Goal: Information Seeking & Learning: Compare options

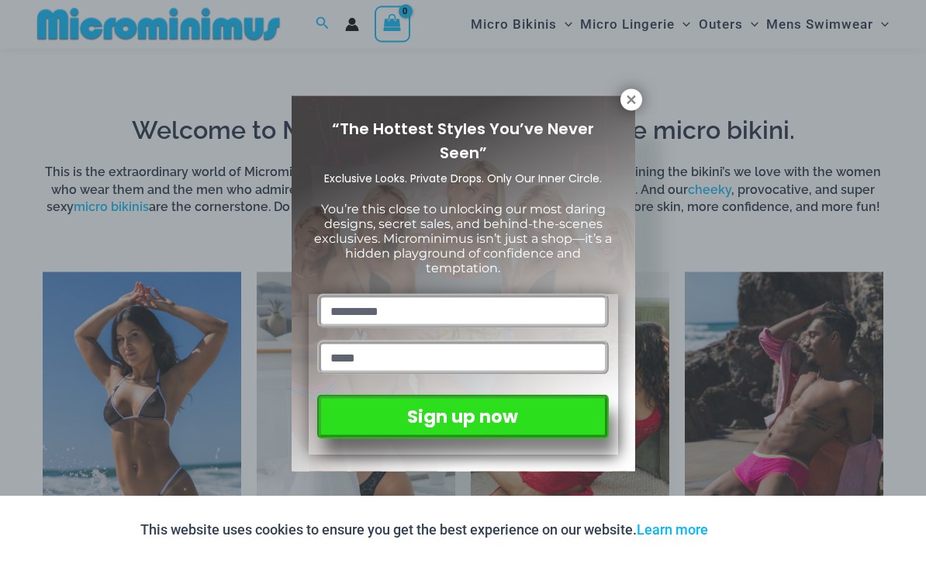
click at [628, 101] on icon at bounding box center [631, 99] width 9 height 9
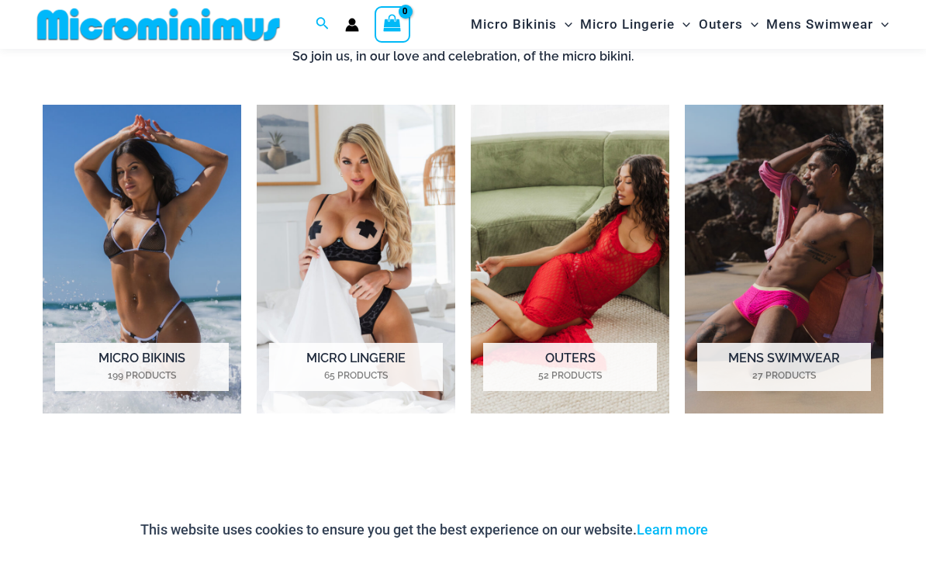
scroll to position [982, 0]
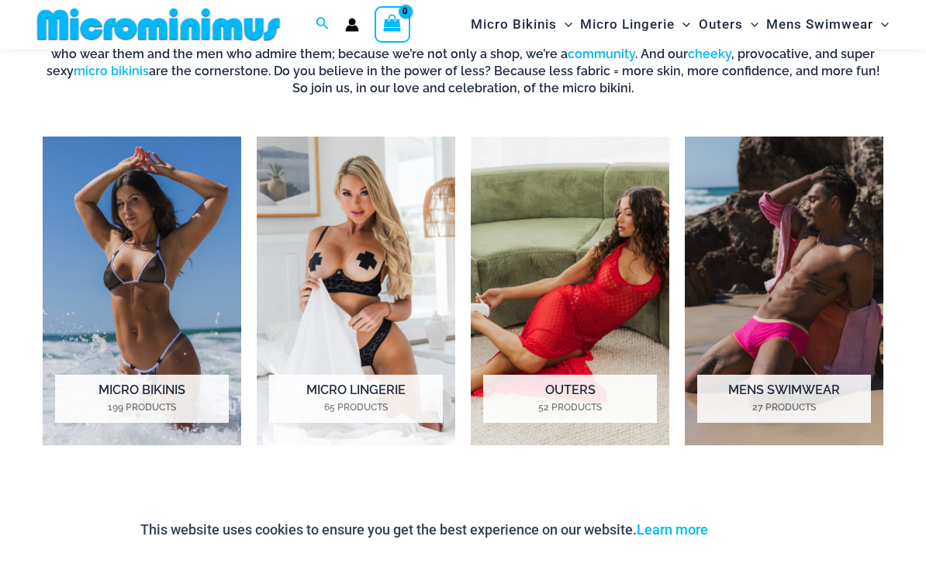
click at [172, 290] on img "Visit product category Micro Bikinis" at bounding box center [142, 291] width 199 height 309
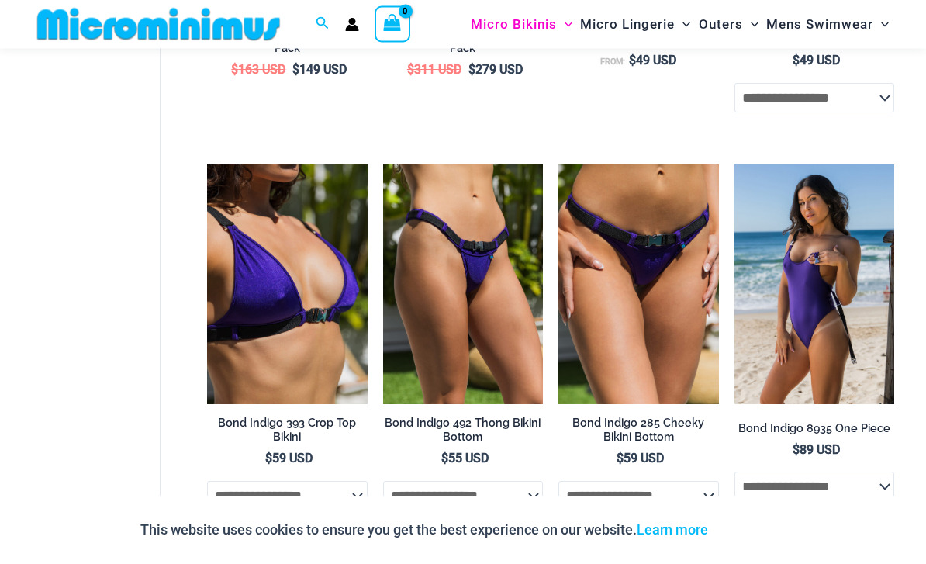
scroll to position [827, 0]
click at [735, 164] on img at bounding box center [735, 164] width 0 height 0
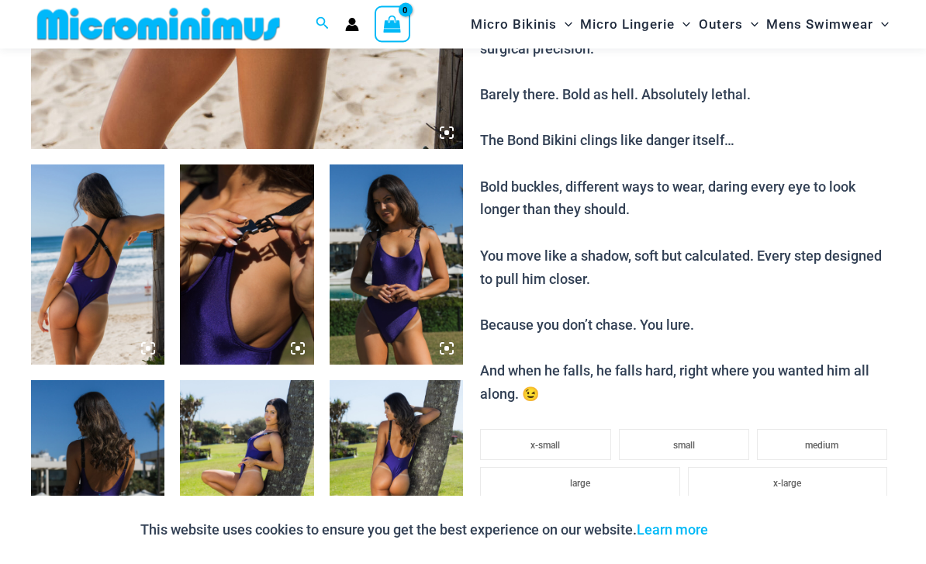
scroll to position [598, 0]
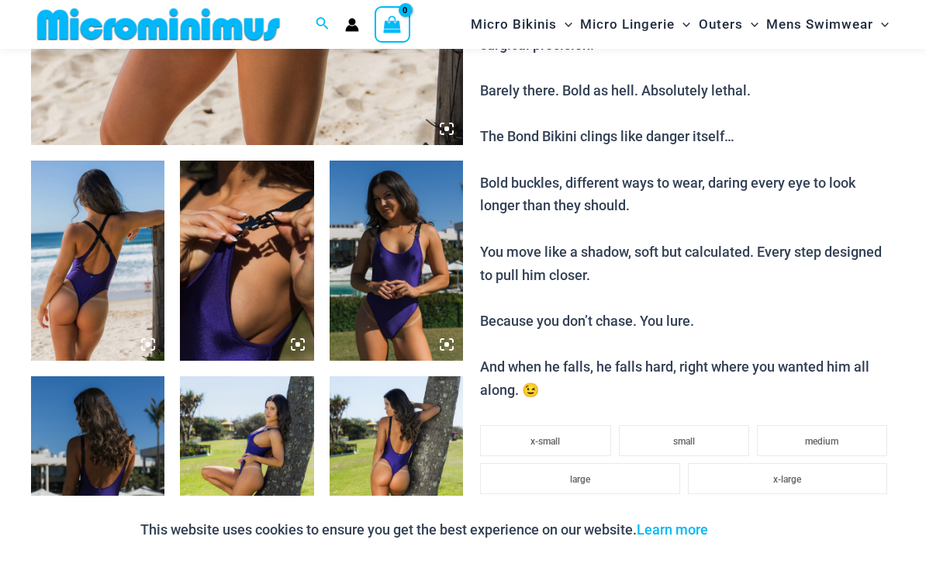
click at [253, 286] on img at bounding box center [246, 261] width 133 height 200
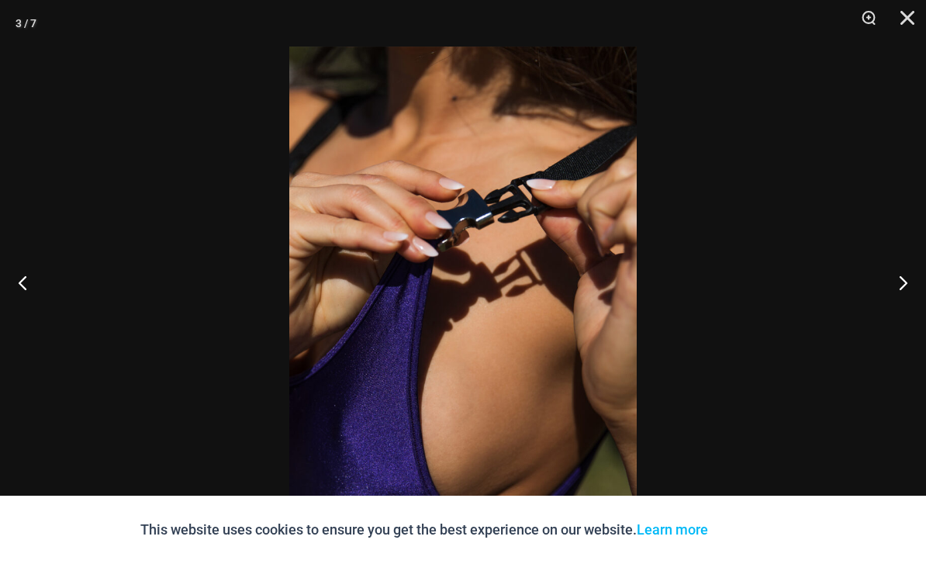
click at [899, 296] on button "Next" at bounding box center [897, 283] width 58 height 78
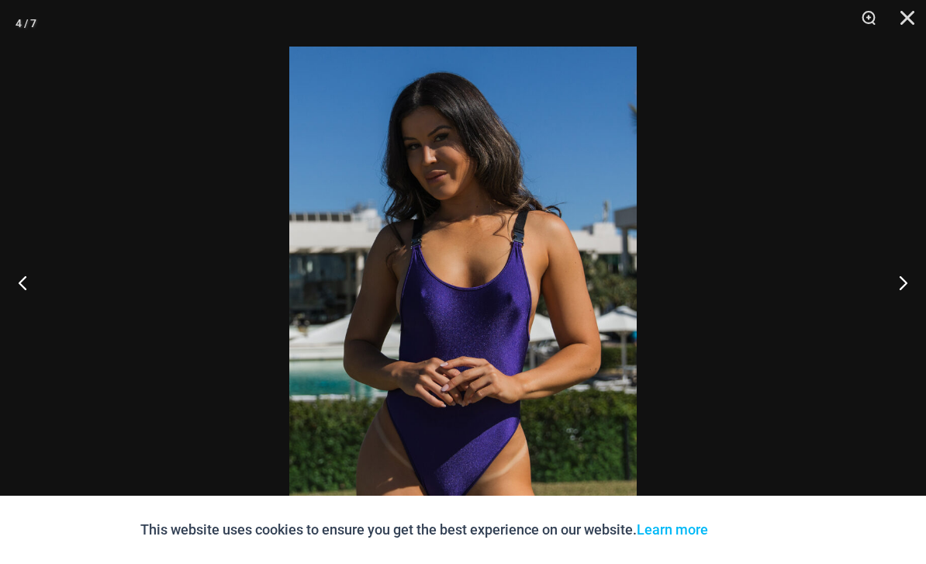
click at [903, 310] on button "Next" at bounding box center [897, 283] width 58 height 78
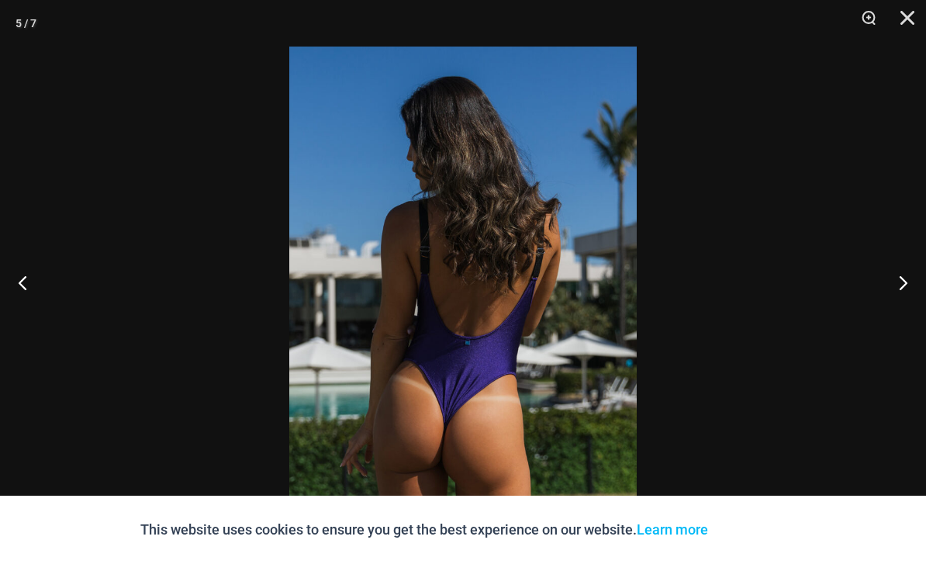
click at [902, 310] on button "Next" at bounding box center [897, 283] width 58 height 78
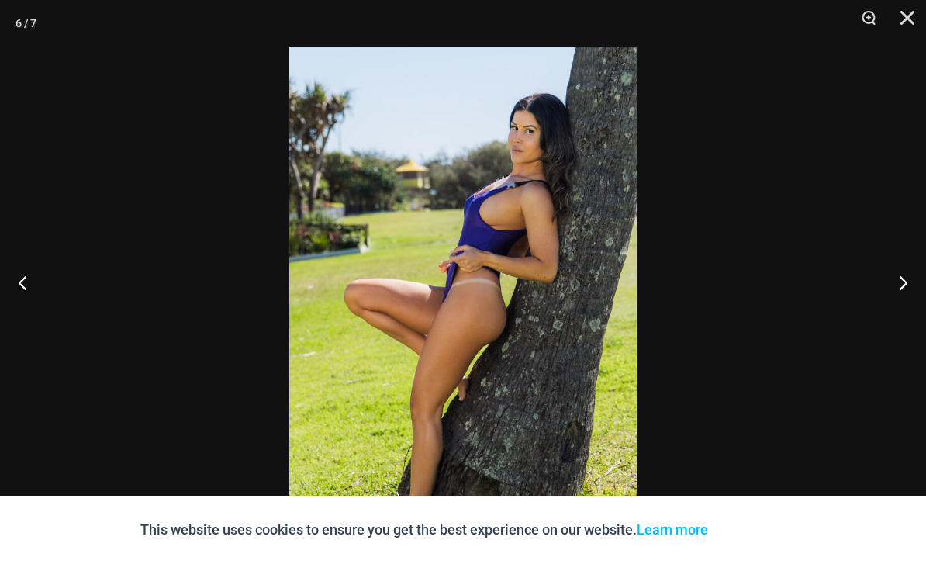
click at [902, 307] on button "Next" at bounding box center [897, 283] width 58 height 78
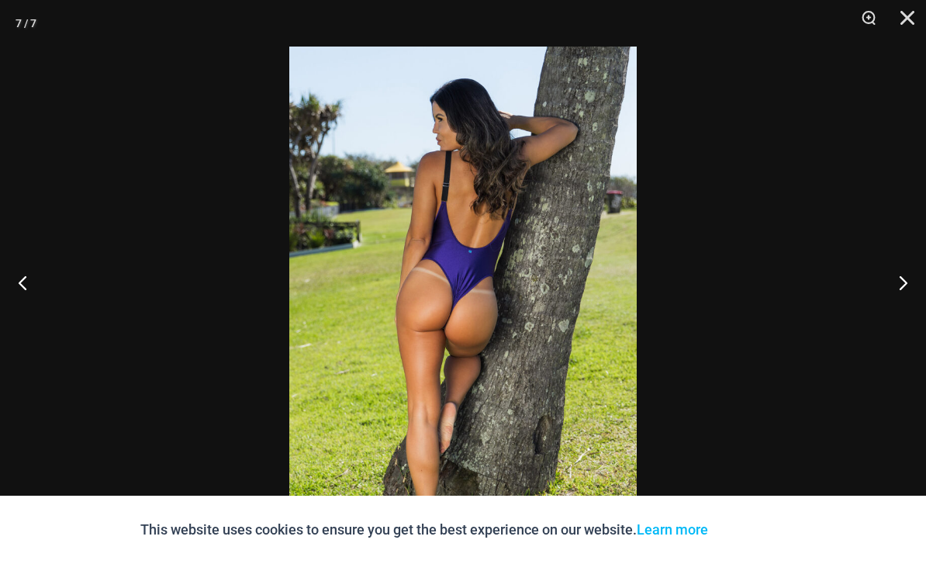
click at [903, 310] on button "Next" at bounding box center [897, 283] width 58 height 78
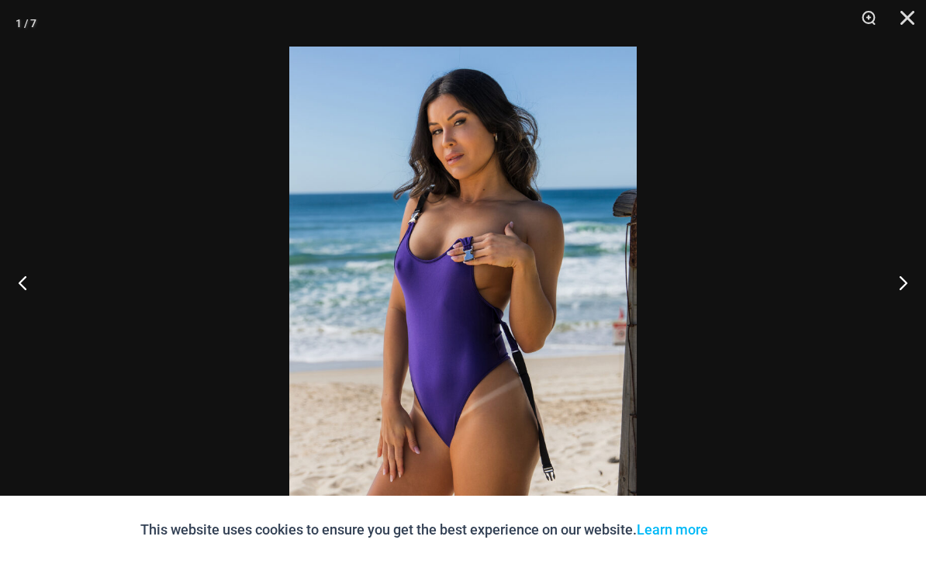
click at [900, 307] on button "Next" at bounding box center [897, 283] width 58 height 78
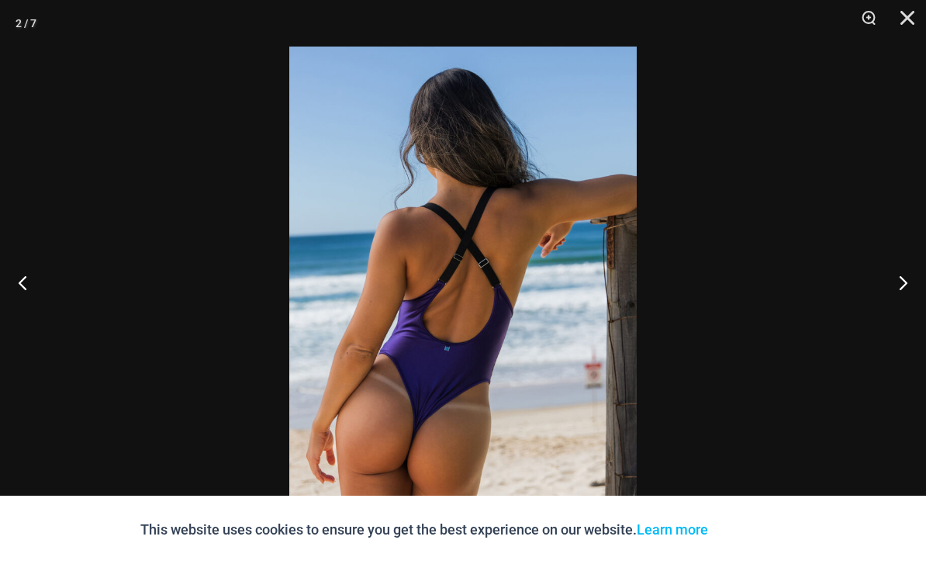
click at [898, 311] on button "Next" at bounding box center [897, 283] width 58 height 78
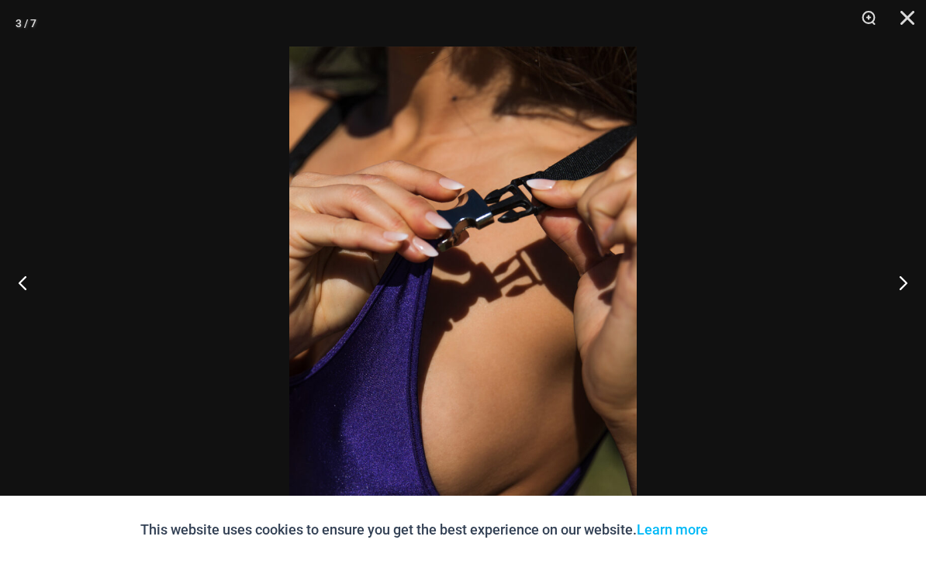
click at [896, 315] on button "Next" at bounding box center [897, 283] width 58 height 78
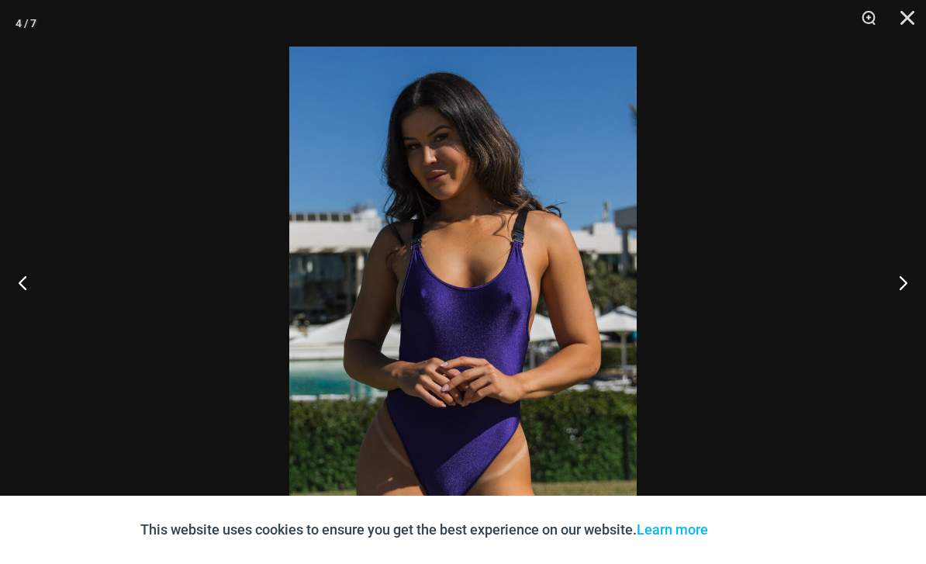
click at [908, 16] on button "Close" at bounding box center [902, 23] width 39 height 47
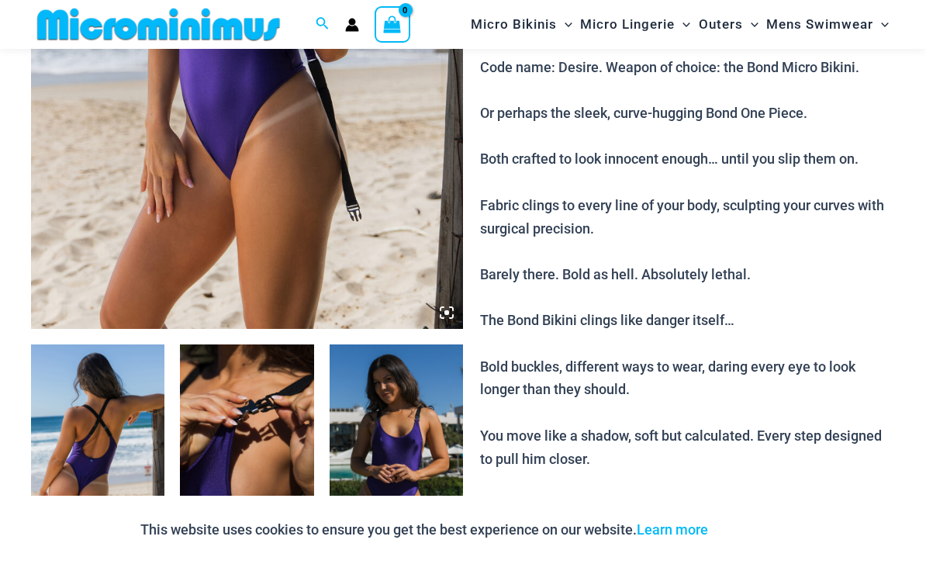
scroll to position [347, 0]
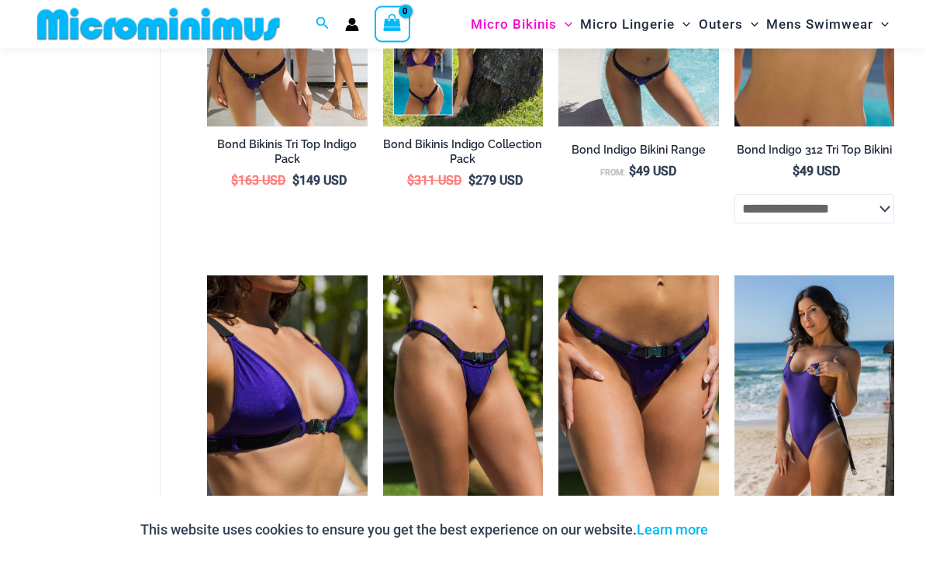
scroll to position [716, 0]
click at [383, 275] on img at bounding box center [383, 275] width 0 height 0
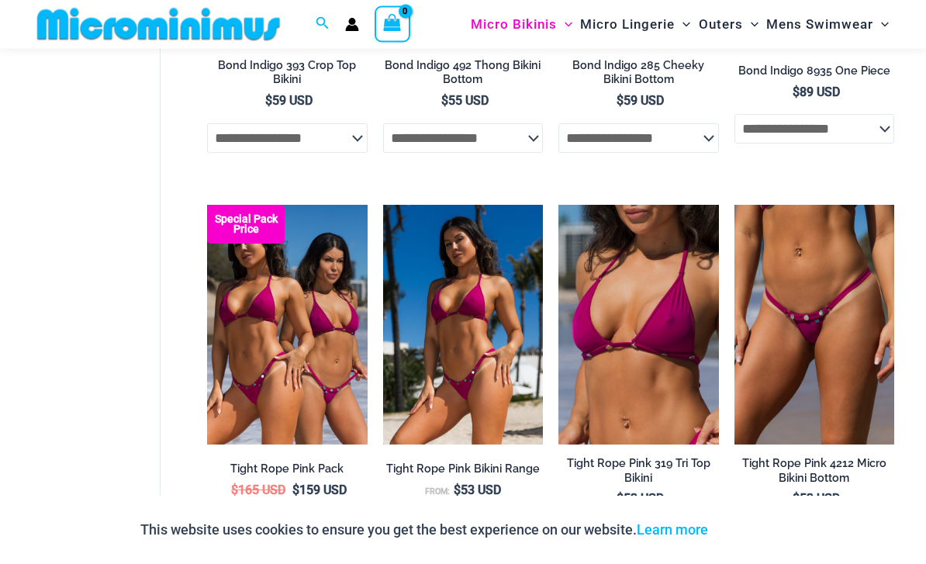
scroll to position [1185, 0]
click at [735, 205] on img at bounding box center [735, 205] width 0 height 0
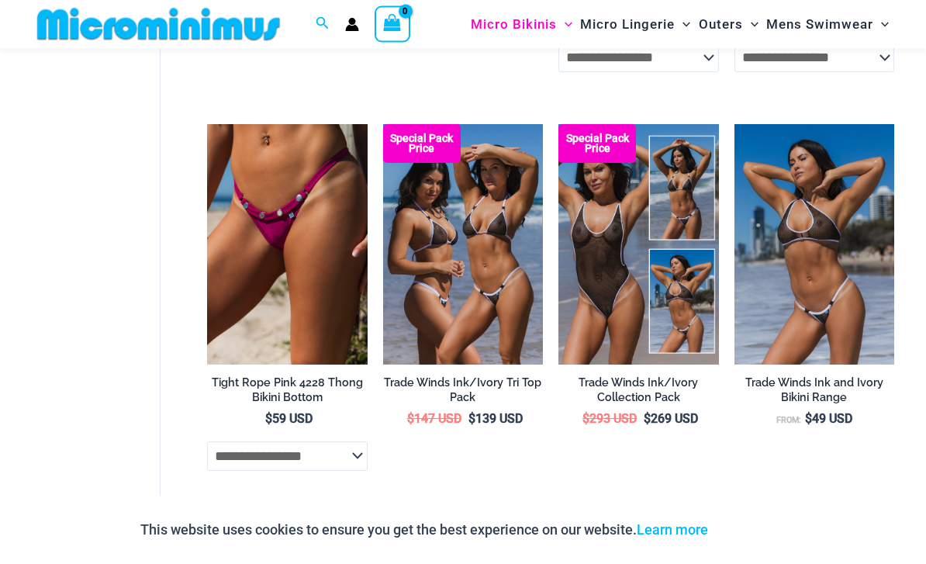
scroll to position [1665, 0]
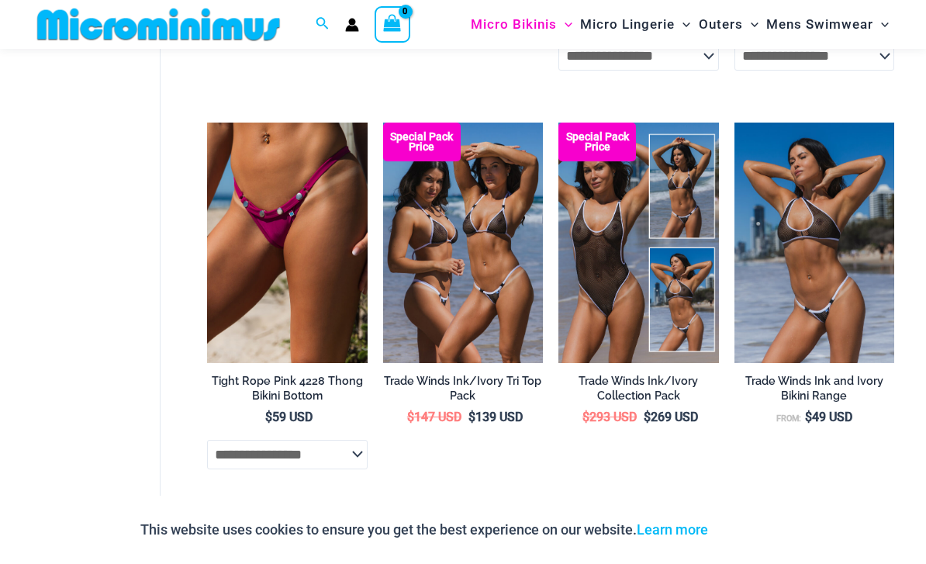
click at [383, 123] on img at bounding box center [383, 123] width 0 height 0
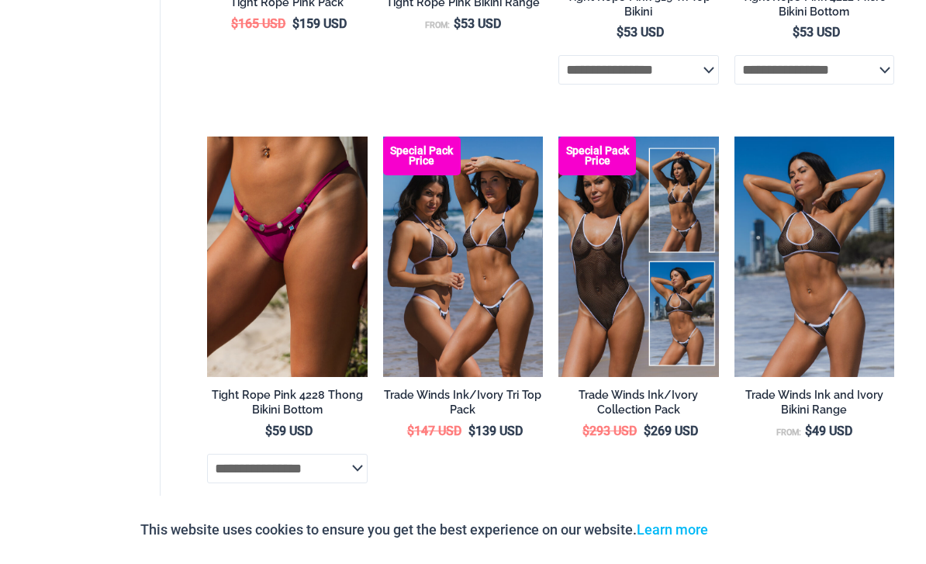
scroll to position [1715, 0]
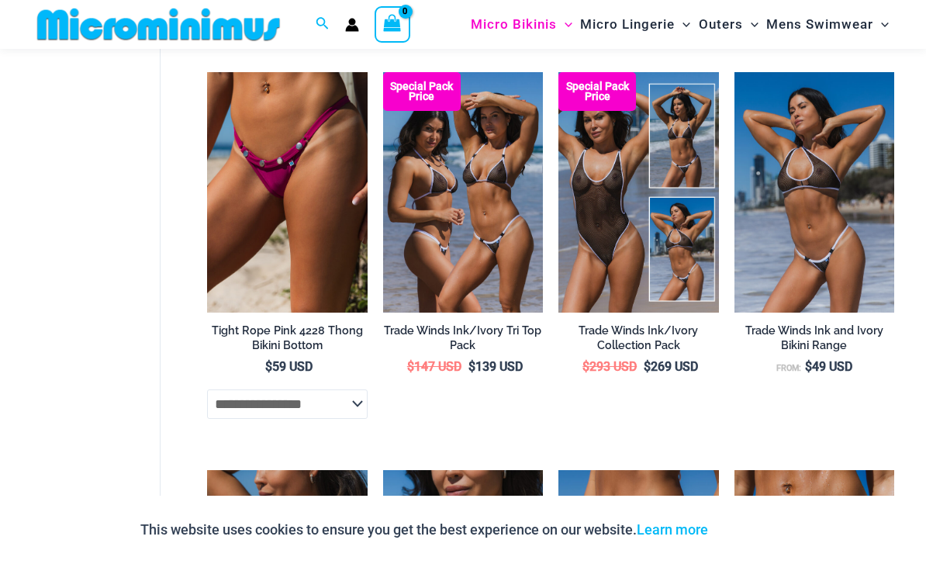
click at [559, 72] on img at bounding box center [559, 72] width 0 height 0
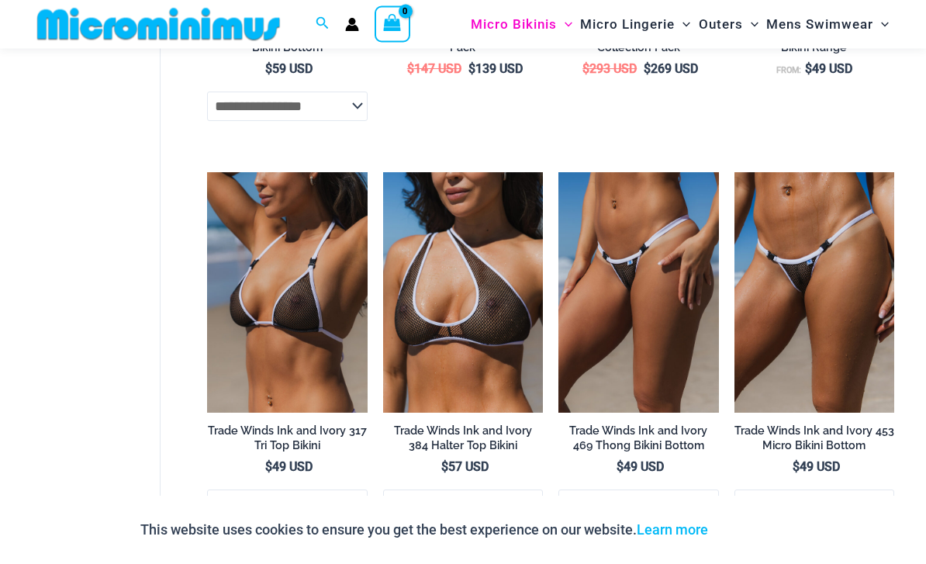
scroll to position [2014, 0]
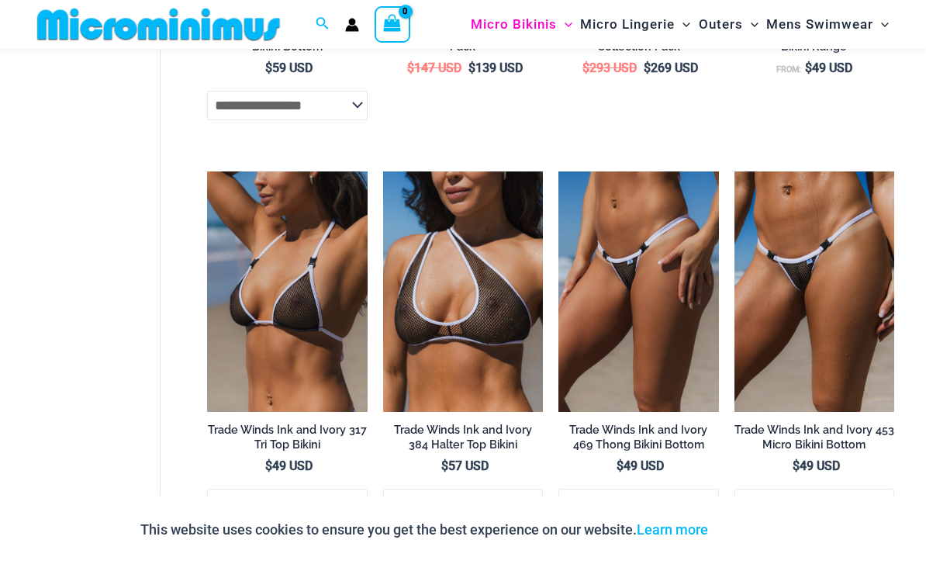
click at [383, 171] on img at bounding box center [383, 171] width 0 height 0
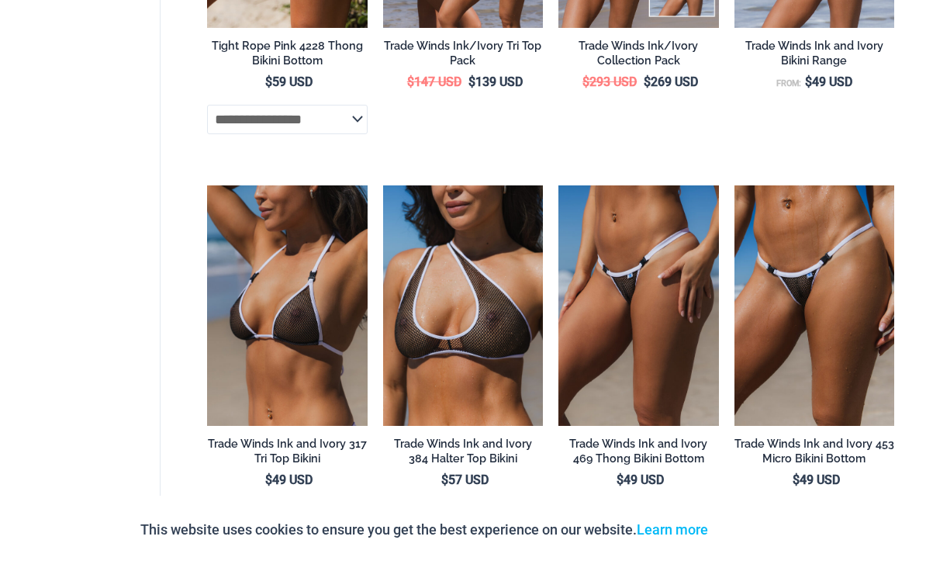
scroll to position [2065, 0]
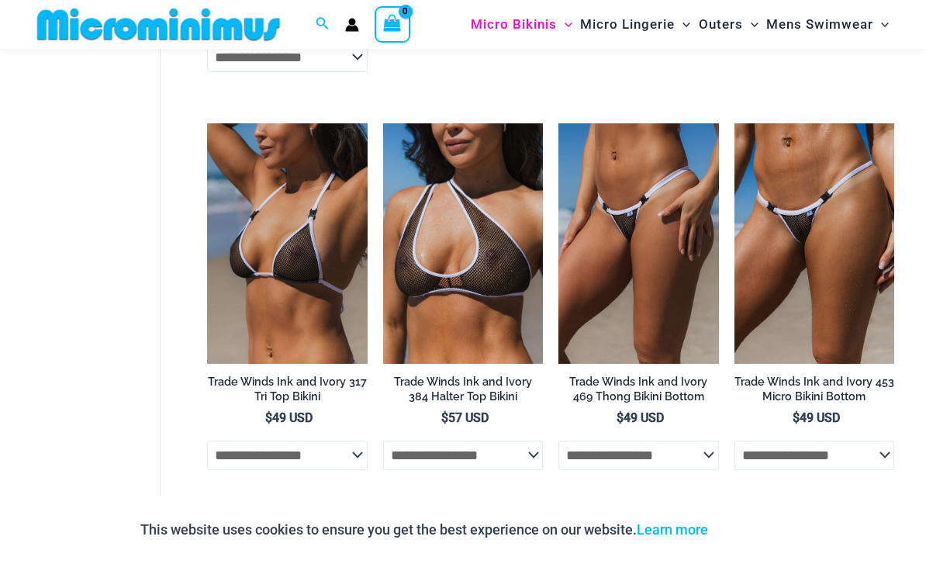
click at [735, 123] on img at bounding box center [735, 123] width 0 height 0
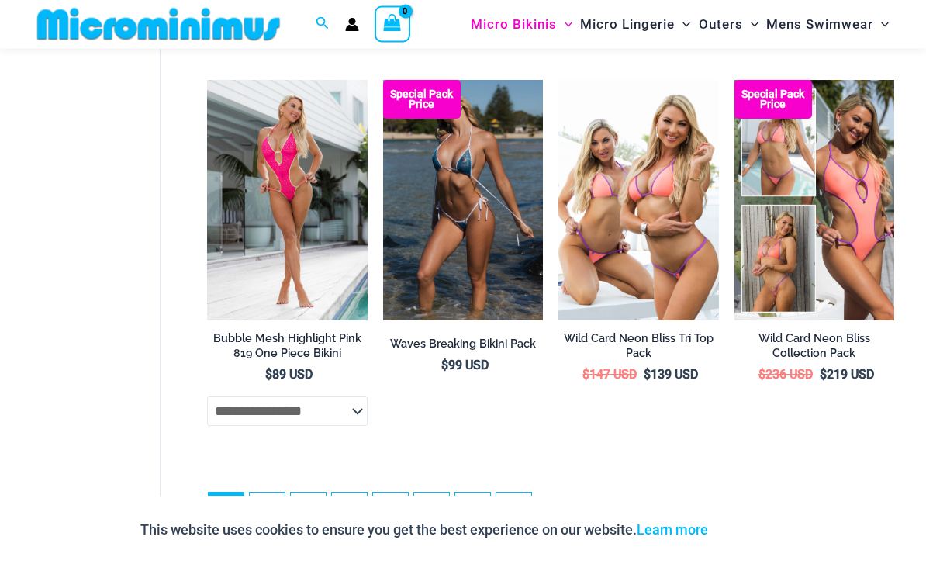
scroll to position [3318, 0]
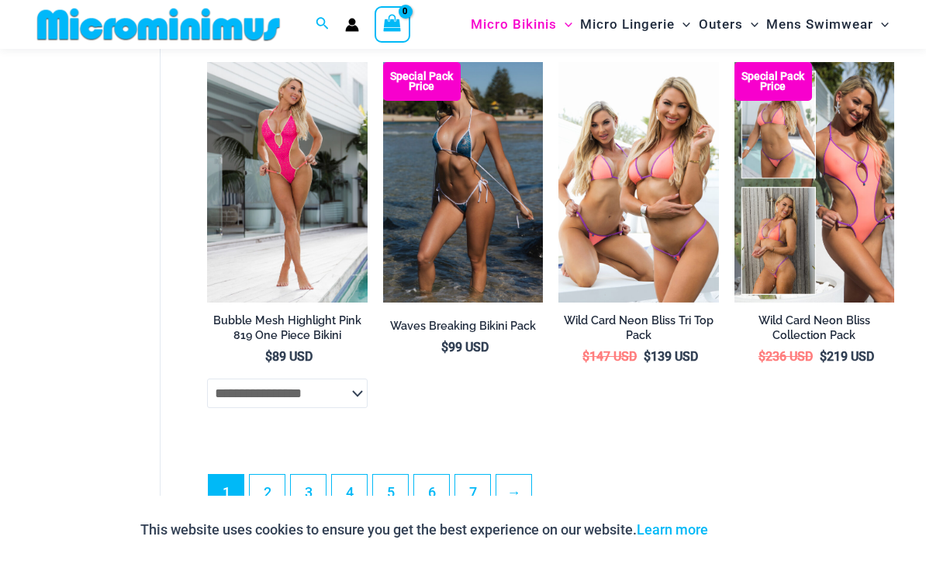
click at [383, 62] on img at bounding box center [383, 62] width 0 height 0
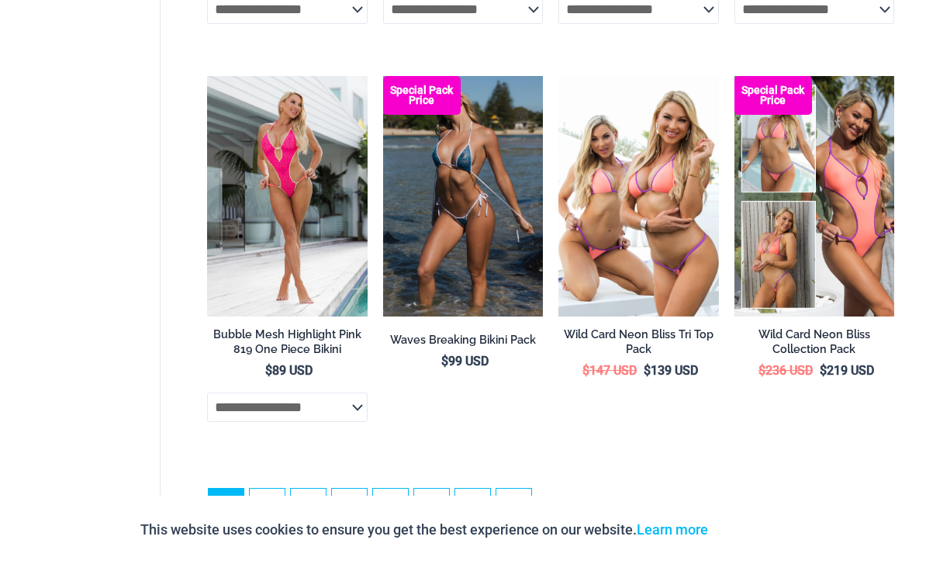
scroll to position [3368, 0]
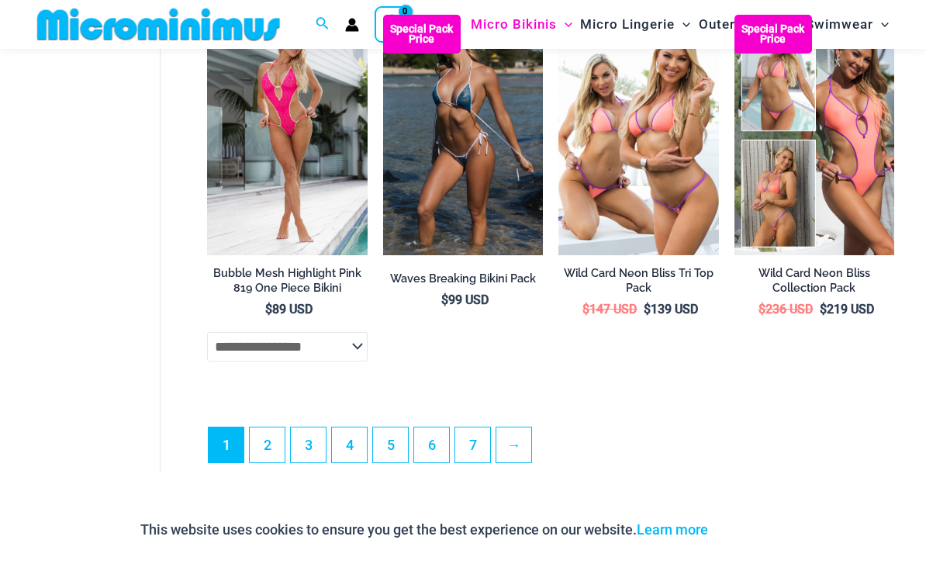
click at [518, 462] on link "→" at bounding box center [514, 445] width 35 height 35
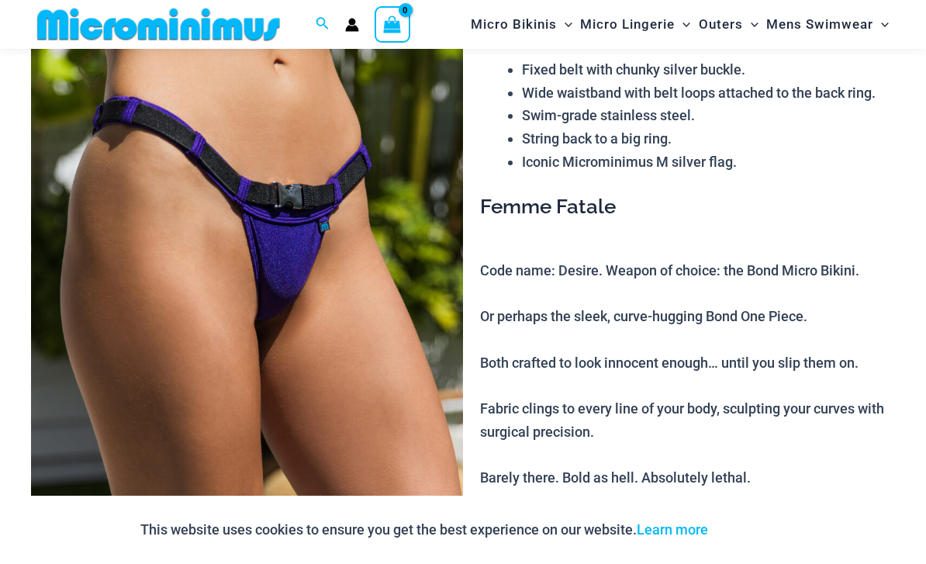
scroll to position [95, 0]
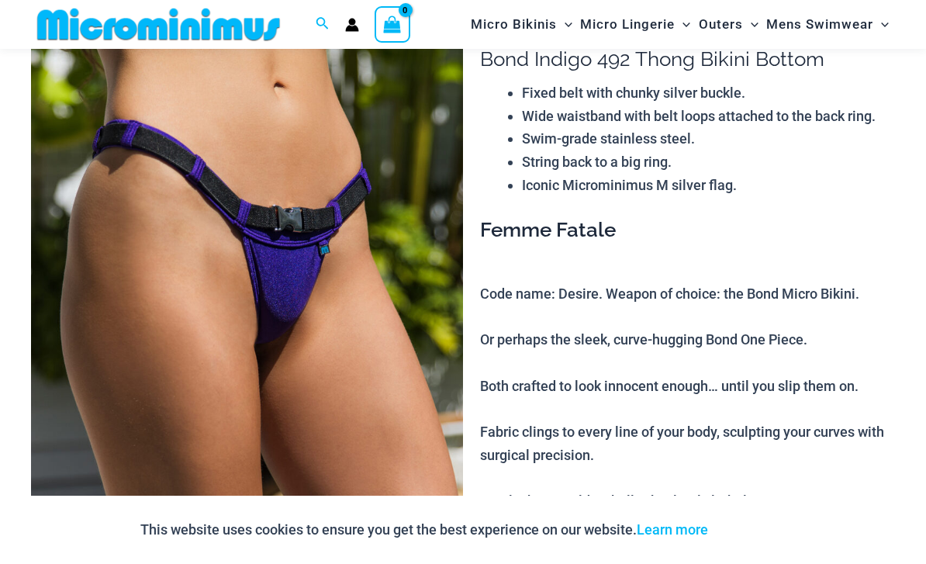
click at [414, 335] on img at bounding box center [247, 323] width 432 height 649
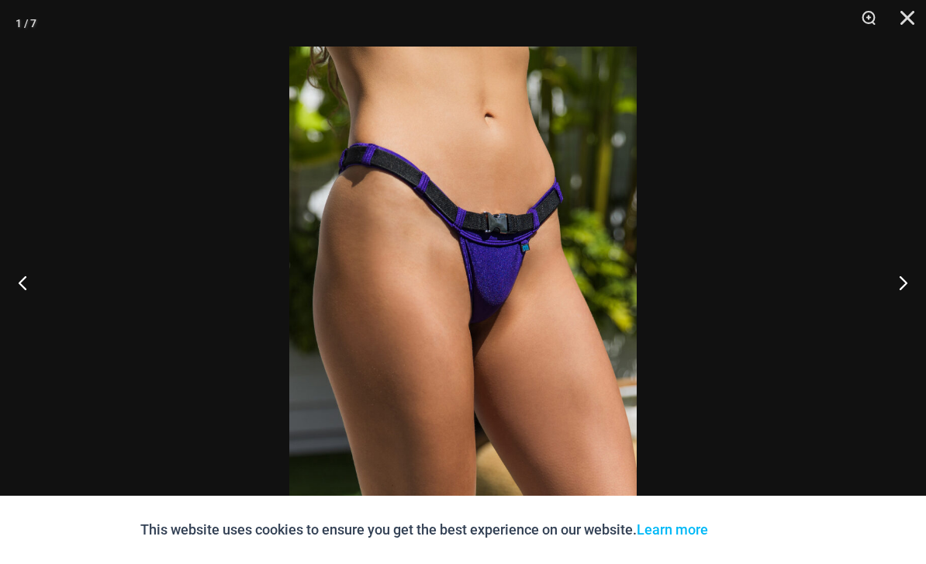
click at [898, 310] on button "Next" at bounding box center [897, 283] width 58 height 78
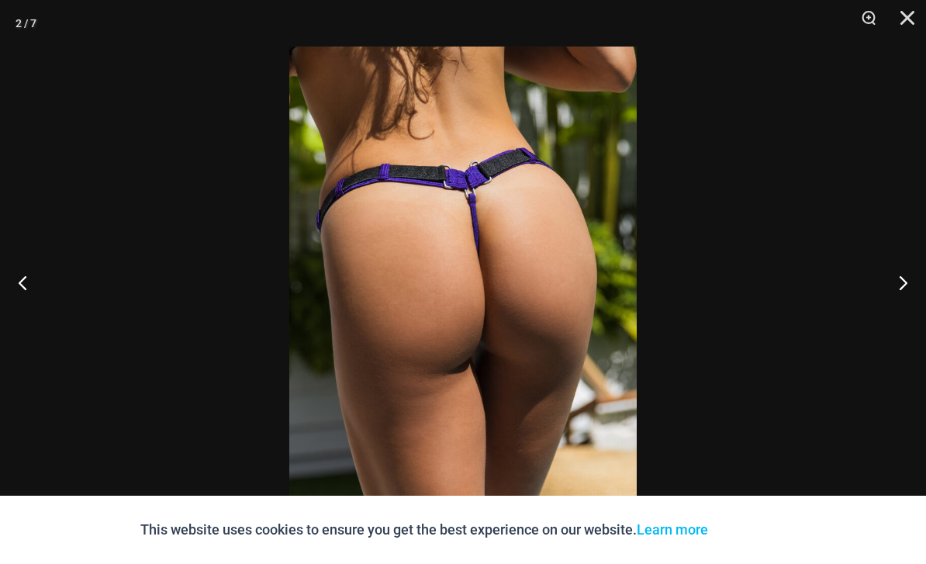
click at [902, 321] on button "Next" at bounding box center [897, 283] width 58 height 78
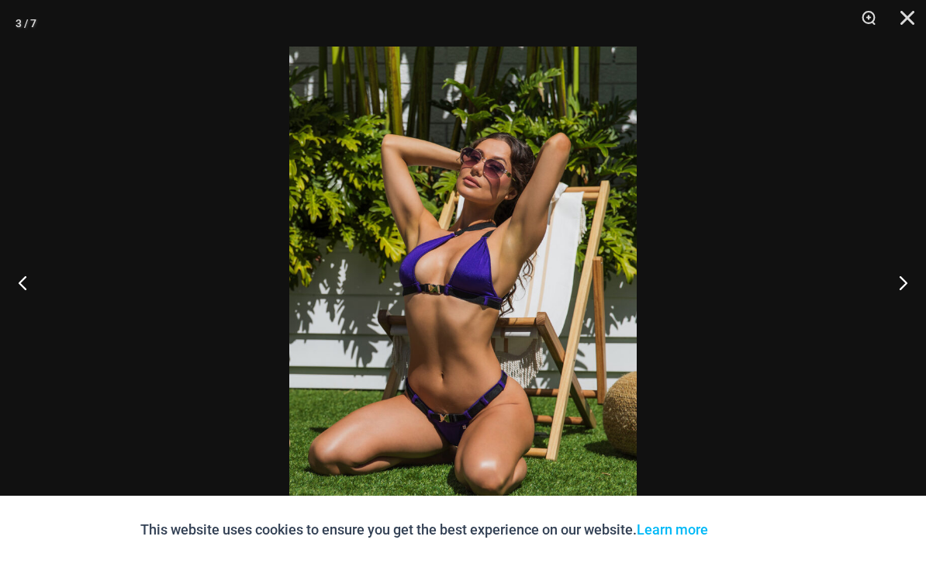
click at [896, 321] on button "Next" at bounding box center [897, 283] width 58 height 78
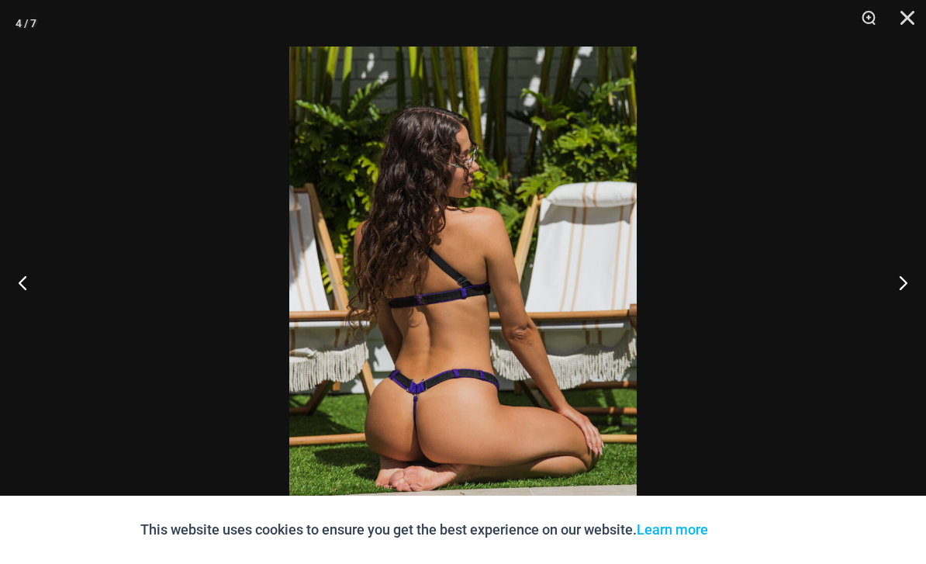
click at [898, 320] on button "Next" at bounding box center [897, 283] width 58 height 78
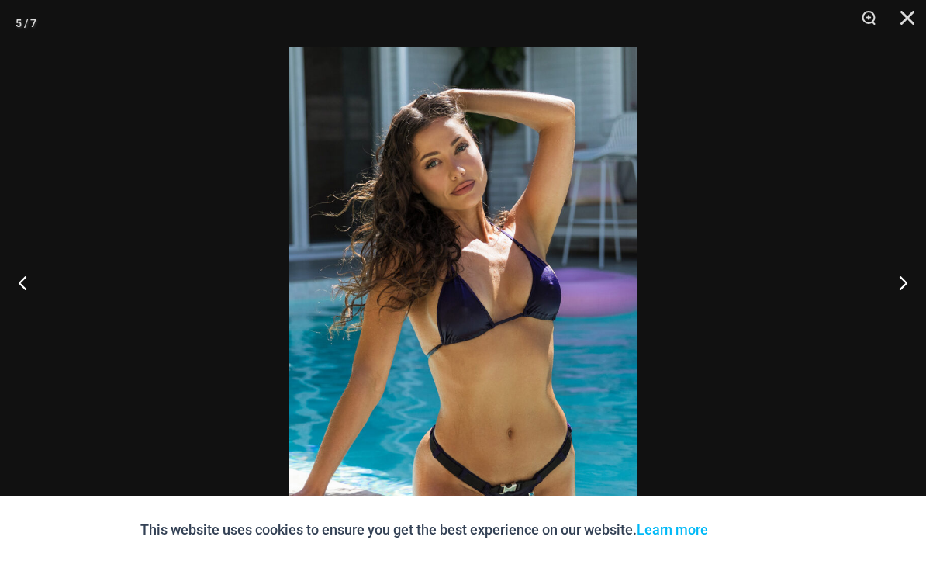
click at [899, 321] on button "Next" at bounding box center [897, 283] width 58 height 78
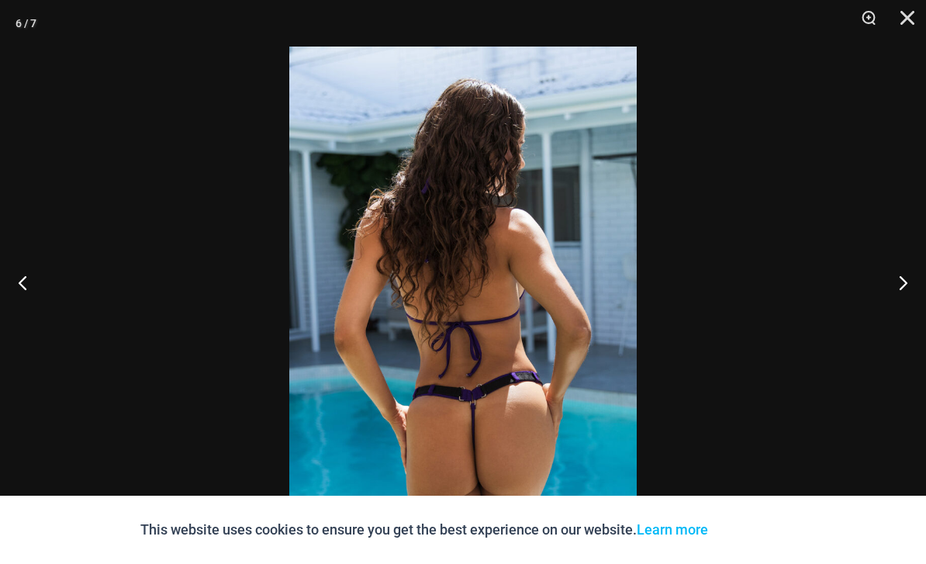
click at [901, 321] on button "Next" at bounding box center [897, 283] width 58 height 78
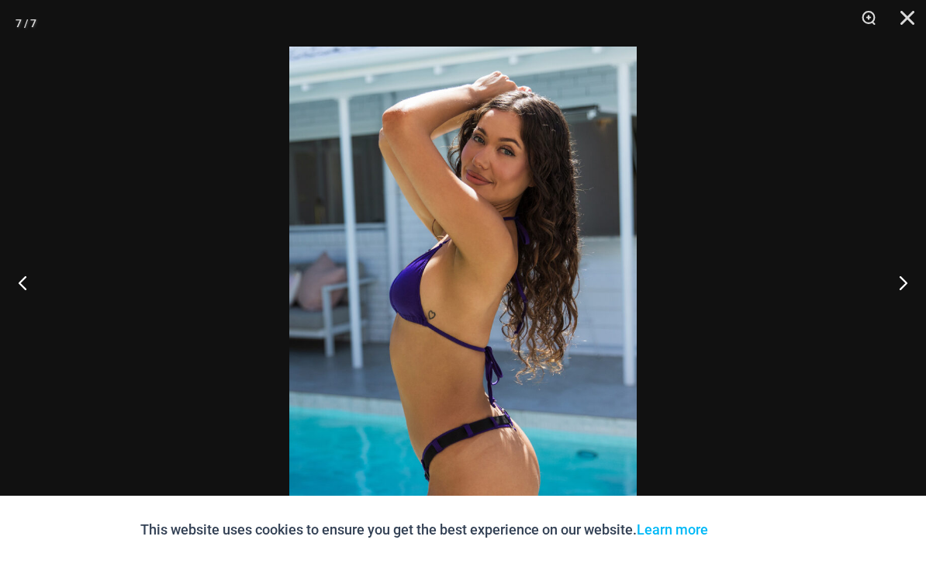
click at [902, 321] on button "Next" at bounding box center [897, 283] width 58 height 78
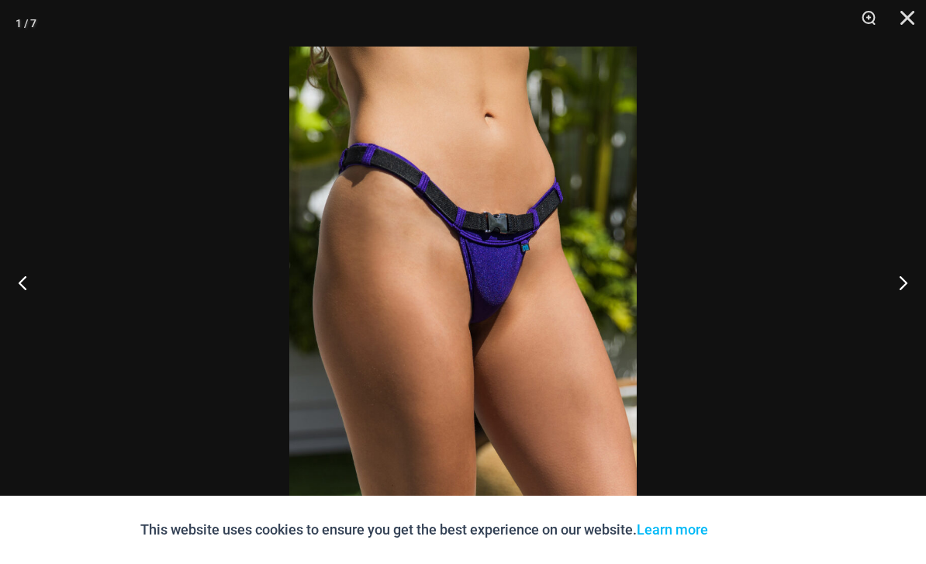
click at [903, 321] on button "Next" at bounding box center [897, 283] width 58 height 78
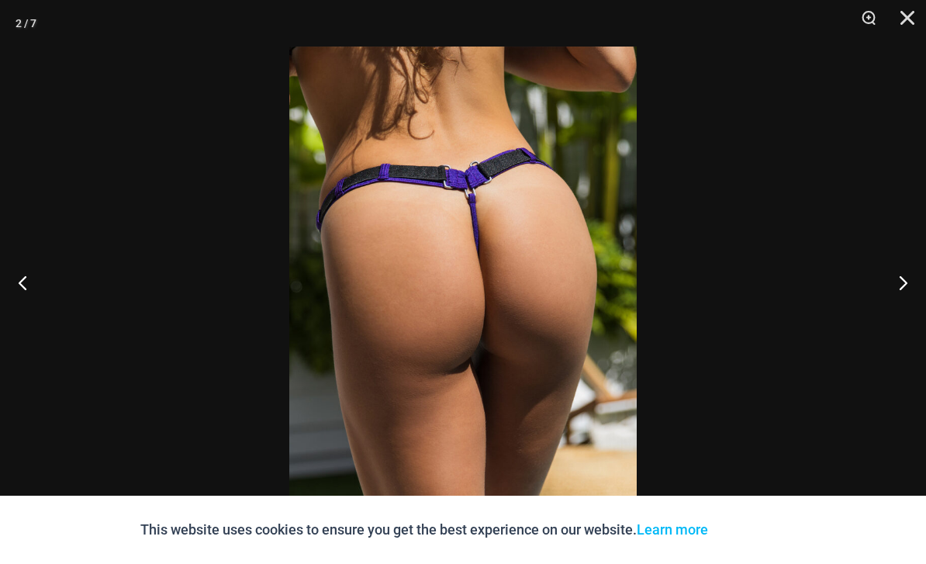
click at [902, 321] on button "Next" at bounding box center [897, 283] width 58 height 78
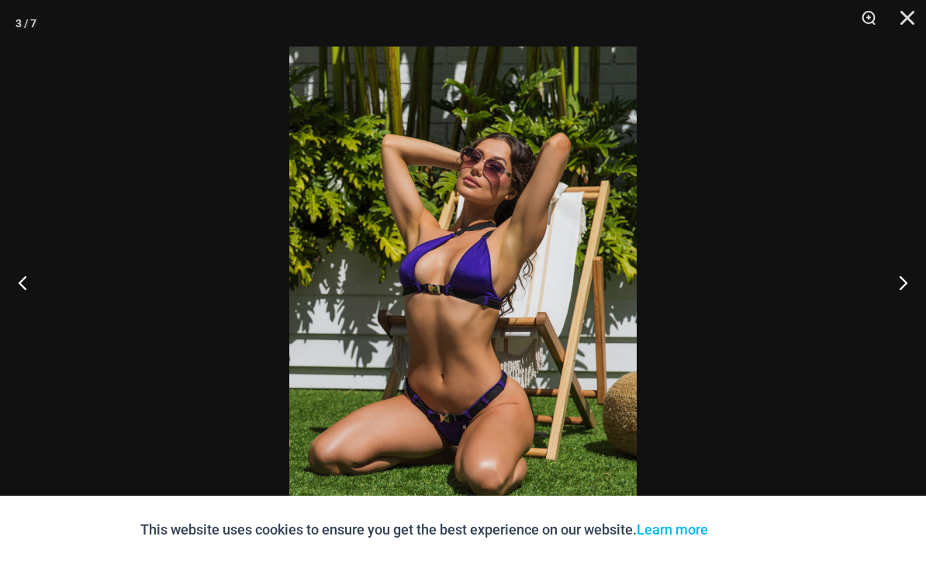
click at [910, 12] on button "Close" at bounding box center [902, 23] width 39 height 47
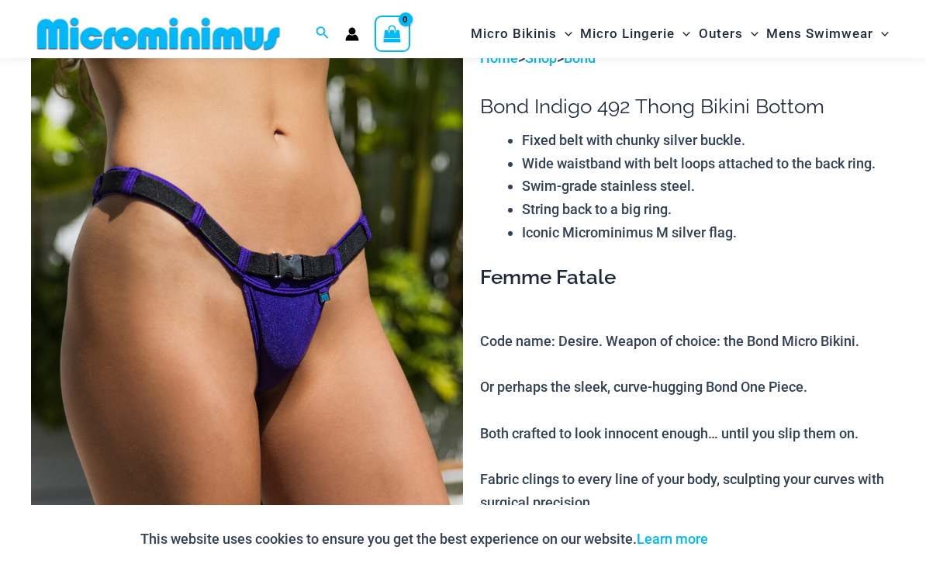
scroll to position [0, 0]
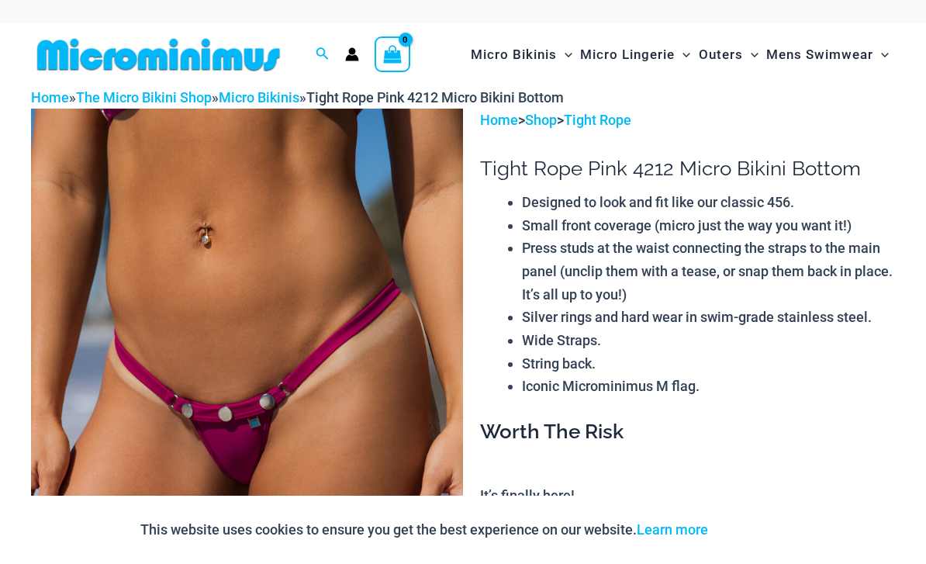
click at [407, 317] on img at bounding box center [247, 433] width 432 height 649
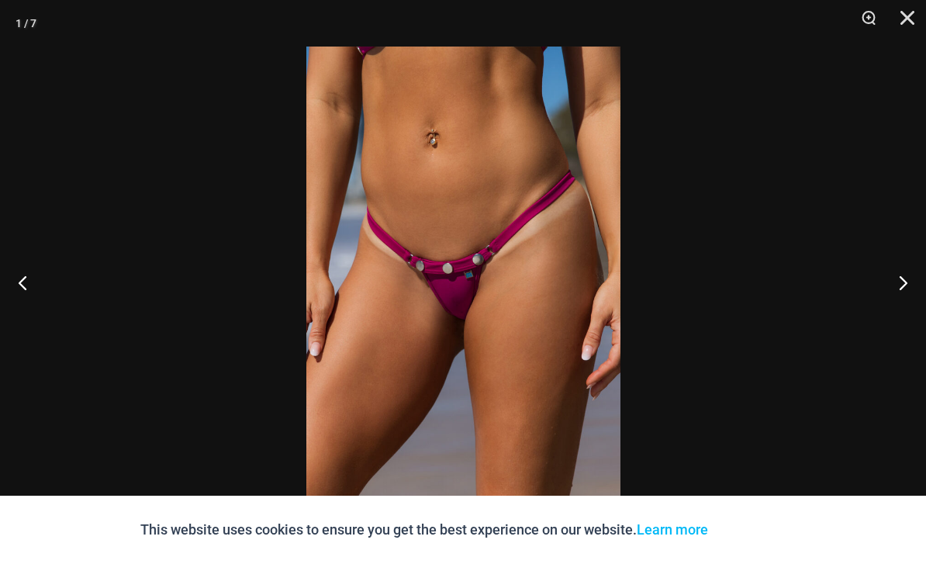
click at [905, 286] on button "Next" at bounding box center [897, 283] width 58 height 78
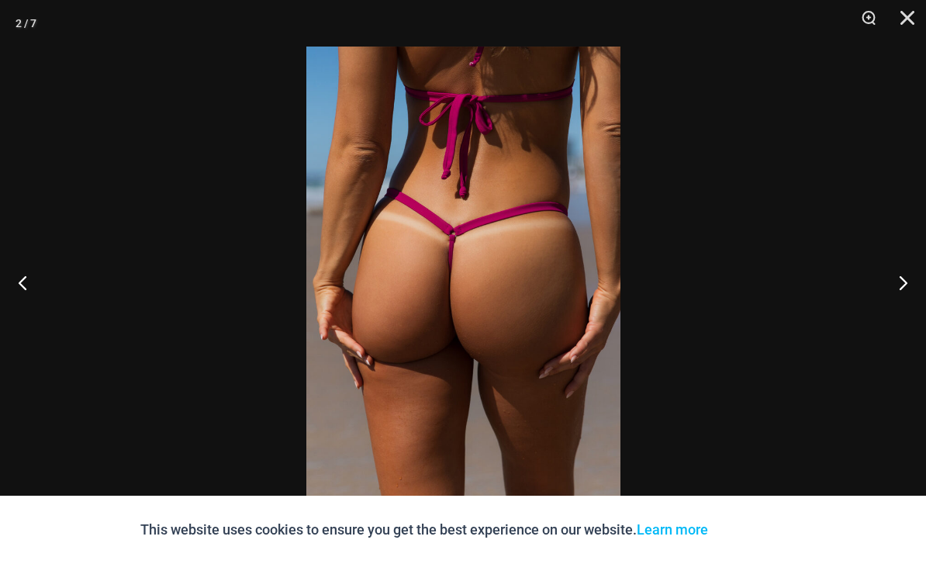
click at [903, 289] on button "Next" at bounding box center [897, 283] width 58 height 78
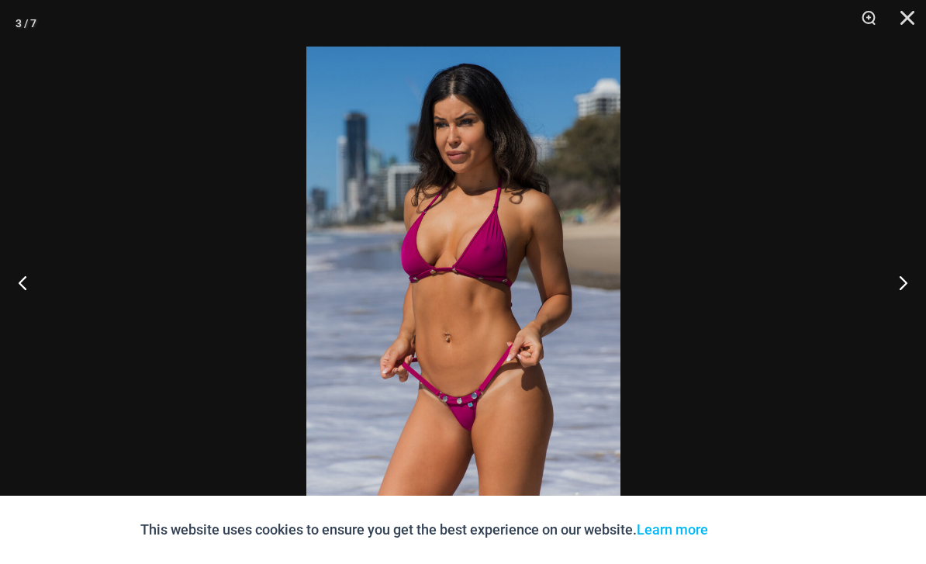
click at [906, 293] on button "Next" at bounding box center [897, 283] width 58 height 78
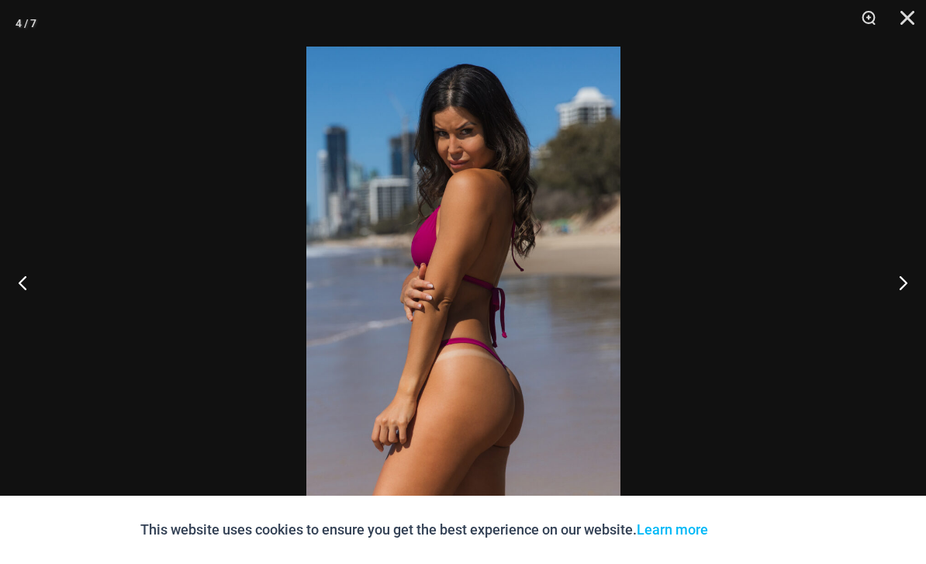
click at [906, 292] on button "Next" at bounding box center [897, 283] width 58 height 78
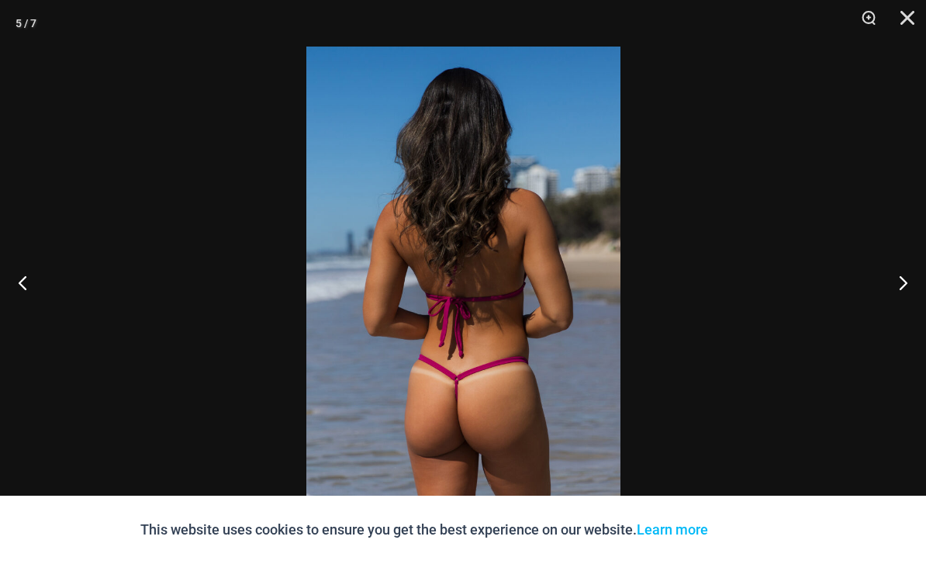
click at [905, 293] on button "Next" at bounding box center [897, 283] width 58 height 78
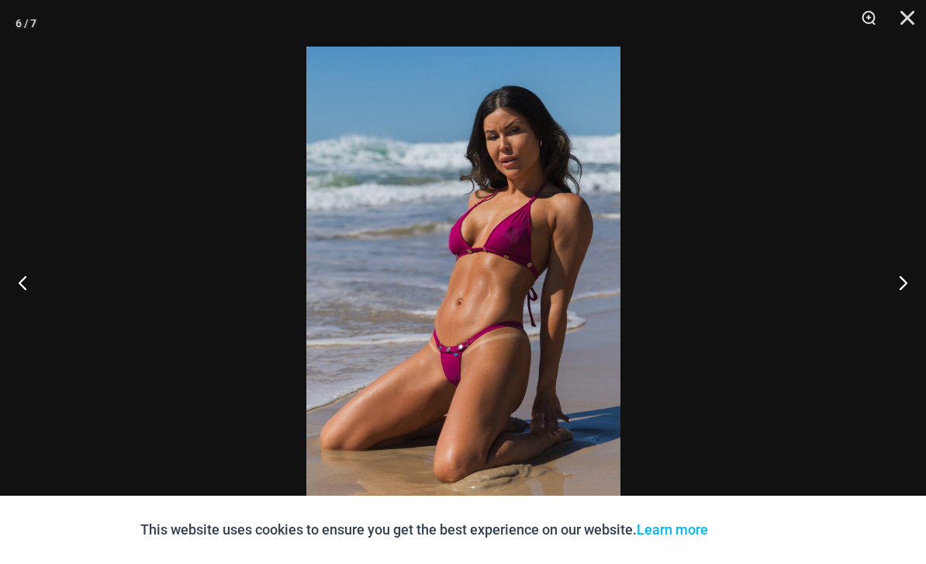
click at [905, 293] on button "Next" at bounding box center [897, 283] width 58 height 78
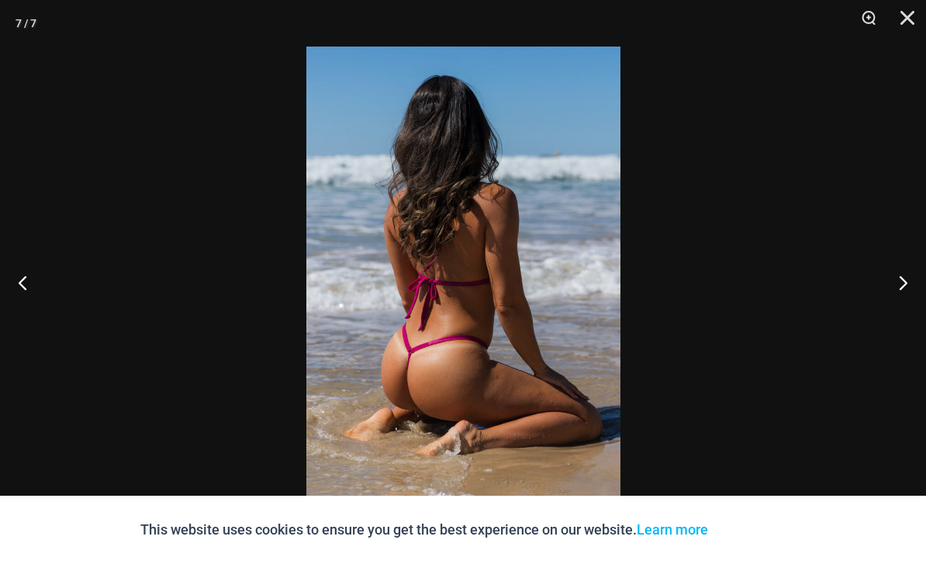
click at [907, 297] on button "Next" at bounding box center [897, 283] width 58 height 78
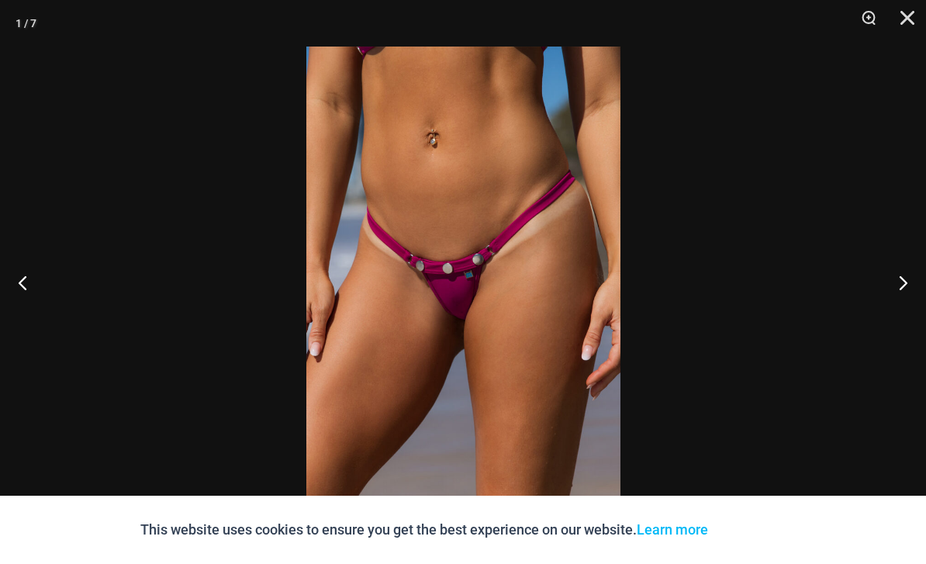
click at [906, 296] on button "Next" at bounding box center [897, 283] width 58 height 78
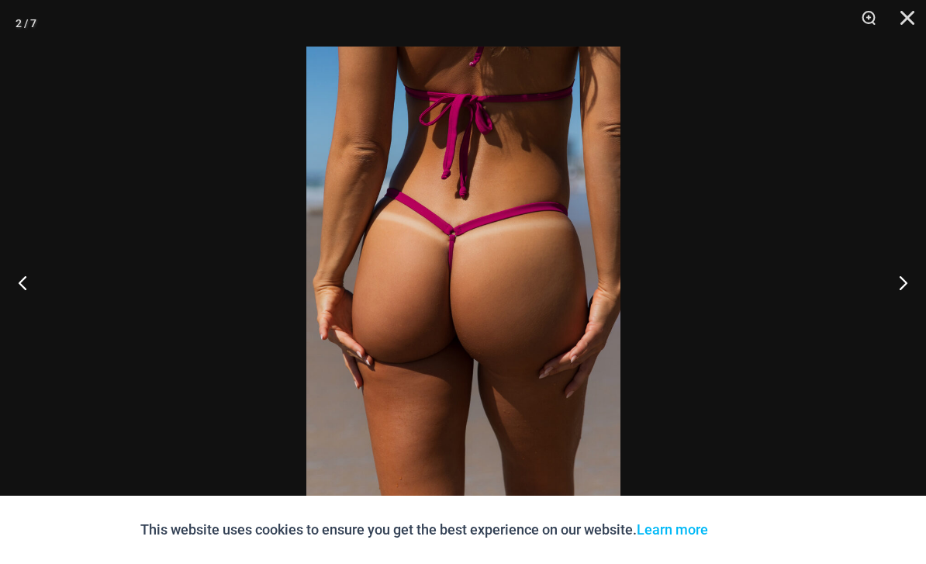
click at [905, 297] on button "Next" at bounding box center [897, 283] width 58 height 78
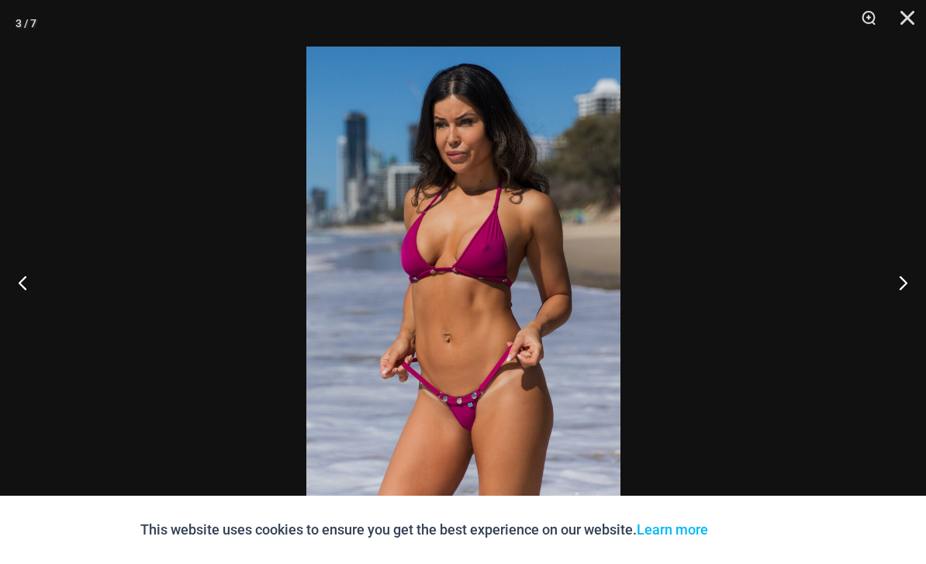
click at [905, 297] on button "Next" at bounding box center [897, 283] width 58 height 78
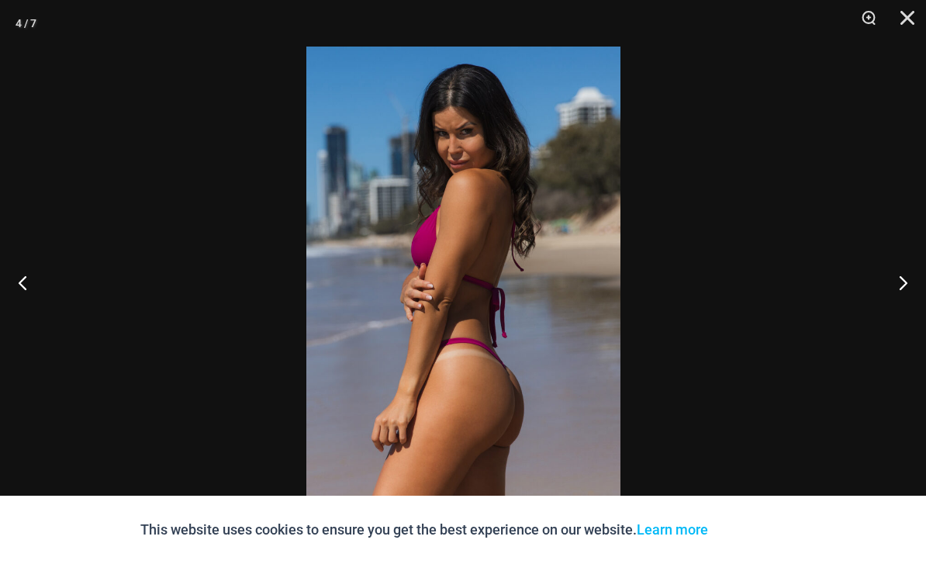
click at [909, 298] on button "Next" at bounding box center [897, 283] width 58 height 78
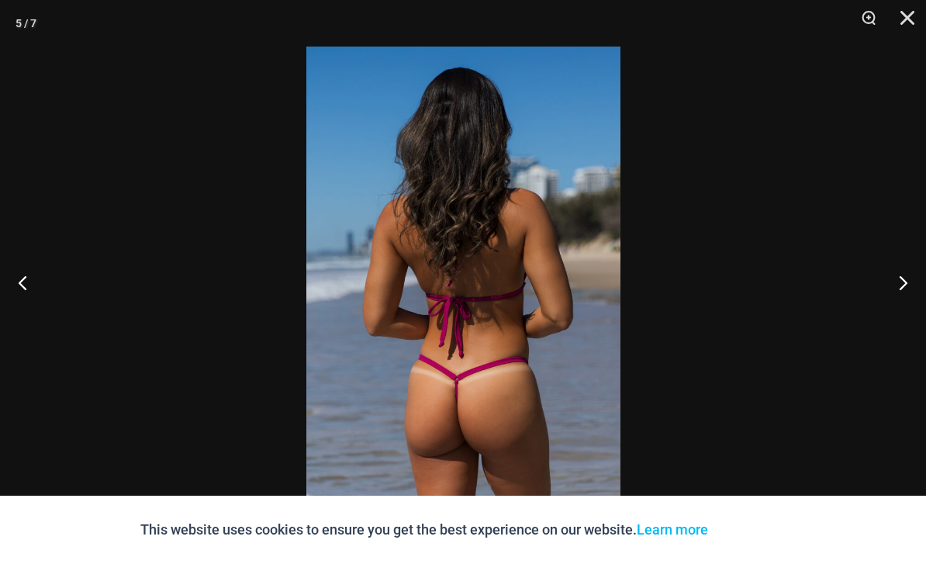
click at [906, 296] on button "Next" at bounding box center [897, 283] width 58 height 78
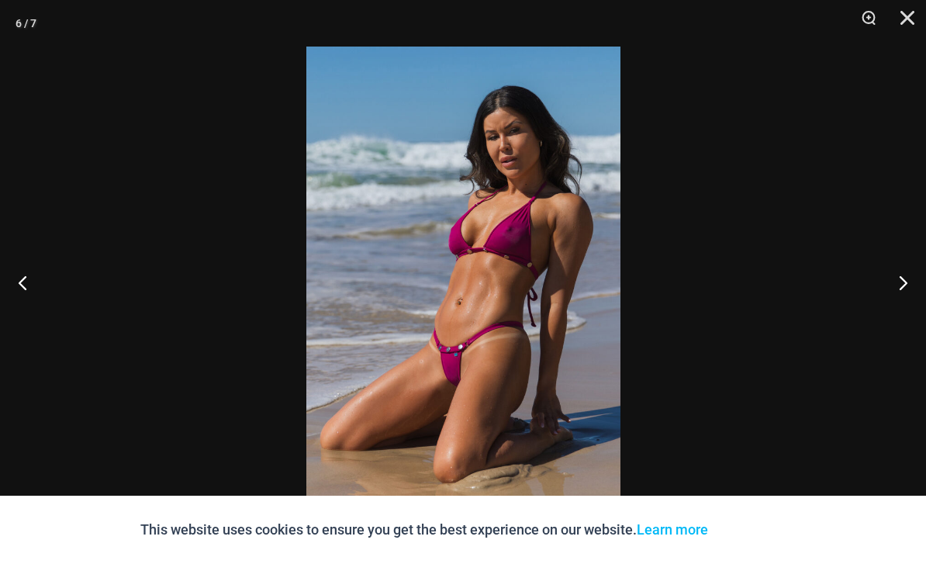
click at [907, 25] on button "Close" at bounding box center [902, 23] width 39 height 47
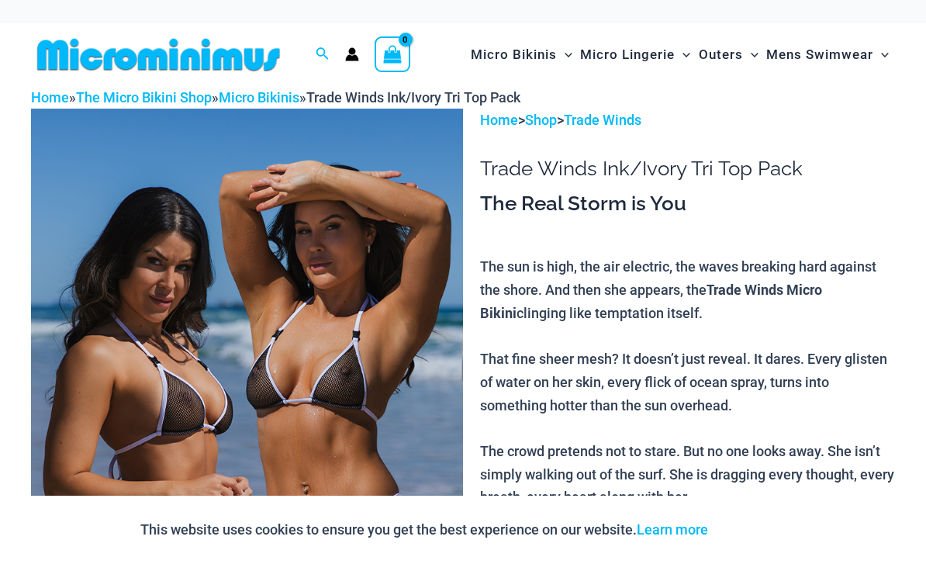
click at [413, 270] on img at bounding box center [247, 433] width 432 height 649
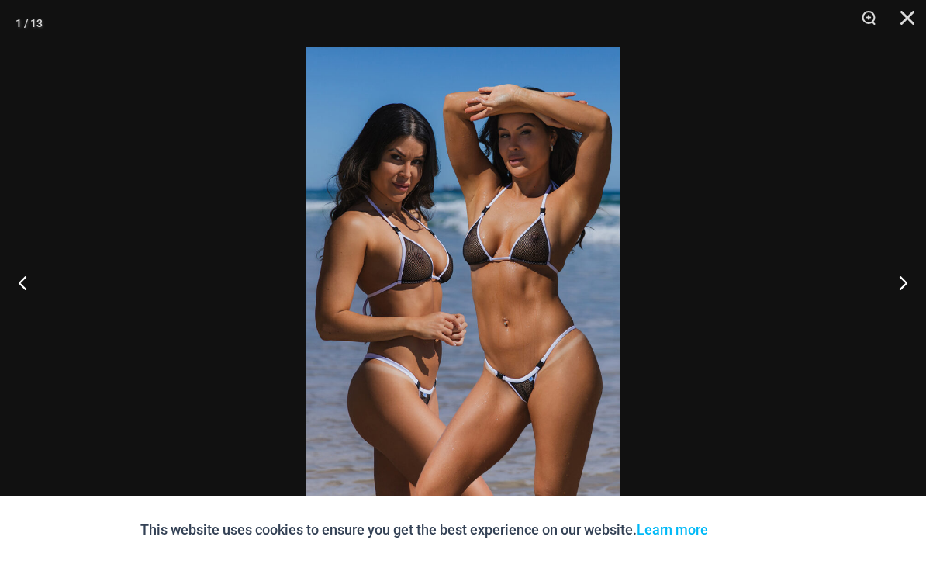
click at [900, 283] on button "Next" at bounding box center [897, 283] width 58 height 78
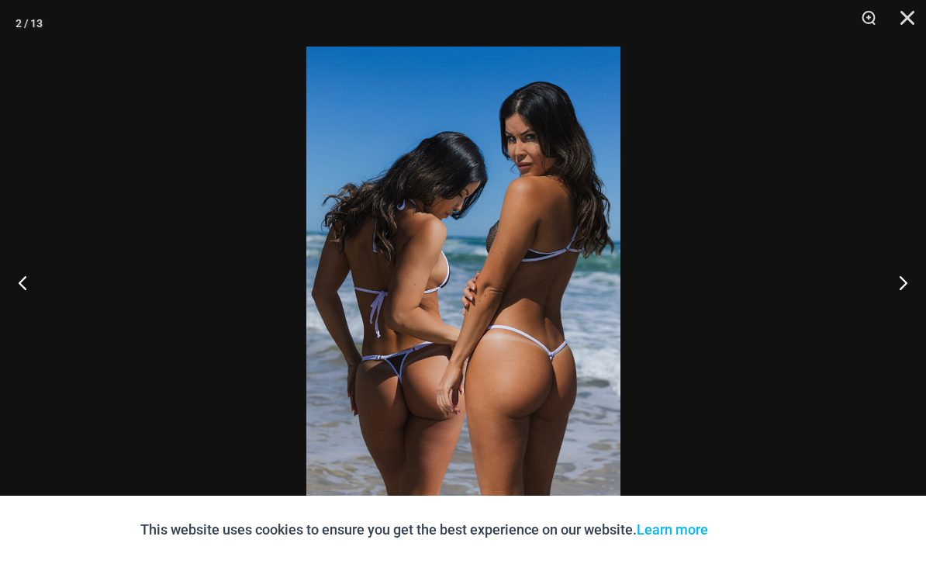
click at [908, 293] on button "Next" at bounding box center [897, 283] width 58 height 78
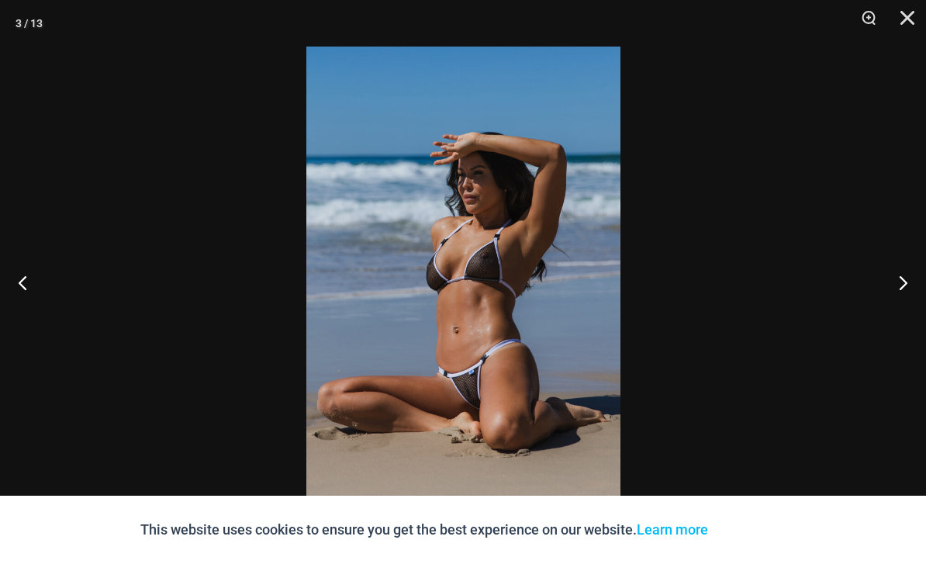
click at [905, 295] on button "Next" at bounding box center [897, 283] width 58 height 78
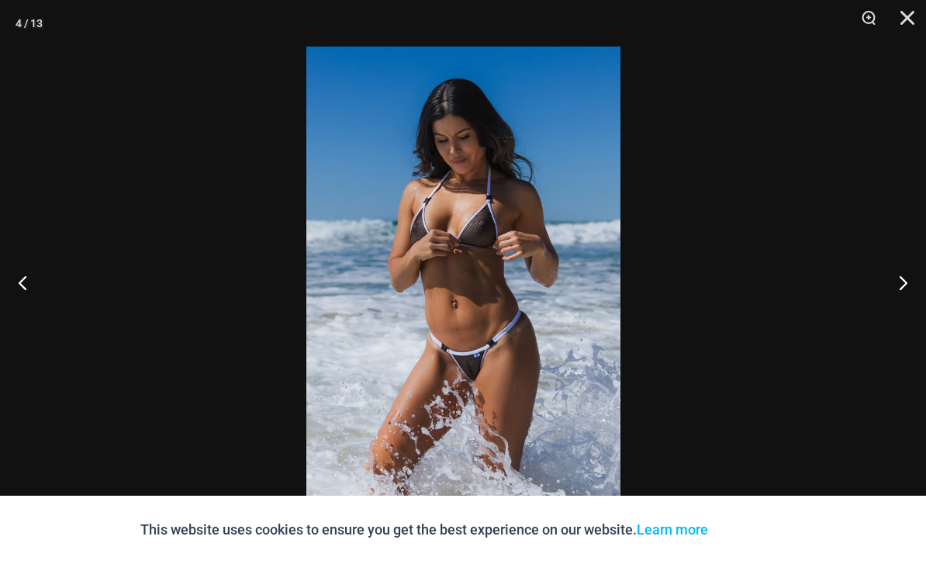
click at [909, 297] on button "Next" at bounding box center [897, 283] width 58 height 78
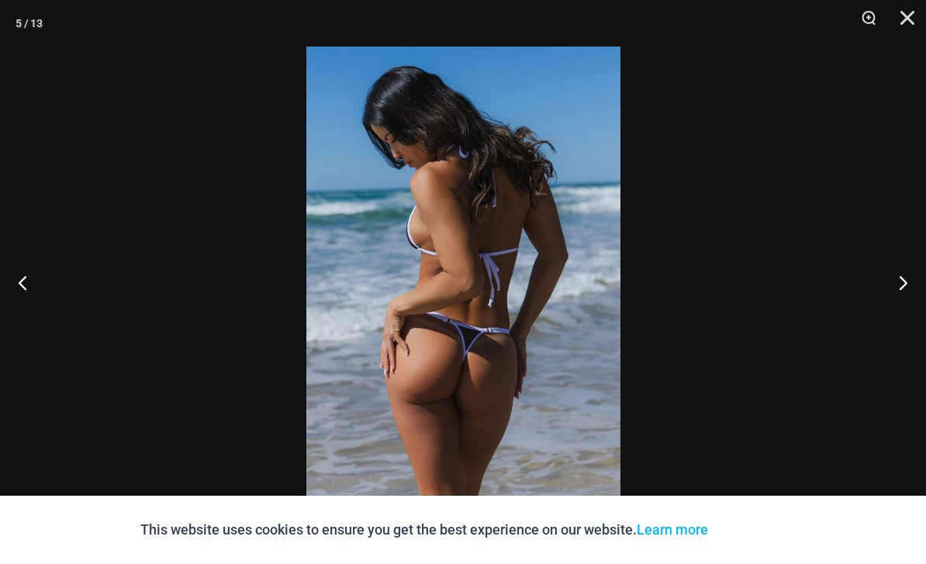
click at [906, 296] on button "Next" at bounding box center [897, 283] width 58 height 78
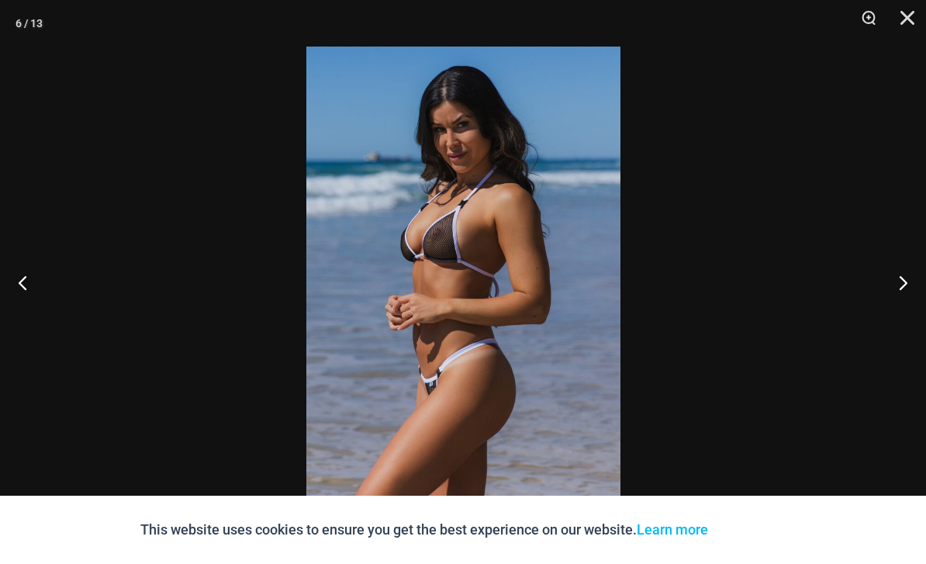
click at [908, 296] on button "Next" at bounding box center [897, 283] width 58 height 78
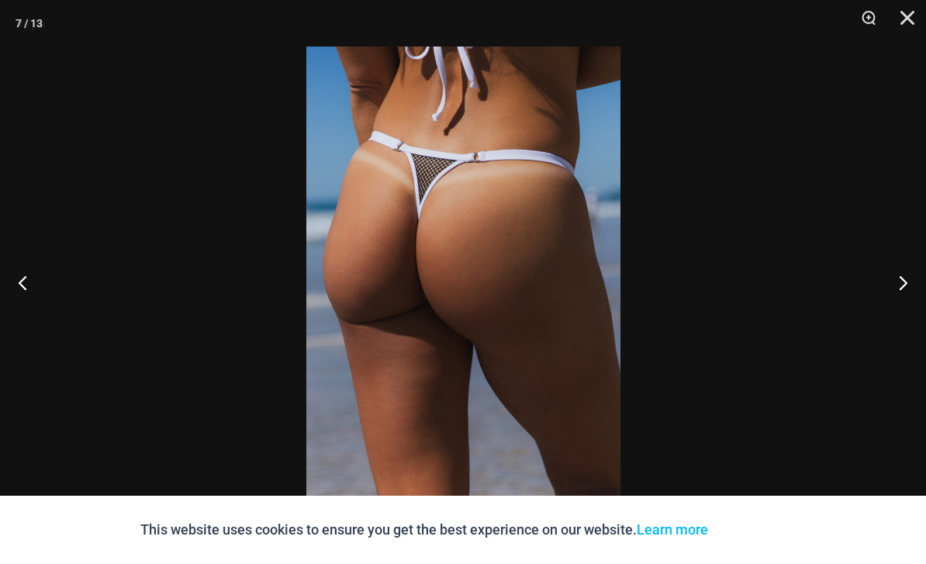
click at [907, 296] on button "Next" at bounding box center [897, 283] width 58 height 78
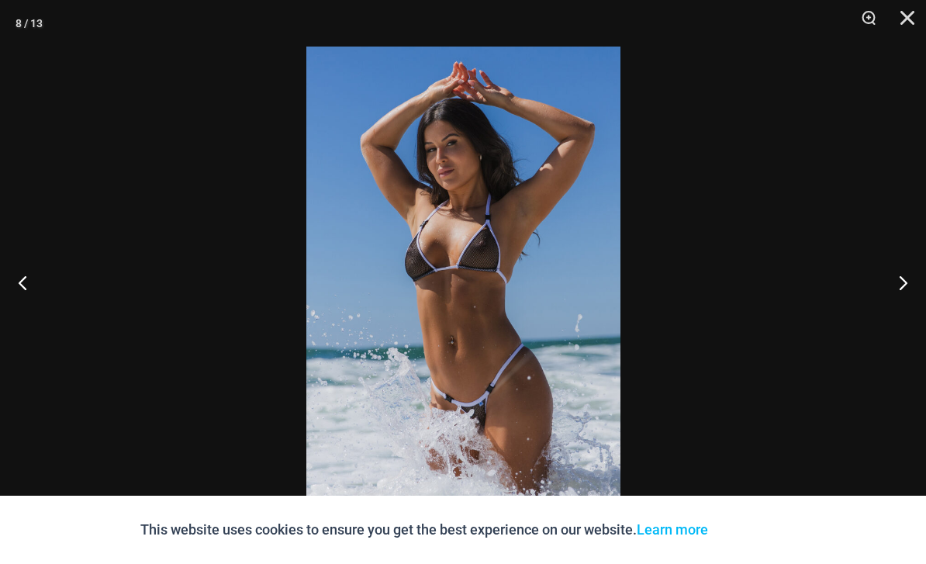
click at [906, 298] on button "Next" at bounding box center [897, 283] width 58 height 78
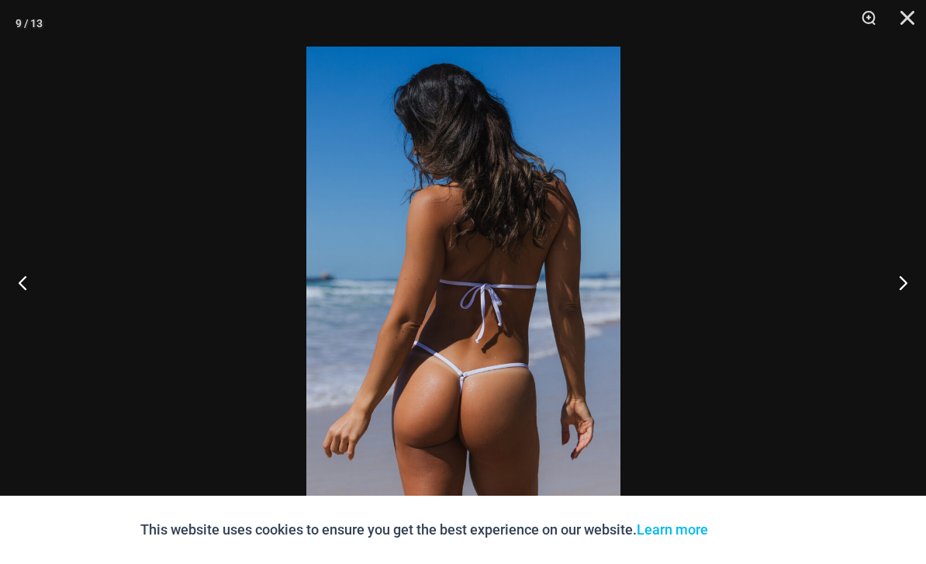
click at [908, 302] on button "Next" at bounding box center [897, 283] width 58 height 78
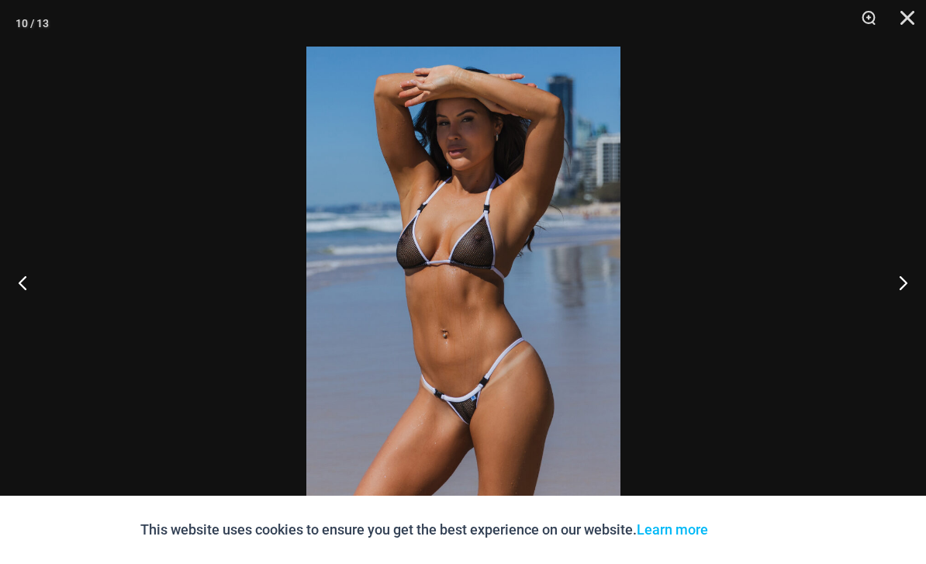
click at [908, 304] on button "Next" at bounding box center [897, 283] width 58 height 78
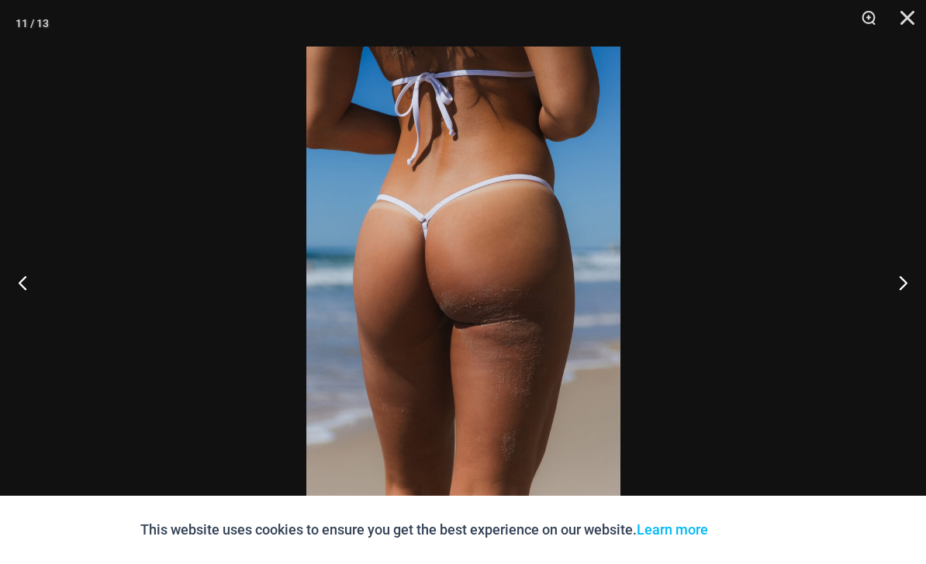
click at [907, 307] on button "Next" at bounding box center [897, 283] width 58 height 78
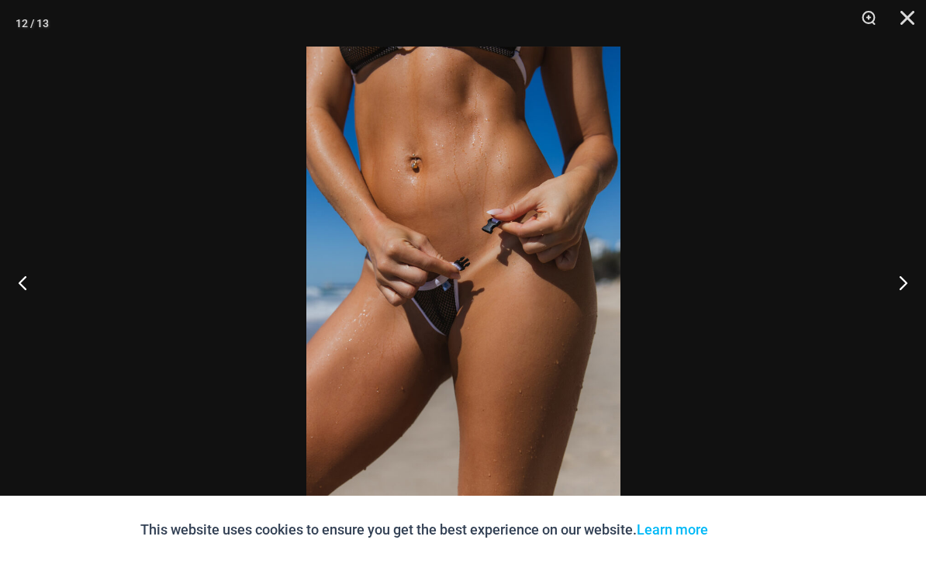
click at [912, 308] on button "Next" at bounding box center [897, 283] width 58 height 78
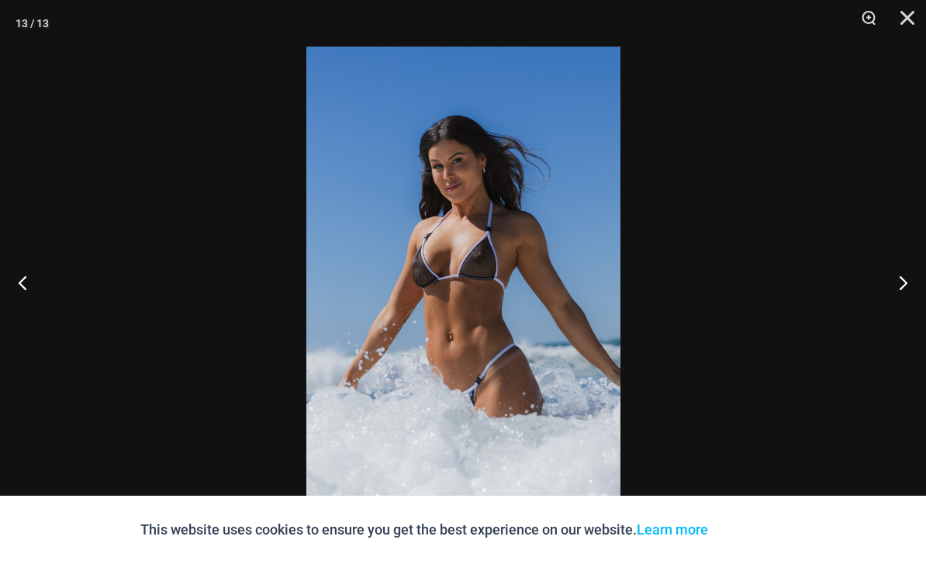
click at [909, 304] on button "Next" at bounding box center [897, 283] width 58 height 78
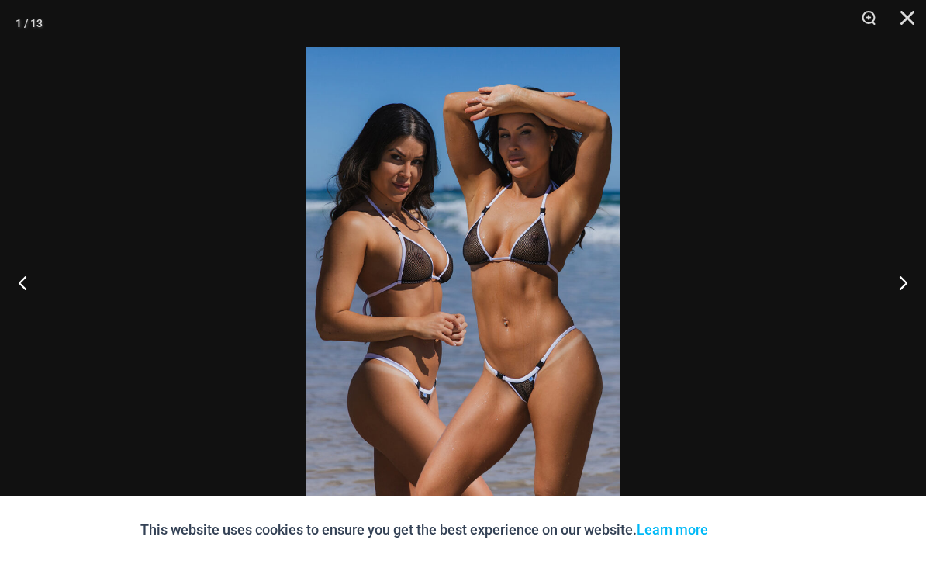
click at [912, 304] on button "Next" at bounding box center [897, 283] width 58 height 78
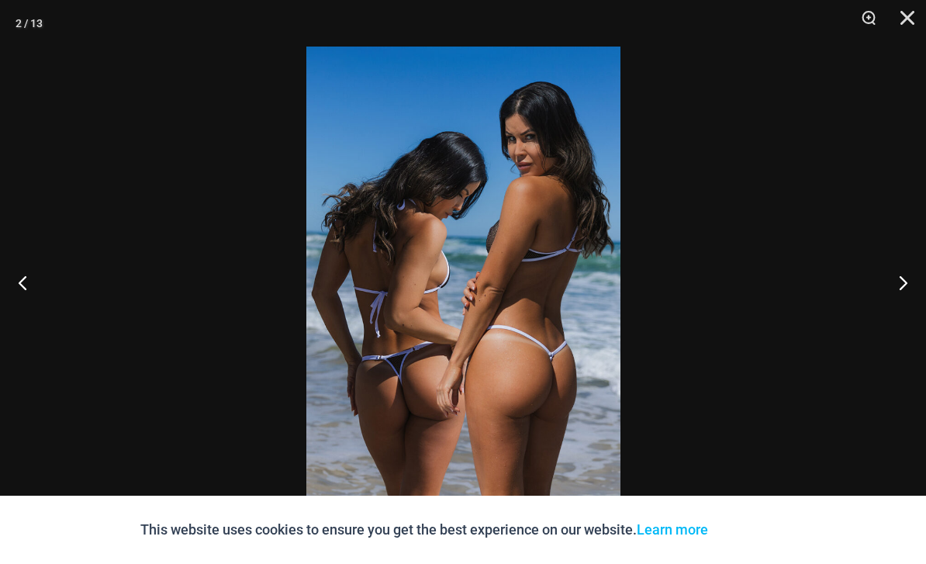
click at [908, 306] on button "Next" at bounding box center [897, 283] width 58 height 78
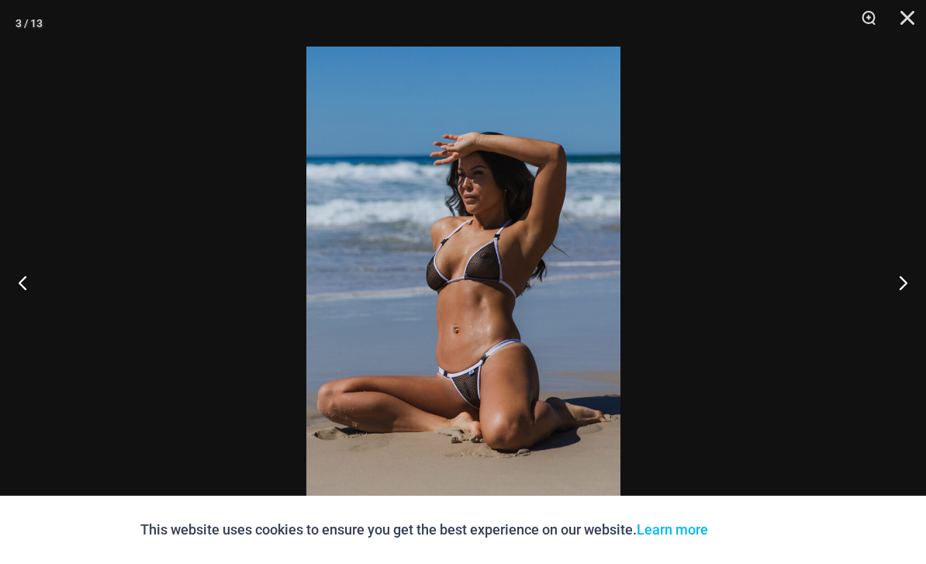
click at [908, 306] on button "Next" at bounding box center [897, 283] width 58 height 78
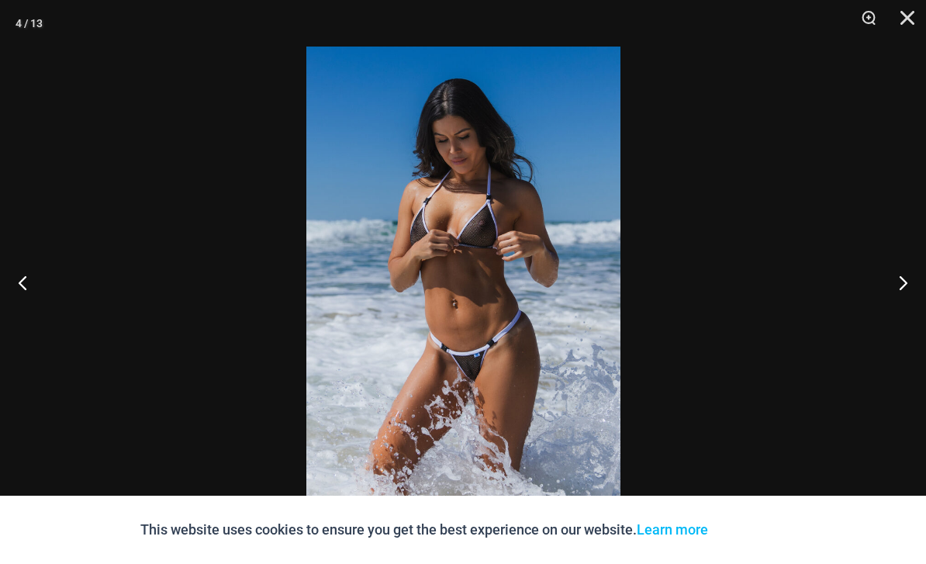
click at [906, 308] on button "Next" at bounding box center [897, 283] width 58 height 78
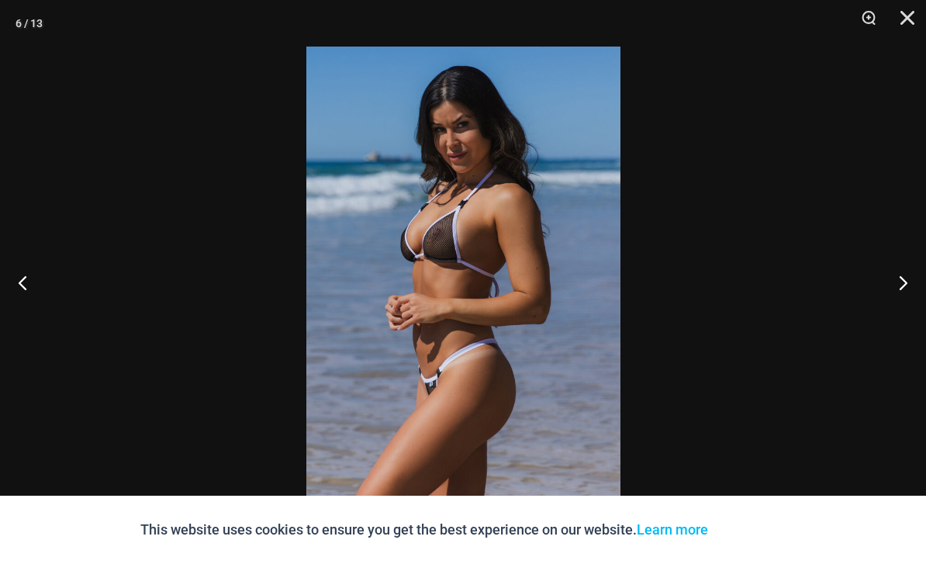
click at [908, 20] on button "Close" at bounding box center [902, 23] width 39 height 47
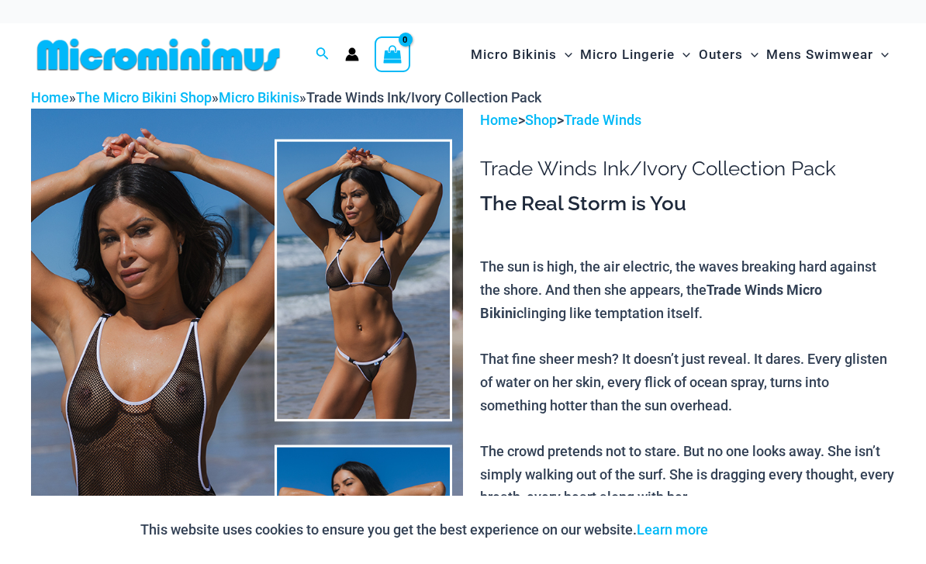
click at [381, 288] on img at bounding box center [247, 433] width 432 height 649
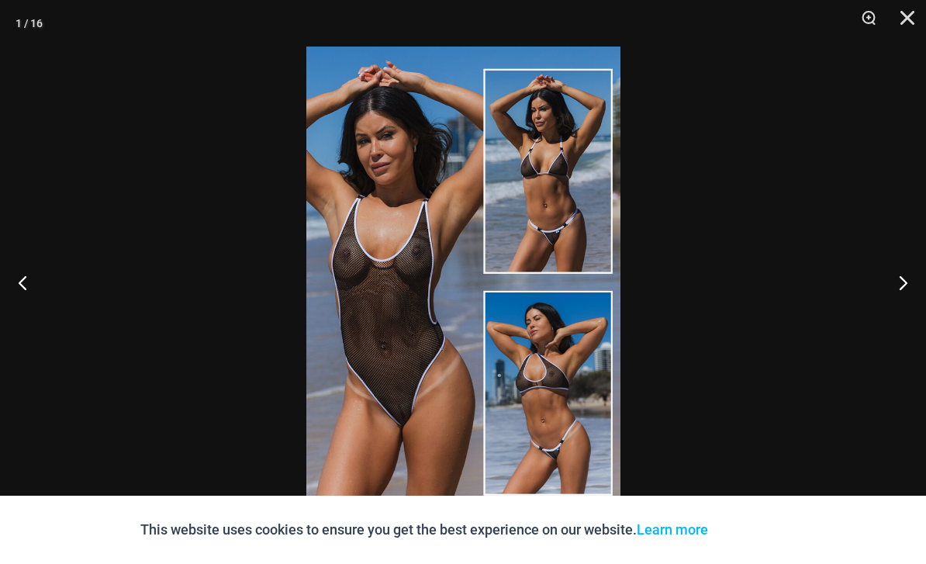
click at [901, 286] on button "Next" at bounding box center [897, 283] width 58 height 78
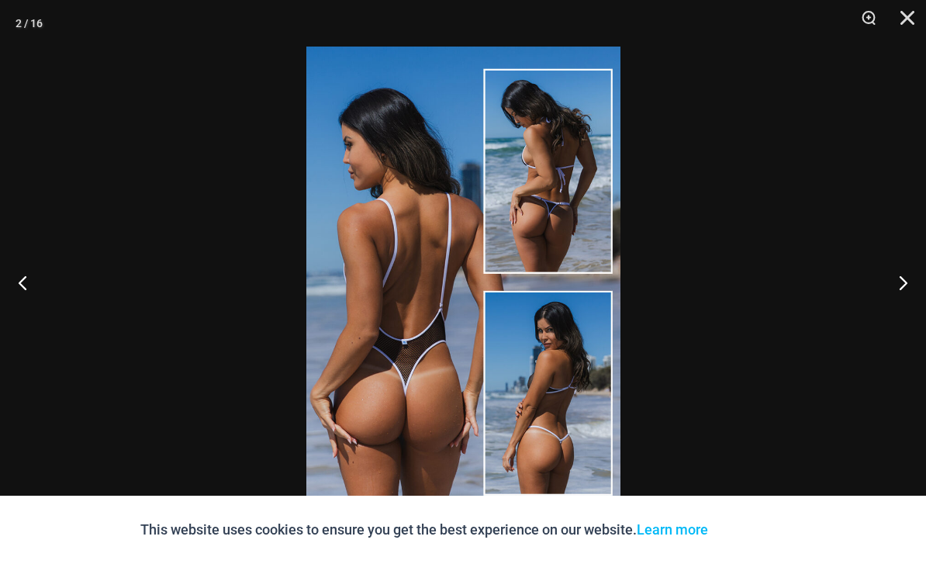
click at [903, 301] on button "Next" at bounding box center [897, 283] width 58 height 78
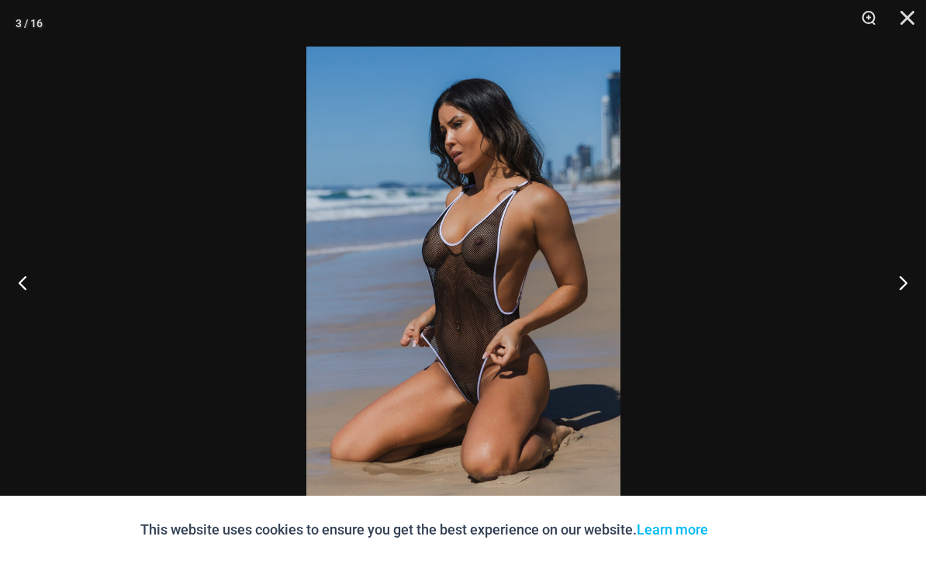
click at [905, 293] on button "Next" at bounding box center [897, 283] width 58 height 78
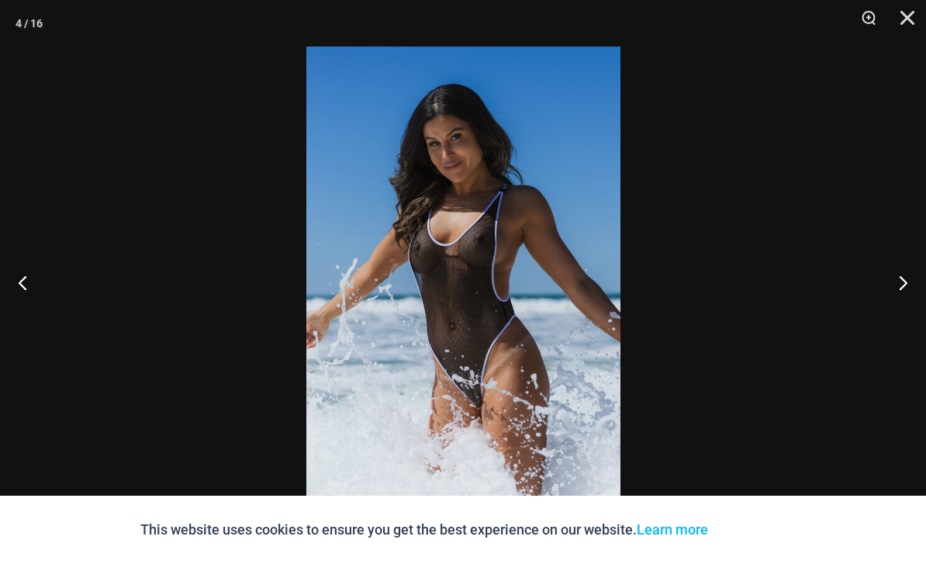
click at [905, 293] on button "Next" at bounding box center [897, 283] width 58 height 78
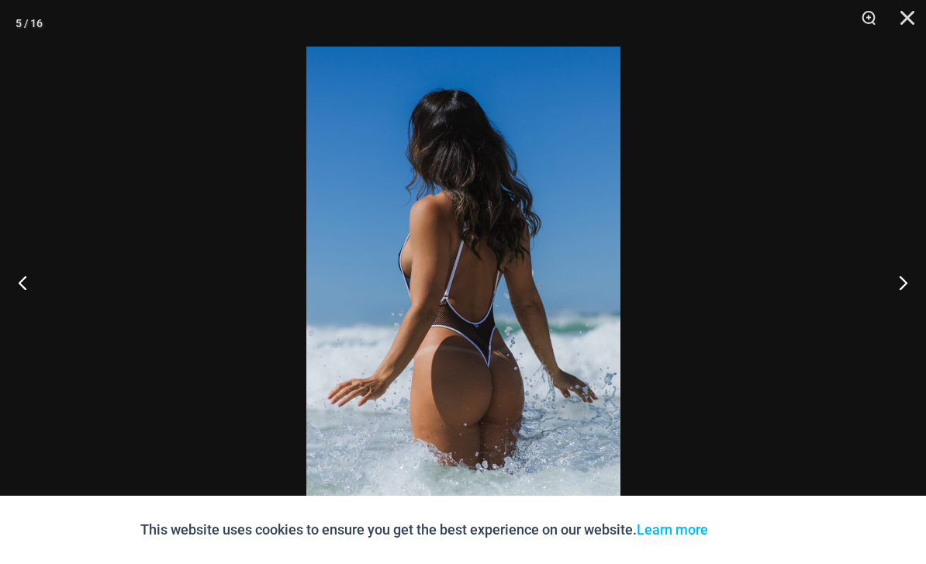
click at [906, 290] on button "Next" at bounding box center [897, 283] width 58 height 78
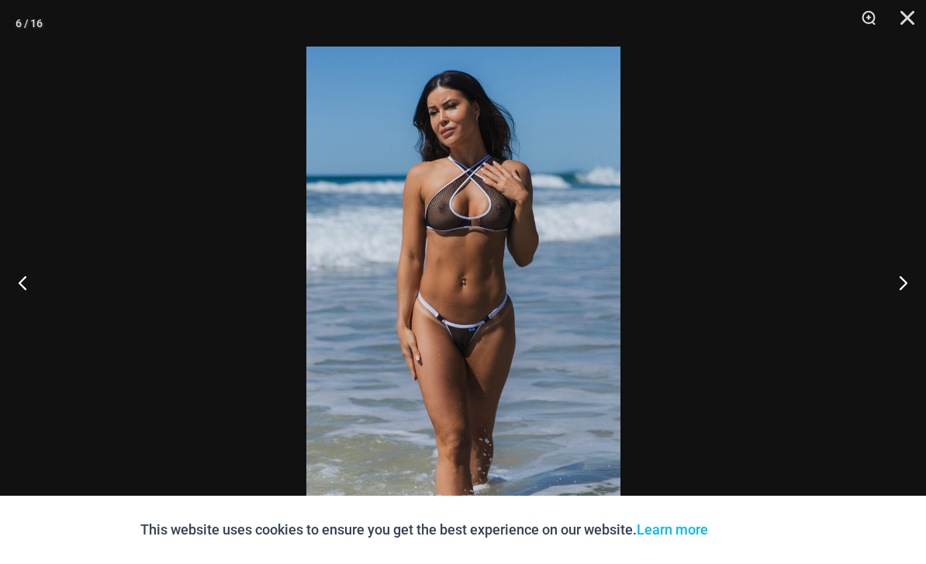
click at [905, 289] on button "Next" at bounding box center [897, 283] width 58 height 78
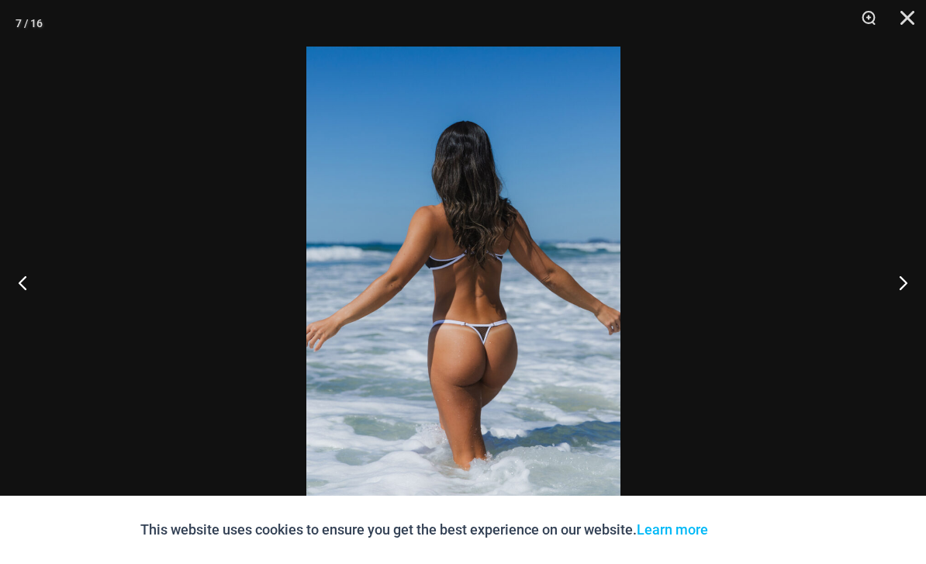
click at [905, 286] on button "Next" at bounding box center [897, 283] width 58 height 78
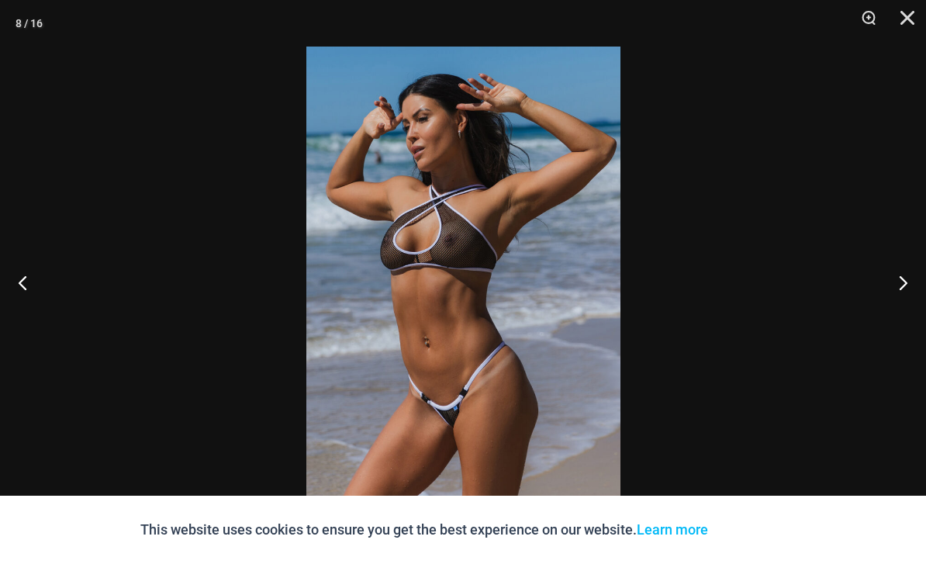
click at [907, 290] on button "Next" at bounding box center [897, 283] width 58 height 78
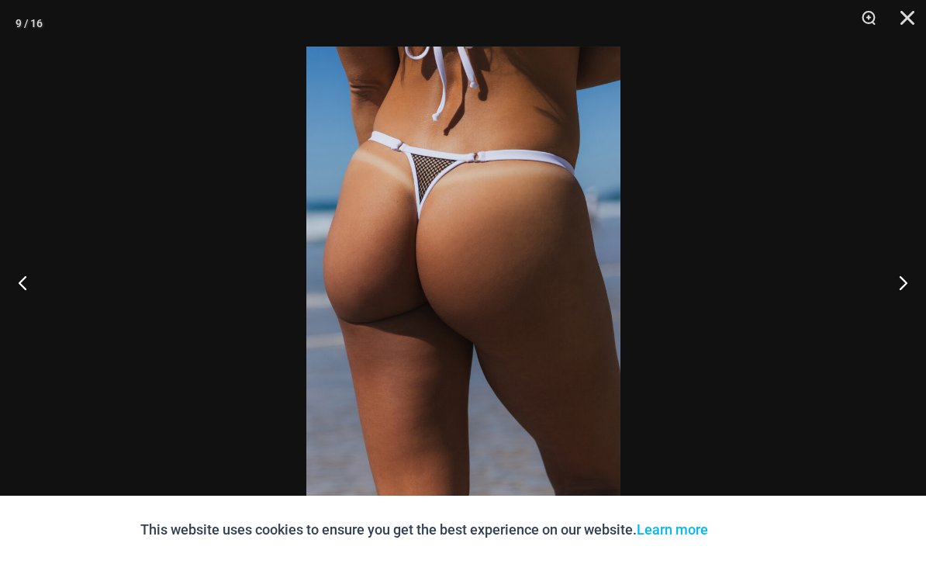
click at [905, 286] on button "Next" at bounding box center [897, 283] width 58 height 78
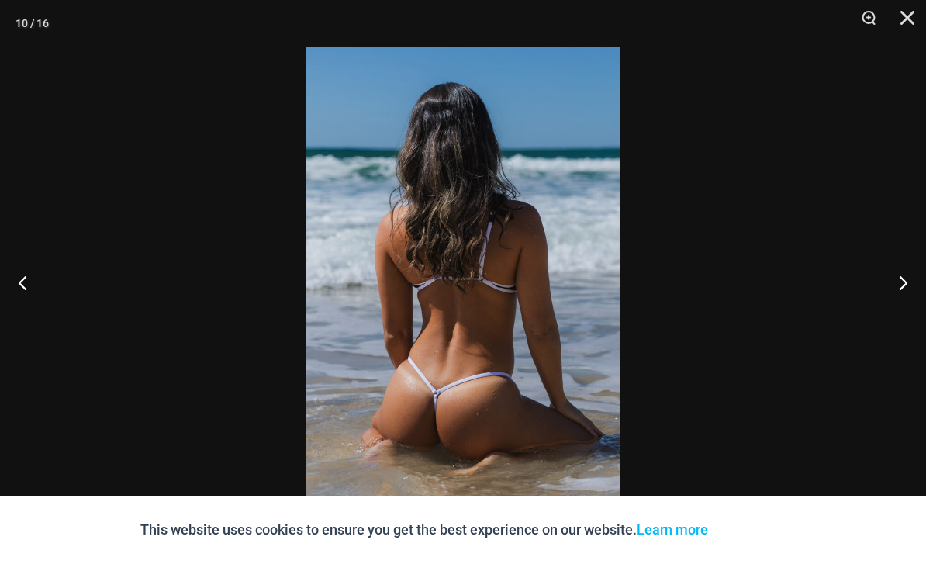
click at [904, 286] on button "Next" at bounding box center [897, 283] width 58 height 78
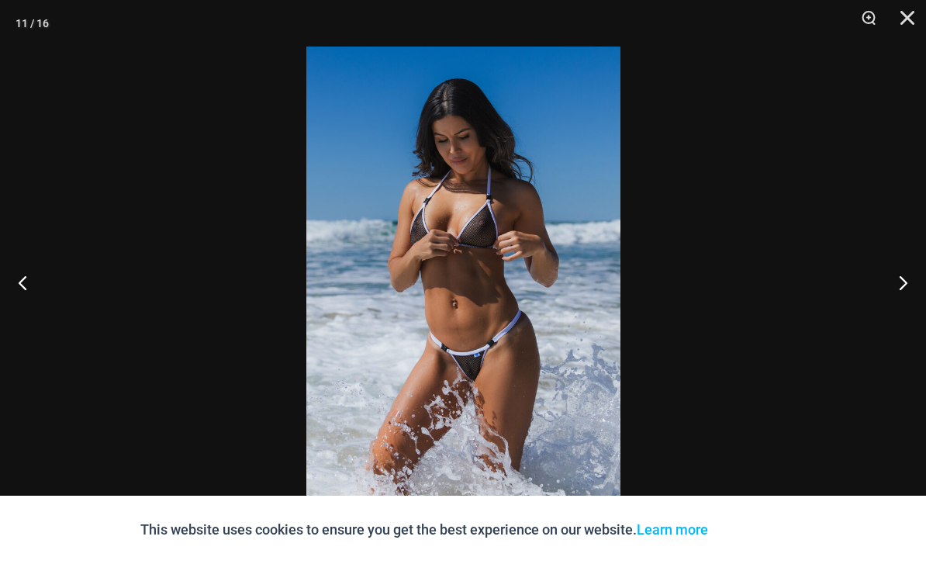
click at [905, 293] on button "Next" at bounding box center [897, 283] width 58 height 78
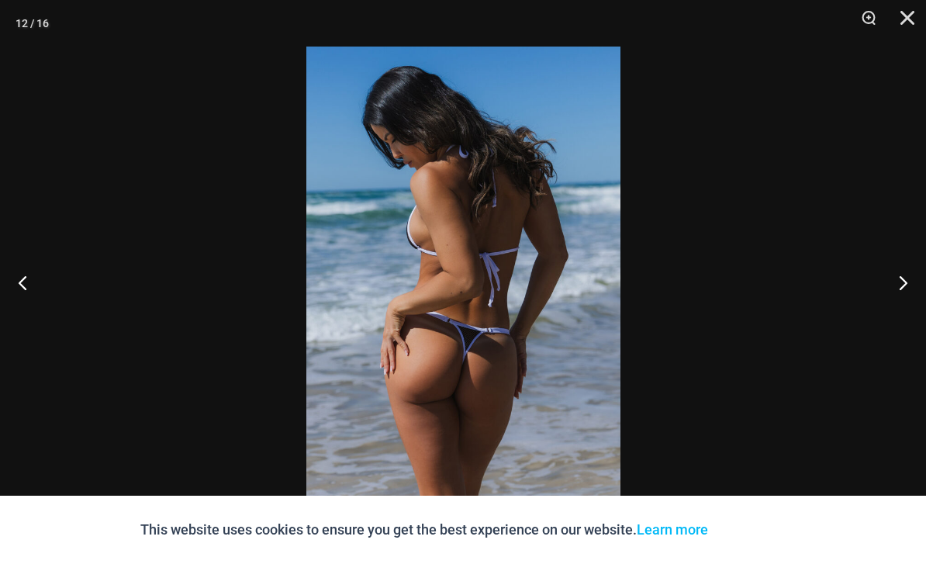
click at [905, 295] on button "Next" at bounding box center [897, 283] width 58 height 78
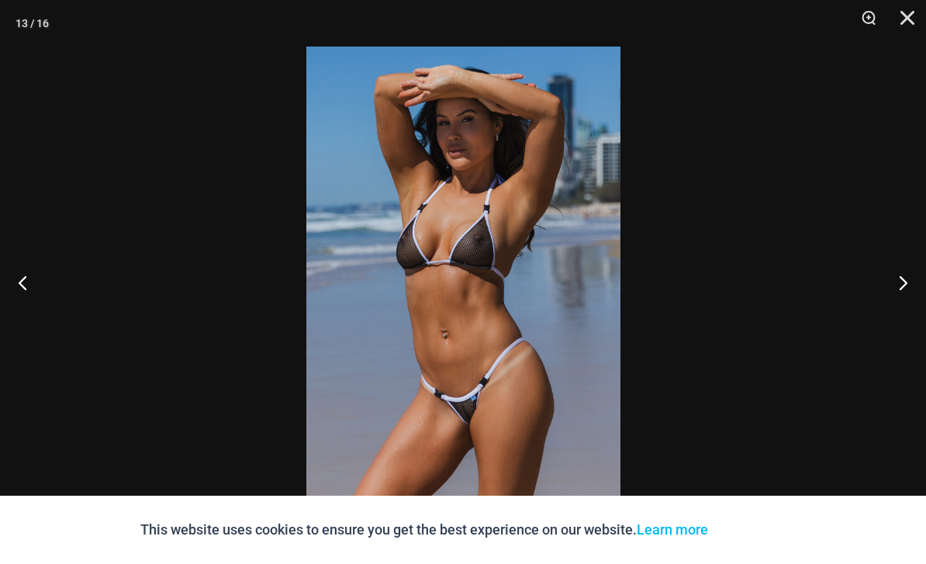
click at [905, 294] on button "Next" at bounding box center [897, 283] width 58 height 78
click at [905, 301] on button "Next" at bounding box center [897, 283] width 58 height 78
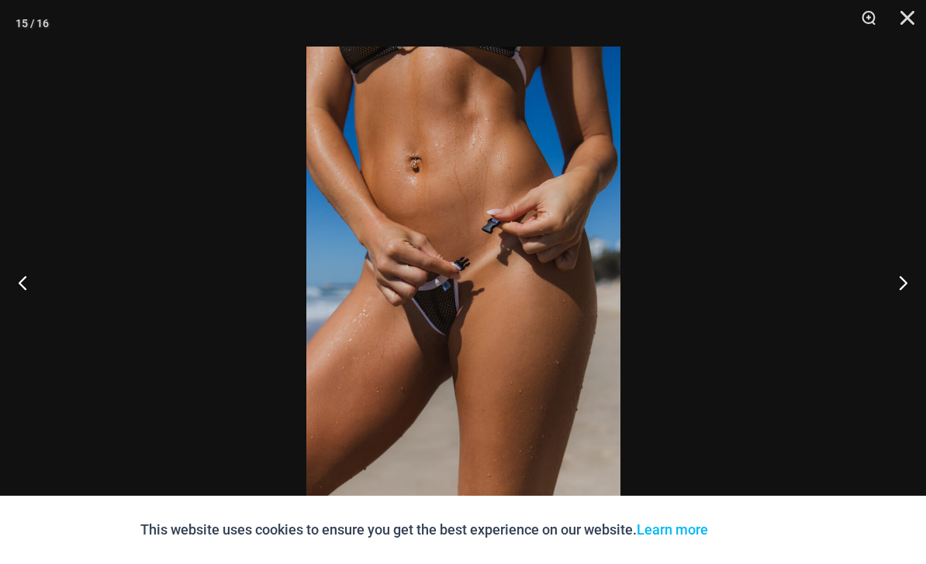
click at [905, 303] on button "Next" at bounding box center [897, 283] width 58 height 78
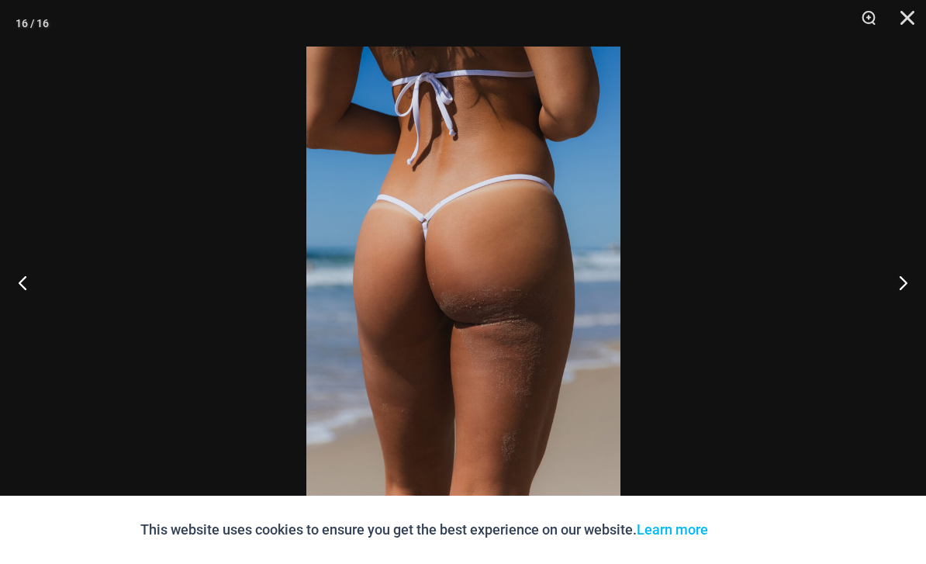
click at [905, 303] on button "Next" at bounding box center [897, 283] width 58 height 78
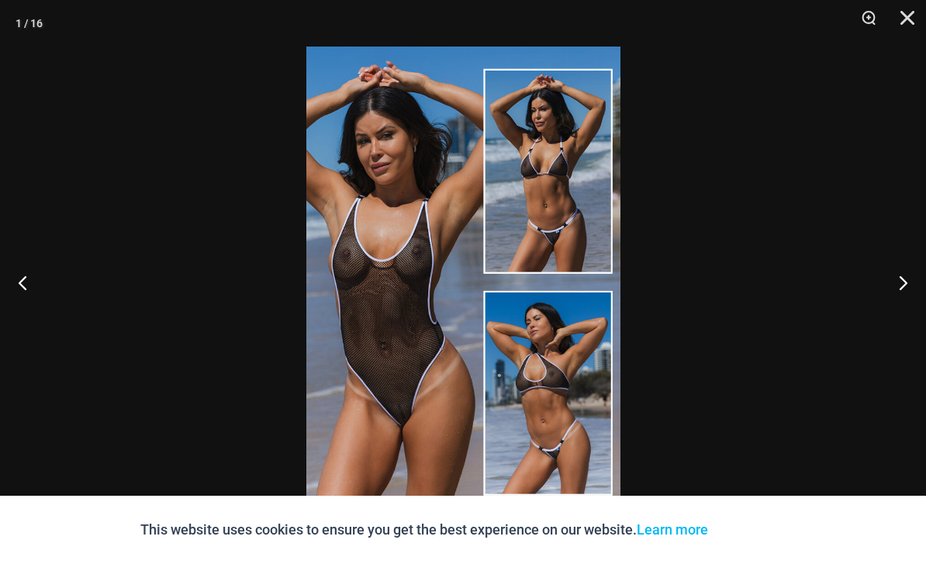
click at [903, 305] on button "Next" at bounding box center [897, 283] width 58 height 78
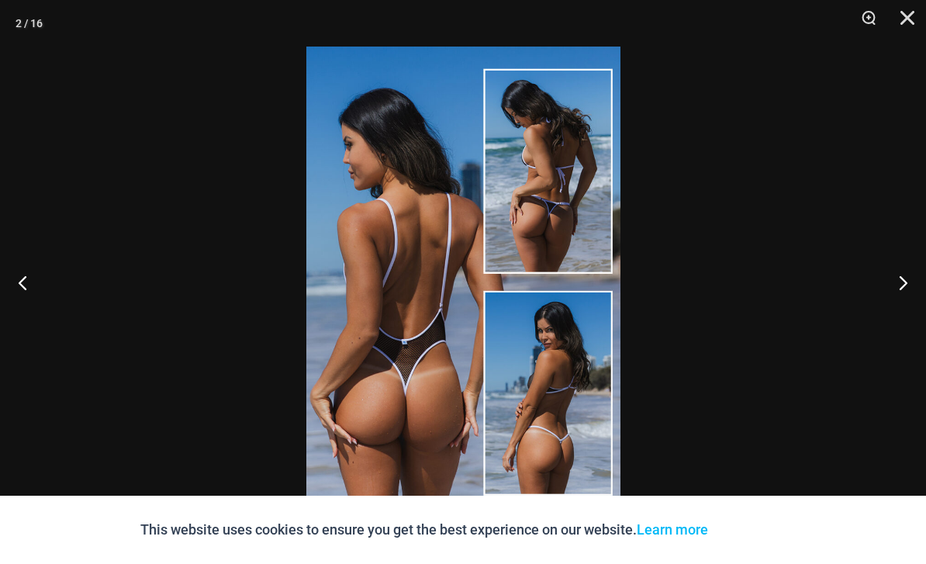
click at [904, 23] on button "Close" at bounding box center [902, 23] width 39 height 47
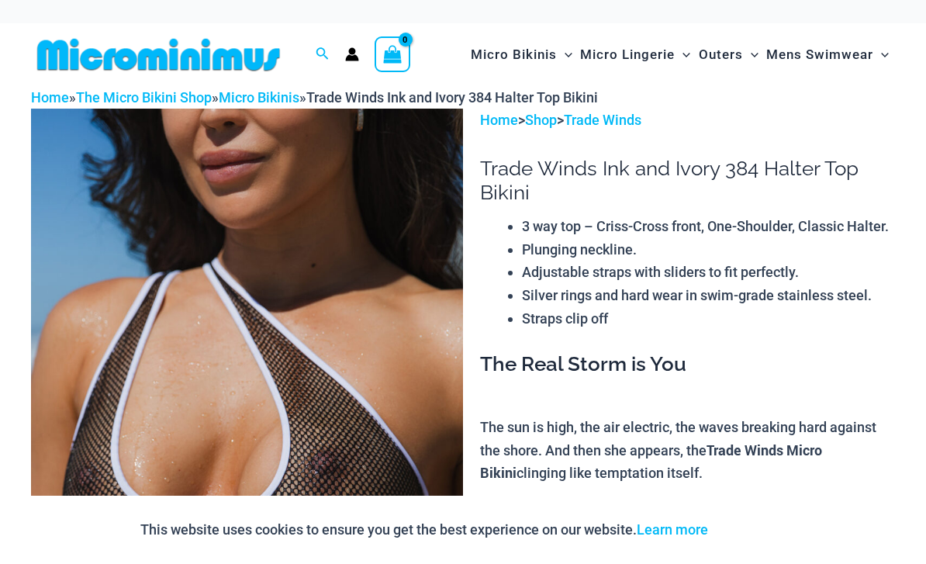
click at [375, 351] on img at bounding box center [247, 433] width 432 height 649
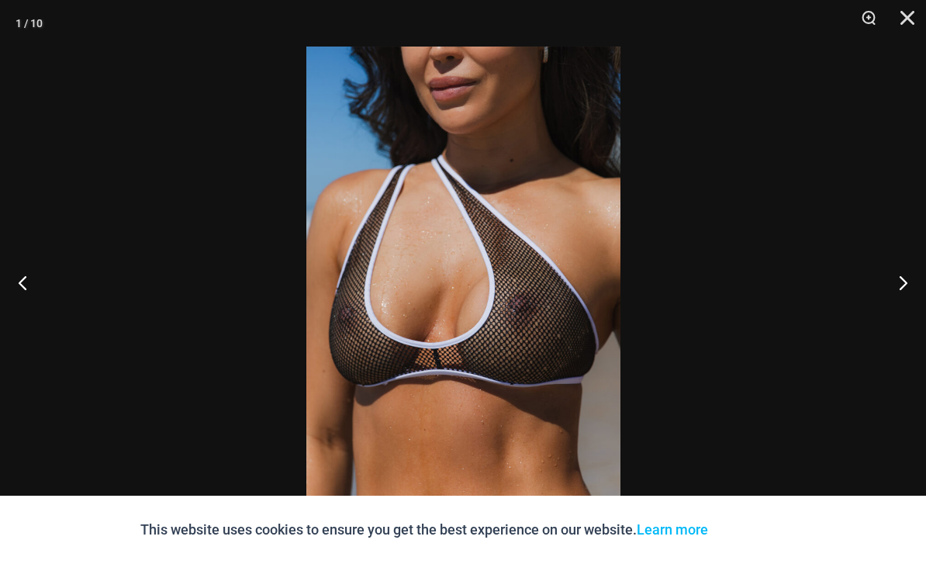
click at [900, 292] on button "Next" at bounding box center [897, 283] width 58 height 78
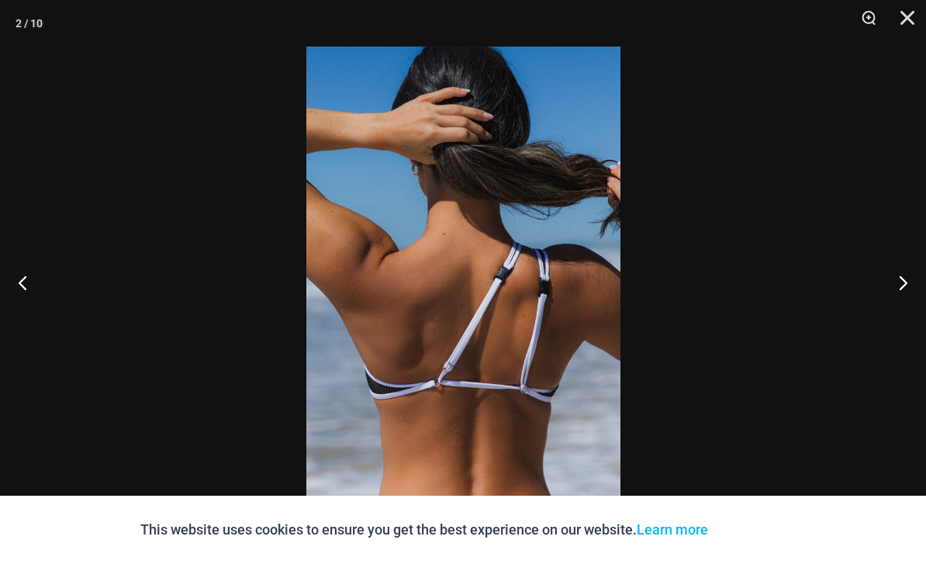
click at [901, 284] on button "Next" at bounding box center [897, 283] width 58 height 78
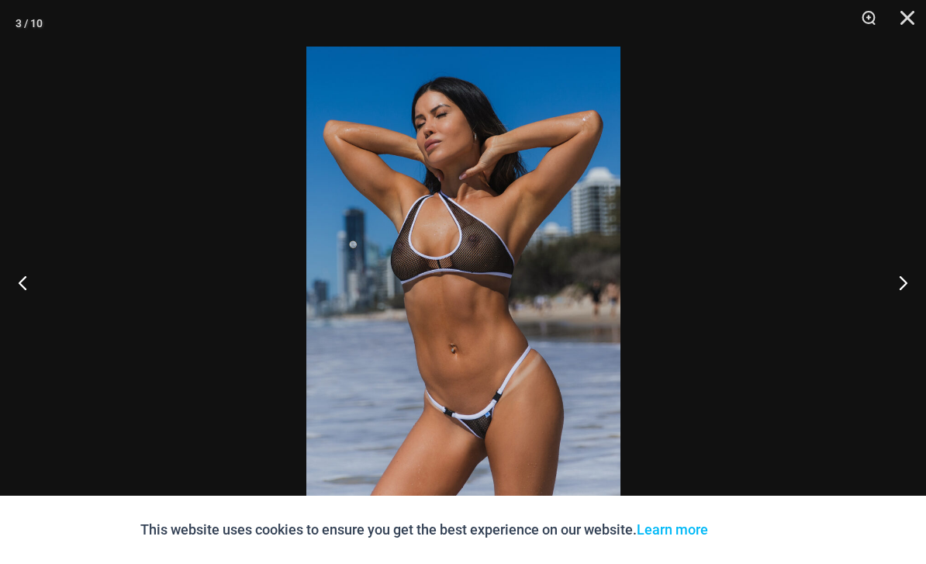
click at [902, 294] on button "Next" at bounding box center [897, 283] width 58 height 78
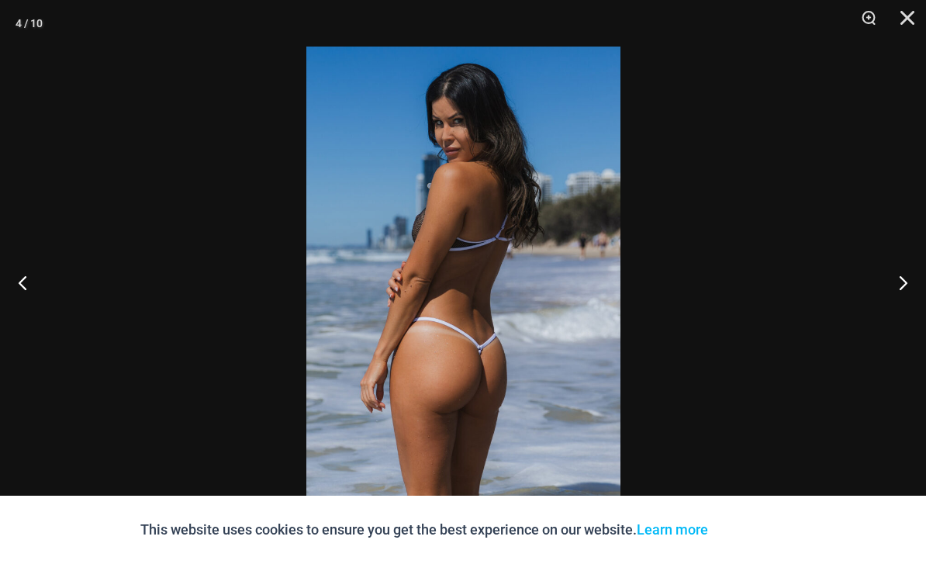
click at [904, 289] on button "Next" at bounding box center [897, 283] width 58 height 78
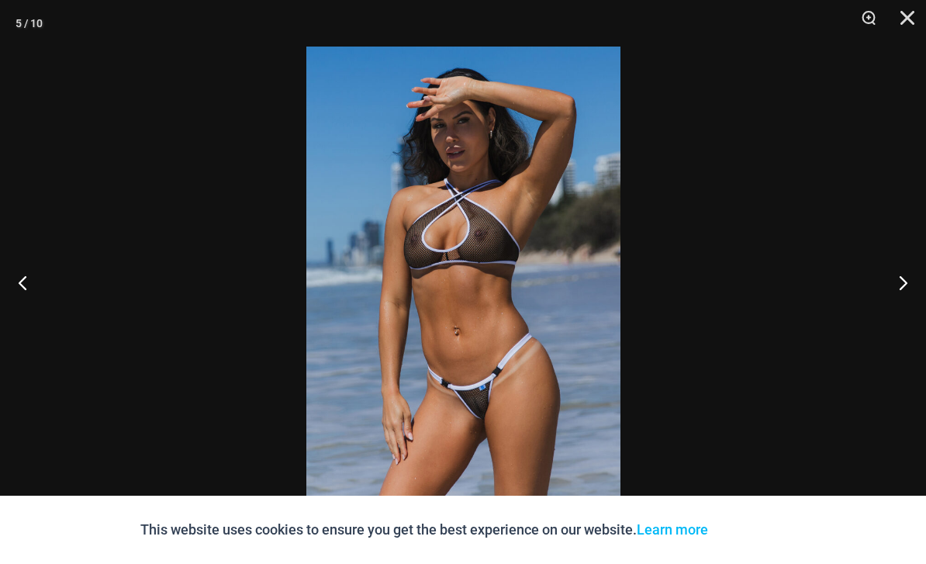
click at [905, 292] on button "Next" at bounding box center [897, 283] width 58 height 78
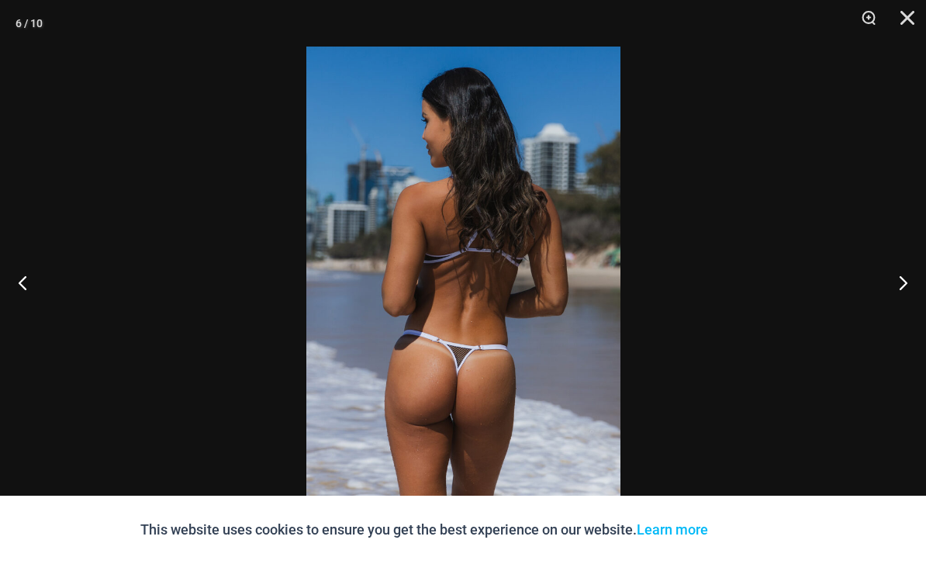
click at [905, 292] on button "Next" at bounding box center [897, 283] width 58 height 78
click at [907, 296] on button "Next" at bounding box center [897, 283] width 58 height 78
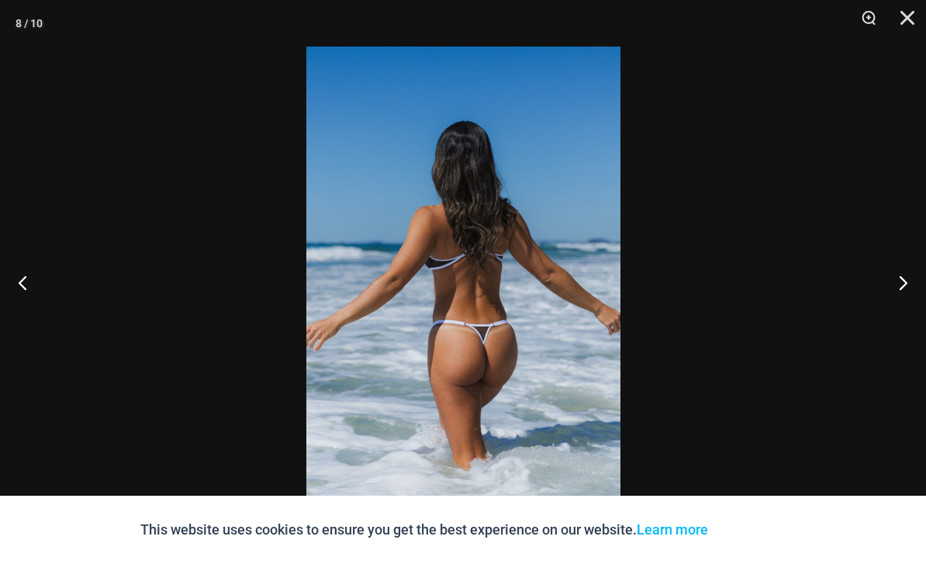
click at [906, 295] on button "Next" at bounding box center [897, 283] width 58 height 78
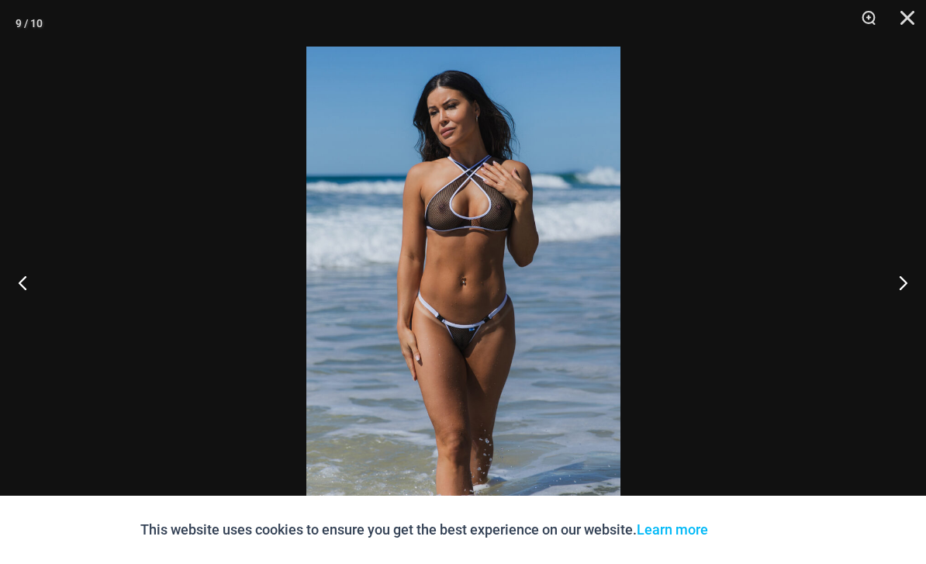
click at [909, 296] on button "Next" at bounding box center [897, 283] width 58 height 78
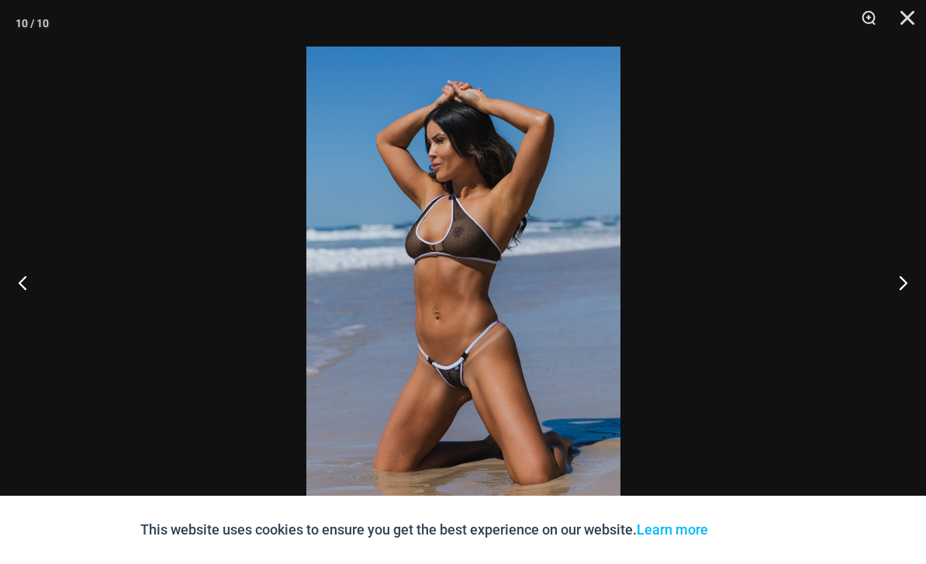
click at [909, 296] on button "Next" at bounding box center [897, 283] width 58 height 78
click at [908, 296] on button "Next" at bounding box center [897, 283] width 58 height 78
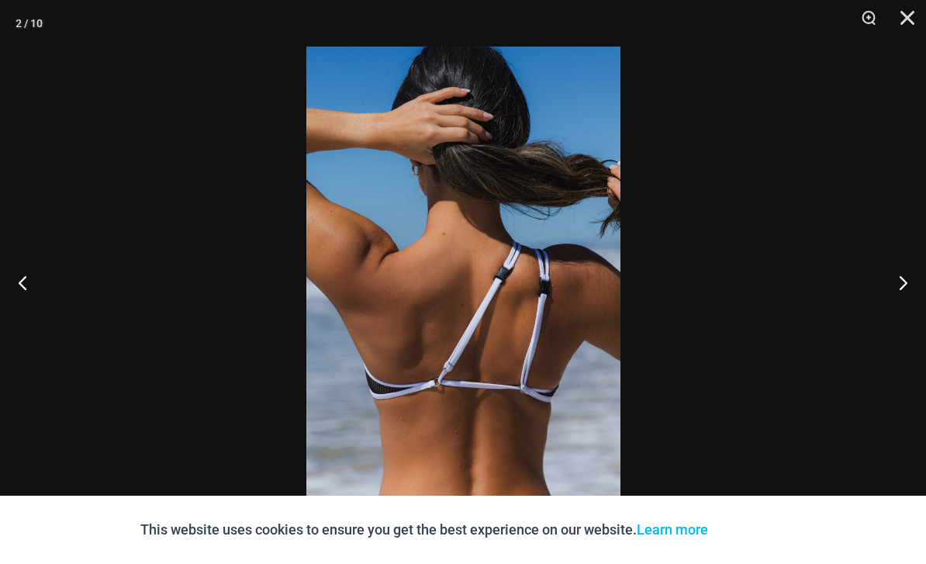
click at [908, 298] on button "Next" at bounding box center [897, 283] width 58 height 78
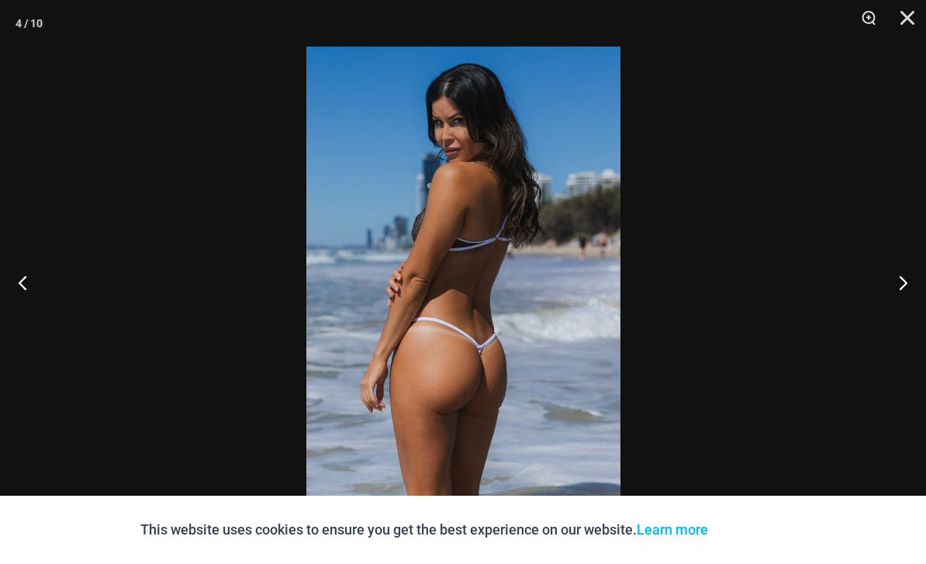
click at [909, 300] on button "Next" at bounding box center [897, 283] width 58 height 78
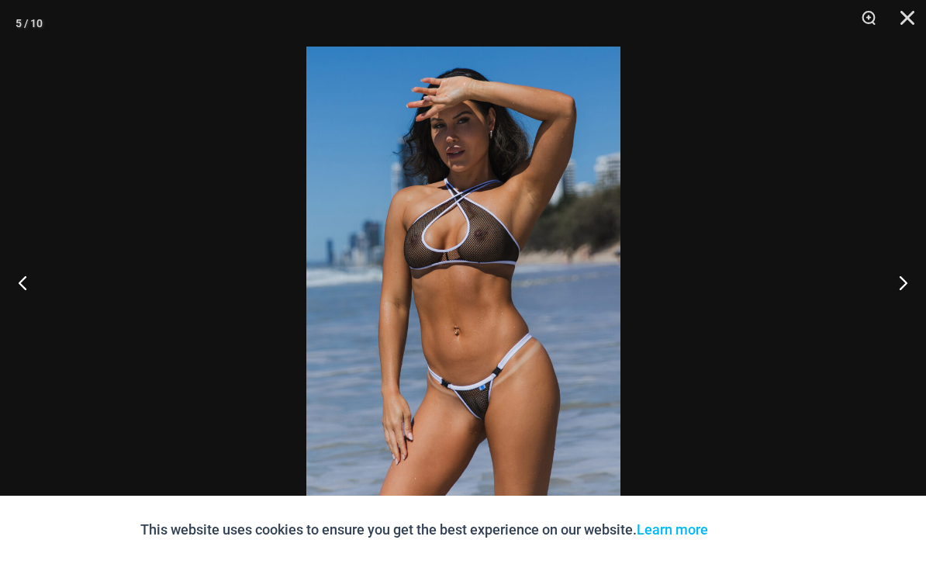
click at [909, 299] on button "Next" at bounding box center [897, 283] width 58 height 78
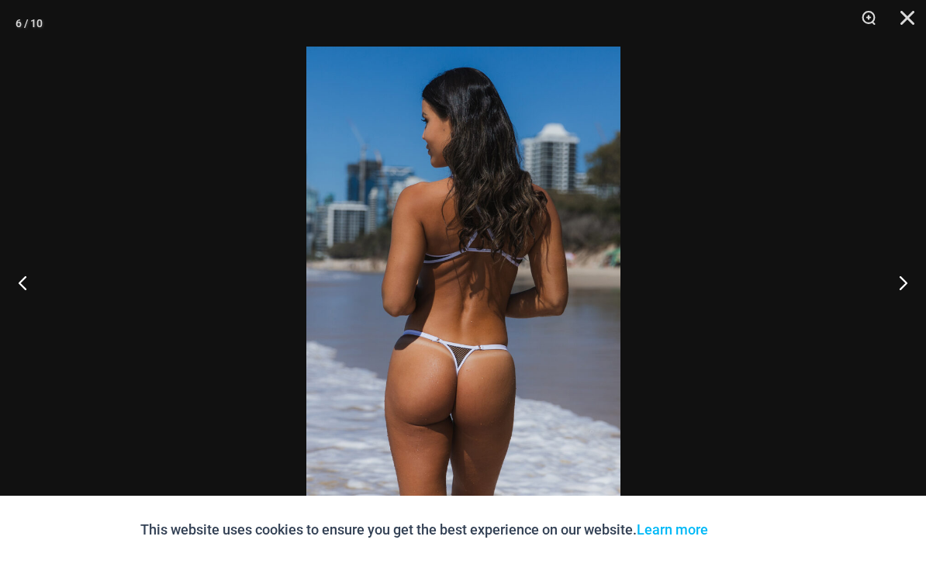
click at [909, 297] on button "Next" at bounding box center [897, 283] width 58 height 78
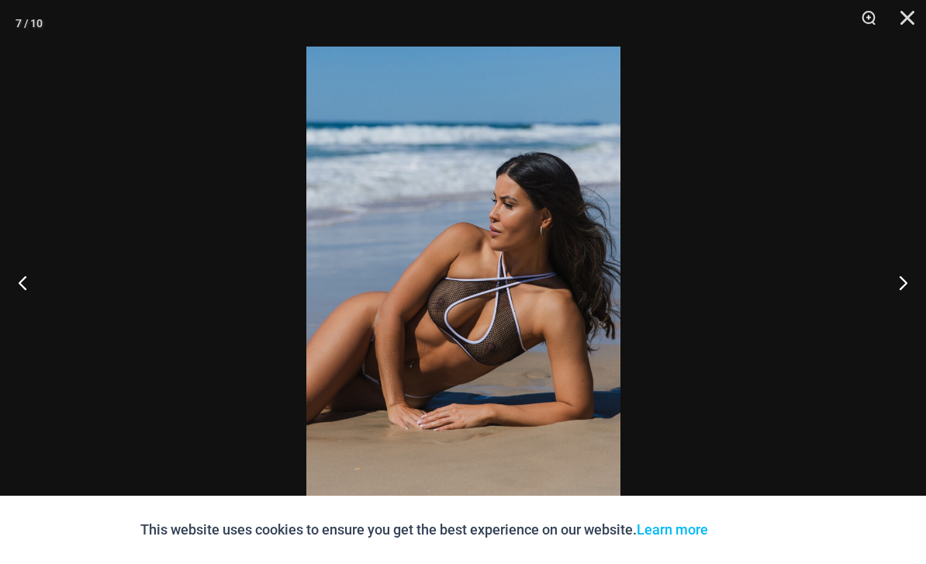
click at [902, 21] on button "Close" at bounding box center [902, 23] width 39 height 47
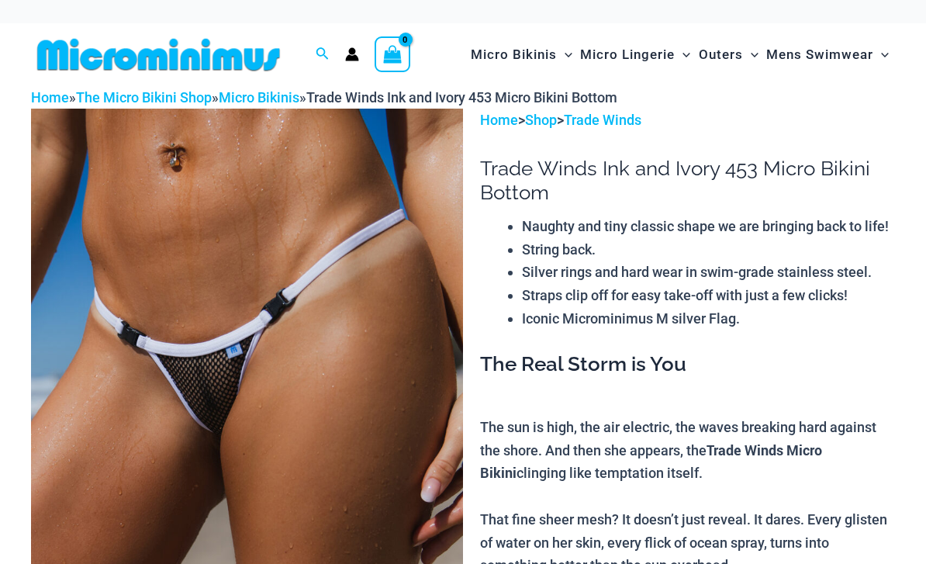
click at [368, 282] on img at bounding box center [247, 433] width 432 height 649
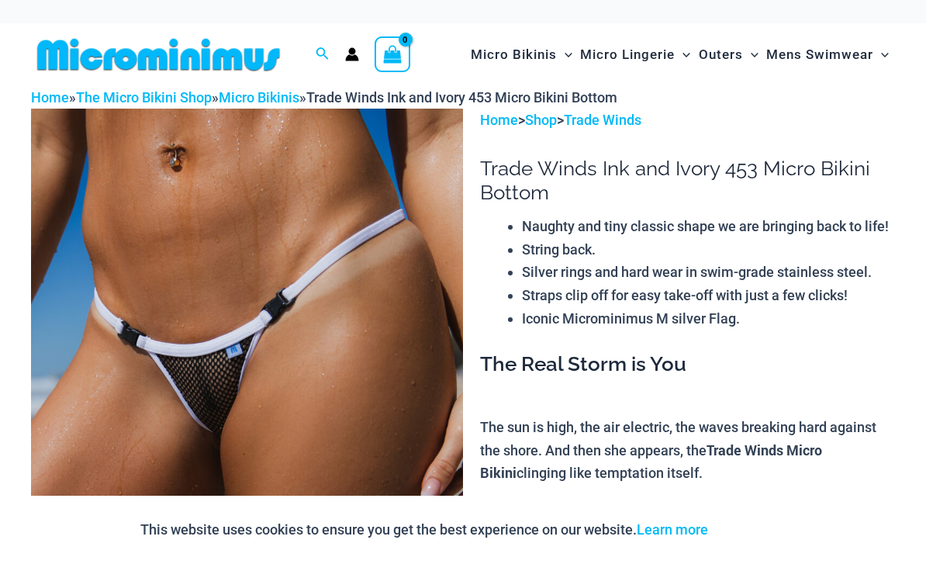
click at [397, 270] on img at bounding box center [247, 433] width 432 height 649
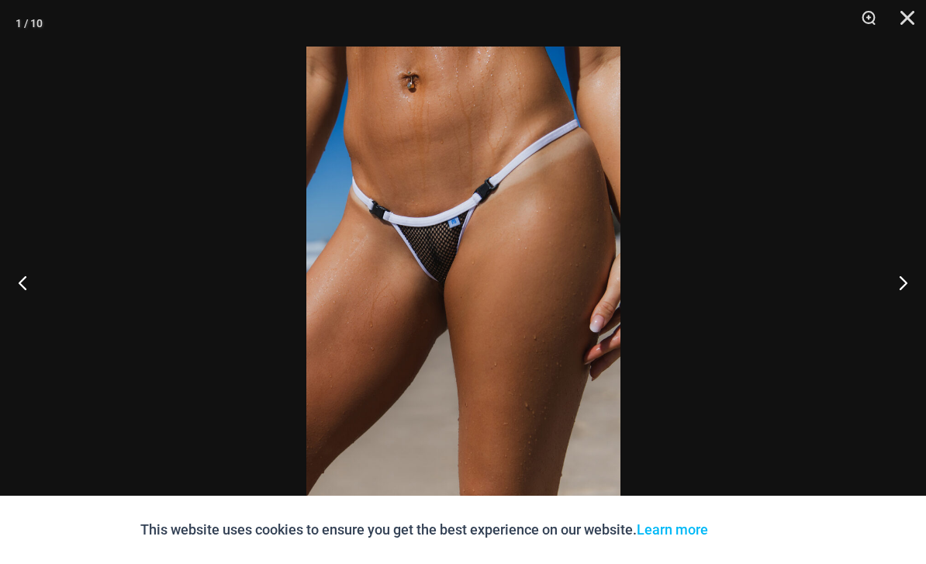
click at [900, 286] on button "Next" at bounding box center [897, 283] width 58 height 78
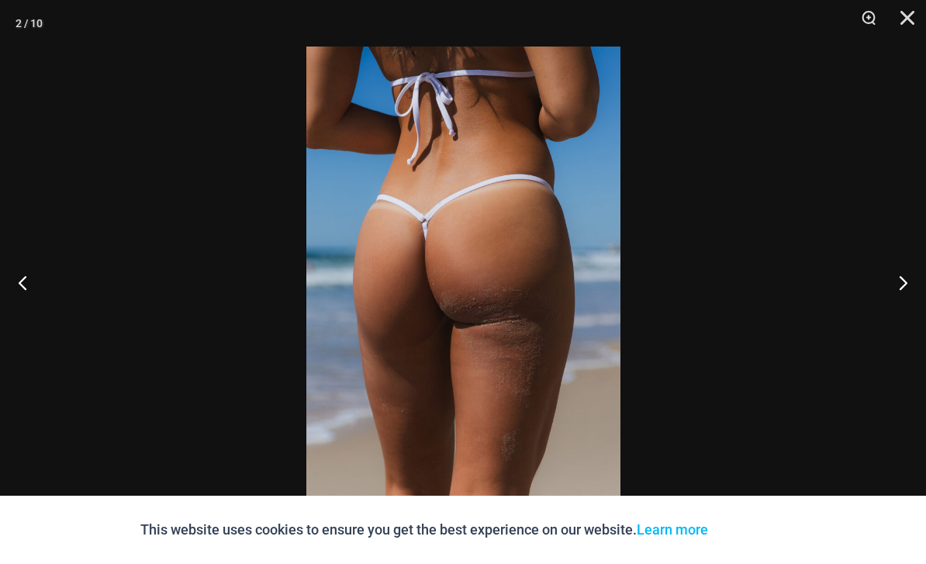
click at [902, 284] on button "Next" at bounding box center [897, 283] width 58 height 78
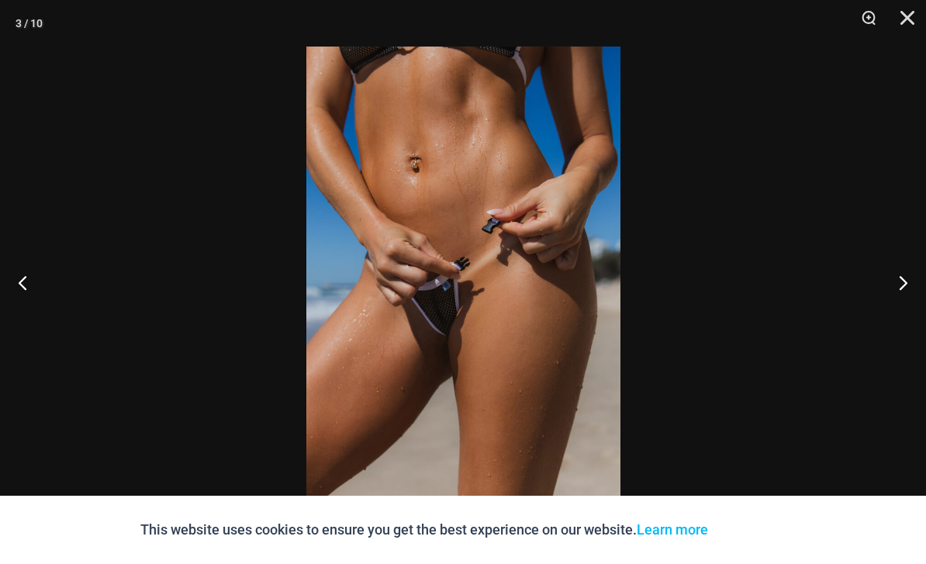
click at [901, 284] on button "Next" at bounding box center [897, 283] width 58 height 78
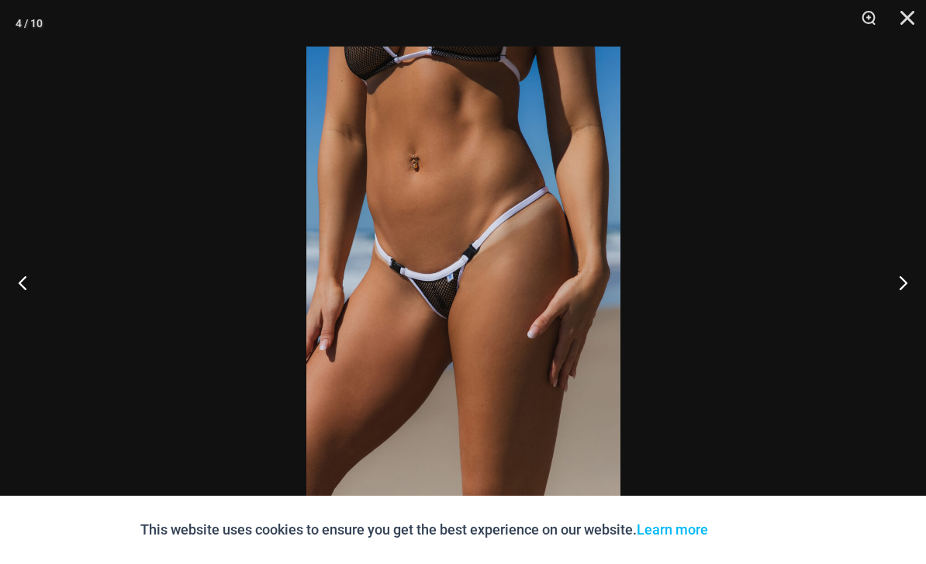
click at [902, 282] on button "Next" at bounding box center [897, 283] width 58 height 78
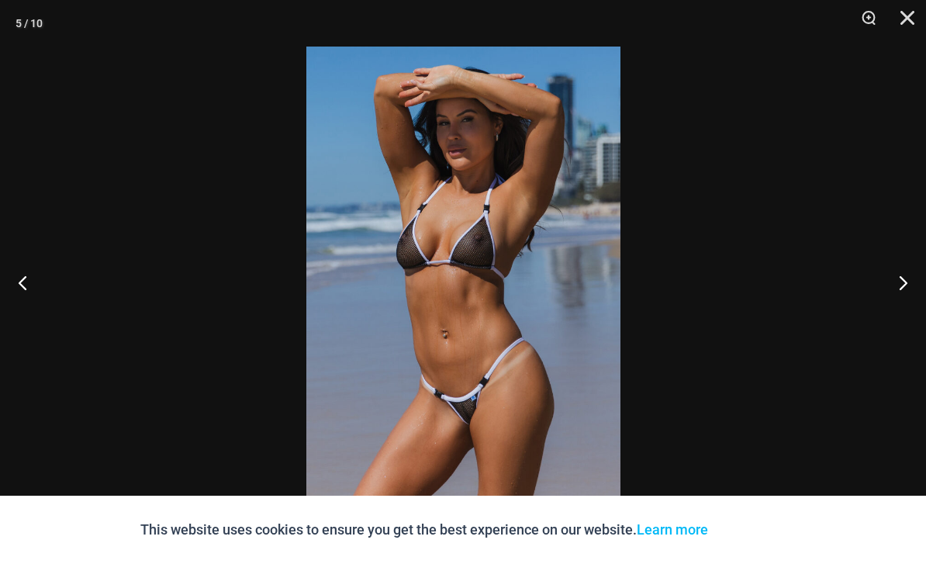
click at [902, 282] on button "Next" at bounding box center [897, 283] width 58 height 78
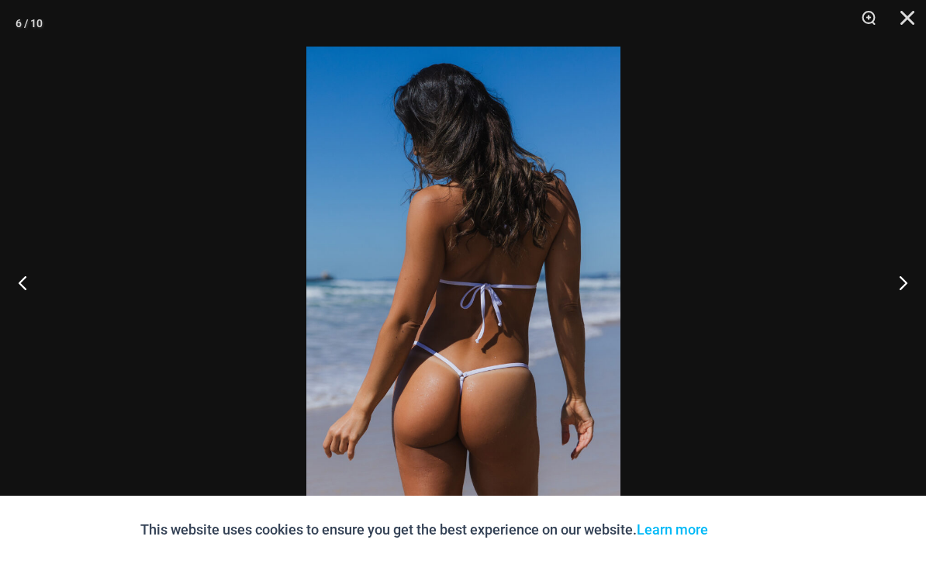
click at [903, 286] on button "Next" at bounding box center [897, 283] width 58 height 78
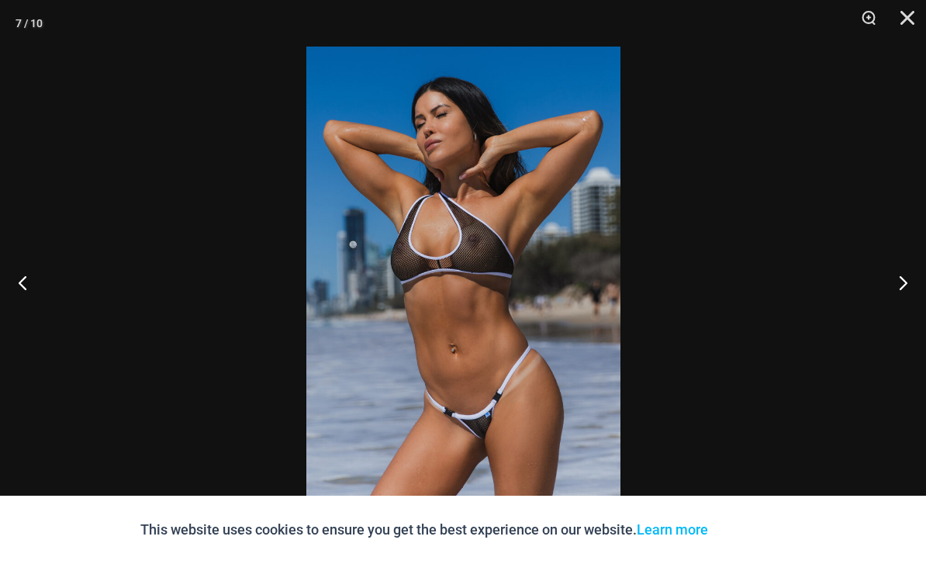
click at [903, 283] on button "Next" at bounding box center [897, 283] width 58 height 78
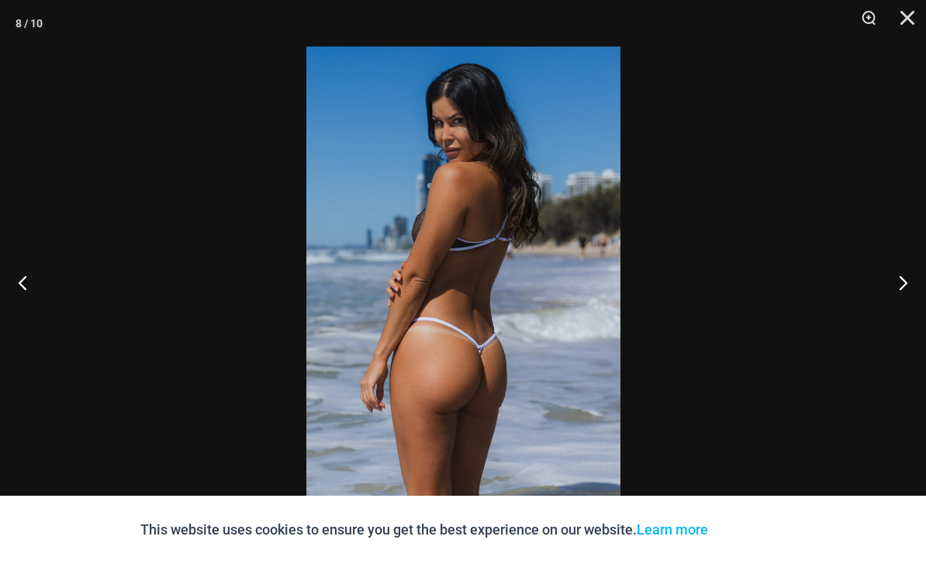
click at [903, 282] on button "Next" at bounding box center [897, 283] width 58 height 78
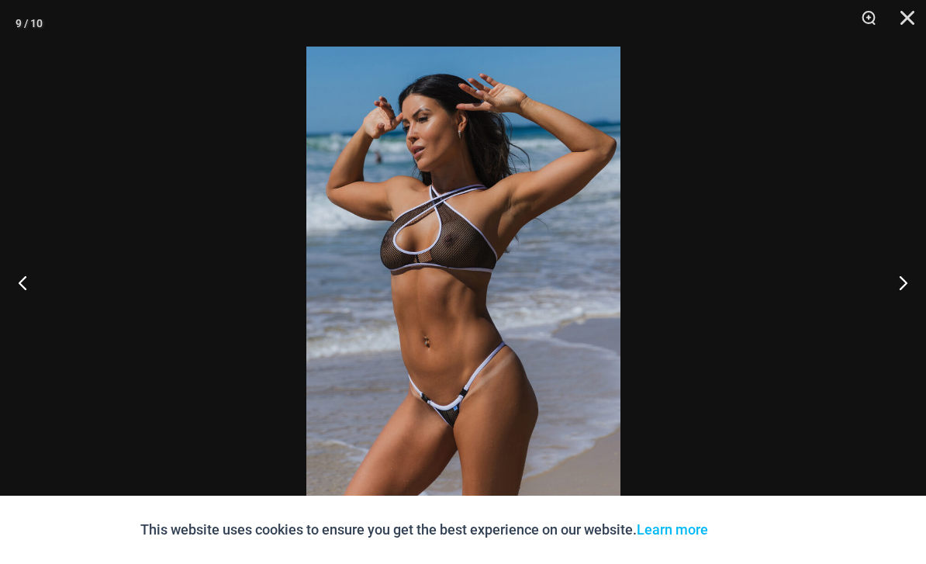
click at [902, 291] on button "Next" at bounding box center [897, 283] width 58 height 78
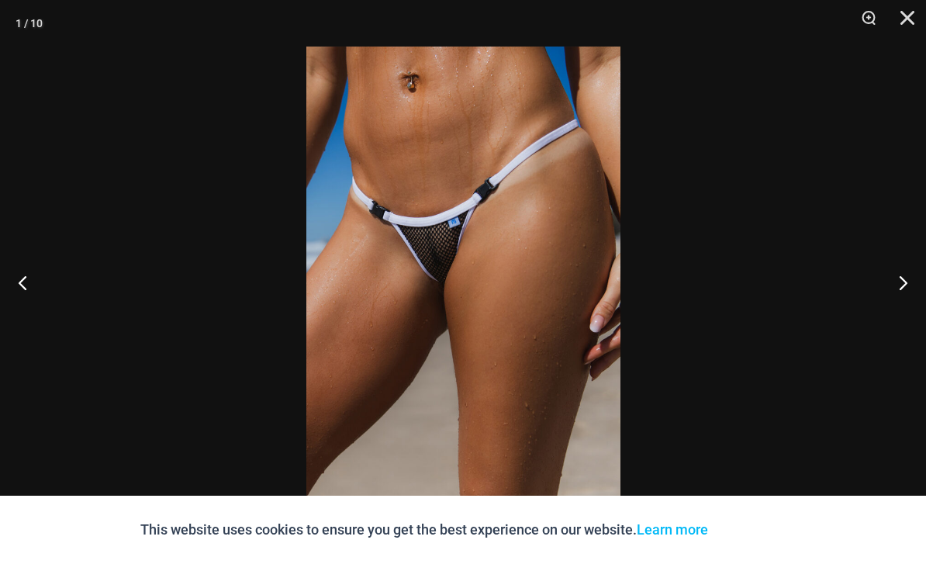
click at [909, 23] on button "Close" at bounding box center [902, 23] width 39 height 47
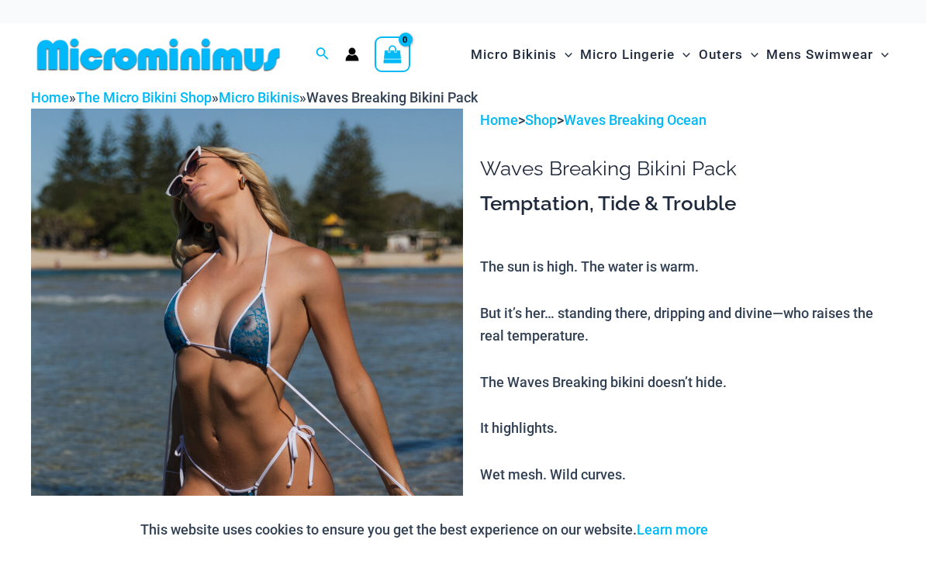
click at [365, 223] on img at bounding box center [247, 433] width 432 height 649
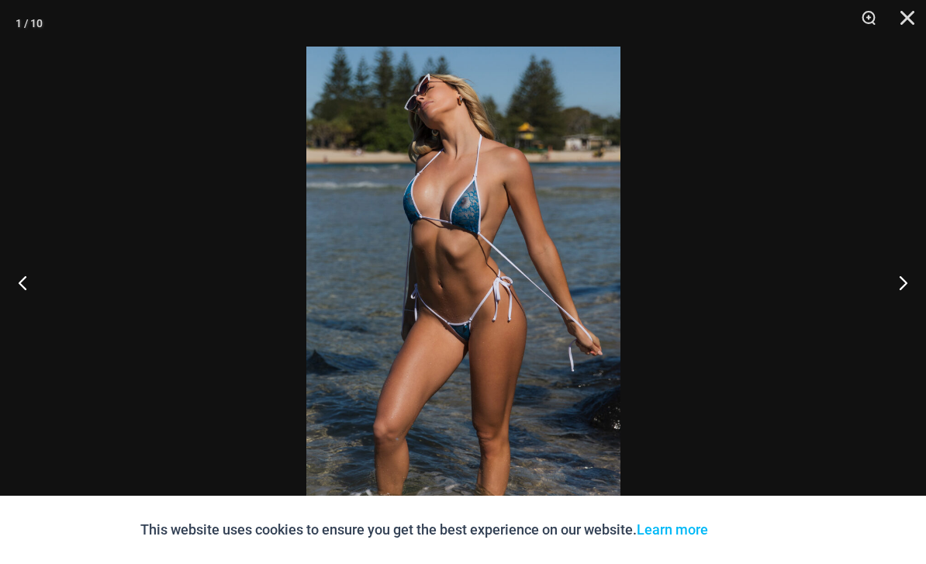
click at [904, 287] on button "Next" at bounding box center [897, 283] width 58 height 78
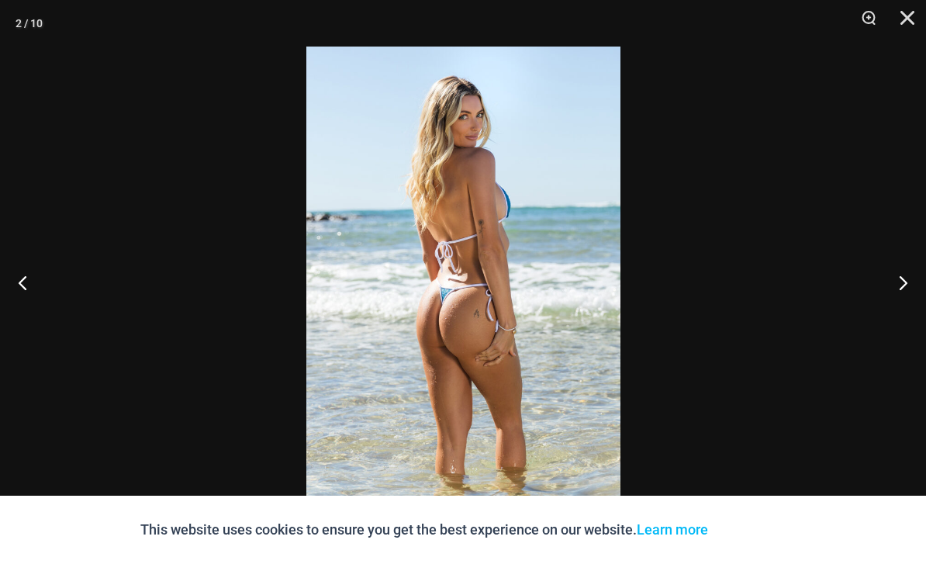
click at [905, 282] on button "Next" at bounding box center [897, 283] width 58 height 78
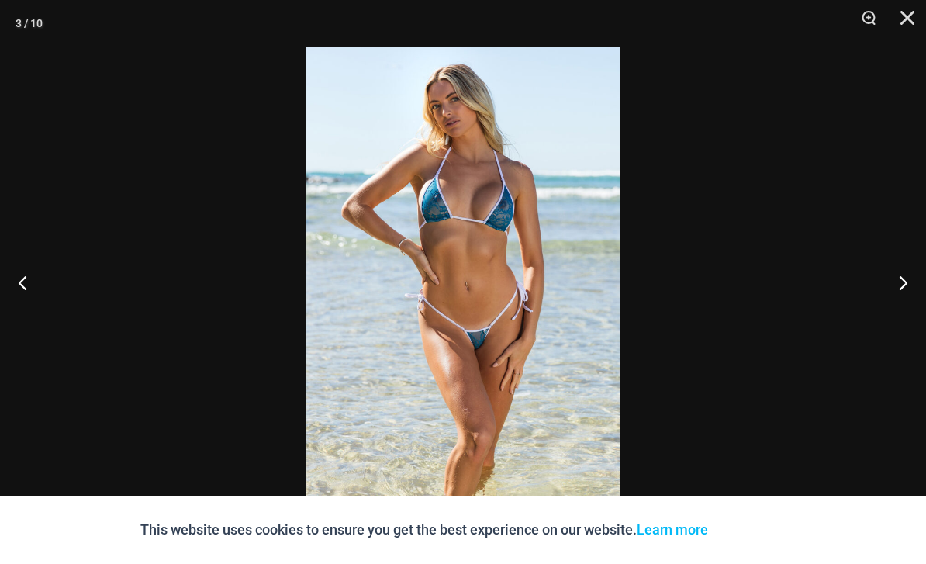
click at [905, 282] on button "Next" at bounding box center [897, 283] width 58 height 78
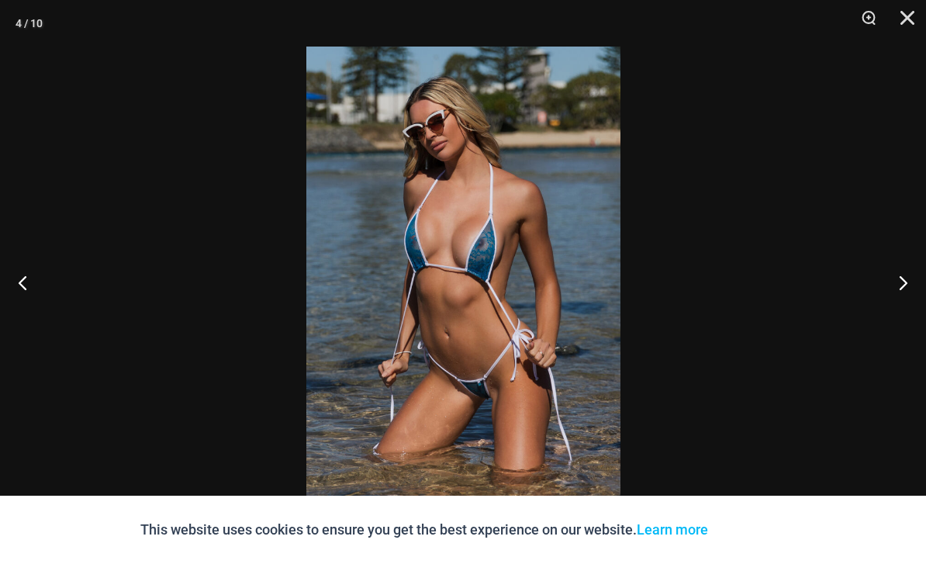
click at [912, 283] on button "Next" at bounding box center [897, 283] width 58 height 78
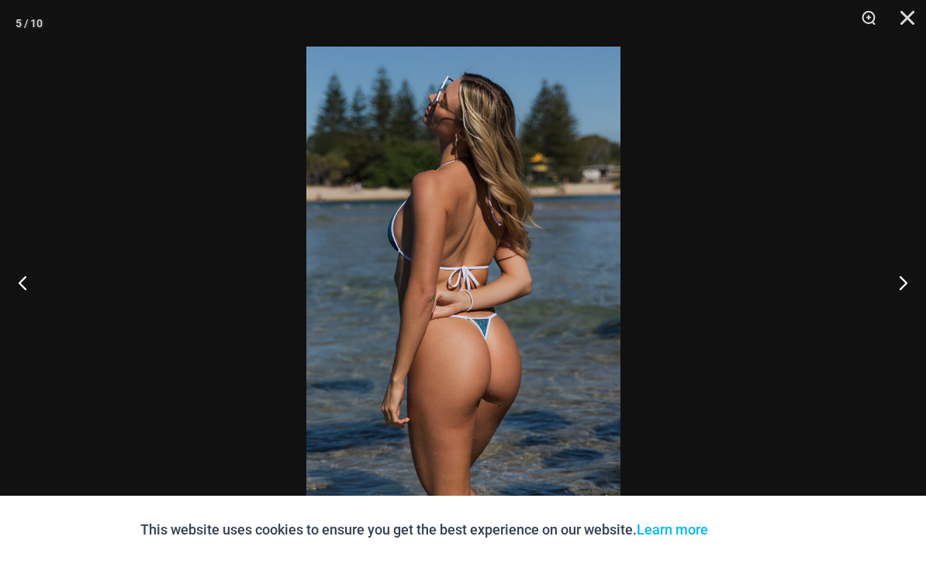
click at [911, 284] on button "Next" at bounding box center [897, 283] width 58 height 78
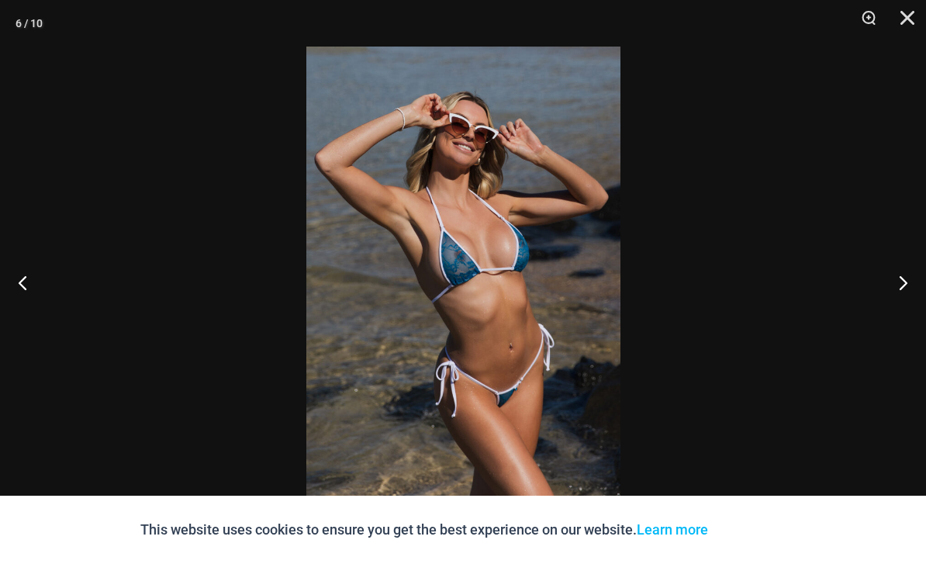
click at [909, 286] on button "Next" at bounding box center [897, 283] width 58 height 78
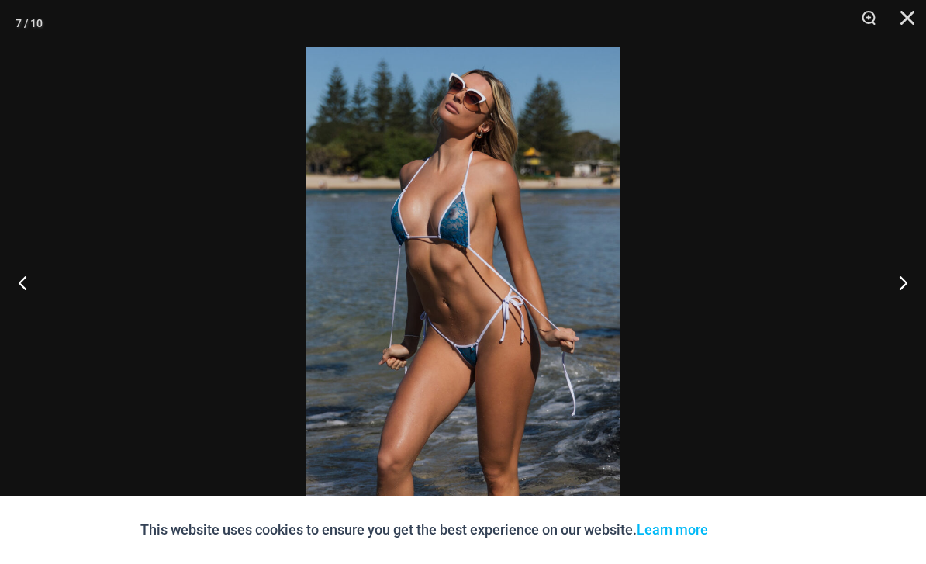
click at [910, 286] on button "Next" at bounding box center [897, 283] width 58 height 78
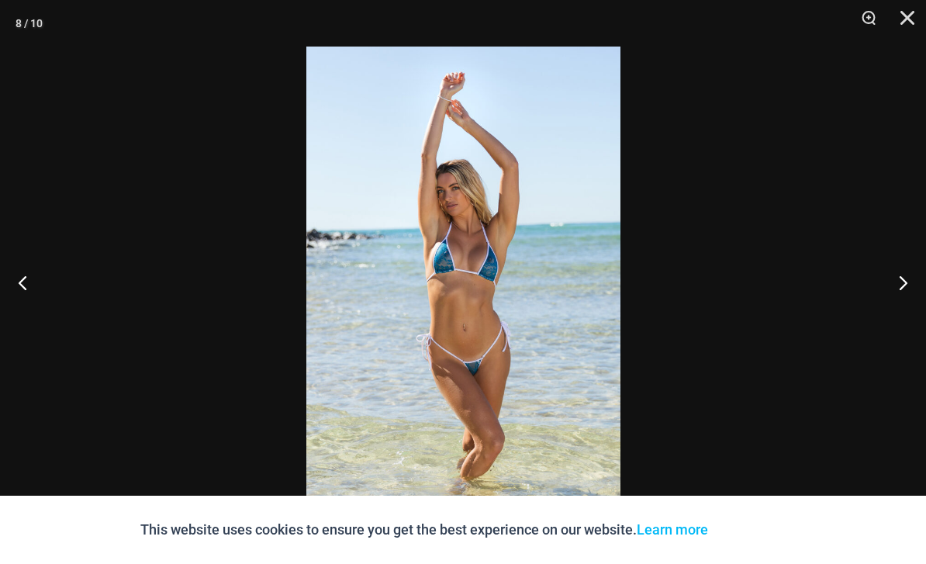
click at [910, 288] on button "Next" at bounding box center [897, 283] width 58 height 78
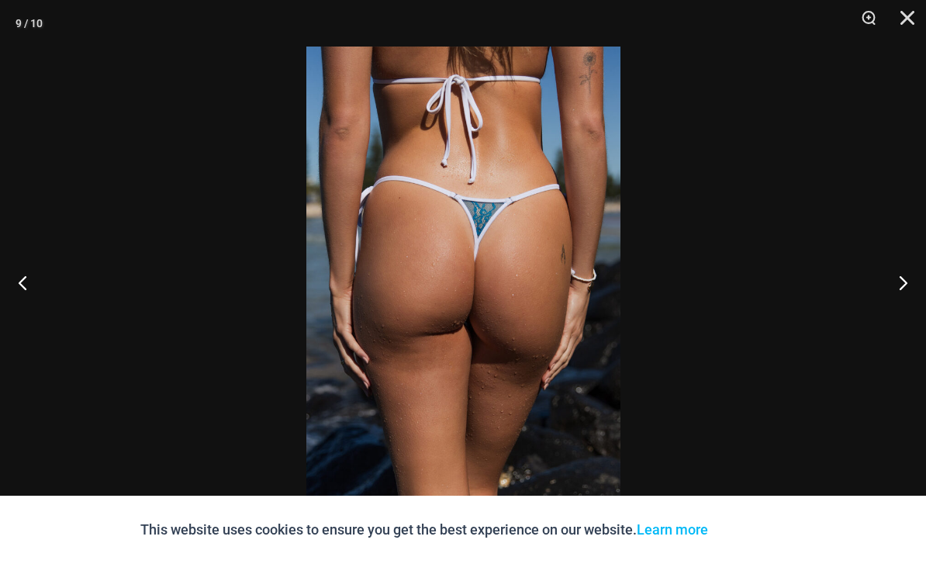
click at [912, 286] on button "Next" at bounding box center [897, 283] width 58 height 78
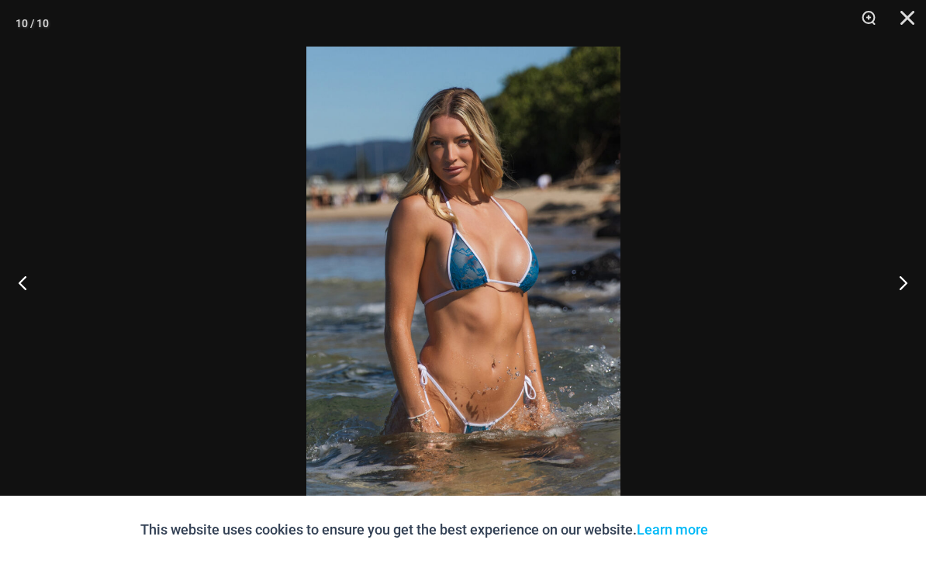
click at [914, 289] on button "Next" at bounding box center [897, 283] width 58 height 78
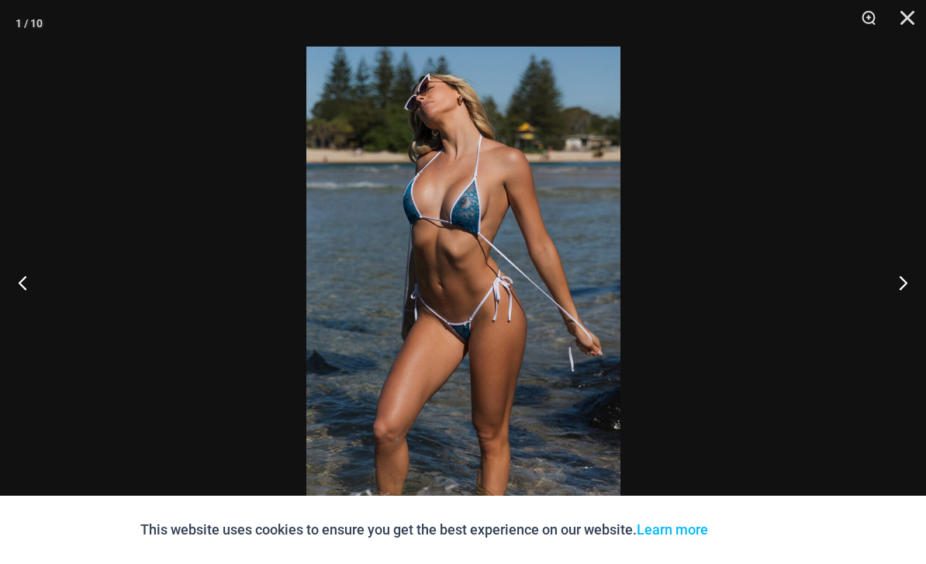
click at [910, 287] on button "Next" at bounding box center [897, 283] width 58 height 78
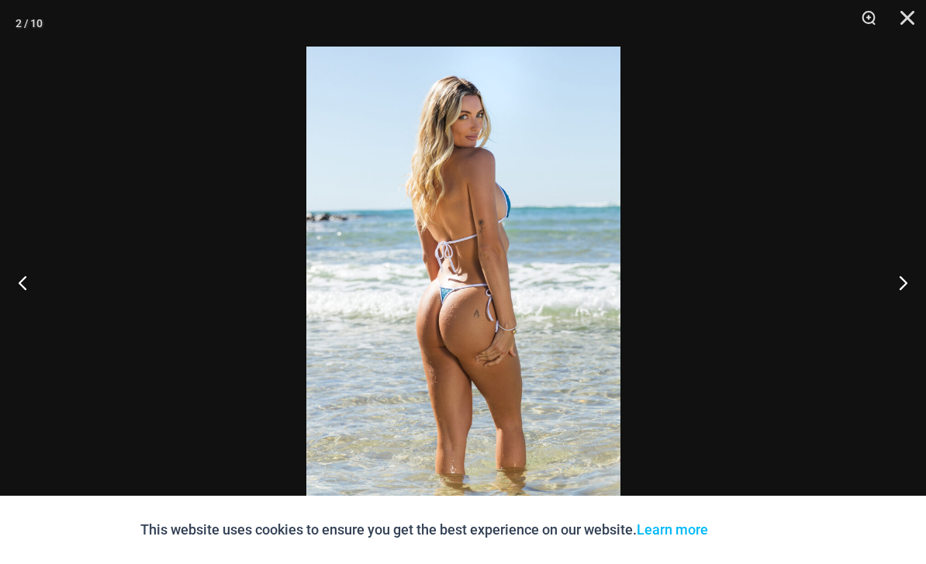
click at [907, 287] on button "Next" at bounding box center [897, 283] width 58 height 78
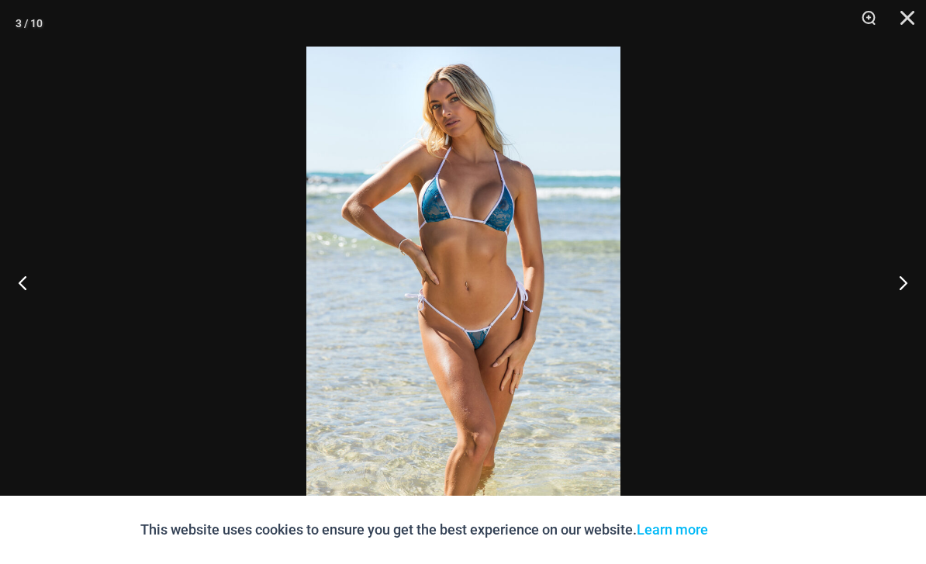
click at [906, 286] on button "Next" at bounding box center [897, 283] width 58 height 78
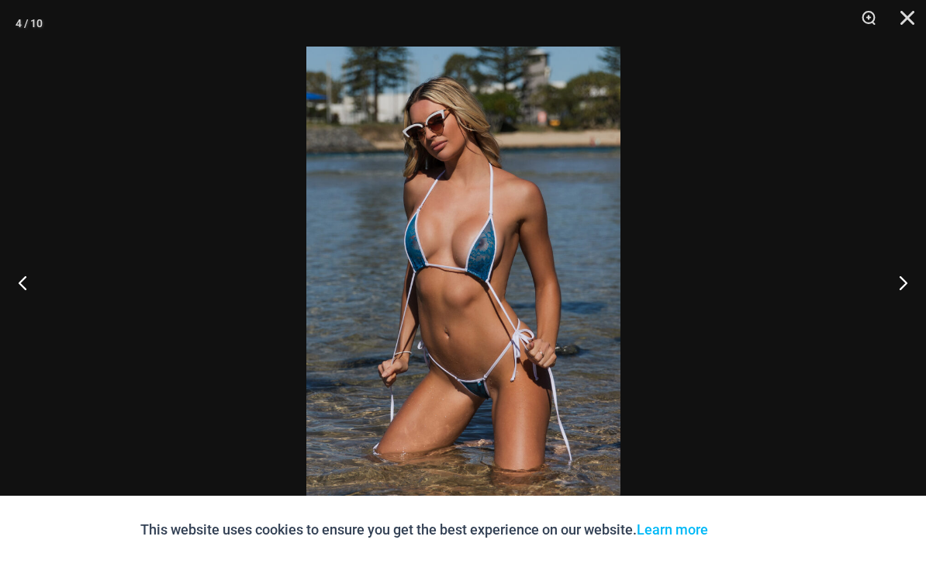
click at [906, 288] on button "Next" at bounding box center [897, 283] width 58 height 78
click at [906, 287] on button "Next" at bounding box center [897, 283] width 58 height 78
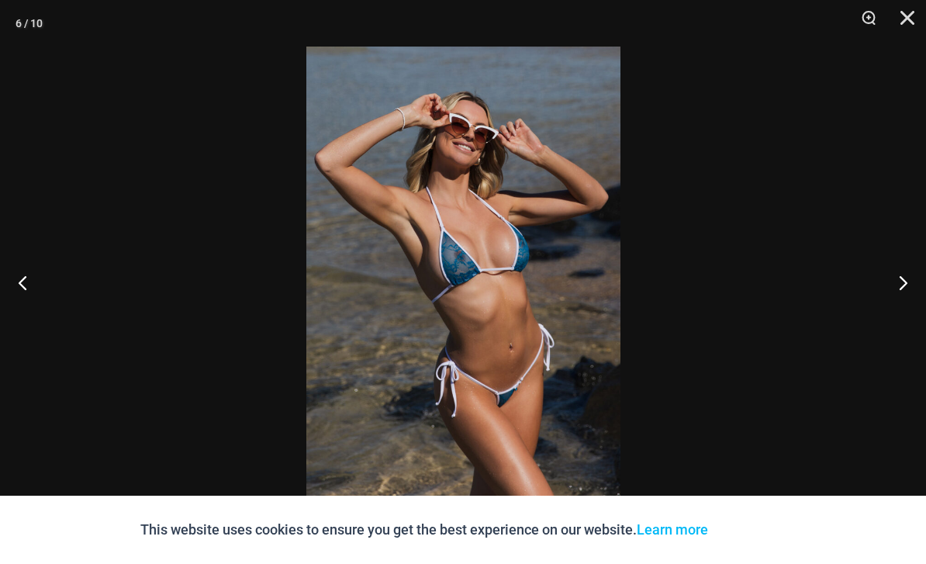
click at [905, 23] on button "Close" at bounding box center [902, 23] width 39 height 47
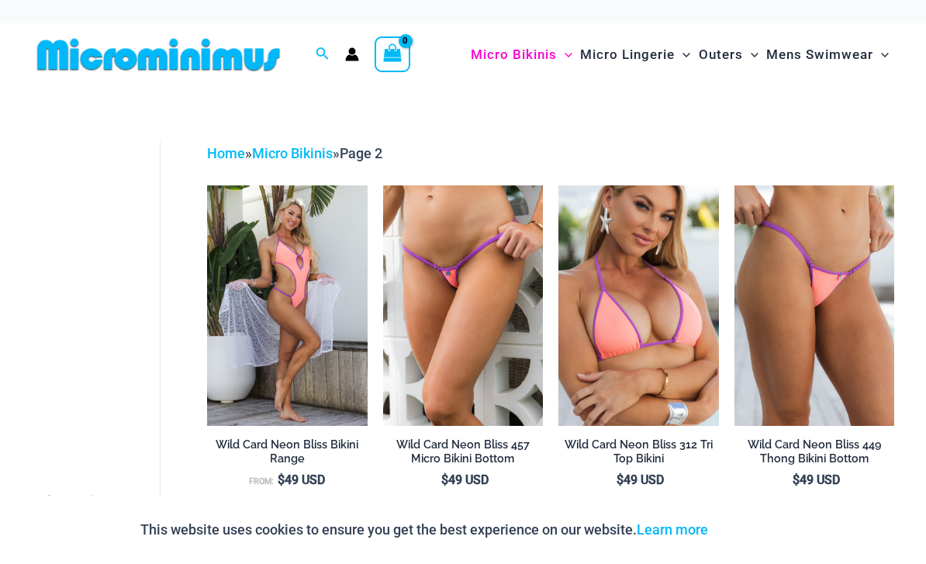
click at [383, 185] on img at bounding box center [383, 185] width 0 height 0
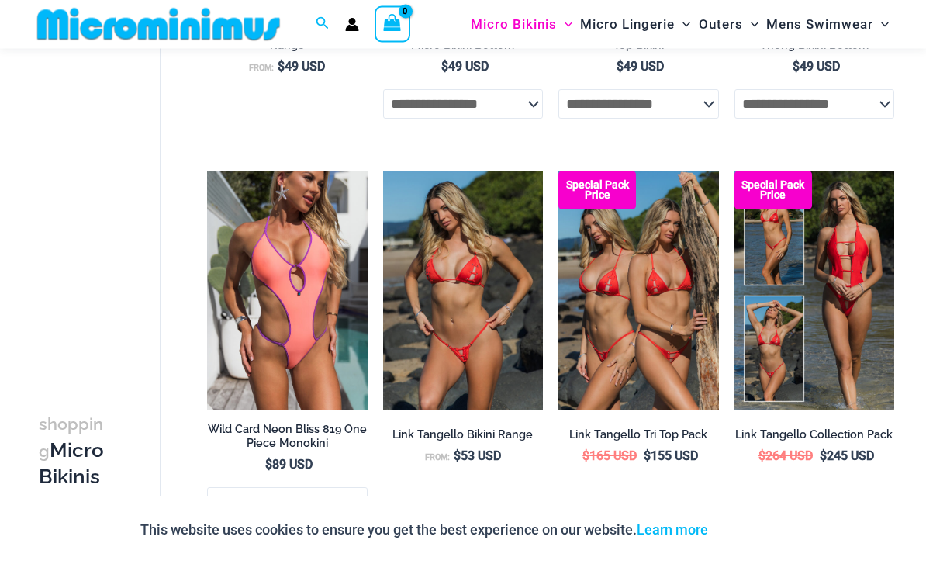
scroll to position [414, 0]
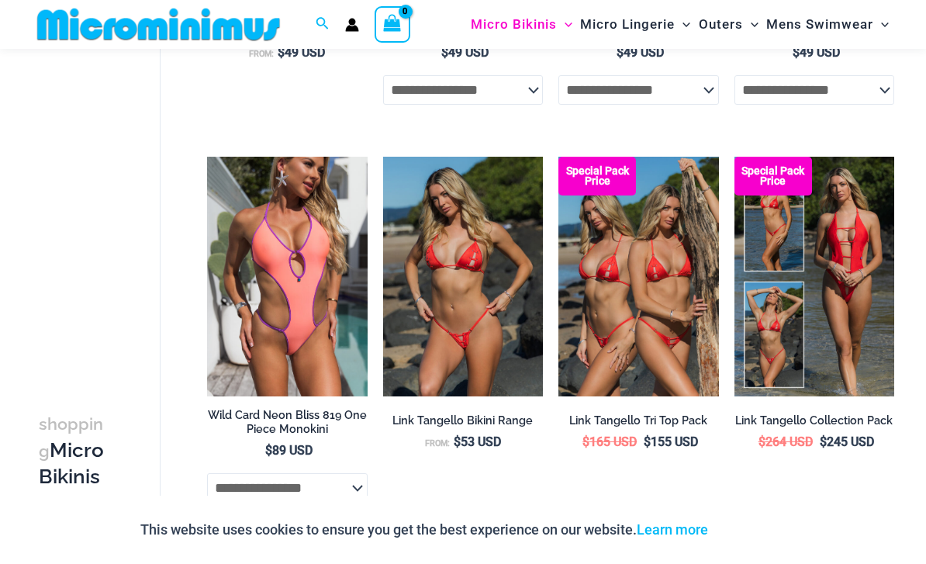
click at [559, 157] on img at bounding box center [559, 157] width 0 height 0
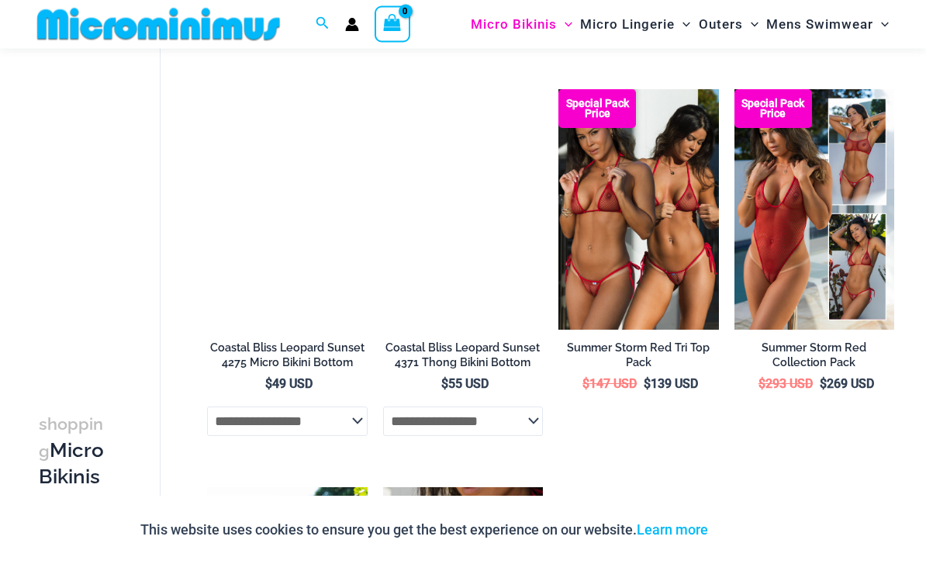
scroll to position [1677, 0]
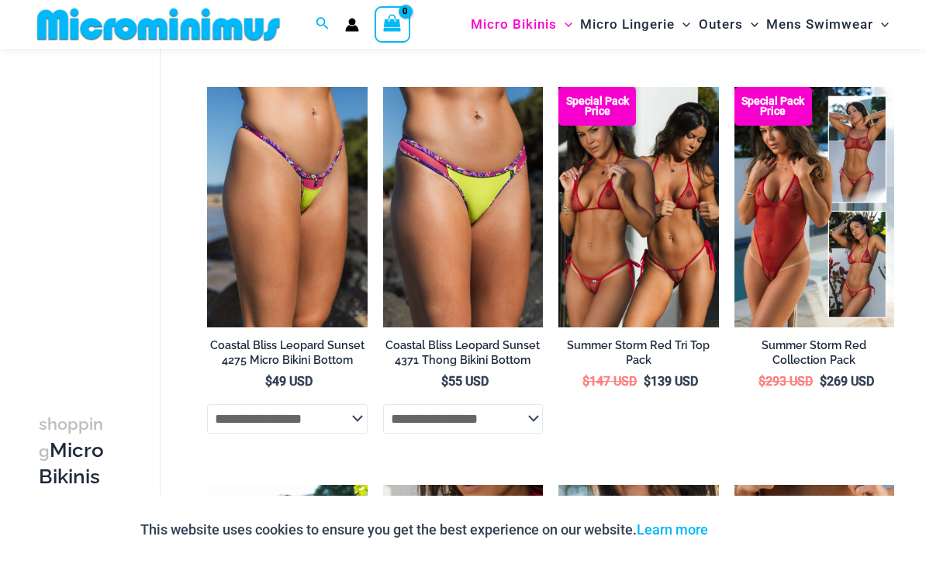
click at [559, 87] on img at bounding box center [559, 87] width 0 height 0
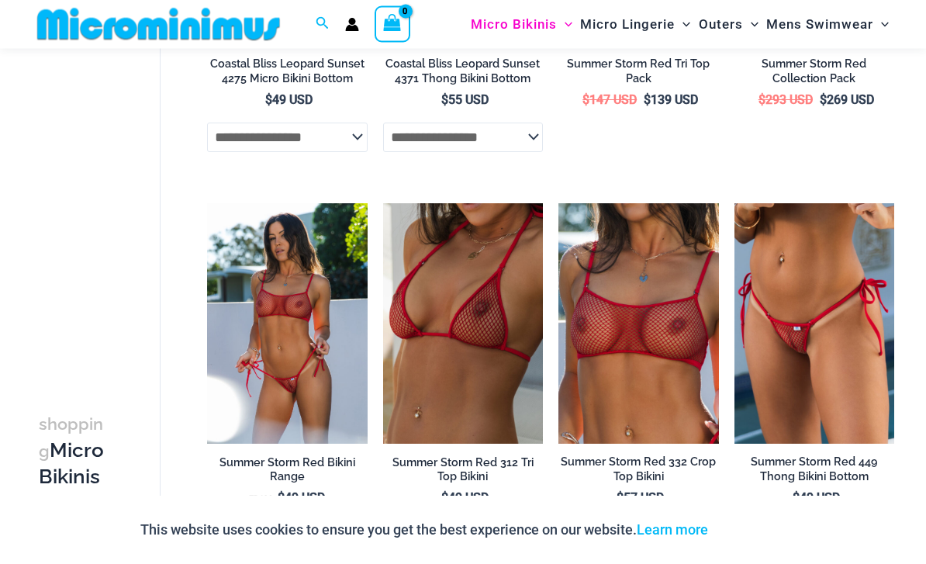
scroll to position [1959, 0]
click at [207, 203] on img at bounding box center [207, 203] width 0 height 0
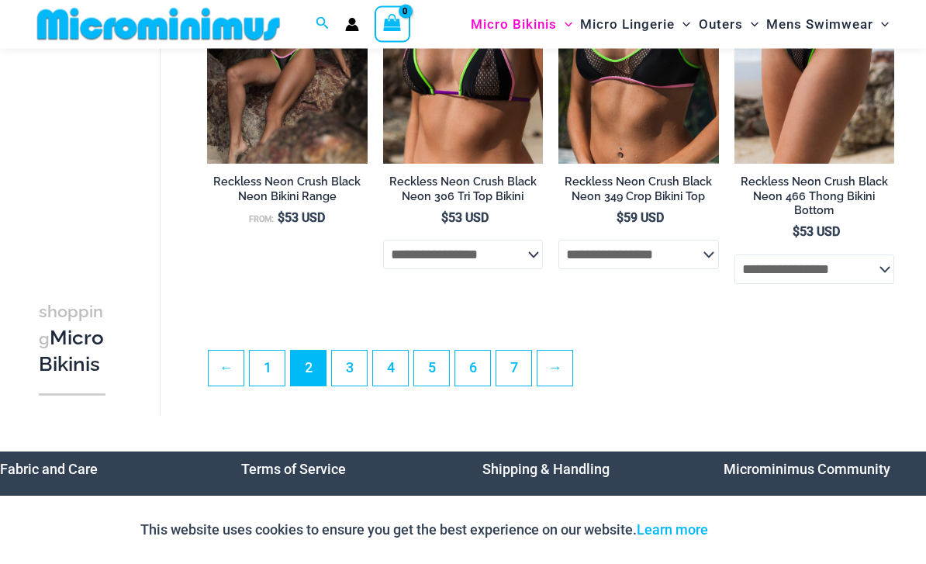
scroll to position [3036, 0]
click at [568, 383] on link "→" at bounding box center [555, 368] width 35 height 35
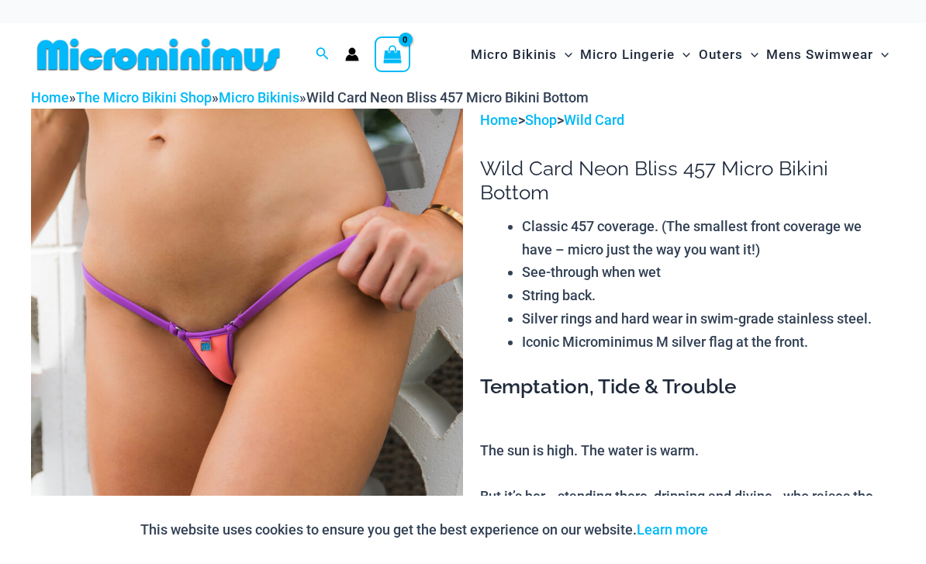
click at [376, 362] on img at bounding box center [247, 433] width 432 height 649
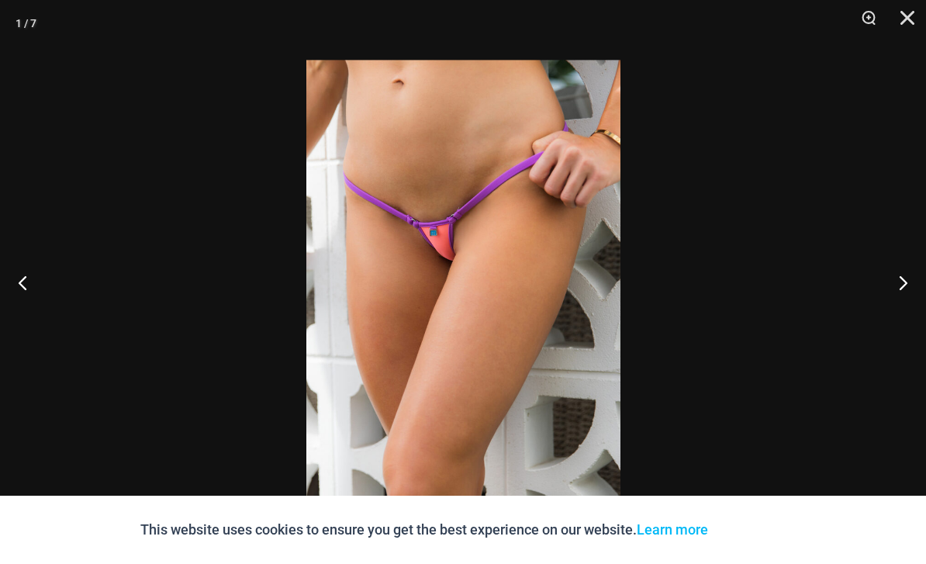
click at [898, 245] on button "Next" at bounding box center [897, 283] width 58 height 78
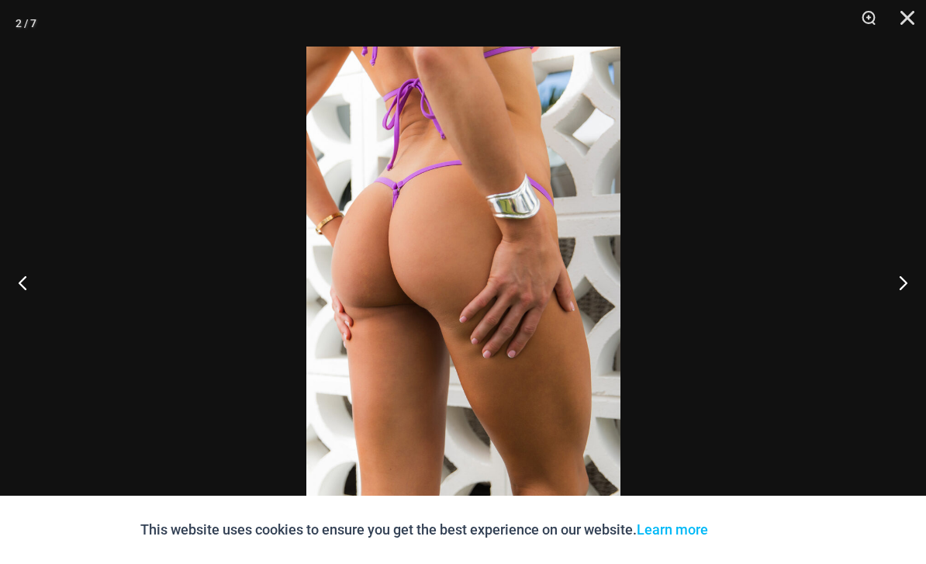
click at [898, 288] on button "Next" at bounding box center [897, 283] width 58 height 78
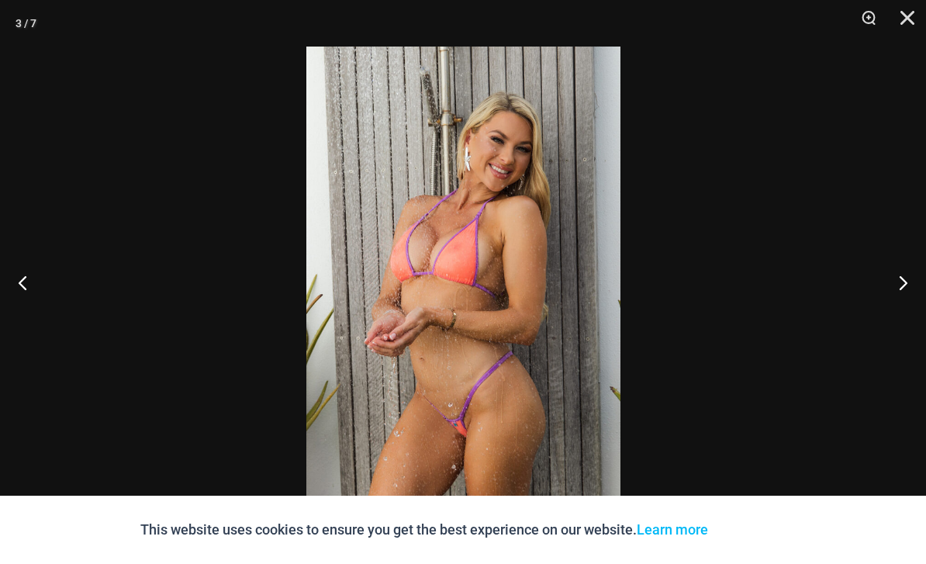
click at [902, 291] on button "Next" at bounding box center [897, 283] width 58 height 78
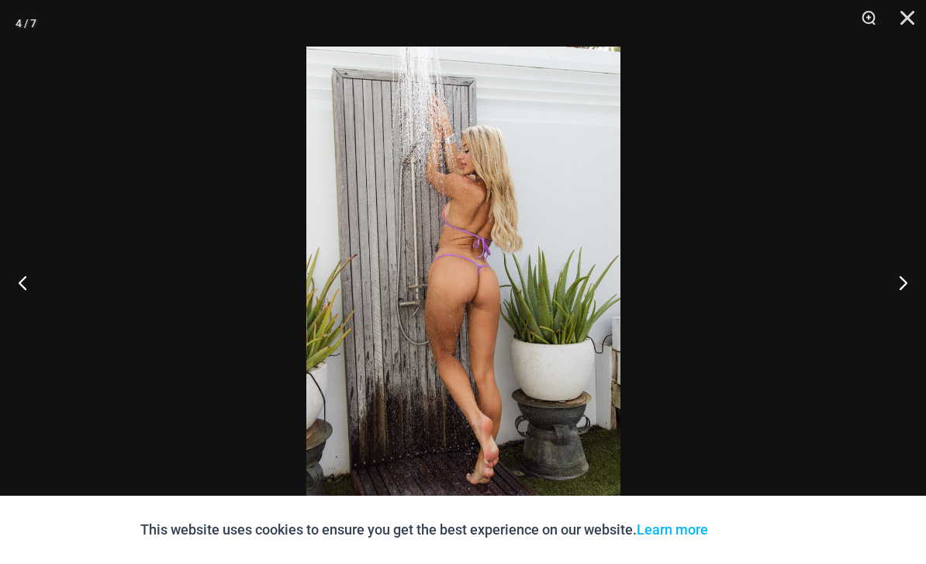
click at [28, 285] on button "Previous" at bounding box center [29, 283] width 58 height 78
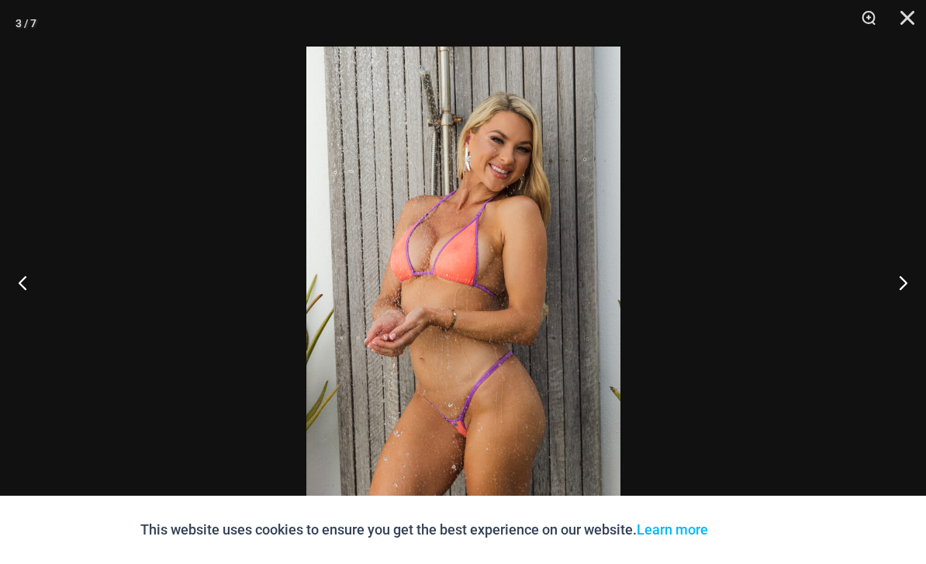
click at [895, 270] on button "Next" at bounding box center [897, 283] width 58 height 78
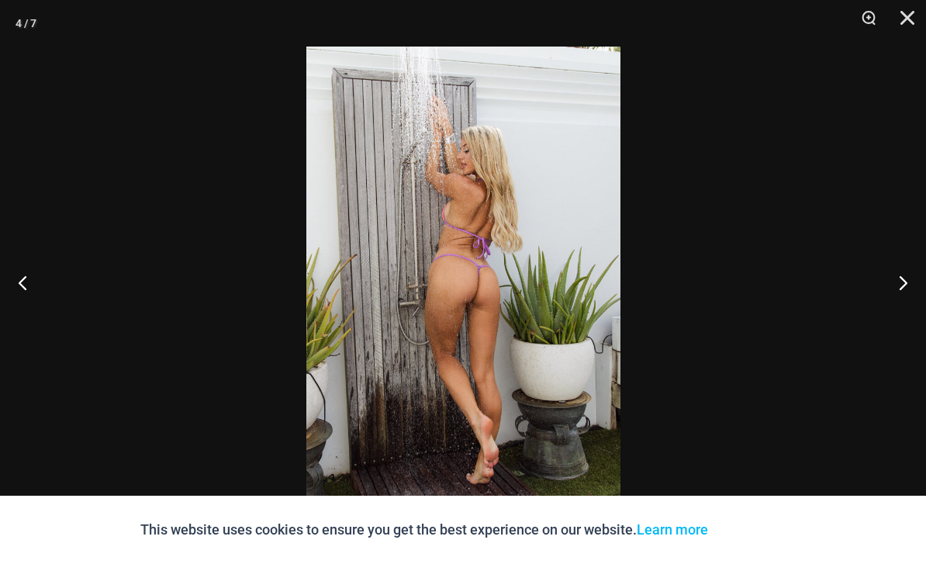
click at [897, 279] on button "Next" at bounding box center [897, 283] width 58 height 78
click at [896, 279] on button "Next" at bounding box center [897, 283] width 58 height 78
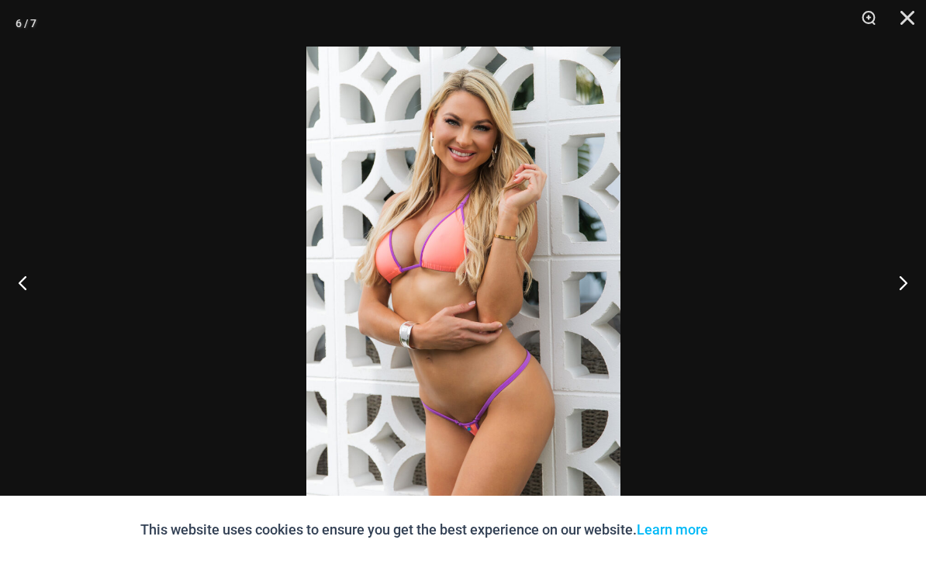
click at [900, 282] on button "Next" at bounding box center [897, 283] width 58 height 78
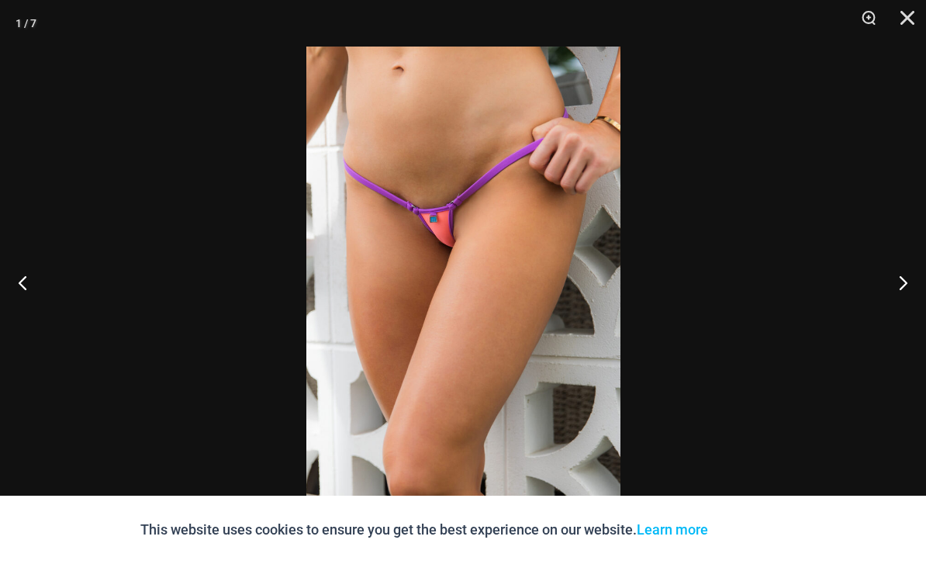
click at [902, 283] on button "Next" at bounding box center [897, 283] width 58 height 78
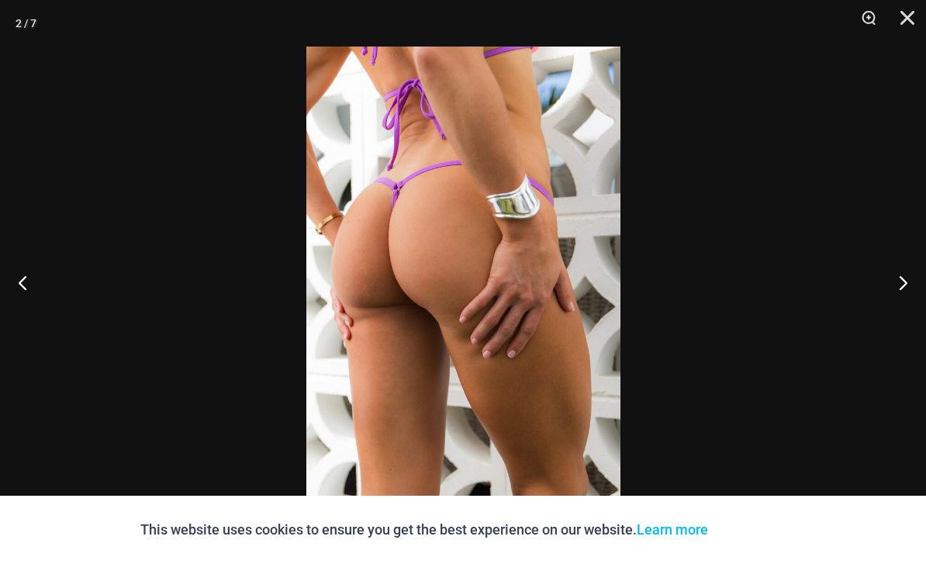
click at [902, 282] on button "Next" at bounding box center [897, 283] width 58 height 78
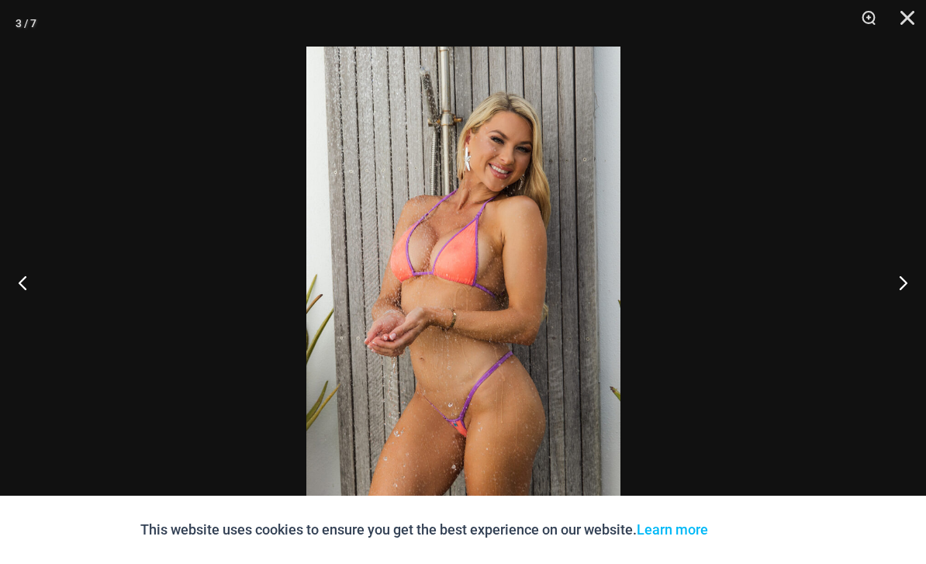
click at [905, 288] on button "Next" at bounding box center [897, 283] width 58 height 78
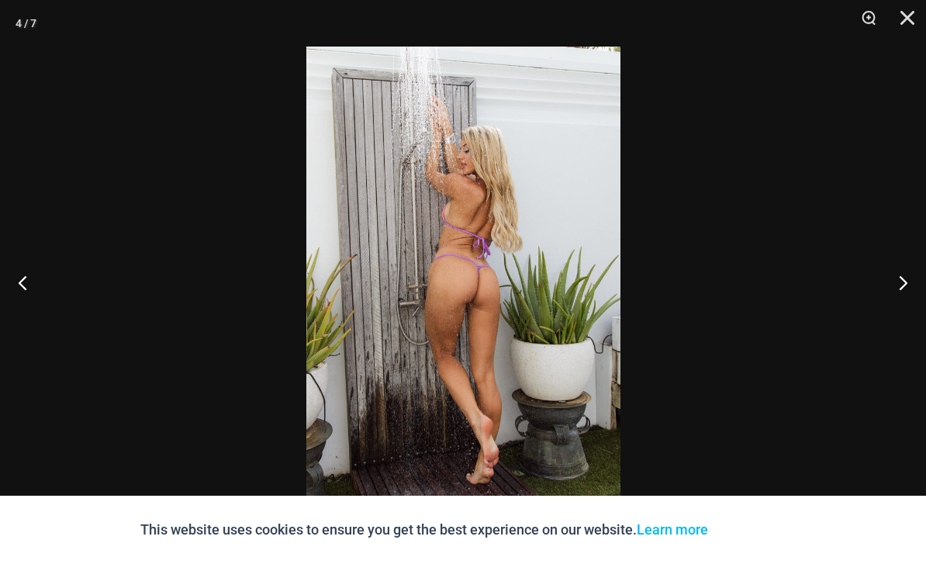
click at [904, 287] on button "Next" at bounding box center [897, 283] width 58 height 78
click at [905, 291] on button "Next" at bounding box center [897, 283] width 58 height 78
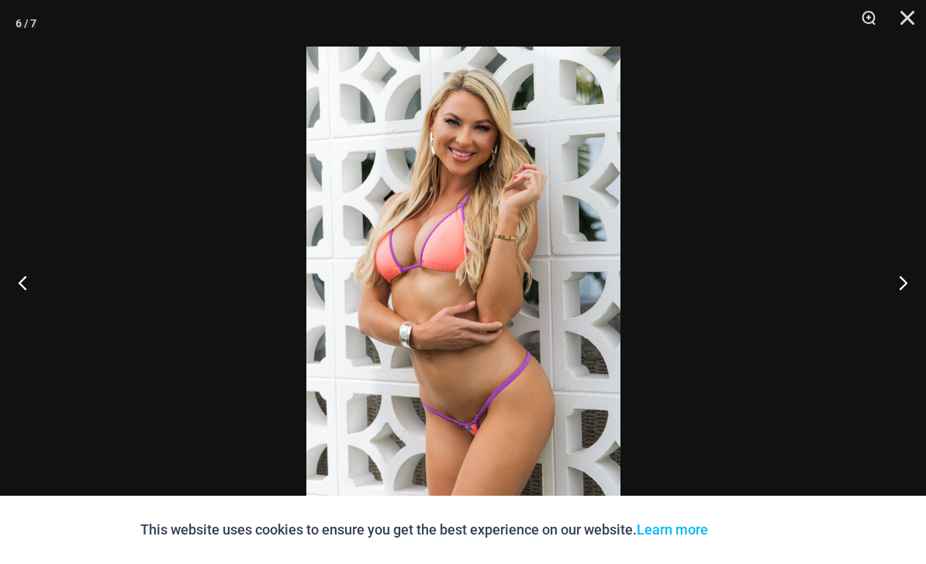
click at [905, 290] on button "Next" at bounding box center [897, 283] width 58 height 78
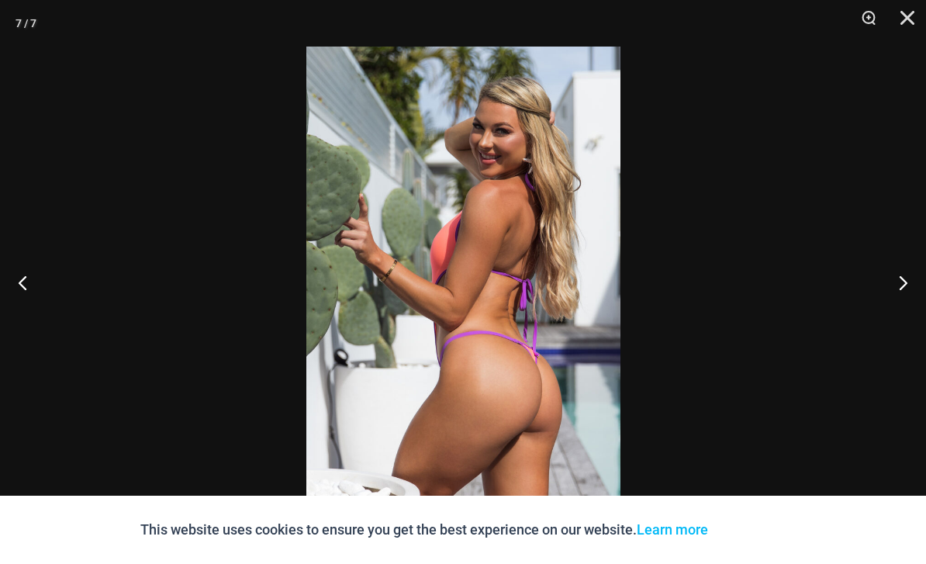
click at [912, 289] on button "Next" at bounding box center [897, 283] width 58 height 78
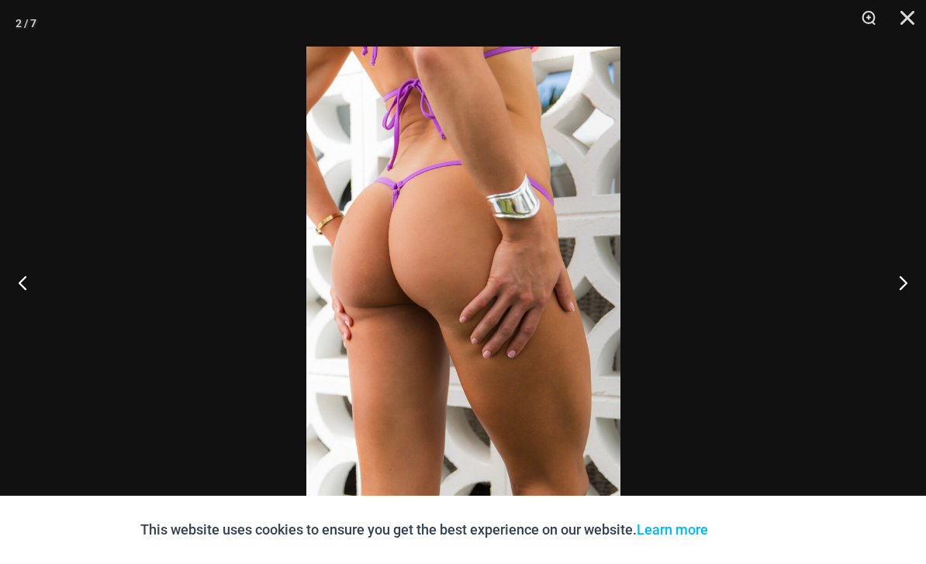
click at [914, 293] on button "Next" at bounding box center [897, 283] width 58 height 78
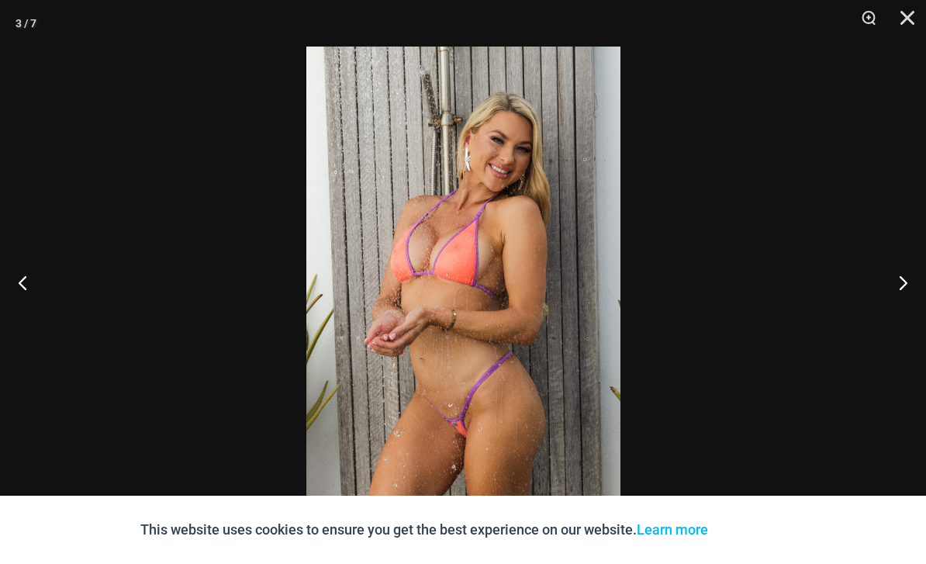
click at [901, 9] on button "Close" at bounding box center [902, 23] width 39 height 47
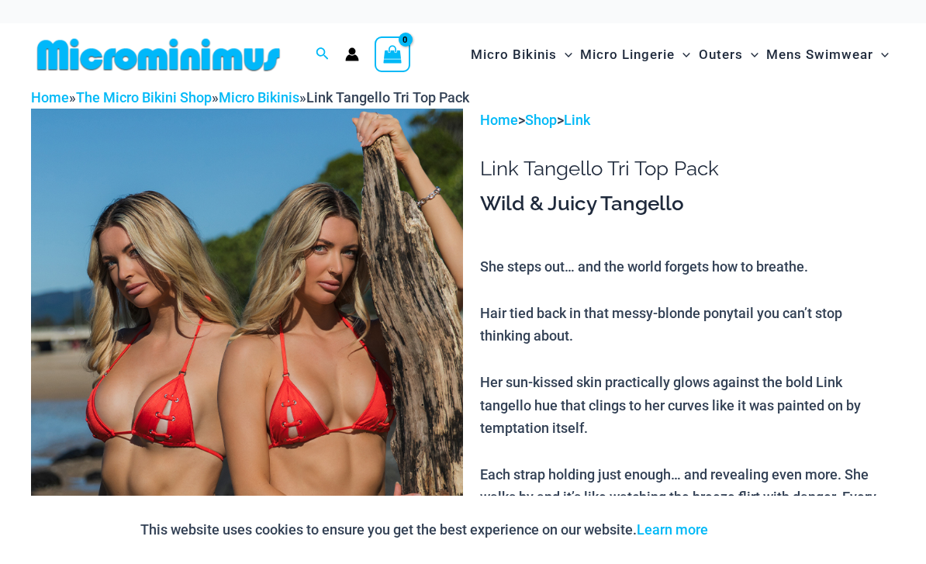
click at [375, 324] on img at bounding box center [247, 433] width 432 height 649
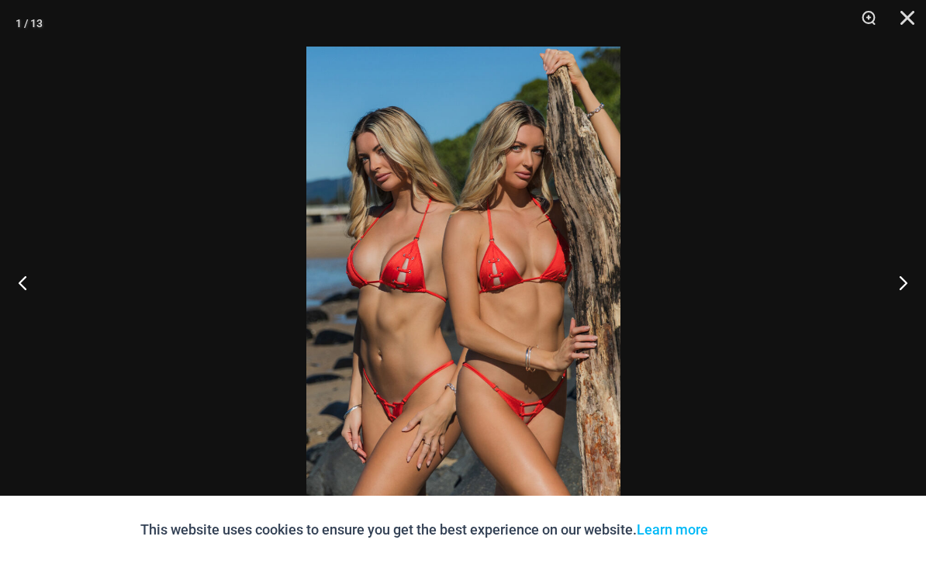
click at [901, 285] on button "Next" at bounding box center [897, 283] width 58 height 78
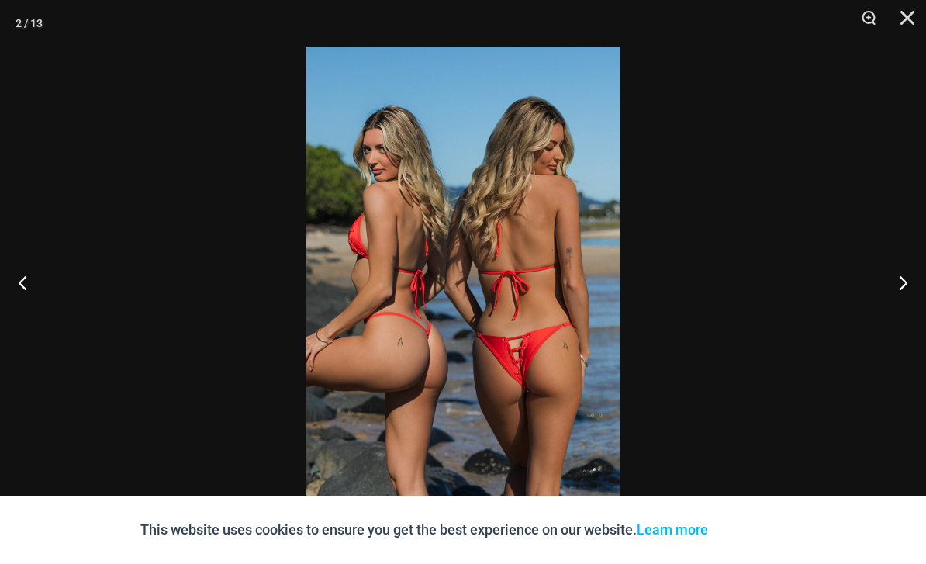
click at [898, 289] on button "Next" at bounding box center [897, 283] width 58 height 78
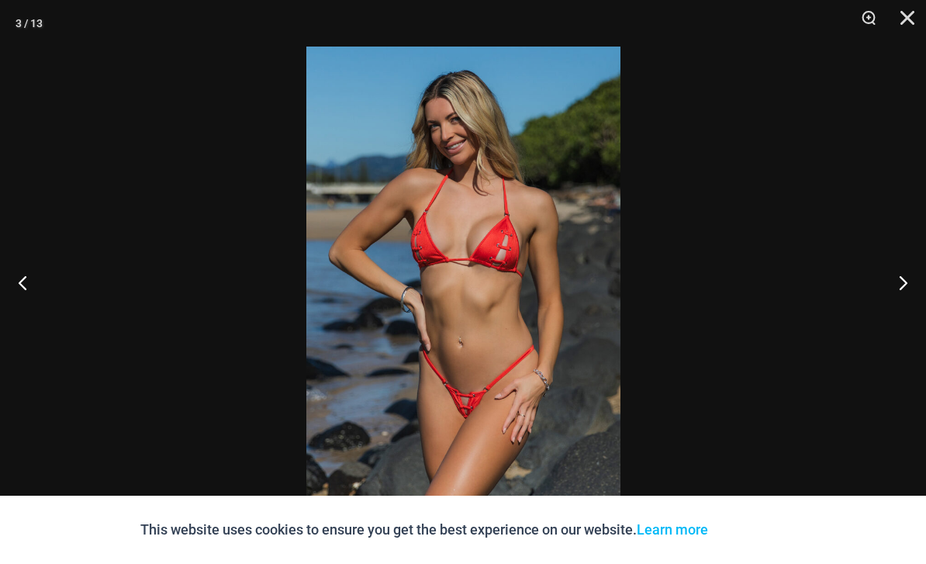
click at [900, 296] on button "Next" at bounding box center [897, 283] width 58 height 78
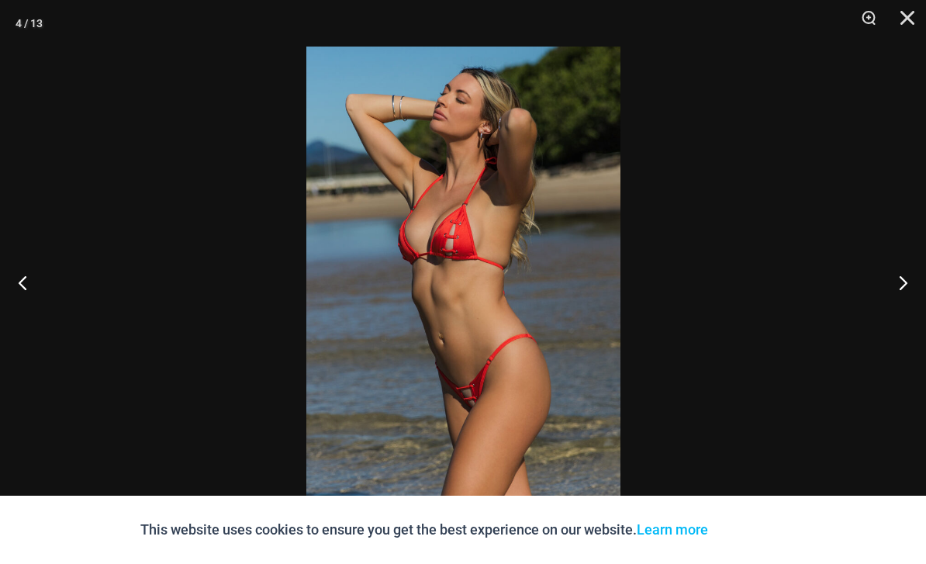
click at [898, 300] on button "Next" at bounding box center [897, 283] width 58 height 78
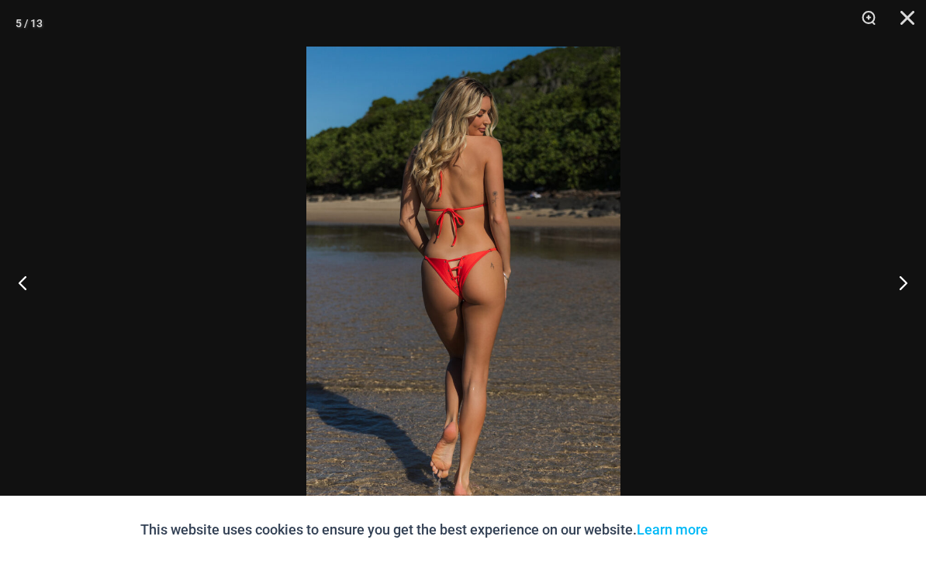
click at [898, 303] on button "Next" at bounding box center [897, 283] width 58 height 78
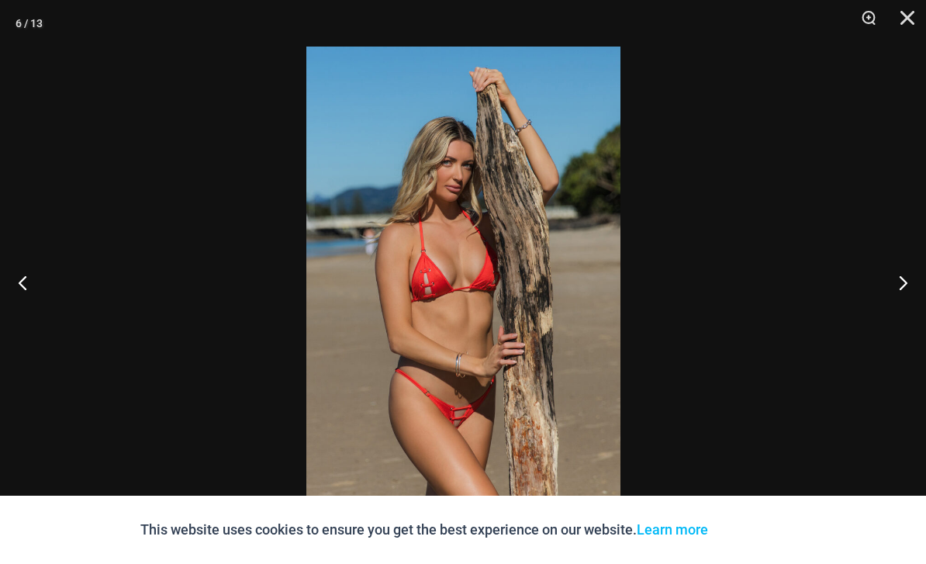
click at [902, 309] on button "Next" at bounding box center [897, 283] width 58 height 78
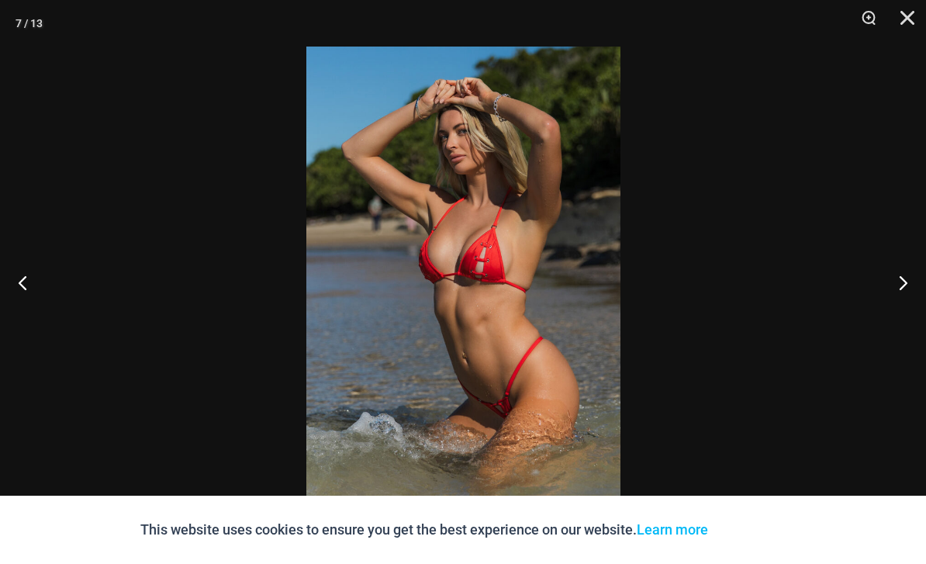
click at [902, 310] on button "Next" at bounding box center [897, 283] width 58 height 78
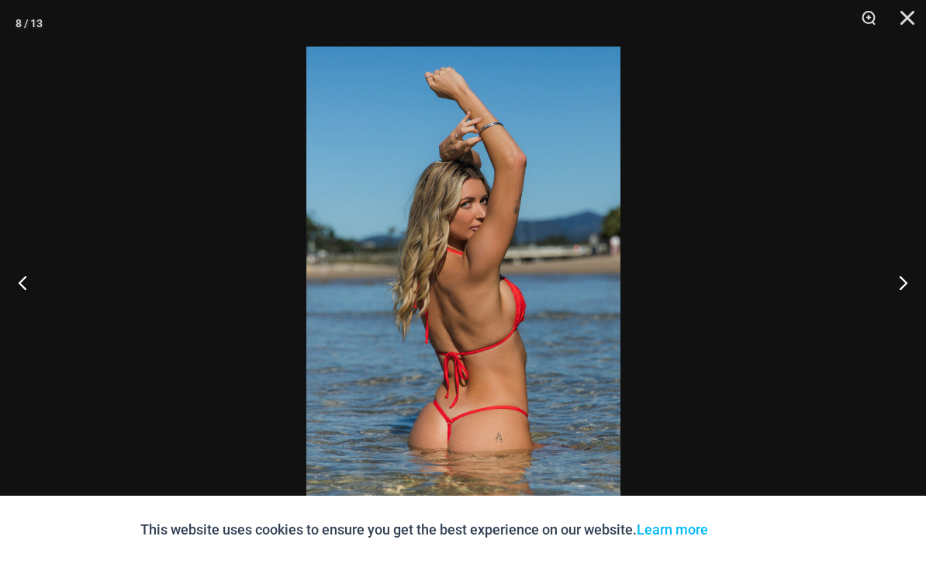
click at [901, 307] on button "Next" at bounding box center [897, 283] width 58 height 78
click at [900, 306] on button "Next" at bounding box center [897, 283] width 58 height 78
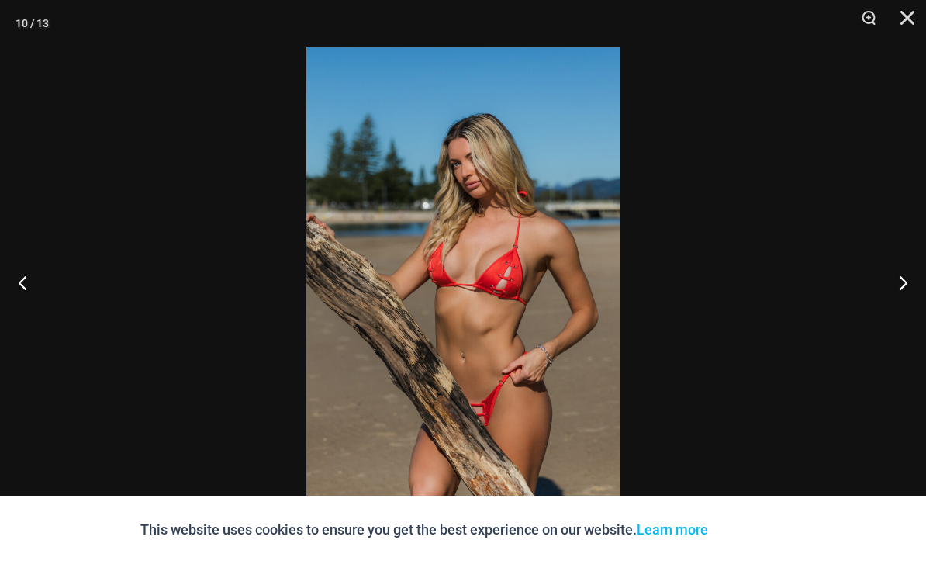
click at [902, 310] on button "Next" at bounding box center [897, 283] width 58 height 78
click at [901, 310] on button "Next" at bounding box center [897, 283] width 58 height 78
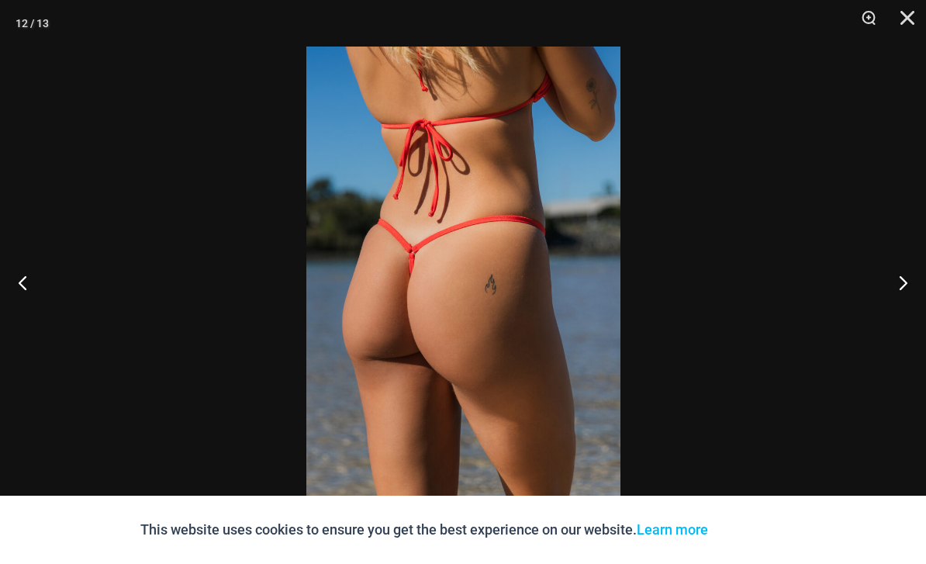
click at [904, 313] on button "Next" at bounding box center [897, 283] width 58 height 78
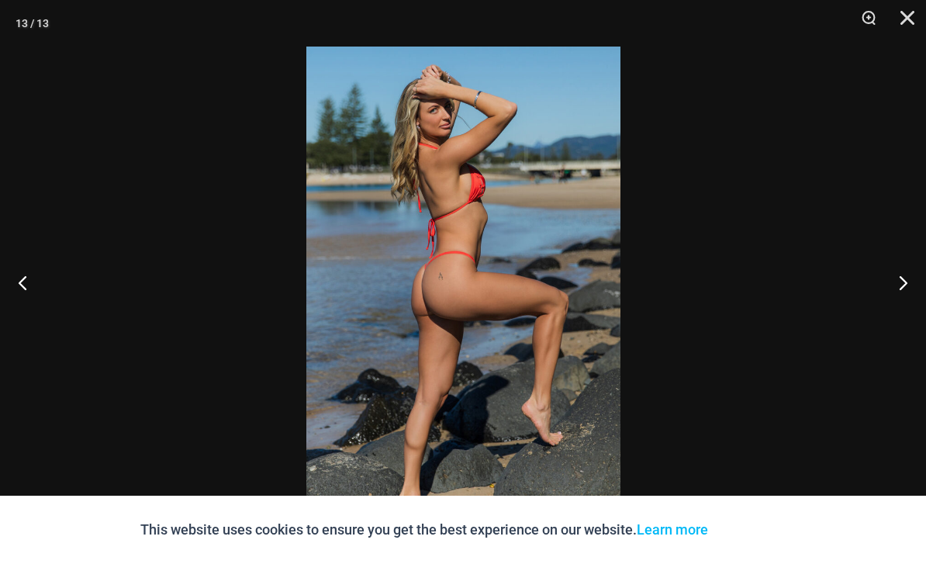
click at [902, 311] on button "Next" at bounding box center [897, 283] width 58 height 78
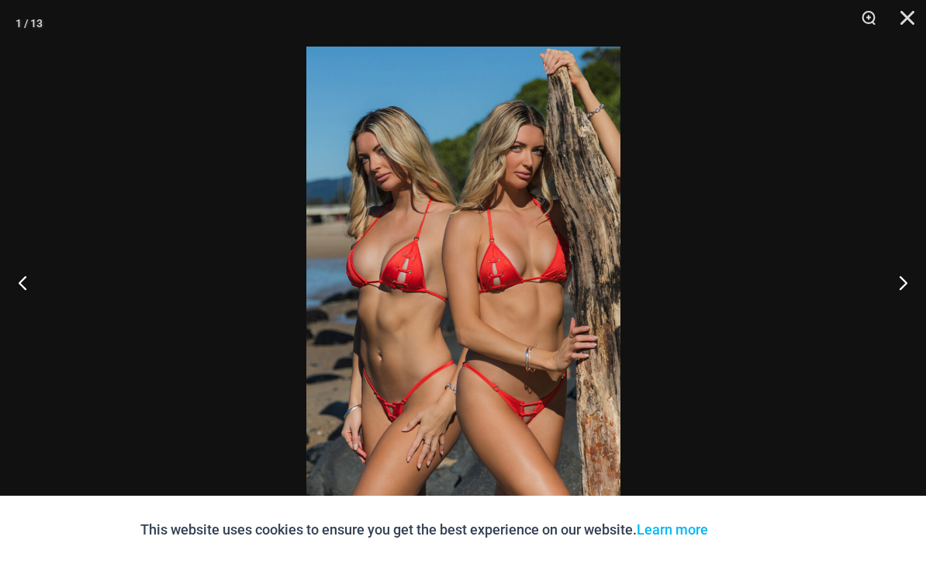
click at [902, 20] on button "Close" at bounding box center [902, 23] width 39 height 47
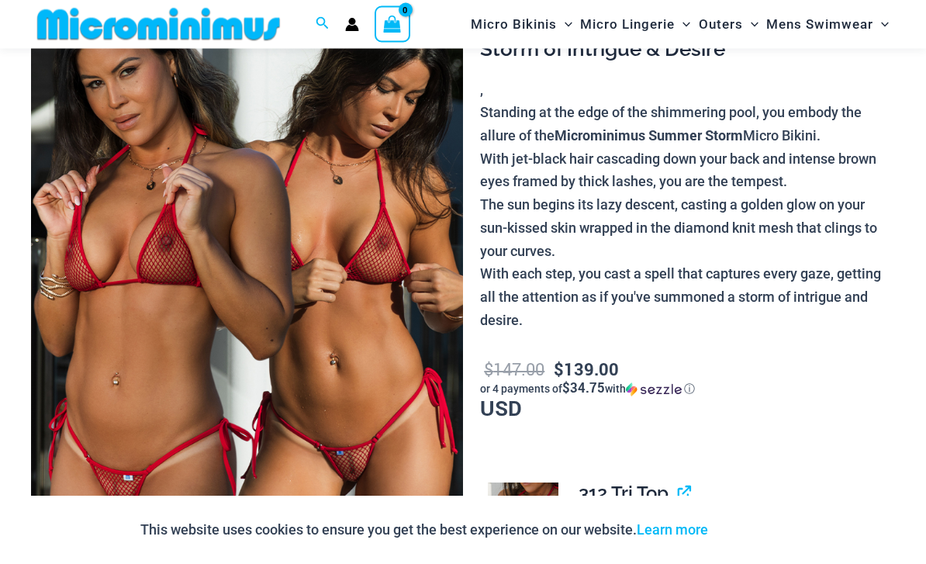
scroll to position [140, 0]
click at [412, 307] on img at bounding box center [247, 278] width 432 height 649
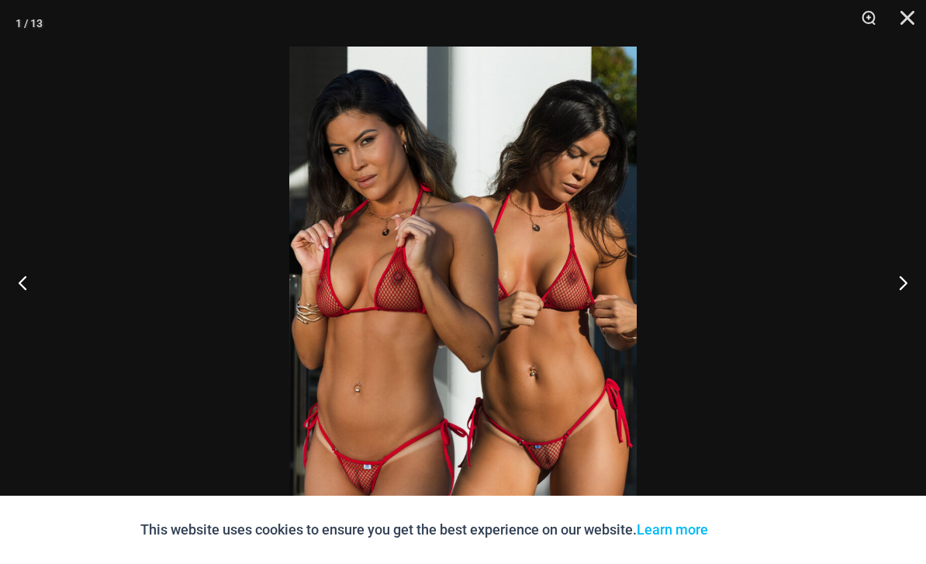
click at [902, 310] on button "Next" at bounding box center [897, 283] width 58 height 78
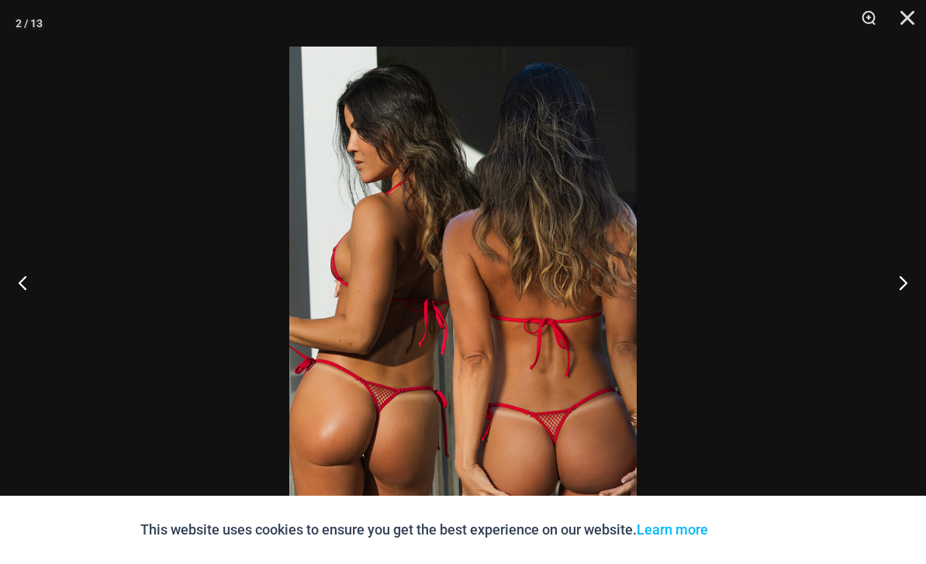
click at [902, 317] on button "Next" at bounding box center [897, 283] width 58 height 78
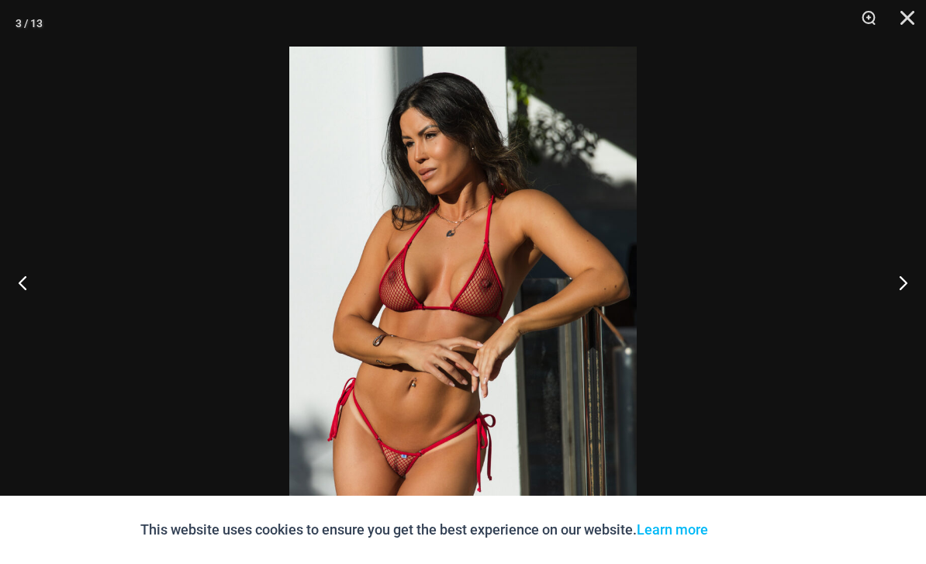
click at [889, 318] on button "Next" at bounding box center [897, 283] width 58 height 78
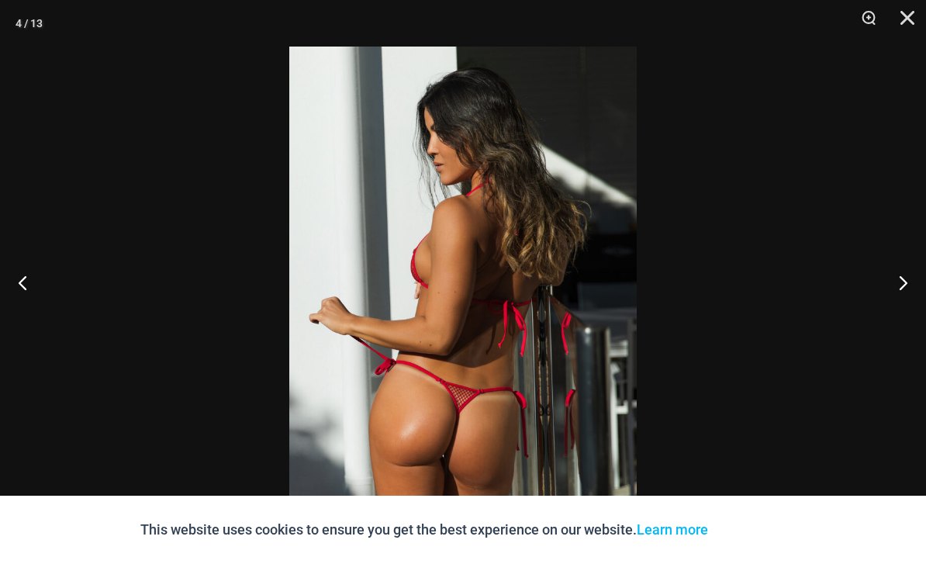
click at [888, 320] on button "Next" at bounding box center [897, 283] width 58 height 78
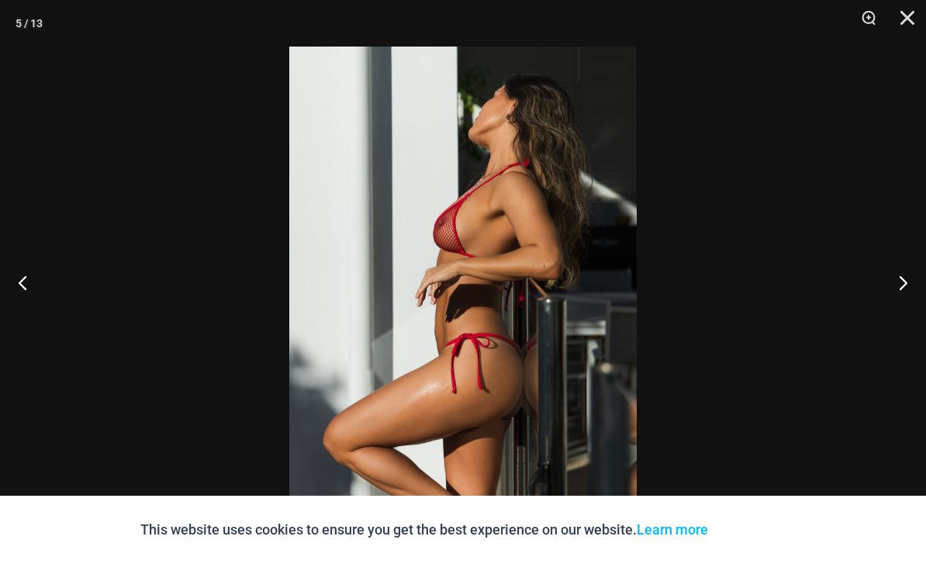
click at [887, 321] on button "Next" at bounding box center [897, 283] width 58 height 78
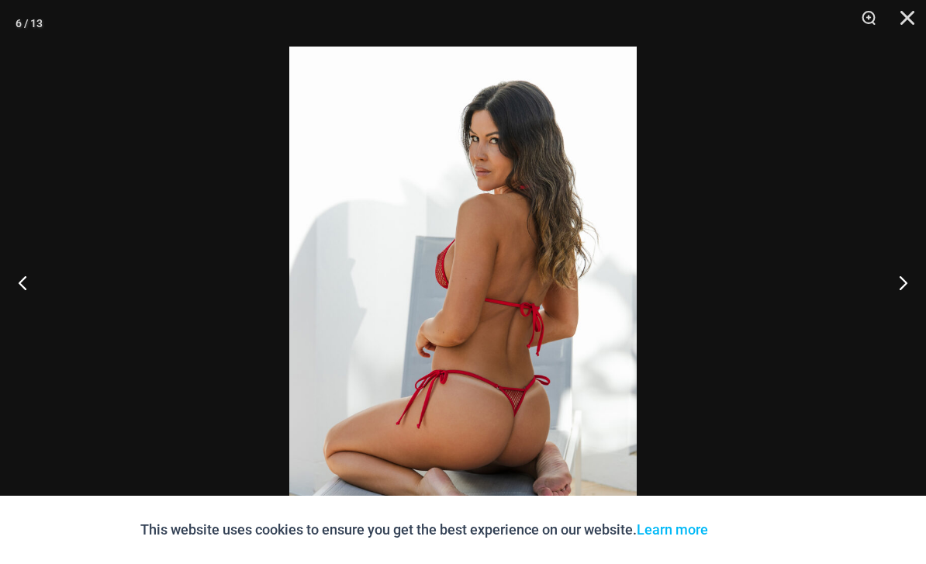
click at [887, 317] on button "Next" at bounding box center [897, 283] width 58 height 78
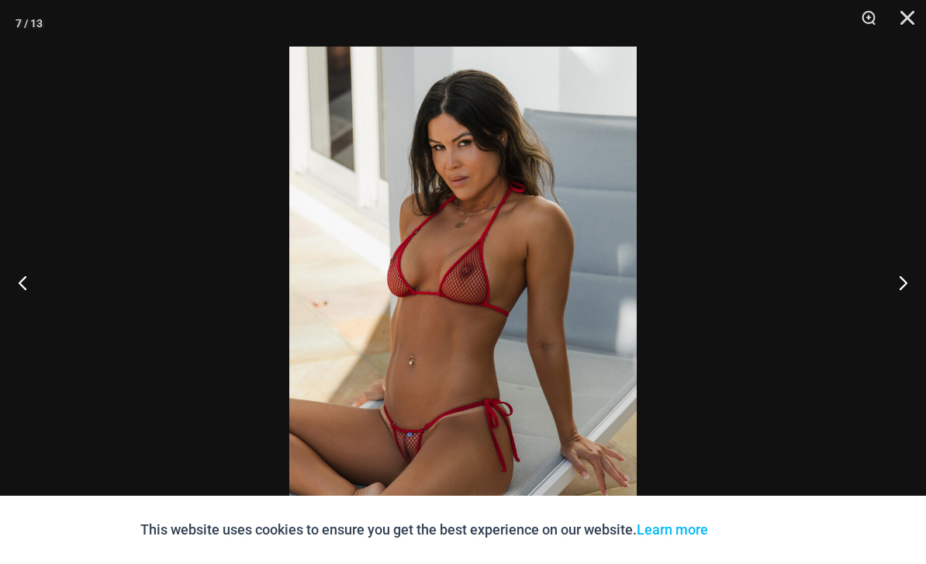
click at [895, 313] on button "Next" at bounding box center [897, 283] width 58 height 78
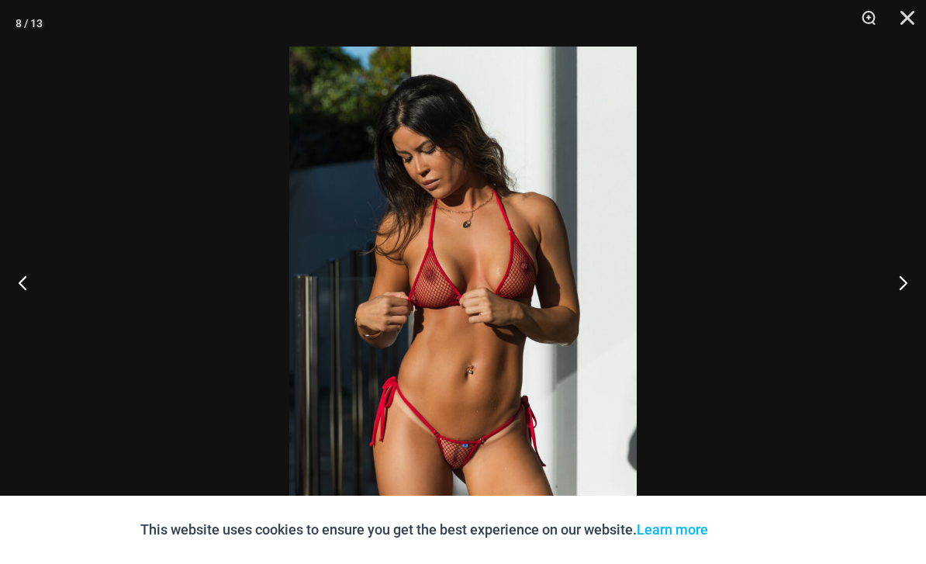
click at [897, 317] on button "Next" at bounding box center [897, 283] width 58 height 78
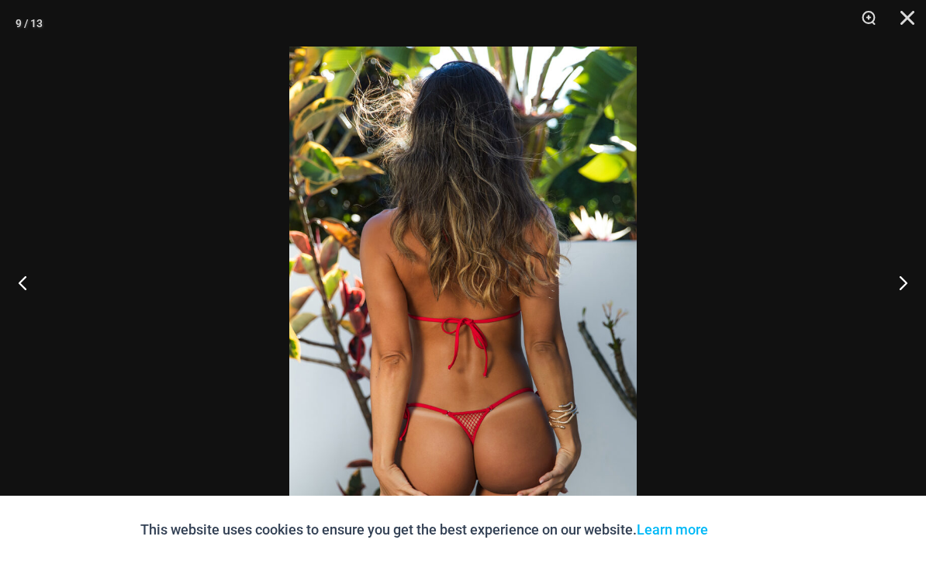
click at [896, 319] on button "Next" at bounding box center [897, 283] width 58 height 78
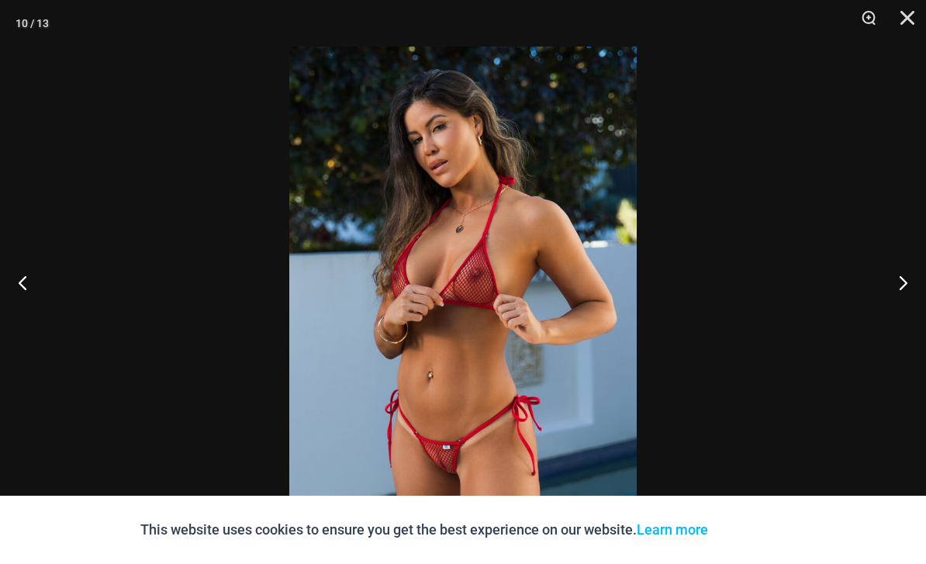
click at [898, 321] on button "Next" at bounding box center [897, 283] width 58 height 78
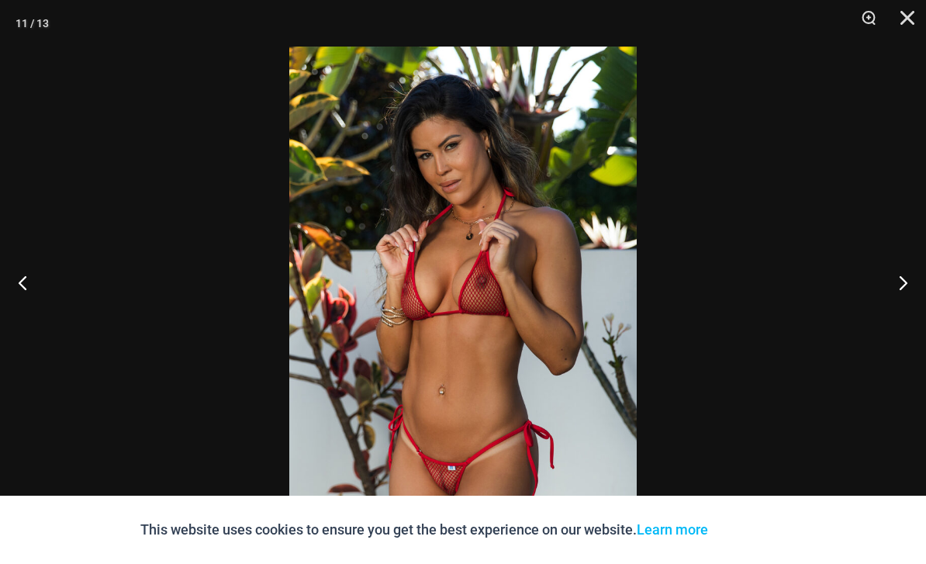
click at [899, 320] on button "Next" at bounding box center [897, 283] width 58 height 78
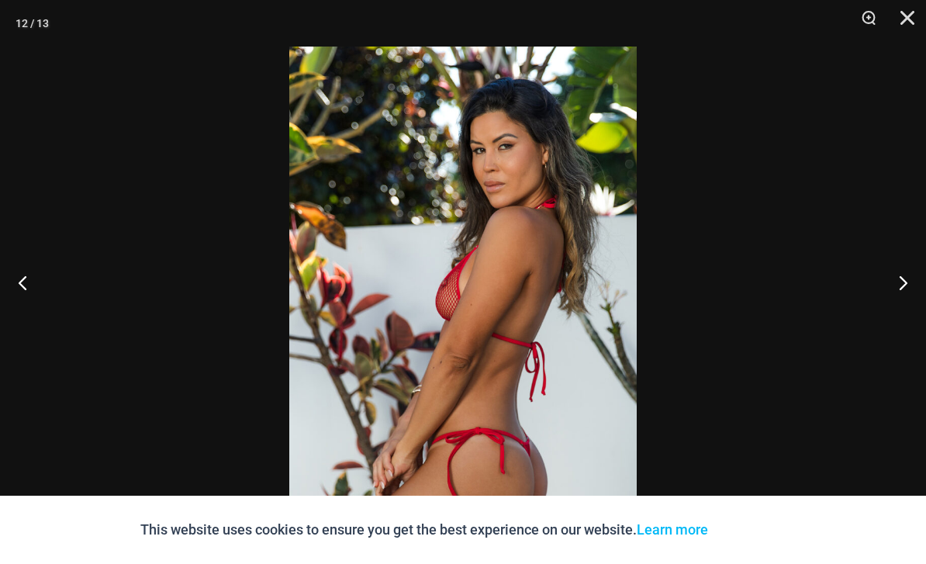
click at [898, 319] on button "Next" at bounding box center [897, 283] width 58 height 78
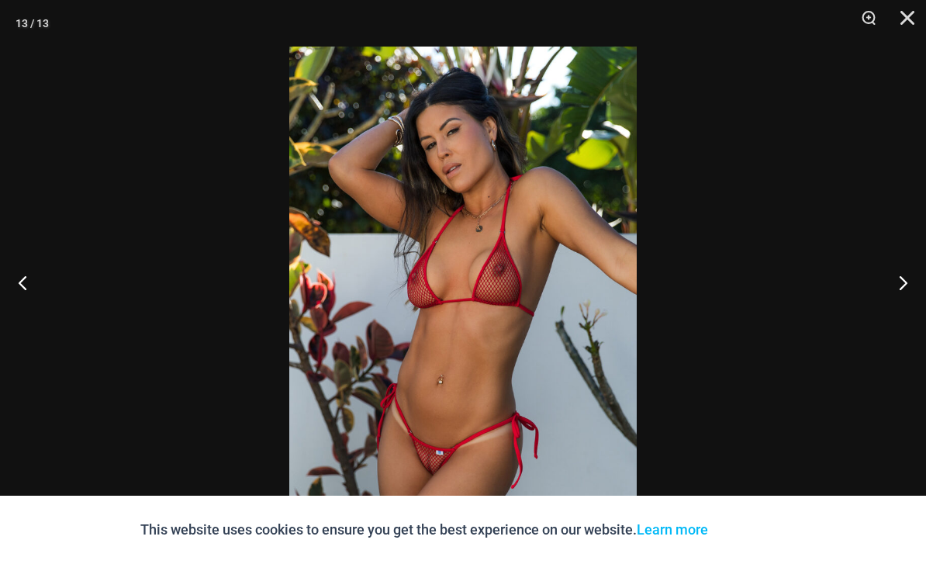
click at [898, 320] on button "Next" at bounding box center [897, 283] width 58 height 78
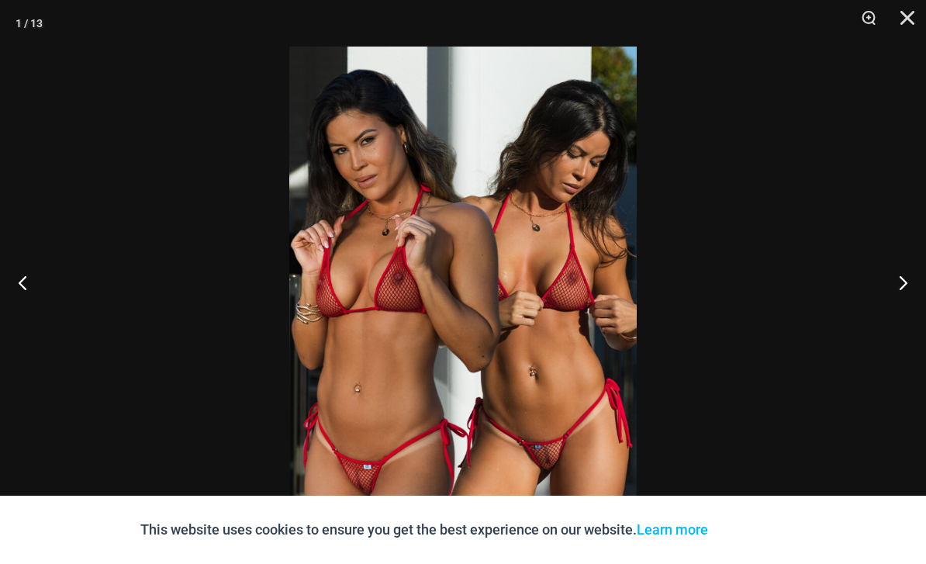
click at [900, 320] on button "Next" at bounding box center [897, 283] width 58 height 78
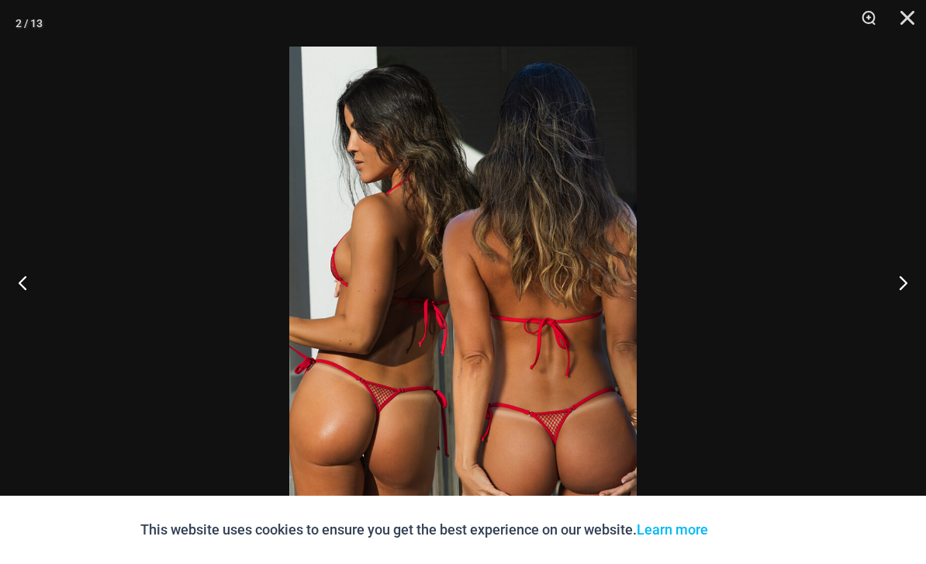
click at [909, 12] on button "Close" at bounding box center [902, 23] width 39 height 47
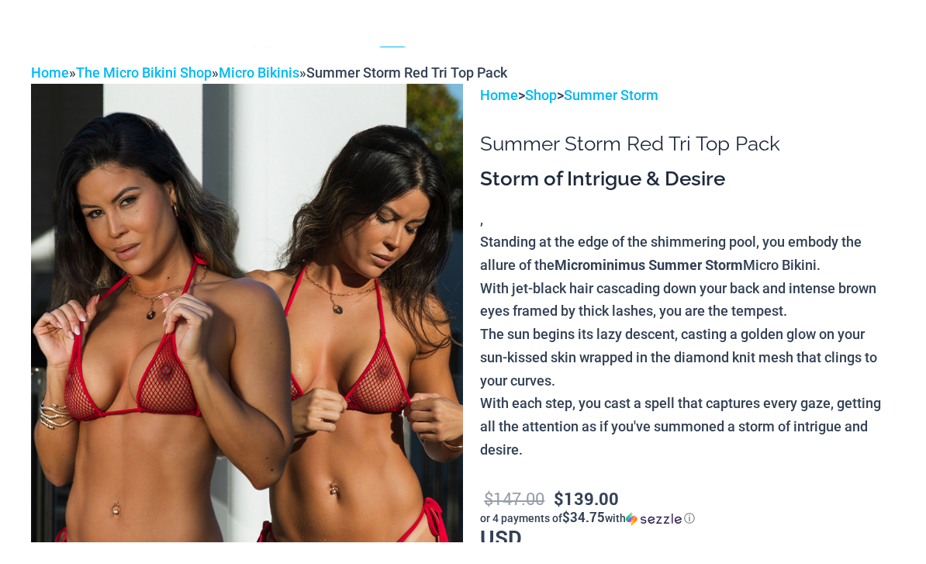
scroll to position [0, 0]
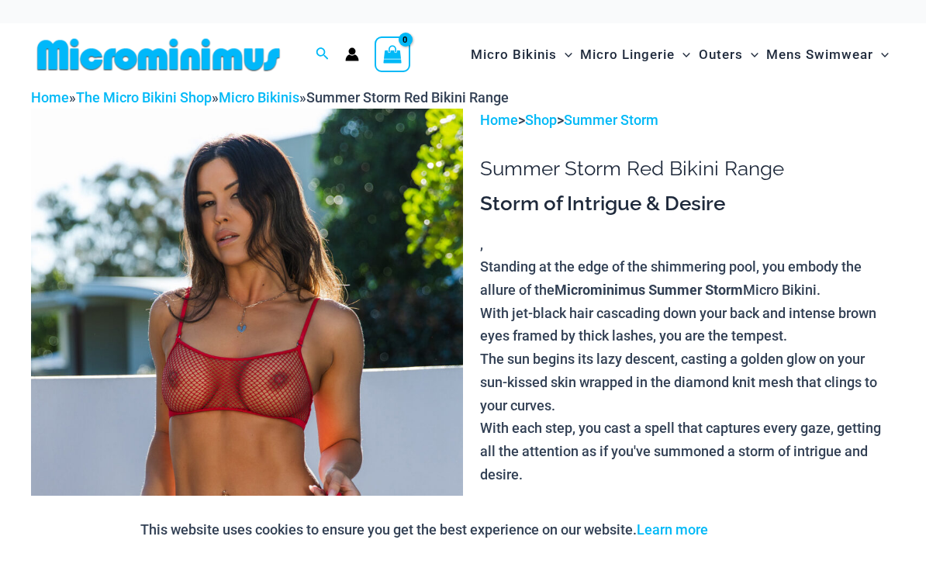
click at [388, 268] on img at bounding box center [247, 433] width 432 height 649
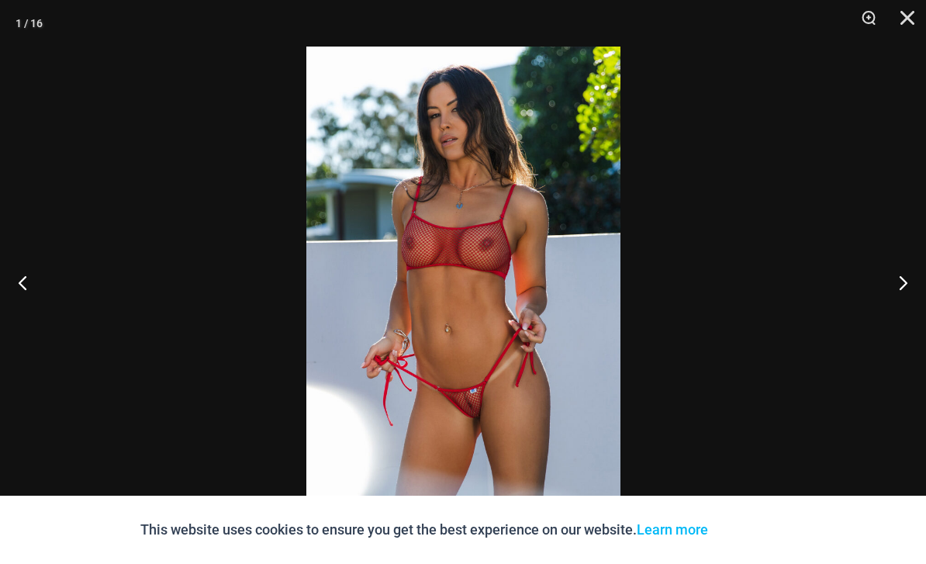
click at [900, 287] on button "Next" at bounding box center [897, 283] width 58 height 78
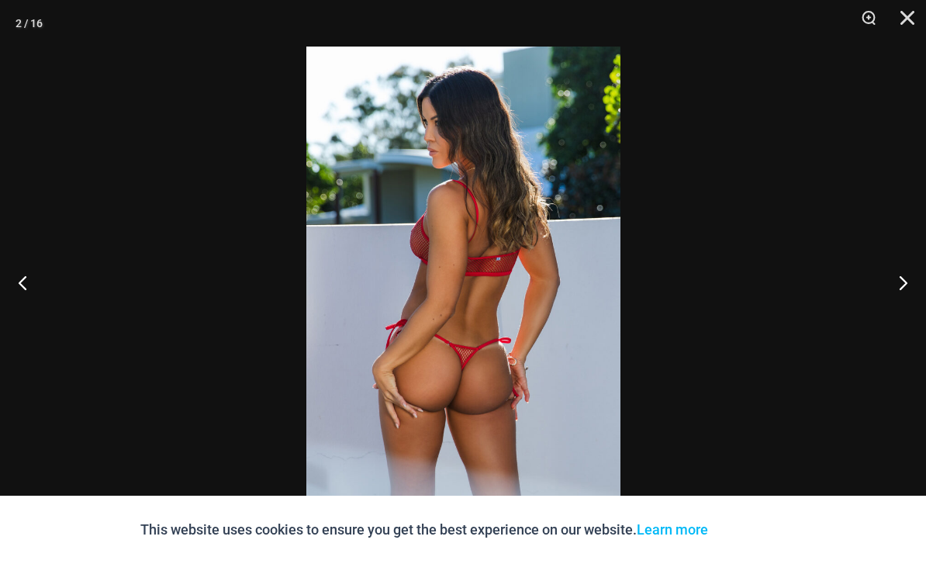
click at [901, 287] on button "Next" at bounding box center [897, 283] width 58 height 78
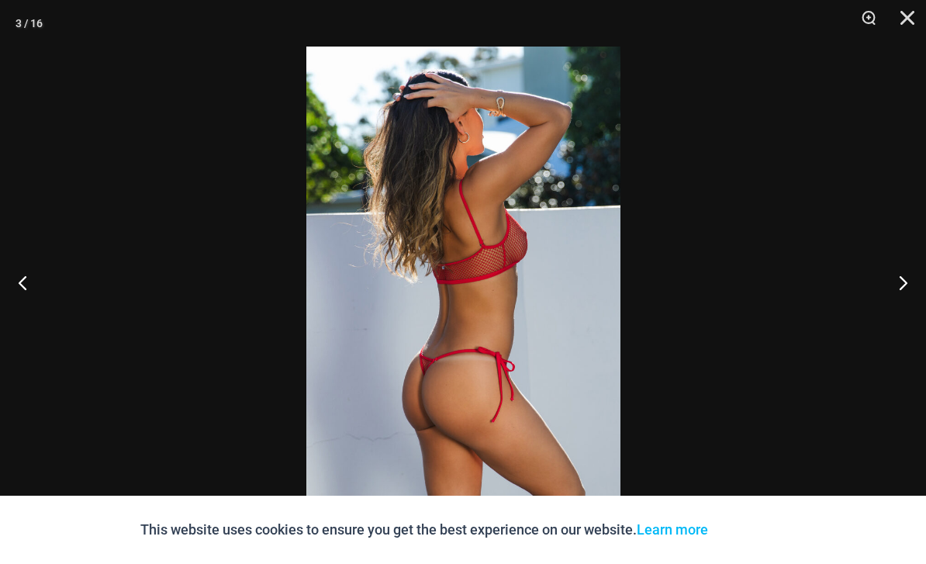
click at [901, 293] on button "Next" at bounding box center [897, 283] width 58 height 78
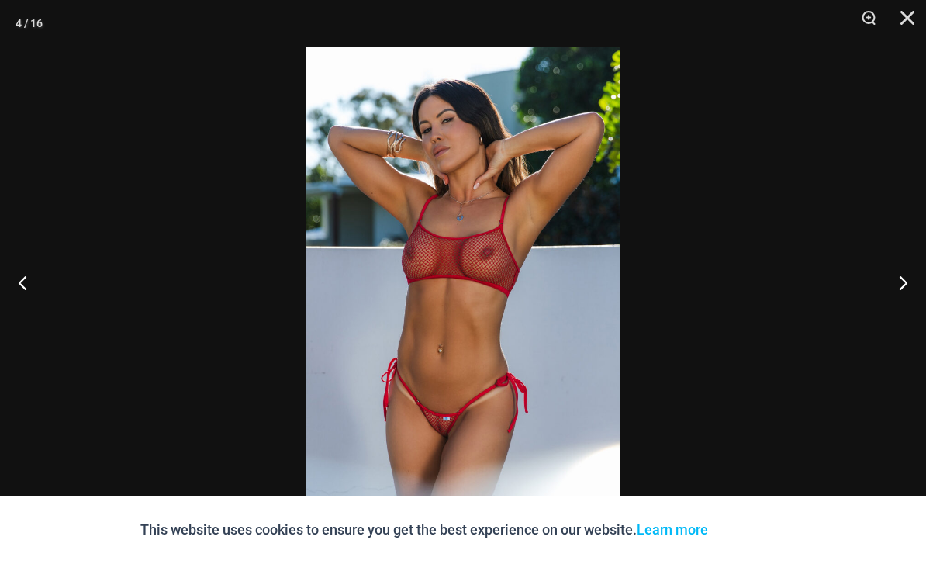
click at [901, 293] on button "Next" at bounding box center [897, 283] width 58 height 78
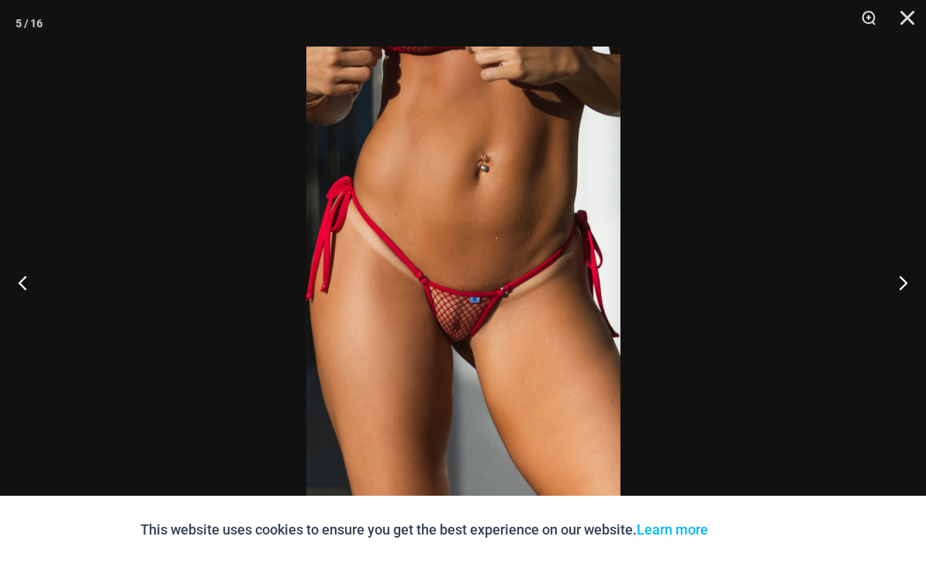
click at [29, 292] on button "Previous" at bounding box center [29, 283] width 58 height 78
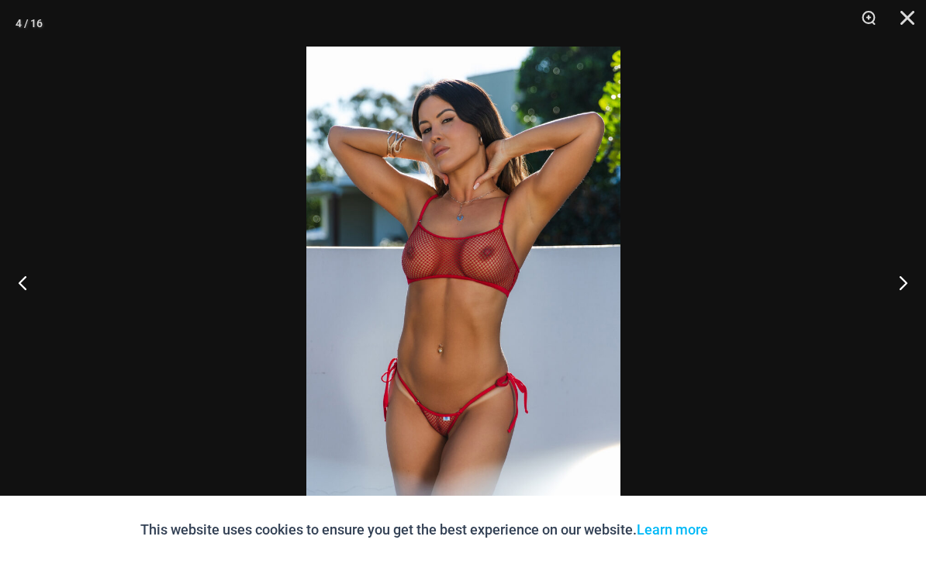
click at [900, 283] on button "Next" at bounding box center [897, 283] width 58 height 78
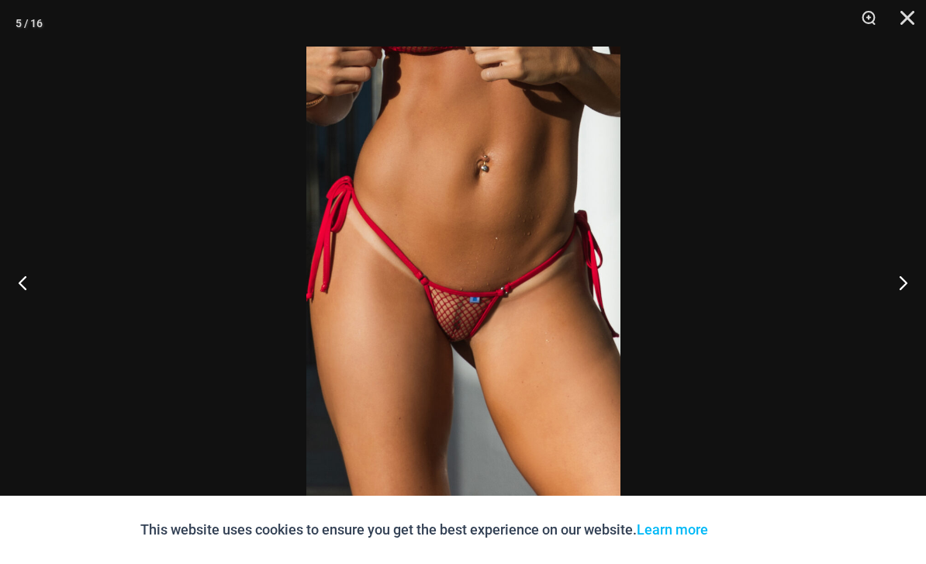
click at [907, 306] on button "Next" at bounding box center [897, 283] width 58 height 78
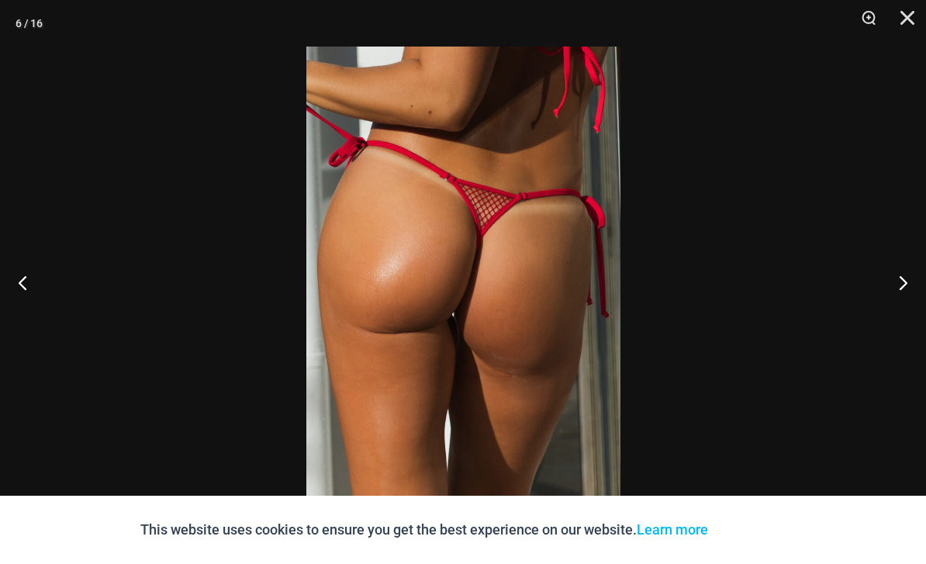
click at [908, 306] on button "Next" at bounding box center [897, 283] width 58 height 78
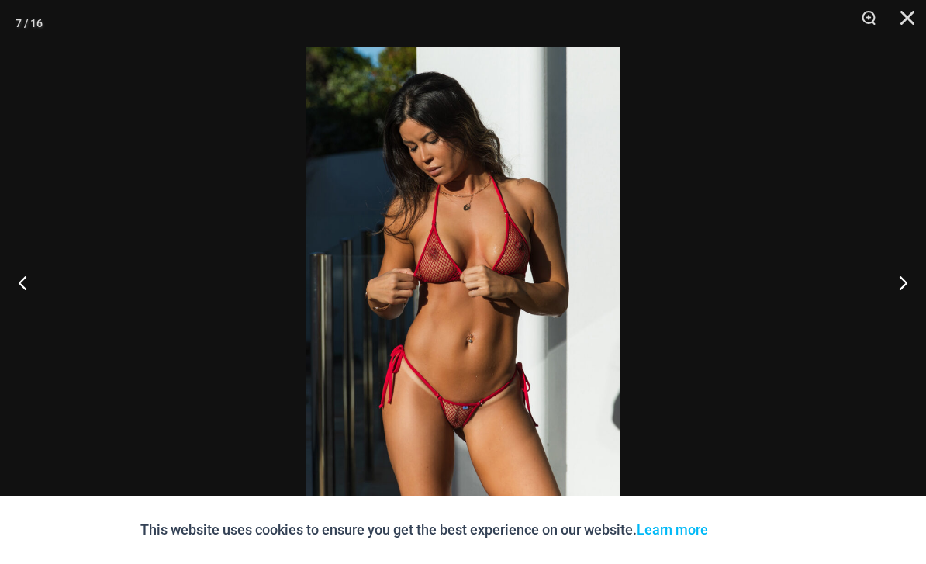
click at [907, 306] on button "Next" at bounding box center [897, 283] width 58 height 78
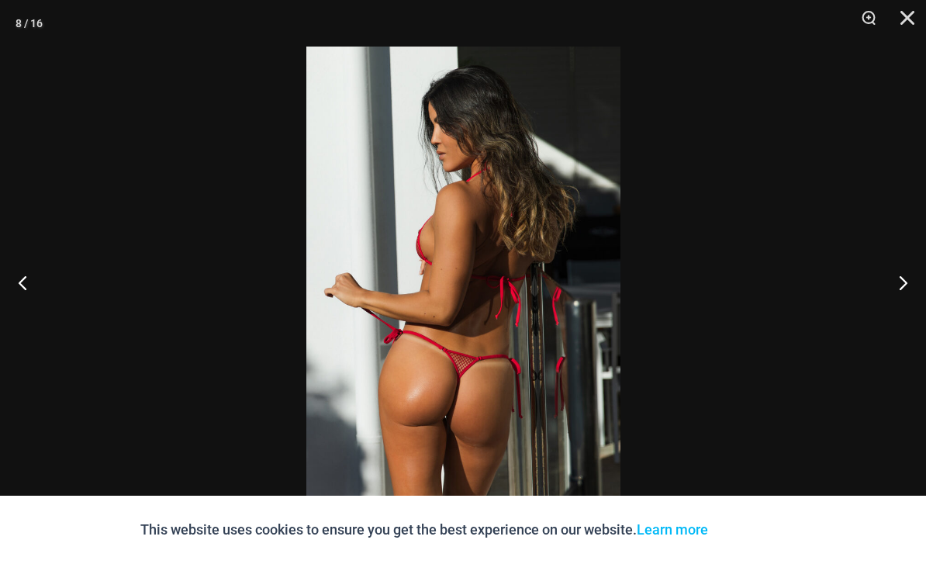
click at [906, 305] on button "Next" at bounding box center [897, 283] width 58 height 78
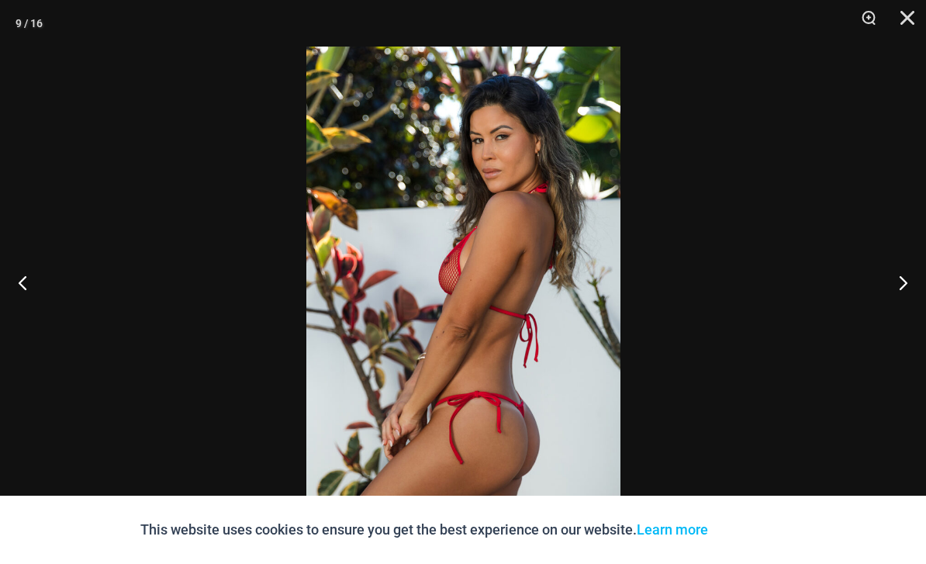
click at [906, 304] on button "Next" at bounding box center [897, 283] width 58 height 78
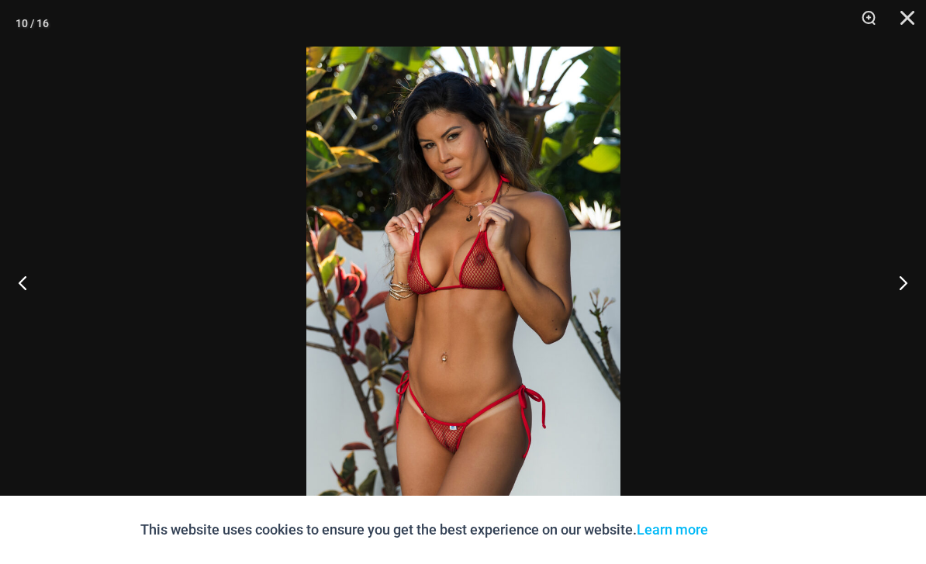
click at [907, 312] on button "Next" at bounding box center [897, 283] width 58 height 78
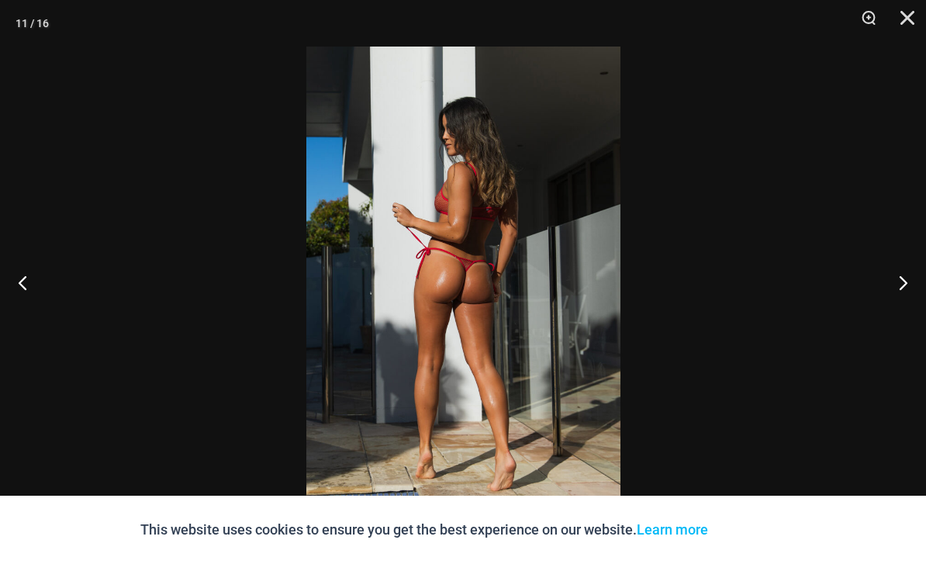
click at [905, 315] on button "Next" at bounding box center [897, 283] width 58 height 78
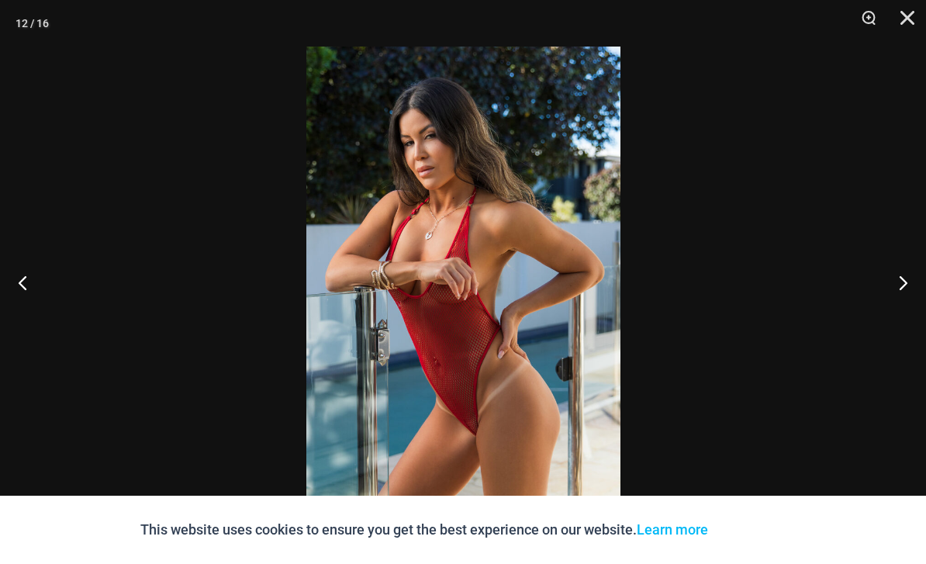
click at [906, 312] on button "Next" at bounding box center [897, 283] width 58 height 78
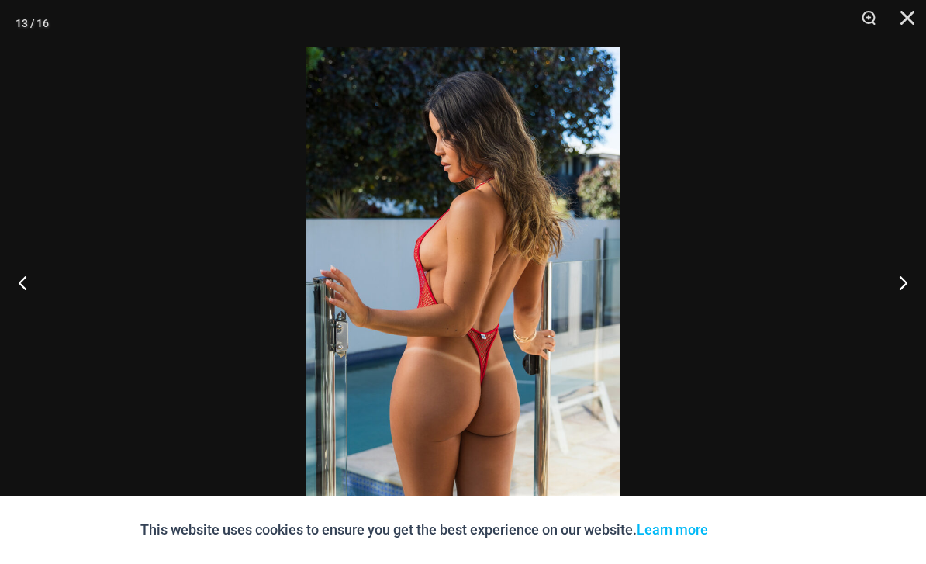
click at [905, 312] on button "Next" at bounding box center [897, 283] width 58 height 78
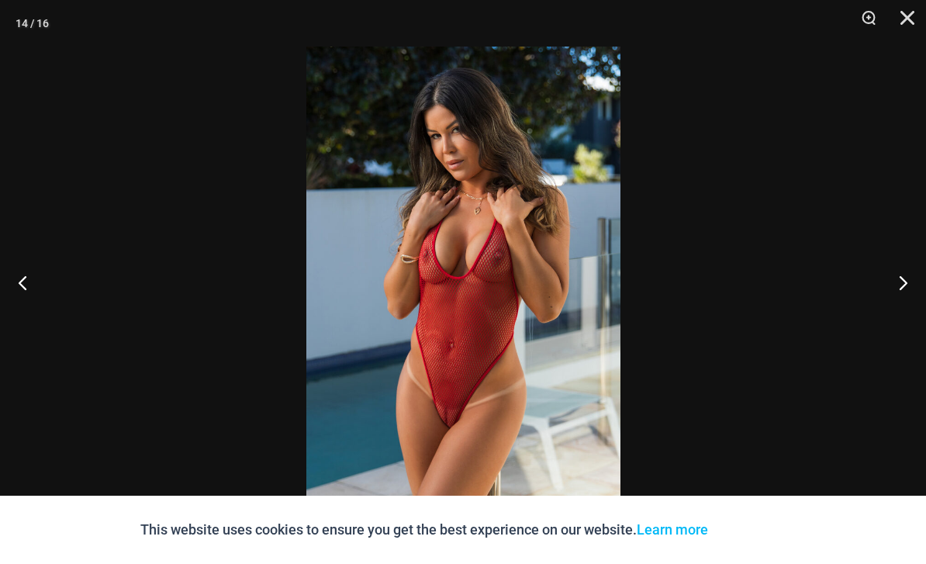
click at [905, 312] on button "Next" at bounding box center [897, 283] width 58 height 78
click at [906, 310] on button "Next" at bounding box center [897, 283] width 58 height 78
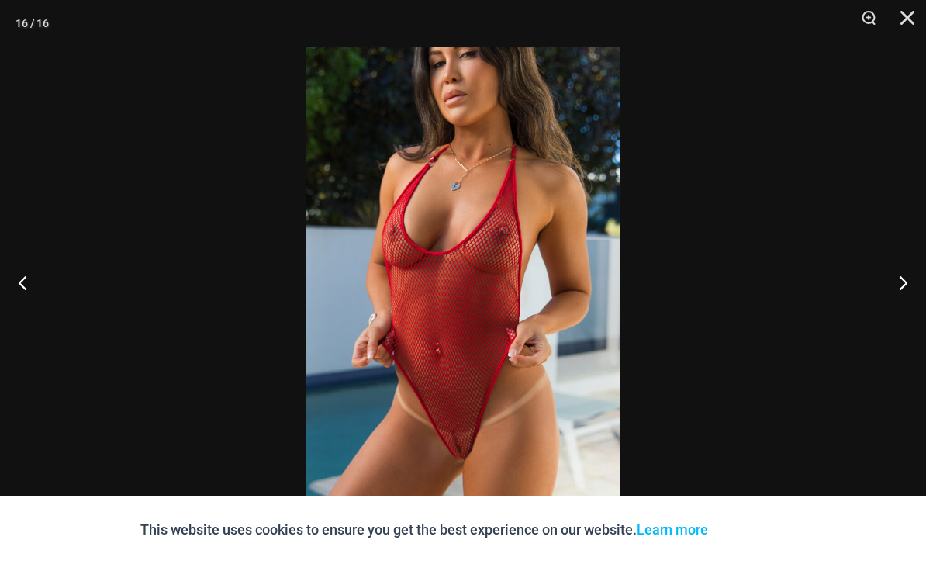
click at [908, 21] on button "Close" at bounding box center [902, 23] width 39 height 47
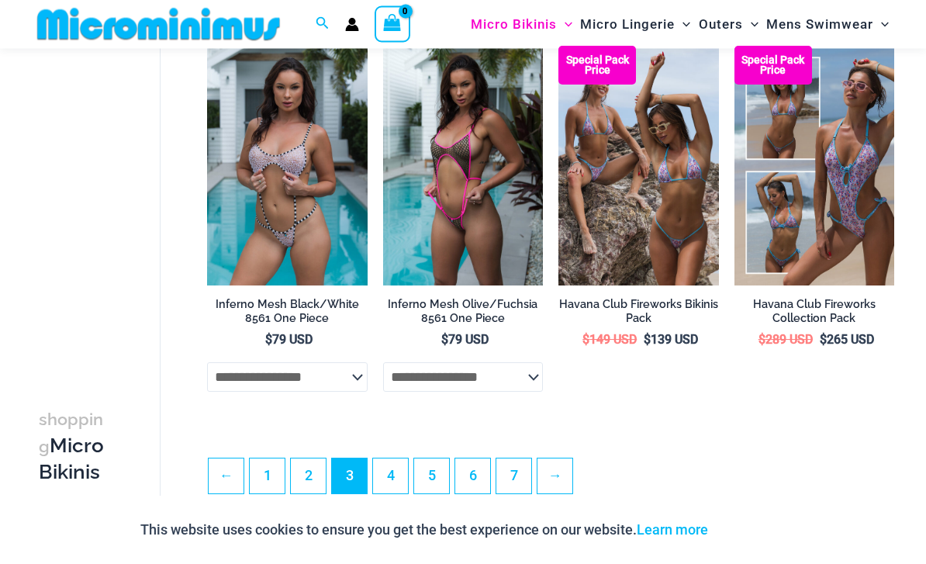
scroll to position [2928, 0]
click at [508, 481] on link "7" at bounding box center [514, 476] width 35 height 35
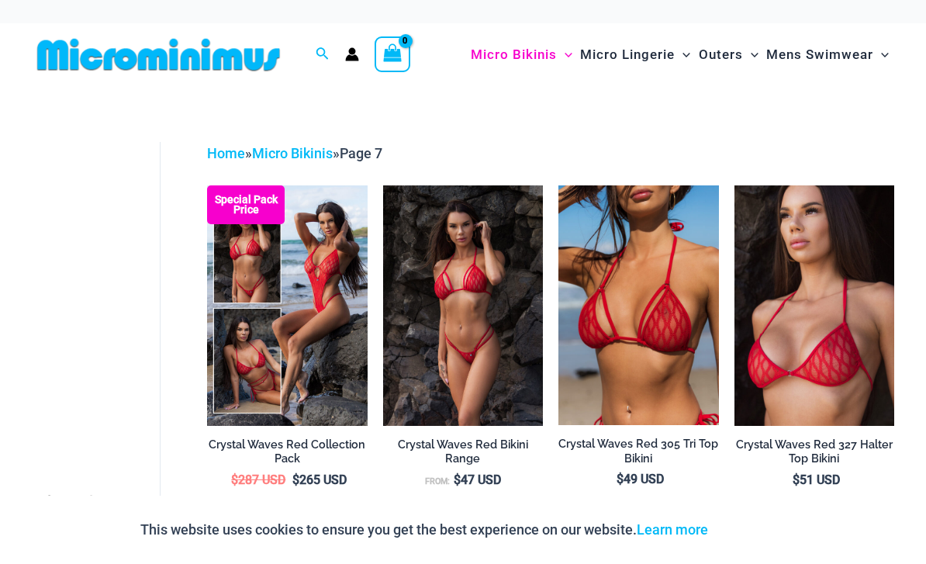
click at [649, 50] on span "Micro Lingerie" at bounding box center [627, 55] width 95 height 40
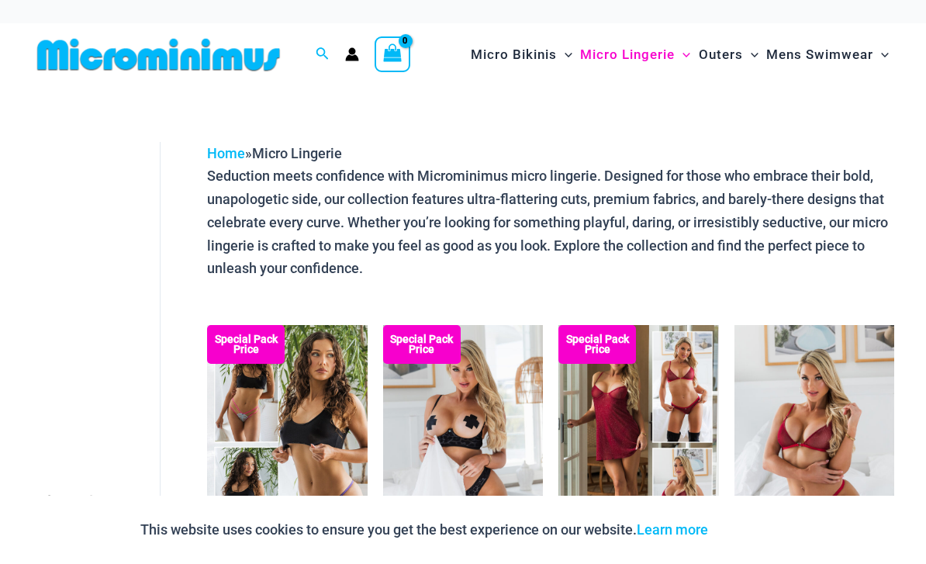
click at [383, 325] on img at bounding box center [383, 325] width 0 height 0
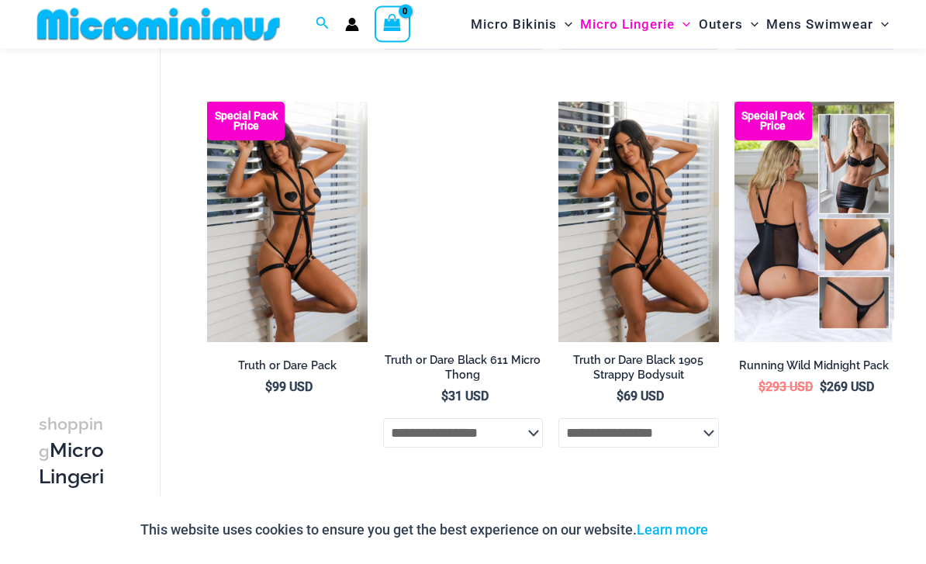
scroll to position [970, 0]
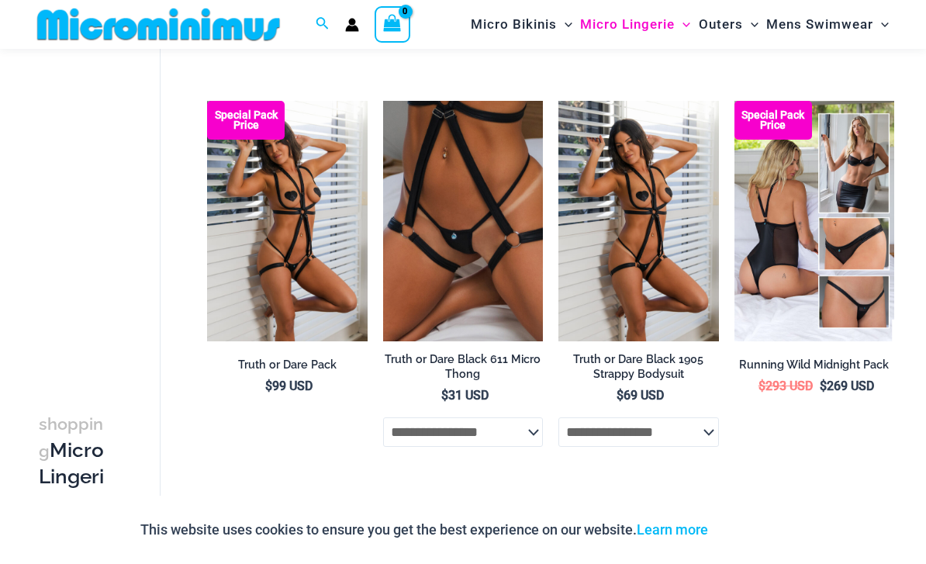
click at [383, 101] on img at bounding box center [383, 101] width 0 height 0
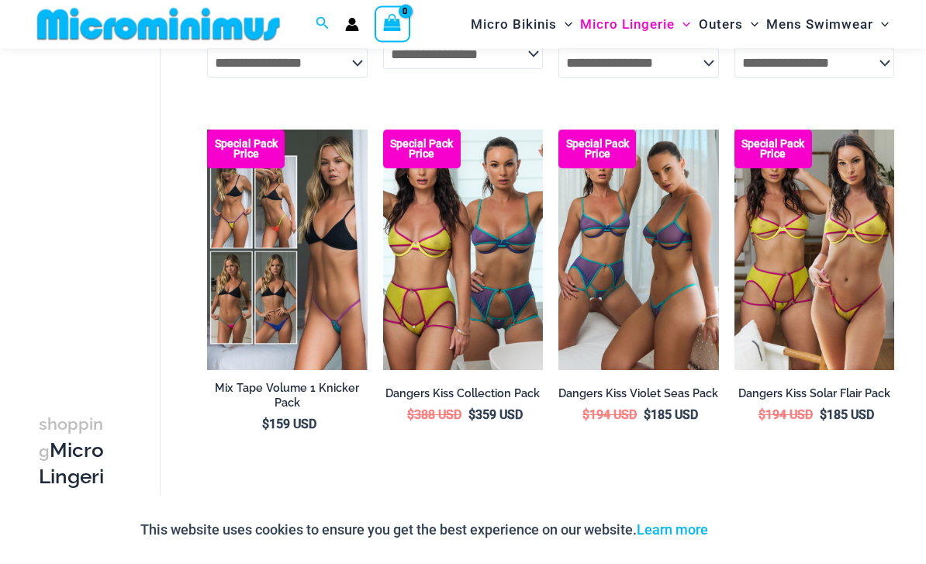
scroll to position [2932, 0]
click at [351, 507] on link "→" at bounding box center [349, 522] width 35 height 35
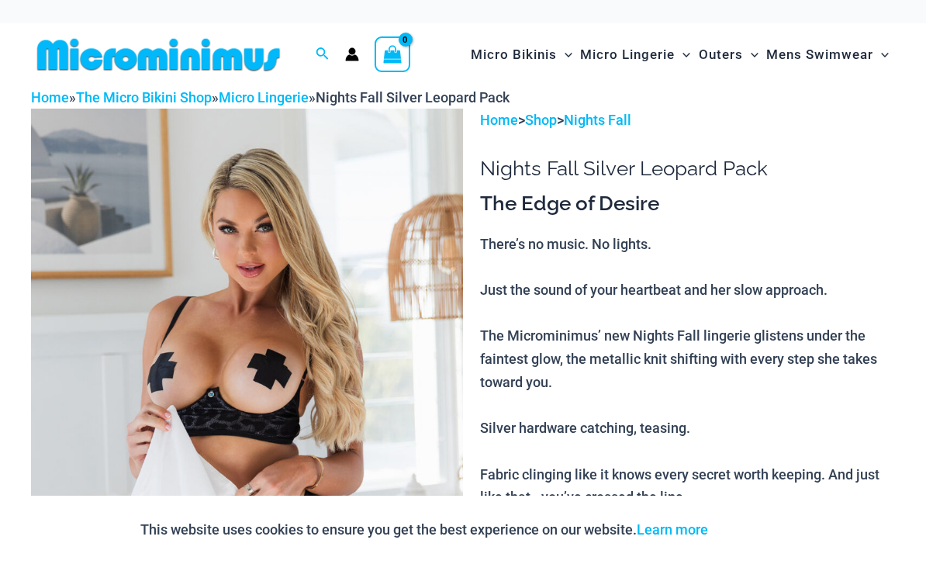
click at [400, 378] on img at bounding box center [247, 433] width 432 height 649
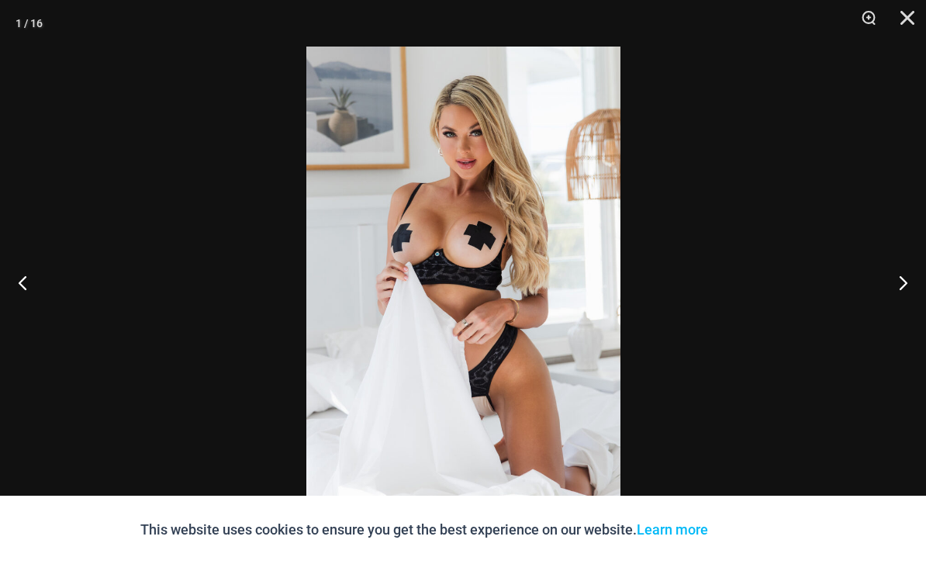
click at [903, 279] on button "Next" at bounding box center [897, 283] width 58 height 78
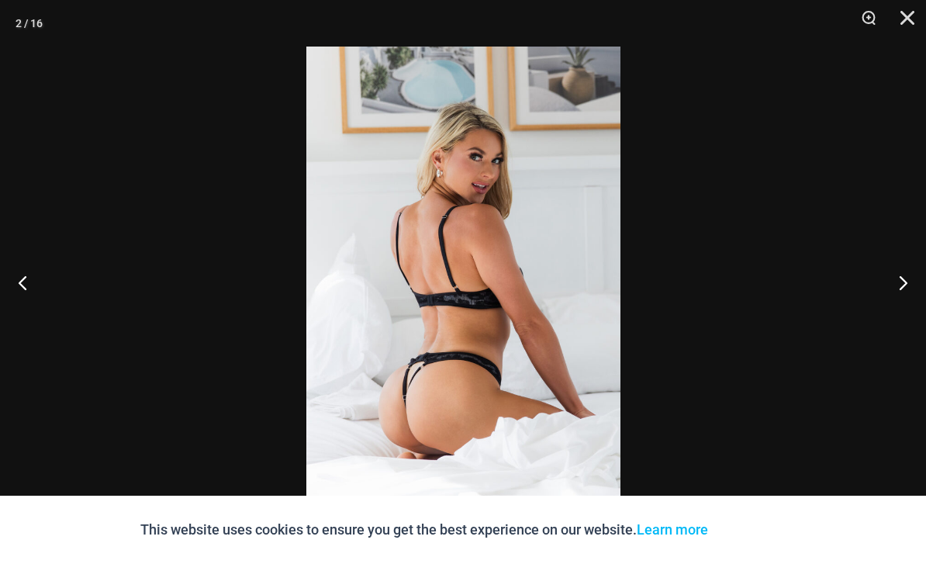
click at [909, 296] on button "Next" at bounding box center [897, 283] width 58 height 78
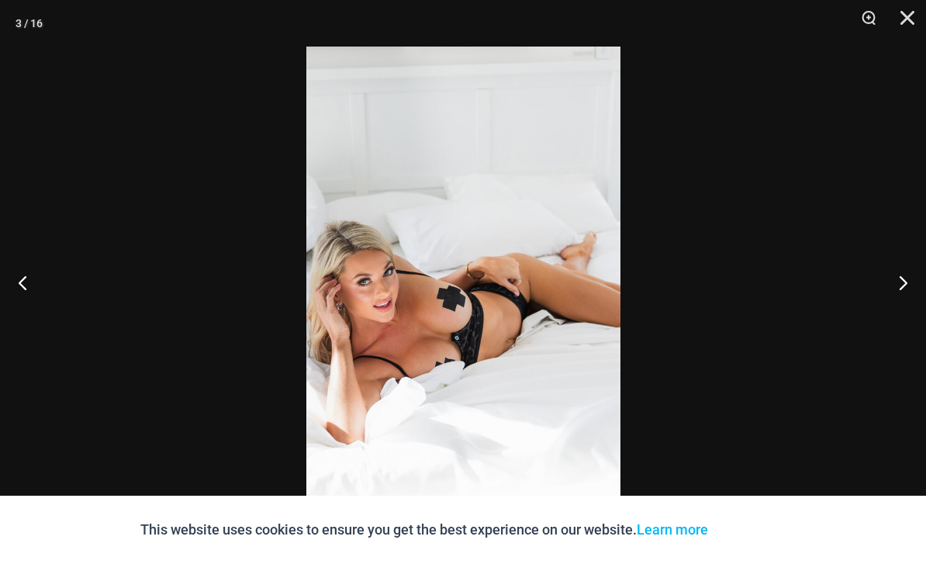
click at [911, 292] on button "Next" at bounding box center [897, 283] width 58 height 78
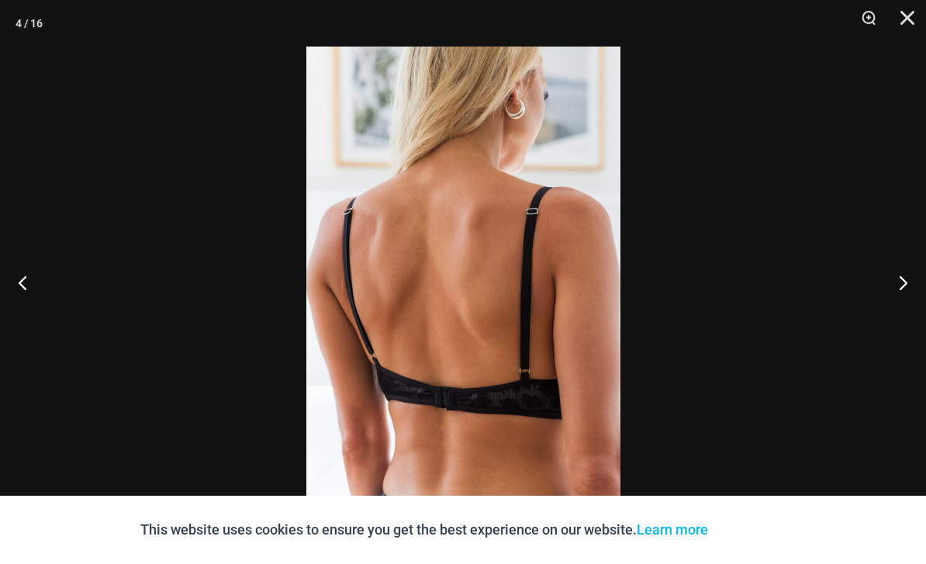
click at [911, 298] on button "Next" at bounding box center [897, 283] width 58 height 78
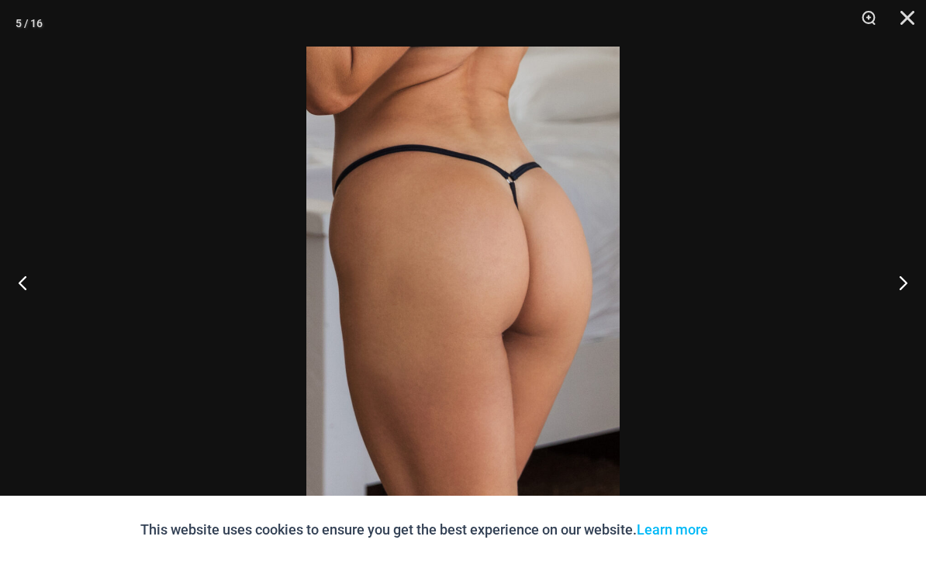
click at [907, 298] on button "Next" at bounding box center [897, 283] width 58 height 78
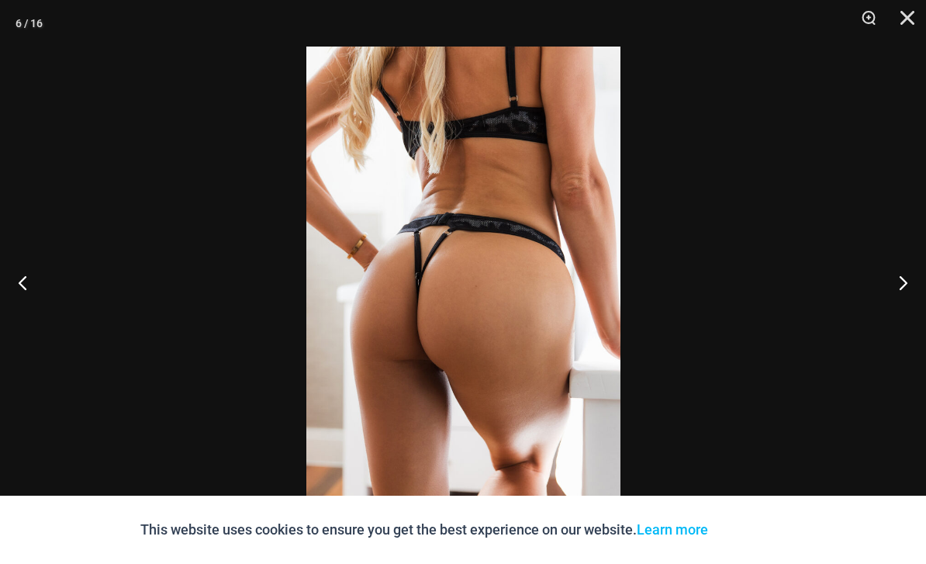
click at [906, 296] on button "Next" at bounding box center [897, 283] width 58 height 78
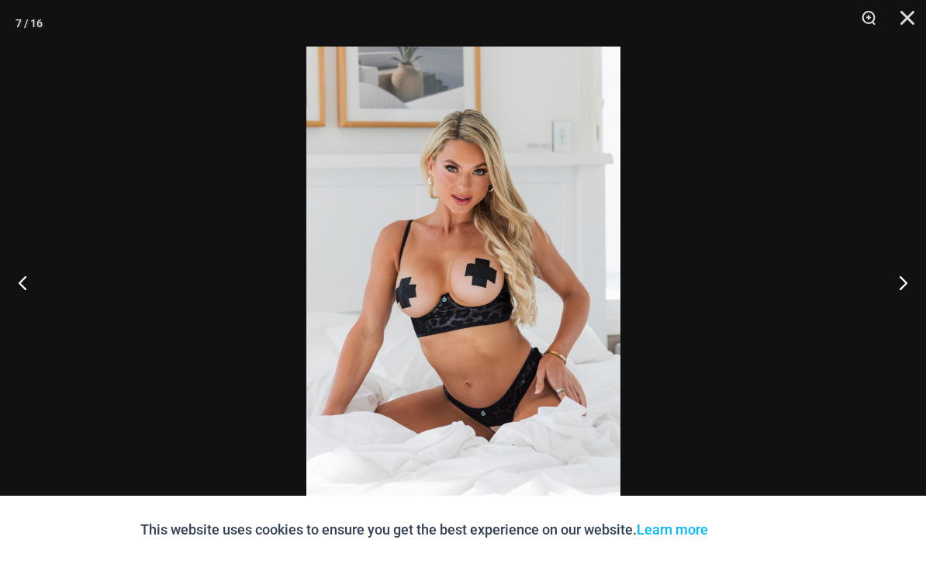
click at [907, 302] on button "Next" at bounding box center [897, 283] width 58 height 78
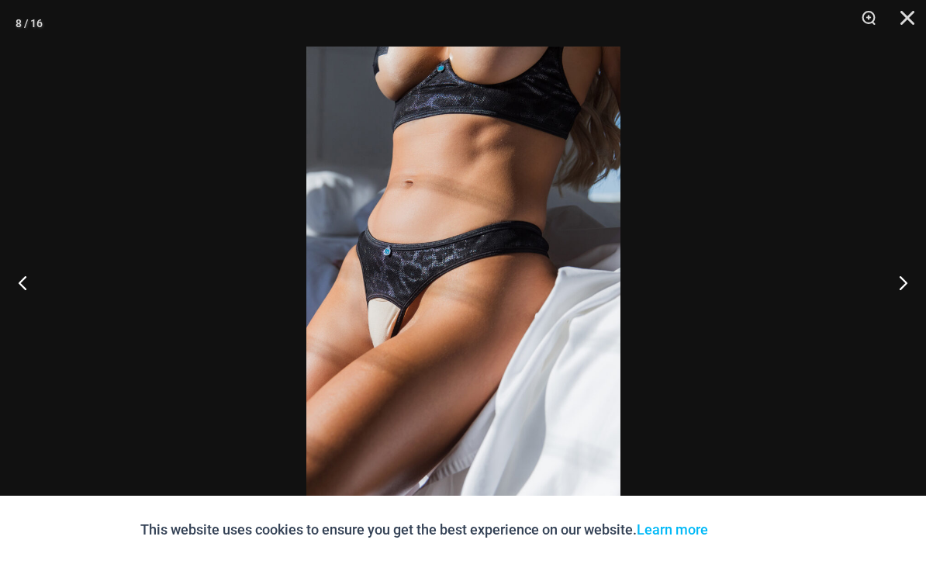
click at [909, 303] on button "Next" at bounding box center [897, 283] width 58 height 78
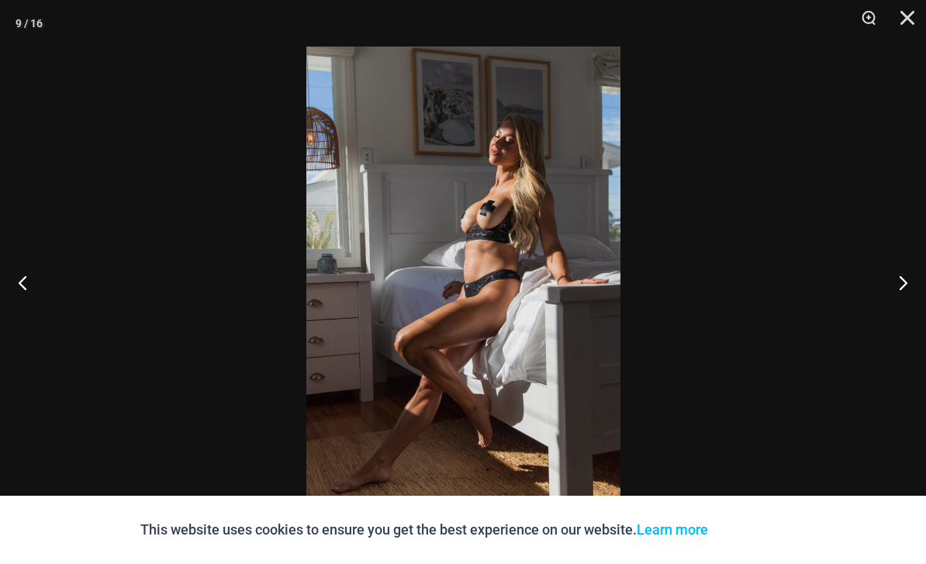
click at [904, 304] on button "Next" at bounding box center [897, 283] width 58 height 78
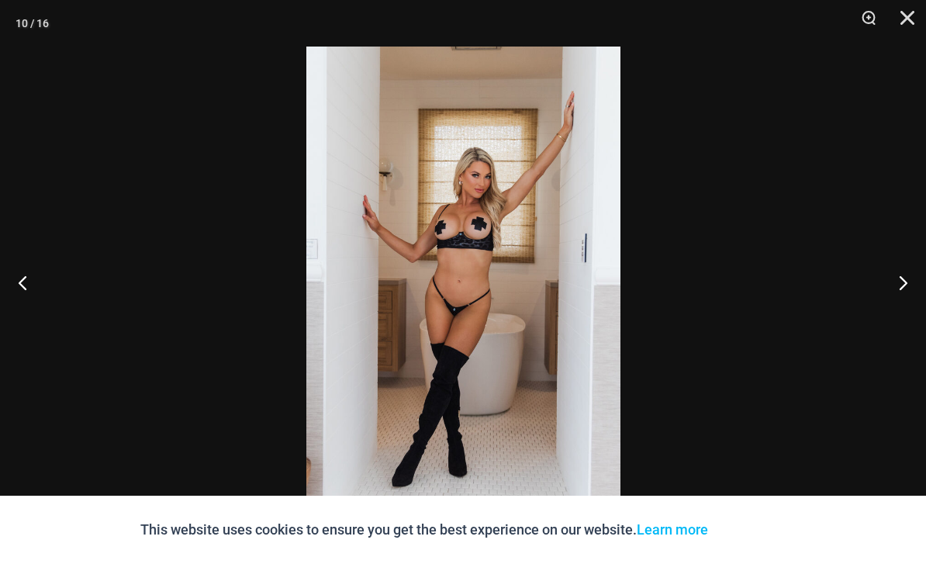
click at [902, 308] on button "Next" at bounding box center [897, 283] width 58 height 78
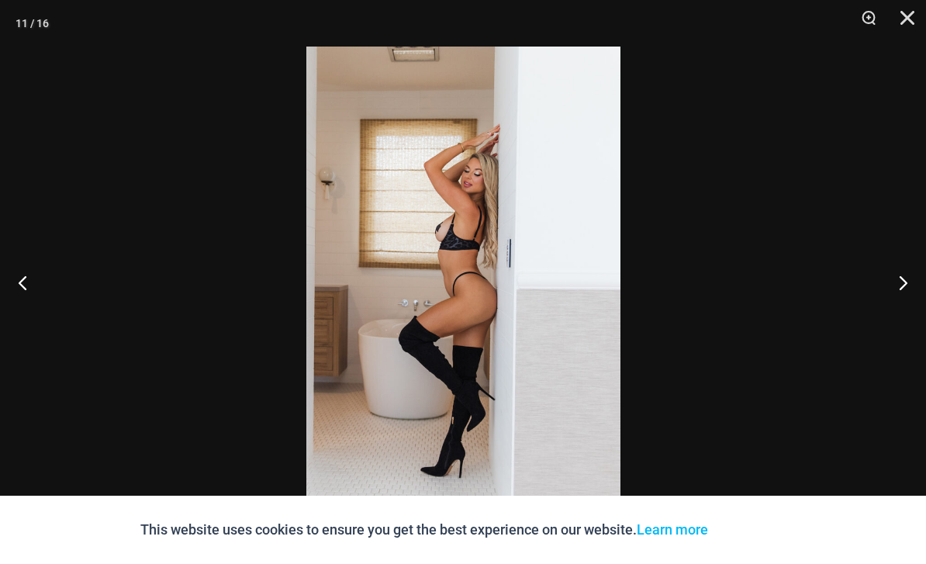
click at [902, 310] on button "Next" at bounding box center [897, 283] width 58 height 78
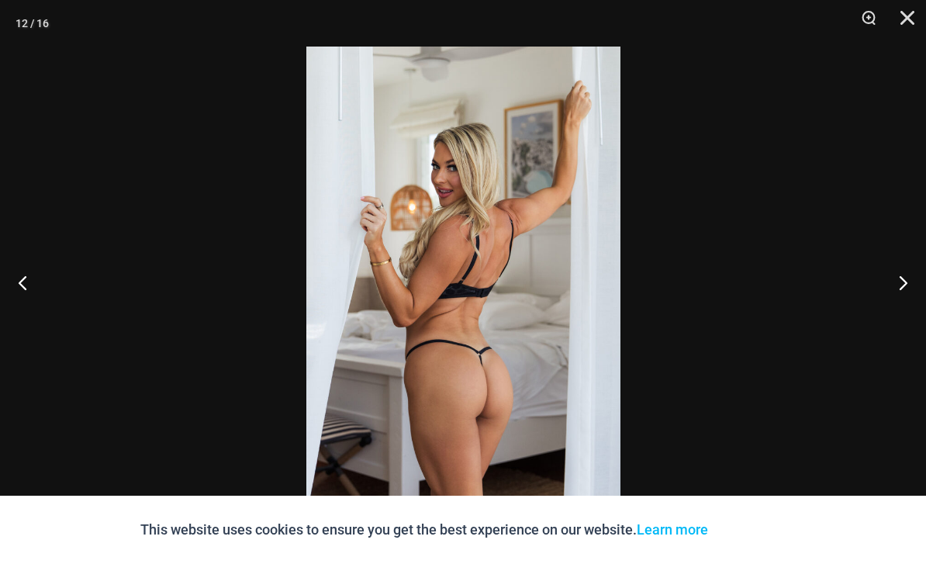
click at [901, 311] on button "Next" at bounding box center [897, 283] width 58 height 78
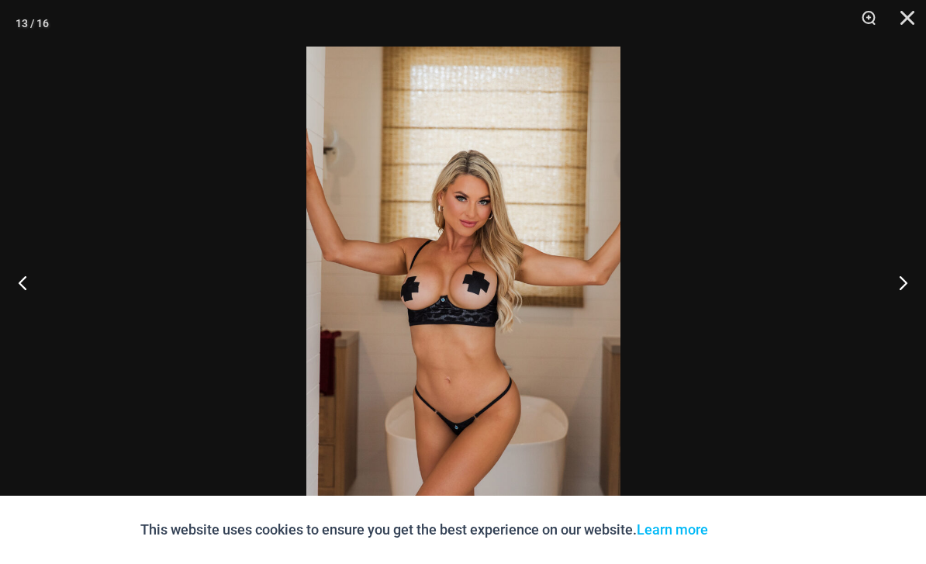
click at [899, 310] on button "Next" at bounding box center [897, 283] width 58 height 78
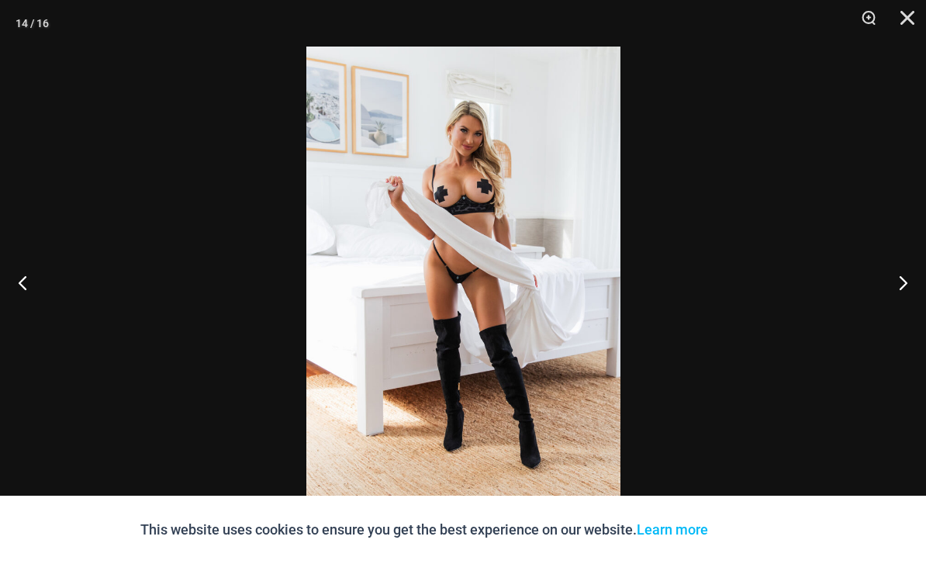
click at [898, 313] on button "Next" at bounding box center [897, 283] width 58 height 78
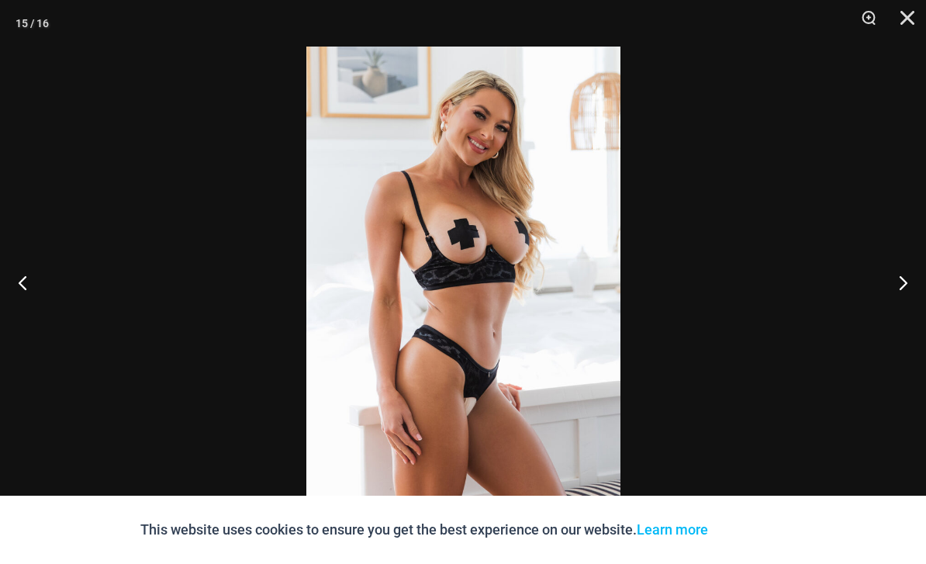
click at [899, 312] on button "Next" at bounding box center [897, 283] width 58 height 78
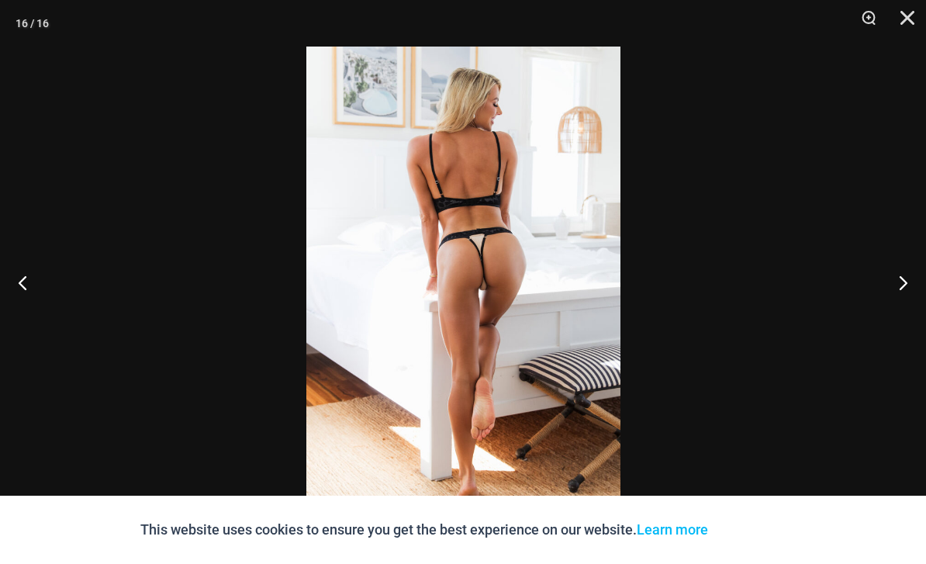
click at [898, 313] on button "Next" at bounding box center [897, 283] width 58 height 78
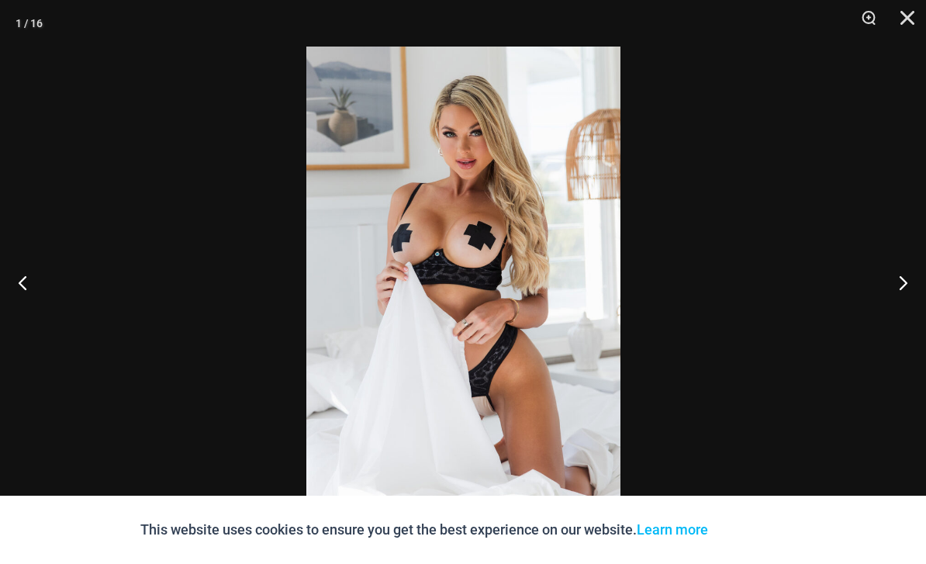
click at [898, 315] on button "Next" at bounding box center [897, 283] width 58 height 78
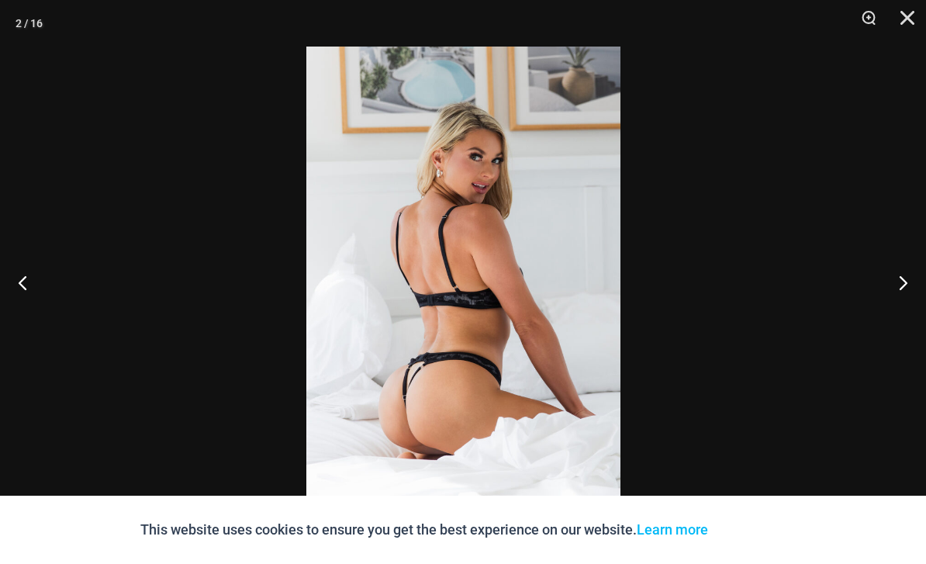
click at [904, 26] on button "Close" at bounding box center [902, 23] width 39 height 47
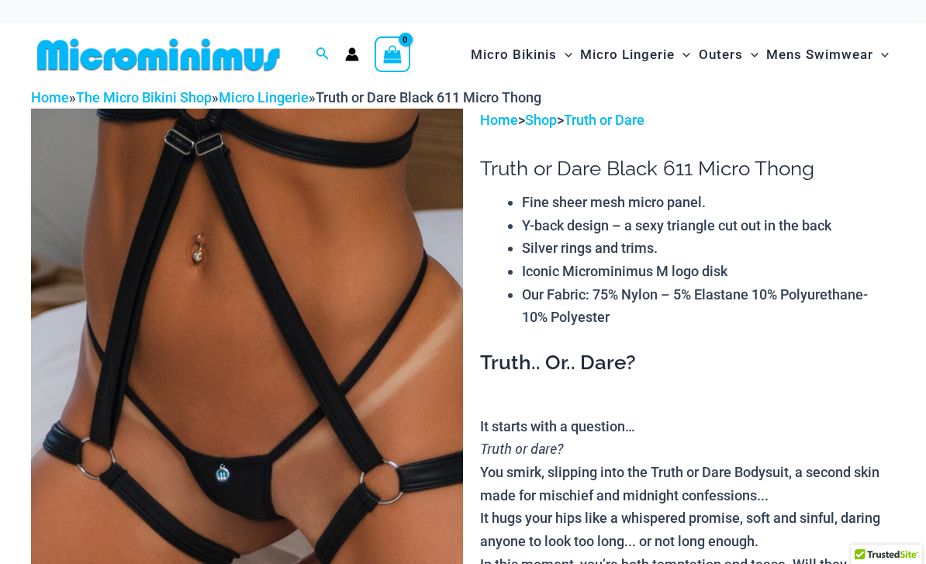
click at [376, 299] on img at bounding box center [247, 433] width 432 height 649
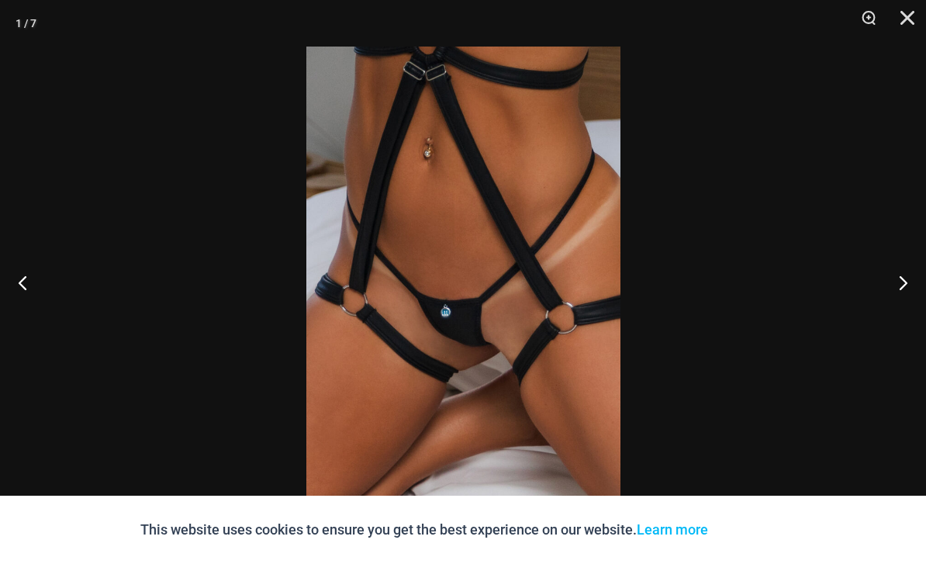
click at [900, 296] on button "Next" at bounding box center [897, 283] width 58 height 78
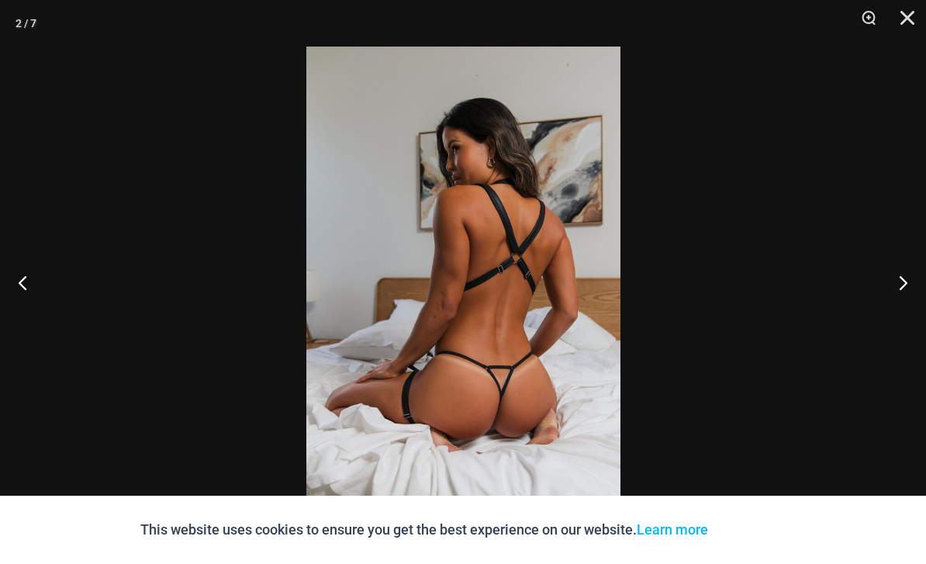
click at [902, 293] on button "Next" at bounding box center [897, 283] width 58 height 78
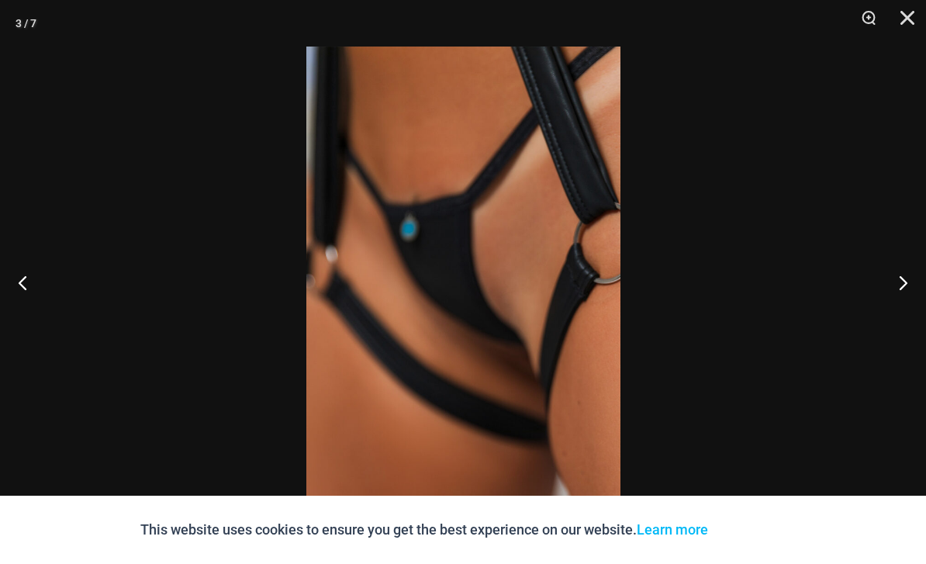
click at [900, 293] on button "Next" at bounding box center [897, 283] width 58 height 78
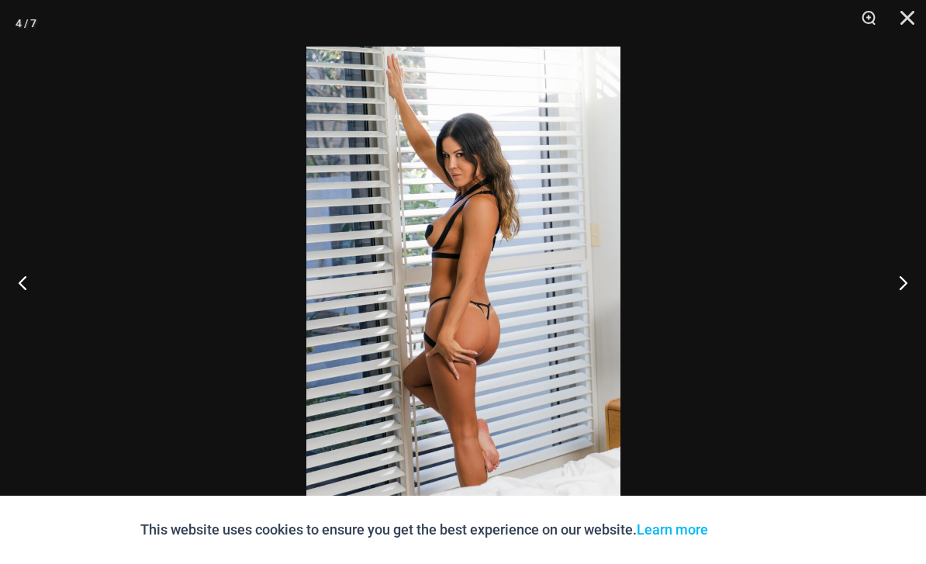
click at [900, 293] on button "Next" at bounding box center [897, 283] width 58 height 78
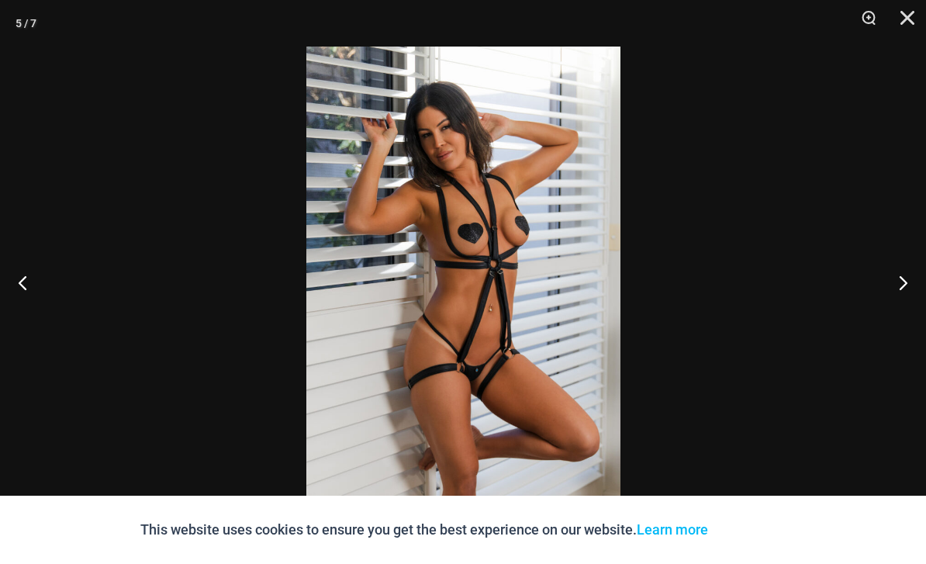
click at [897, 293] on button "Next" at bounding box center [897, 283] width 58 height 78
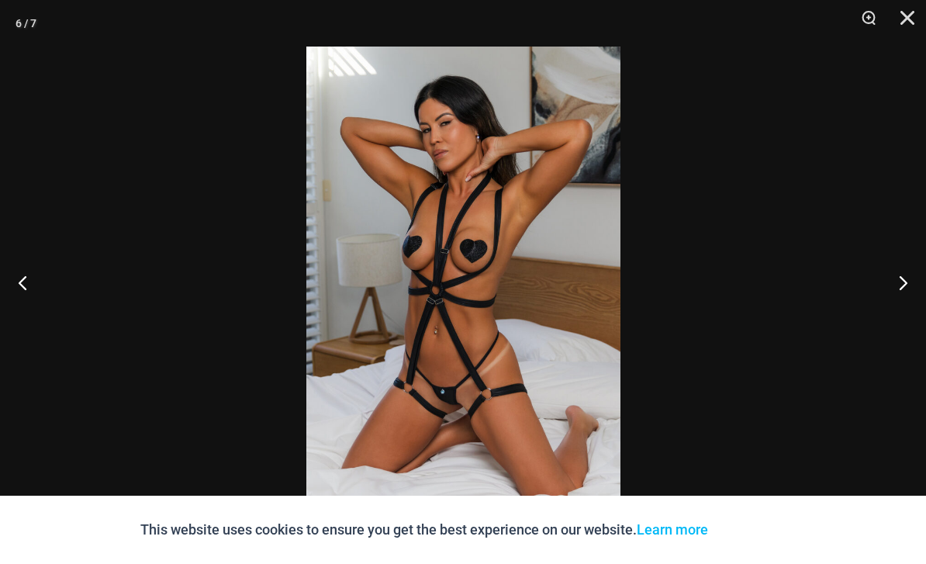
click at [898, 296] on button "Next" at bounding box center [897, 283] width 58 height 78
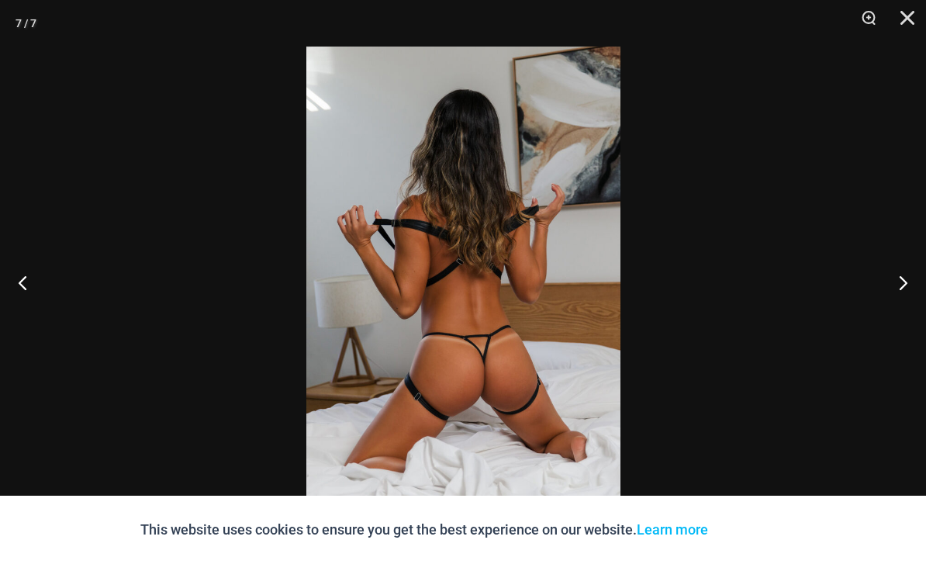
click at [898, 296] on button "Next" at bounding box center [897, 283] width 58 height 78
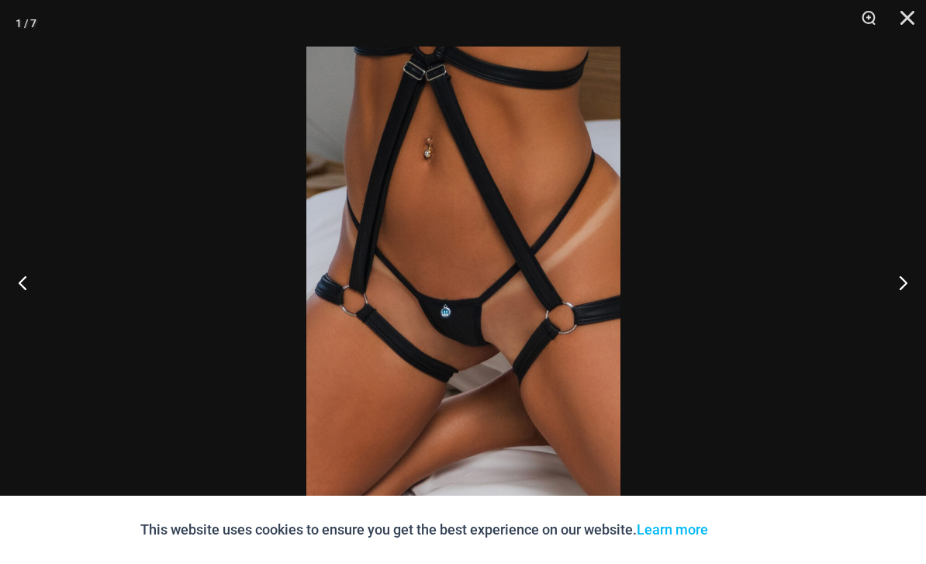
click at [898, 296] on button "Next" at bounding box center [897, 283] width 58 height 78
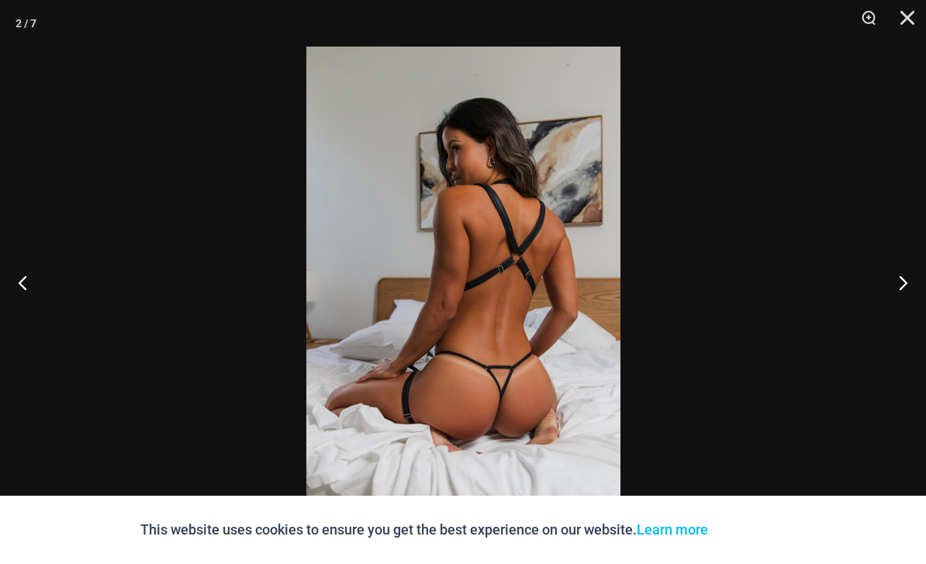
click at [897, 299] on button "Next" at bounding box center [897, 283] width 58 height 78
click at [896, 299] on button "Next" at bounding box center [897, 283] width 58 height 78
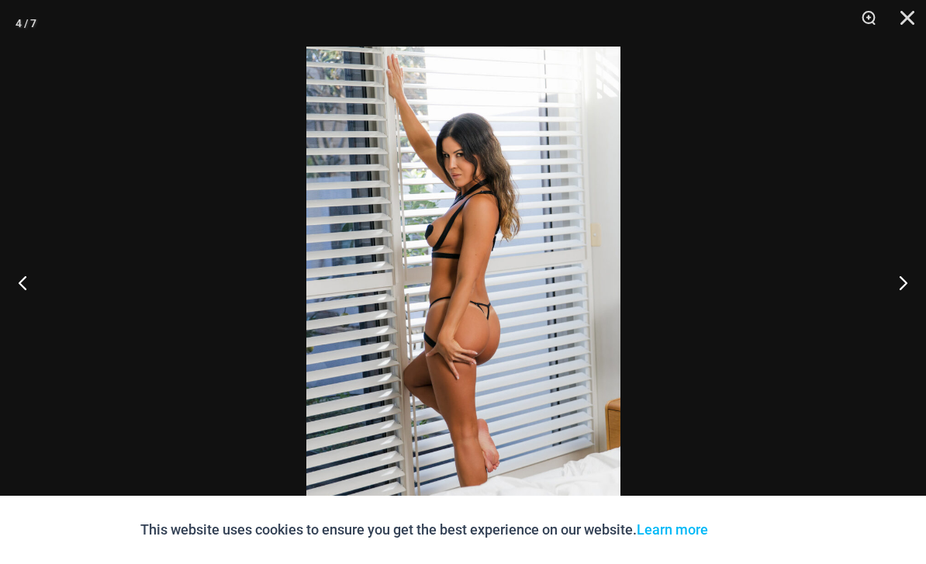
click at [895, 303] on button "Next" at bounding box center [897, 283] width 58 height 78
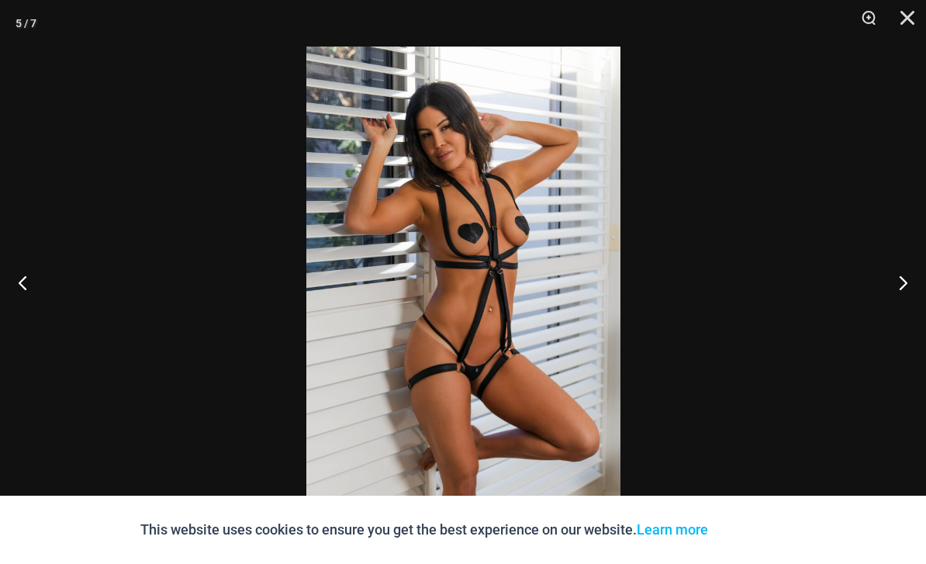
click at [908, 23] on button "Close" at bounding box center [902, 23] width 39 height 47
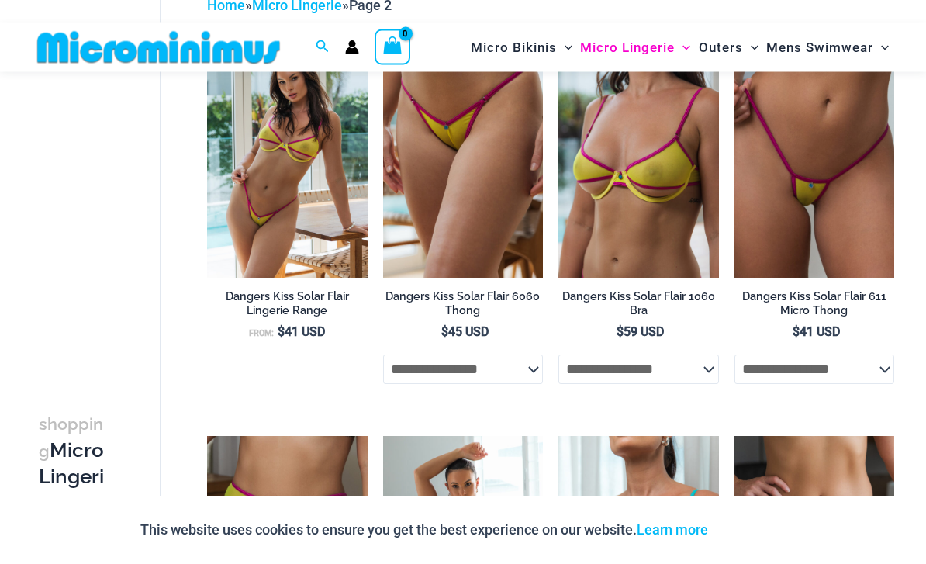
scroll to position [134, 0]
click at [735, 37] on img at bounding box center [735, 37] width 0 height 0
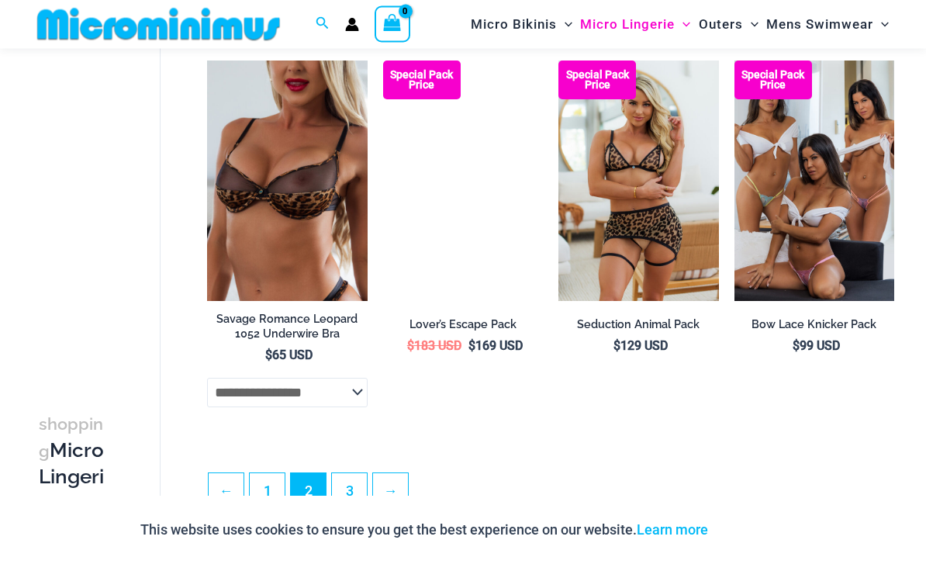
scroll to position [2899, 0]
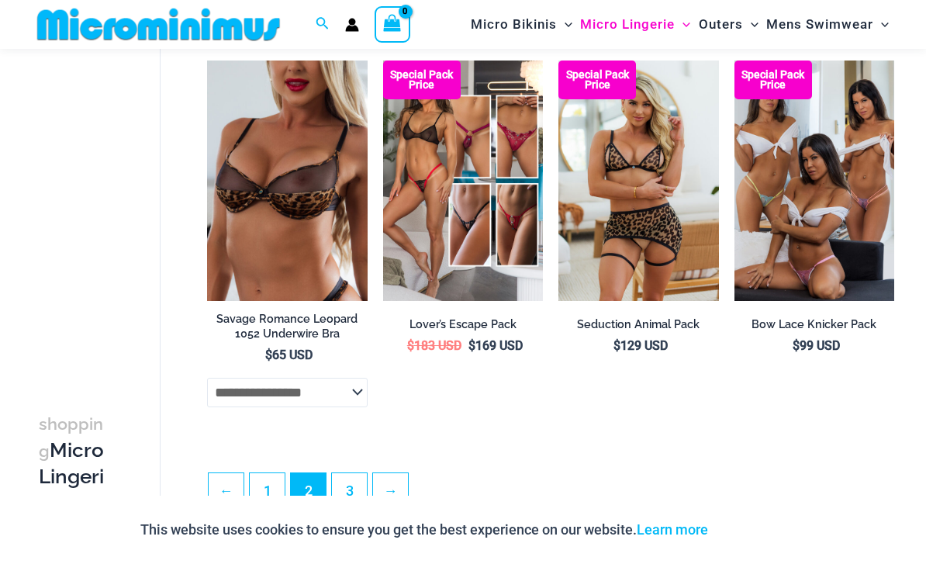
click at [393, 492] on link "→" at bounding box center [390, 490] width 35 height 35
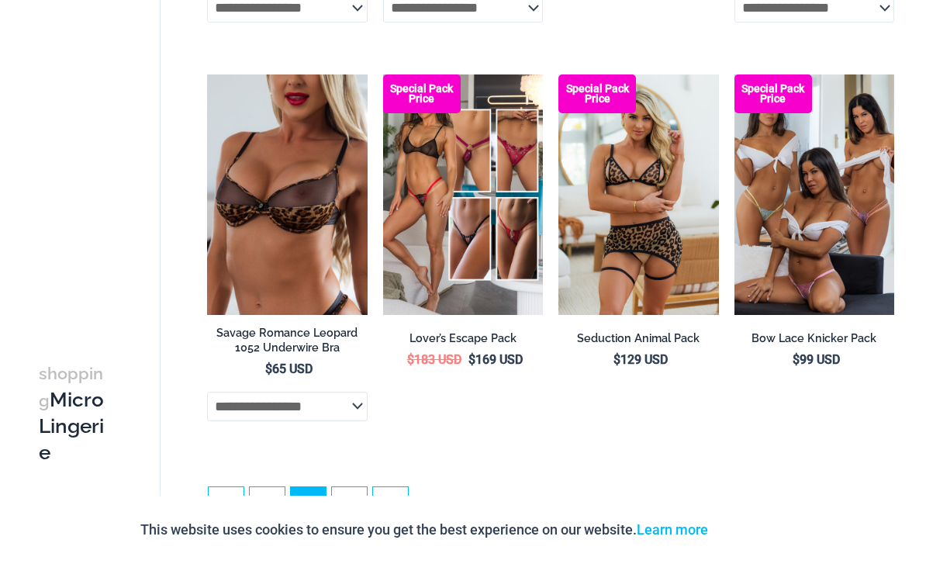
scroll to position [2948, 0]
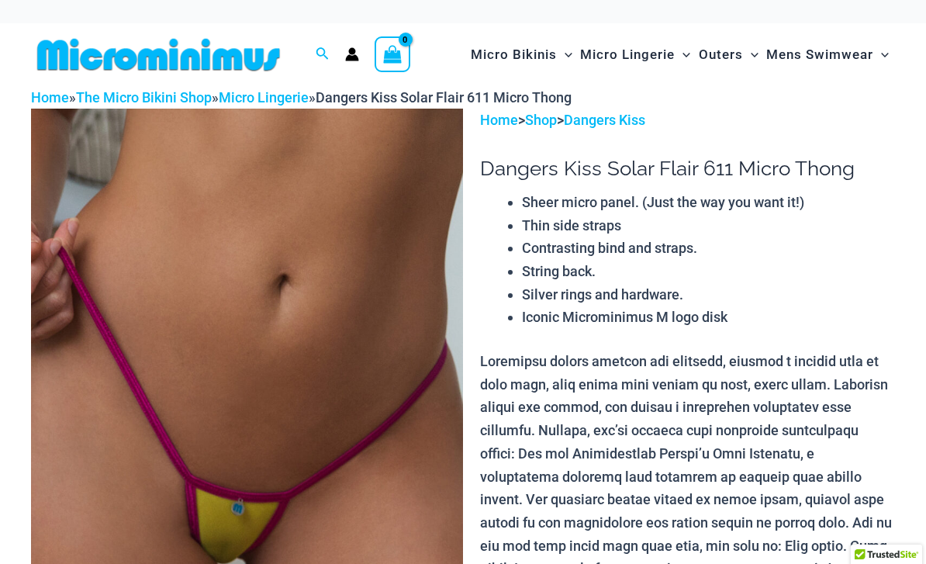
click at [385, 329] on img at bounding box center [247, 433] width 432 height 649
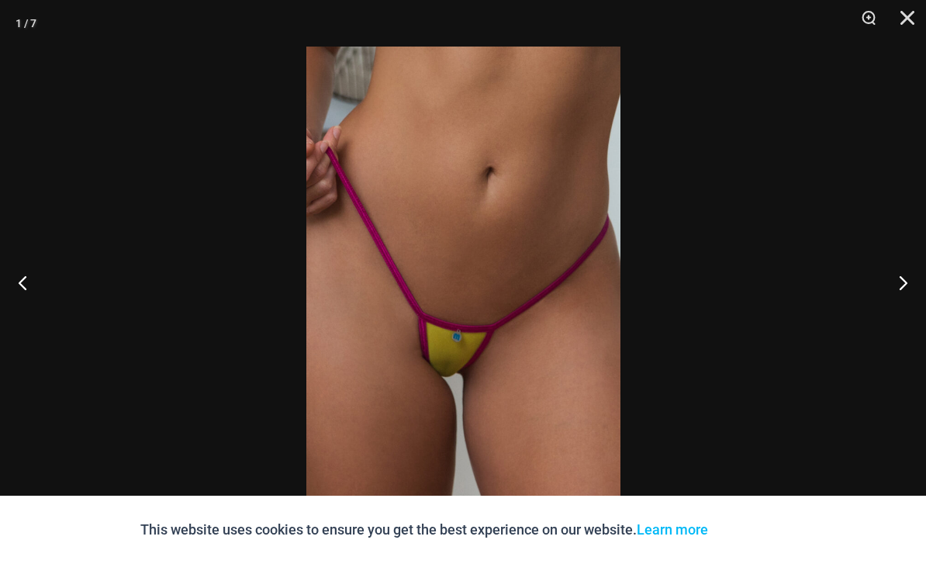
click at [904, 272] on button "Next" at bounding box center [897, 283] width 58 height 78
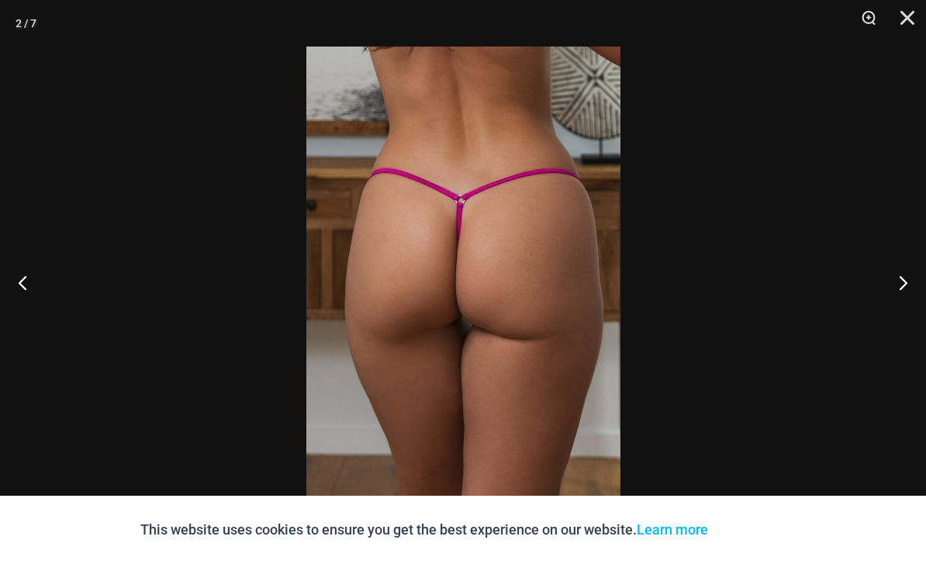
click at [904, 284] on button "Next" at bounding box center [897, 283] width 58 height 78
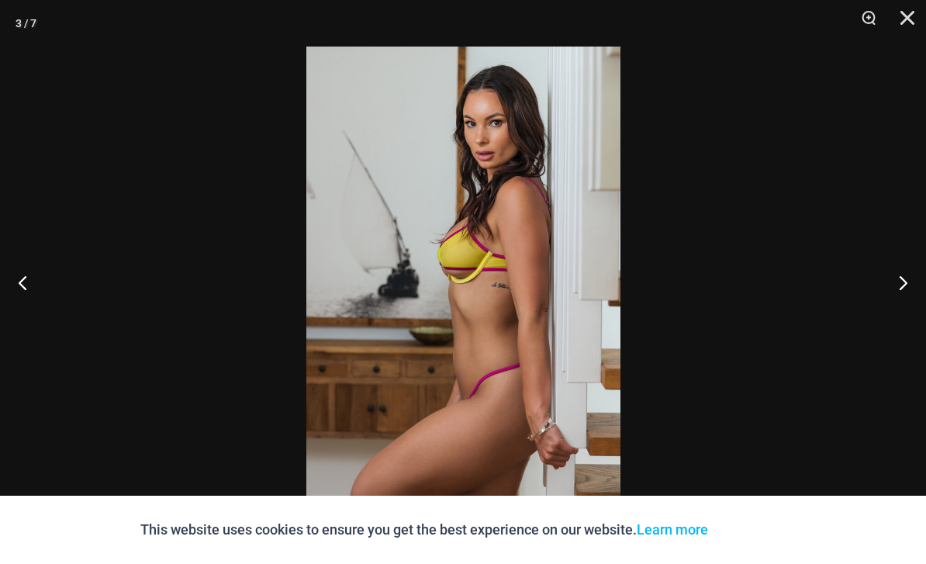
click at [903, 289] on button "Next" at bounding box center [897, 283] width 58 height 78
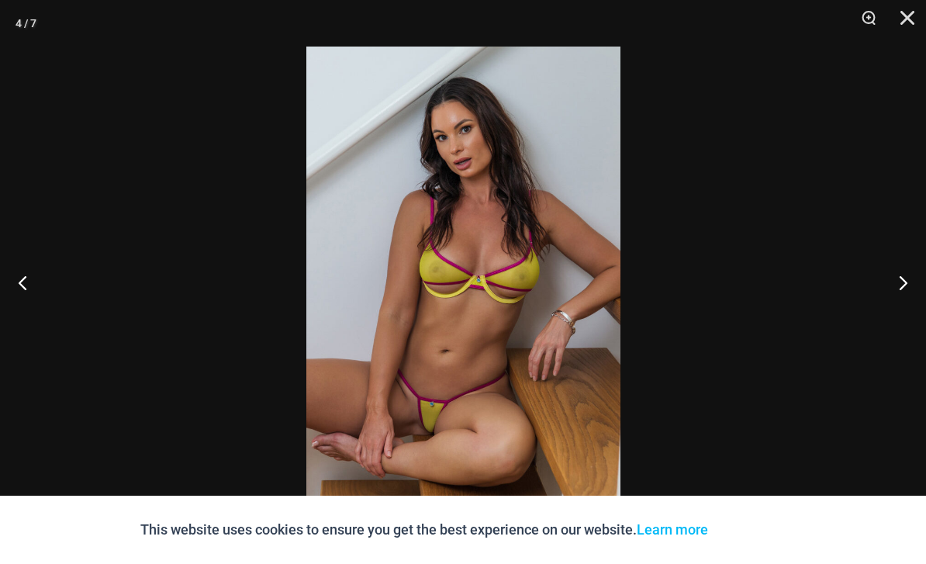
click at [905, 288] on button "Next" at bounding box center [897, 283] width 58 height 78
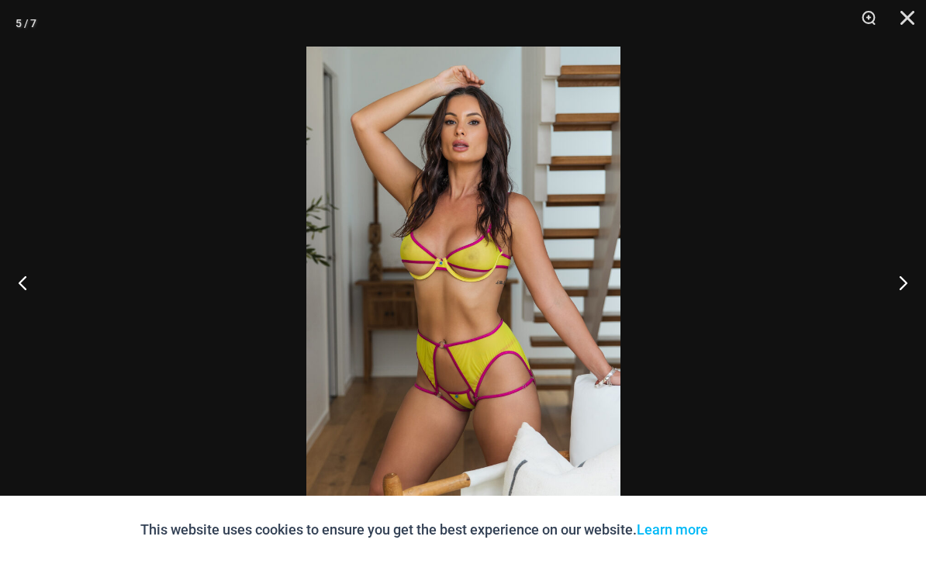
click at [906, 23] on button "Close" at bounding box center [902, 23] width 39 height 47
